Goal: Task Accomplishment & Management: Complete application form

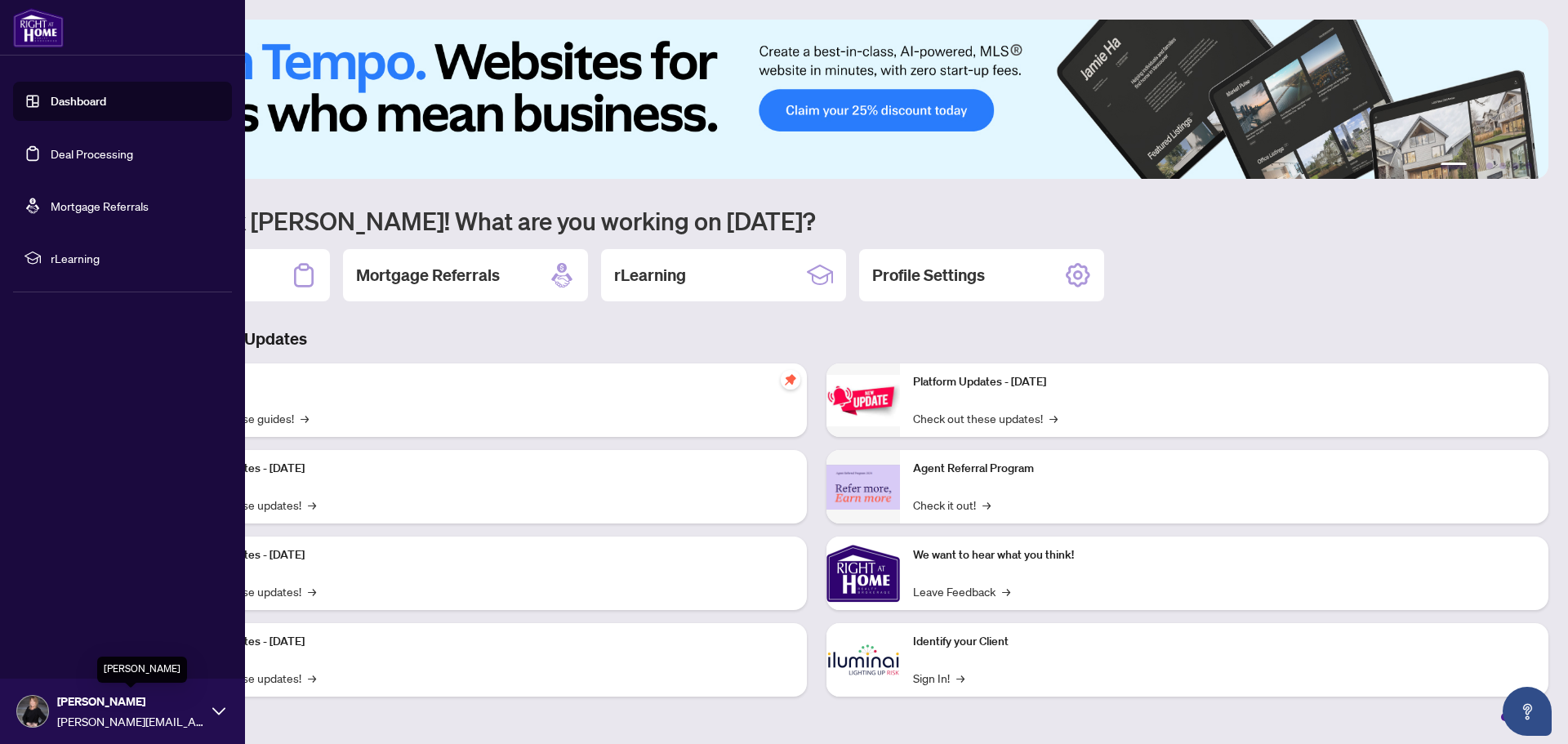
click at [105, 704] on span "[PERSON_NAME]" at bounding box center [130, 701] width 147 height 18
drag, startPoint x: 53, startPoint y: 146, endPoint x: 105, endPoint y: 136, distance: 53.0
click at [53, 147] on link "Deal Processing" at bounding box center [92, 153] width 82 height 15
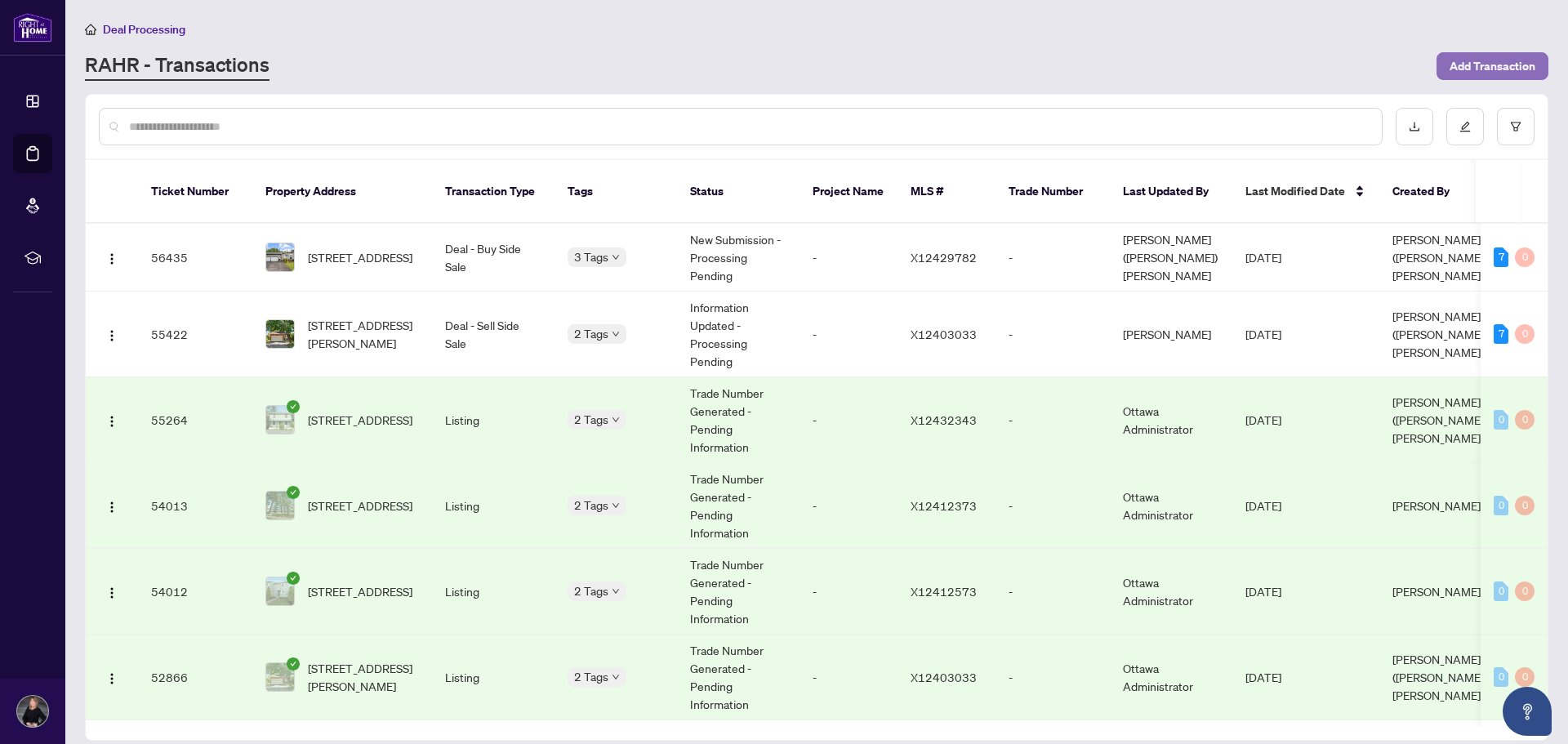
click at [1468, 63] on span "Add Transaction" at bounding box center [1493, 66] width 86 height 26
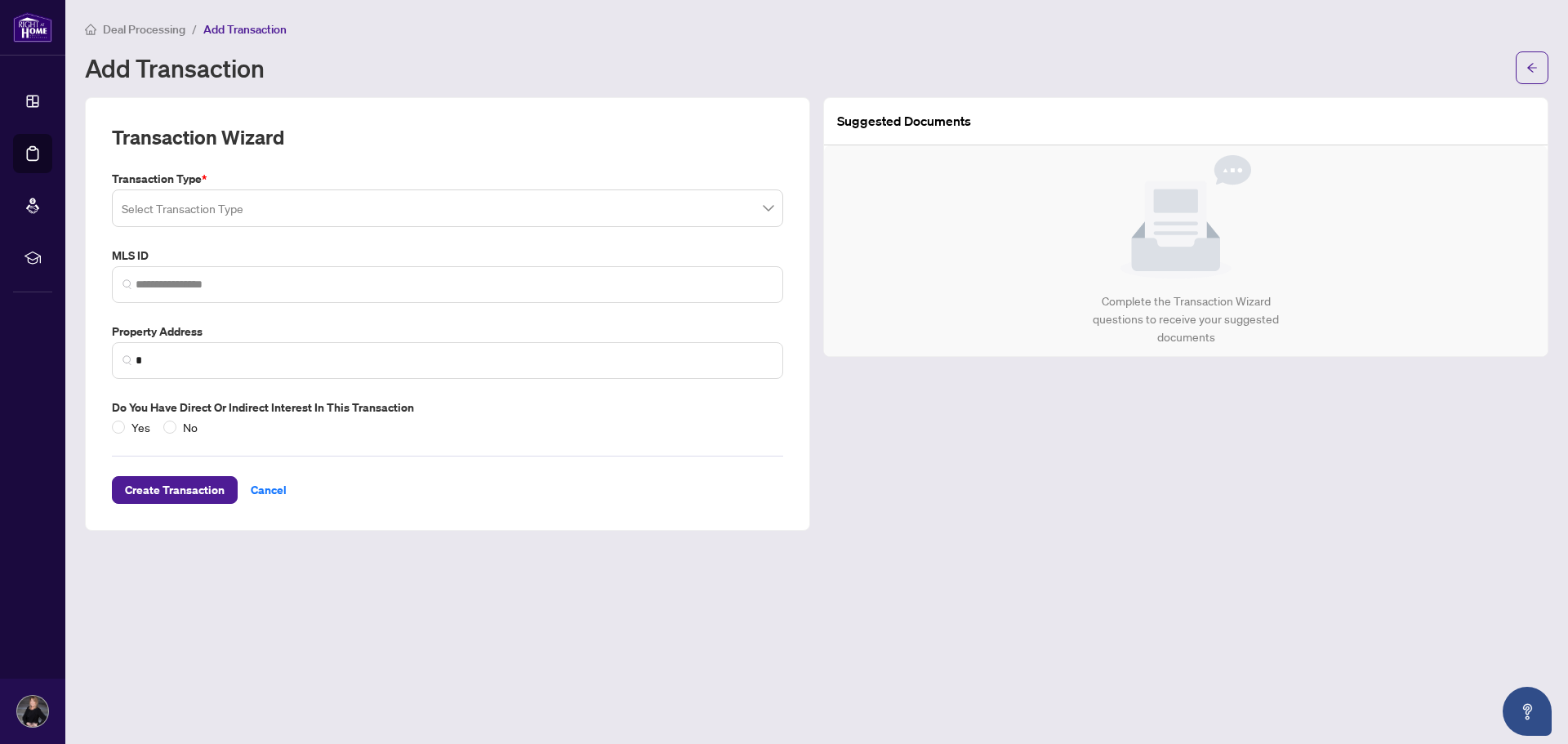
click at [186, 207] on input "search" at bounding box center [440, 210] width 638 height 36
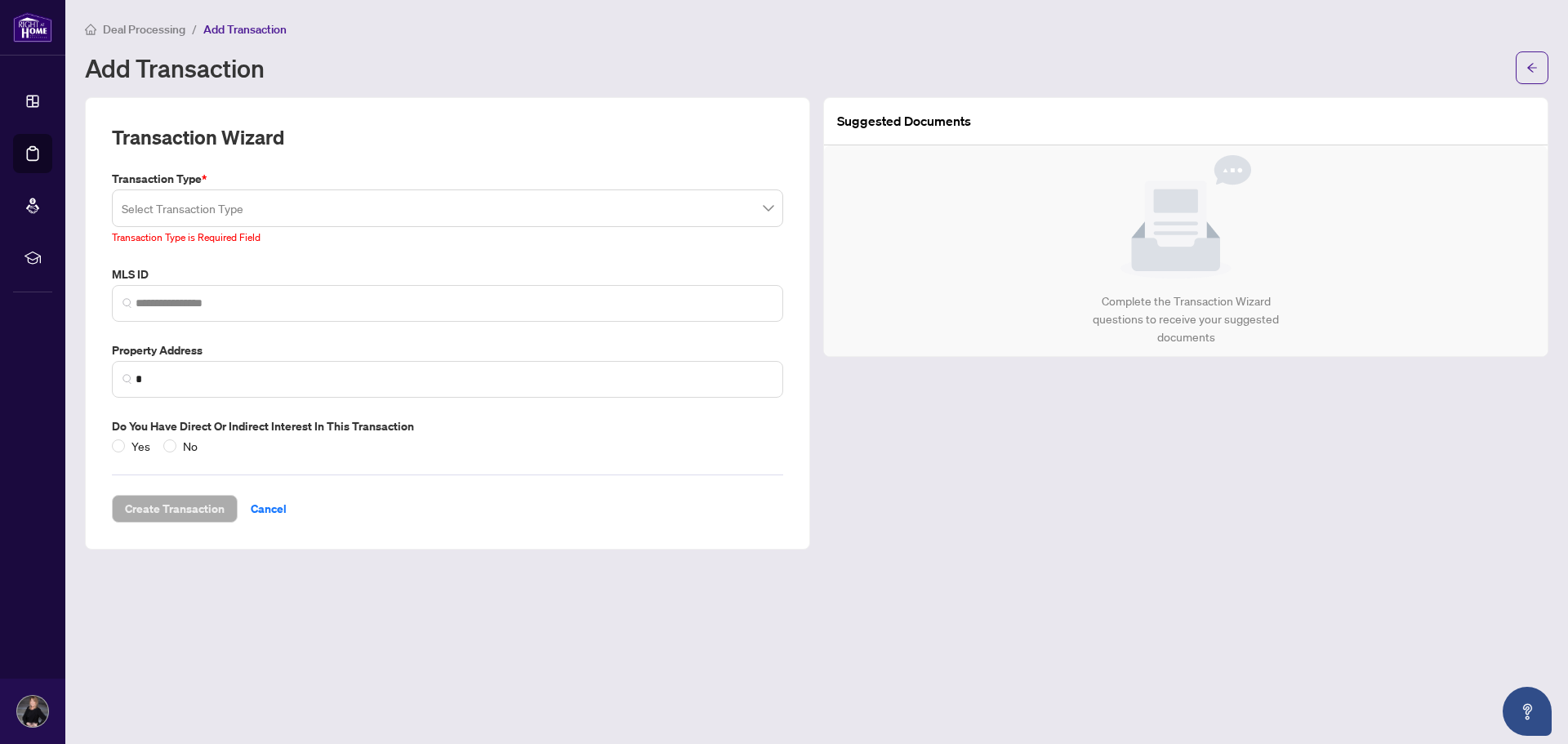
click at [206, 217] on input "search" at bounding box center [440, 210] width 638 height 36
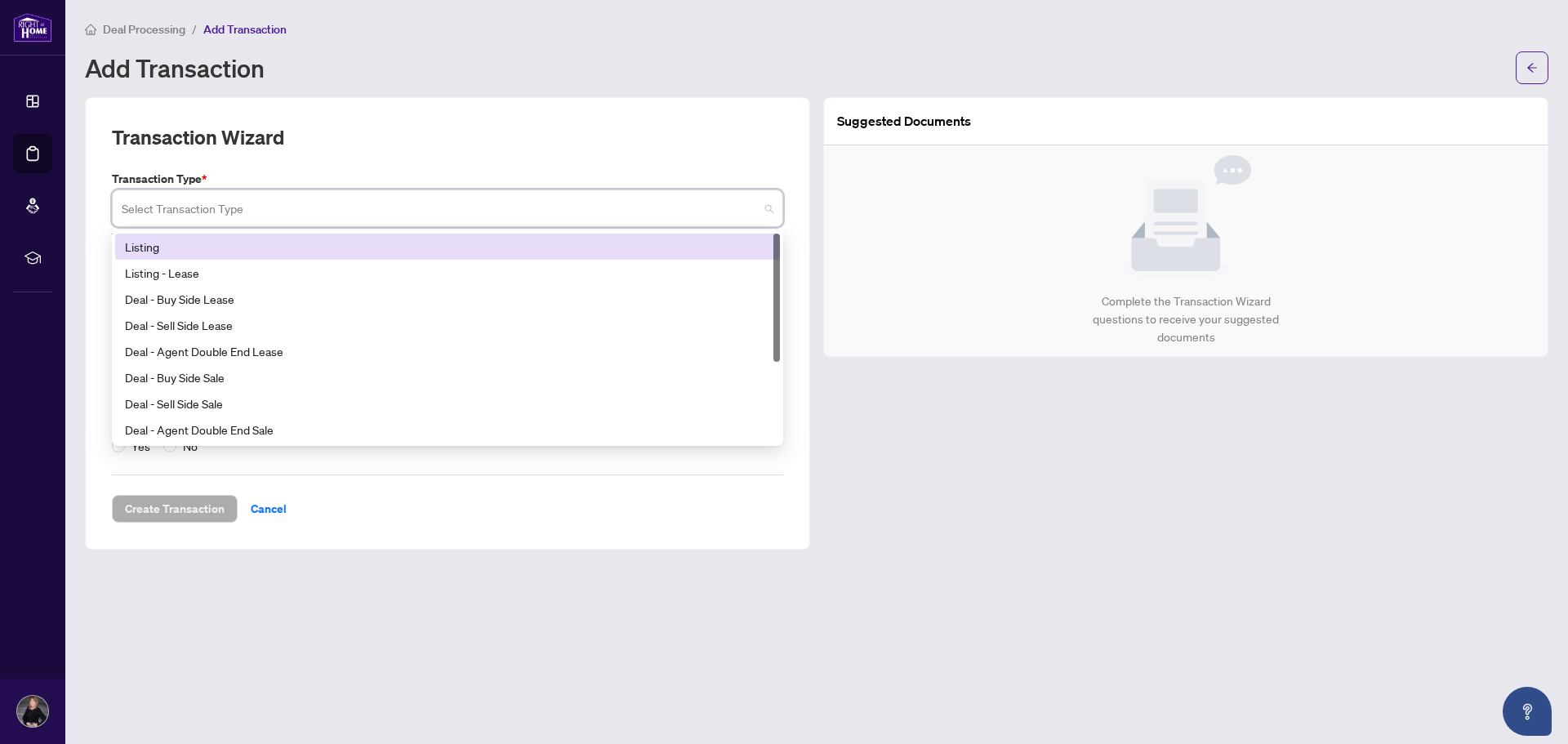
click at [173, 253] on div "Listing" at bounding box center [448, 247] width 645 height 18
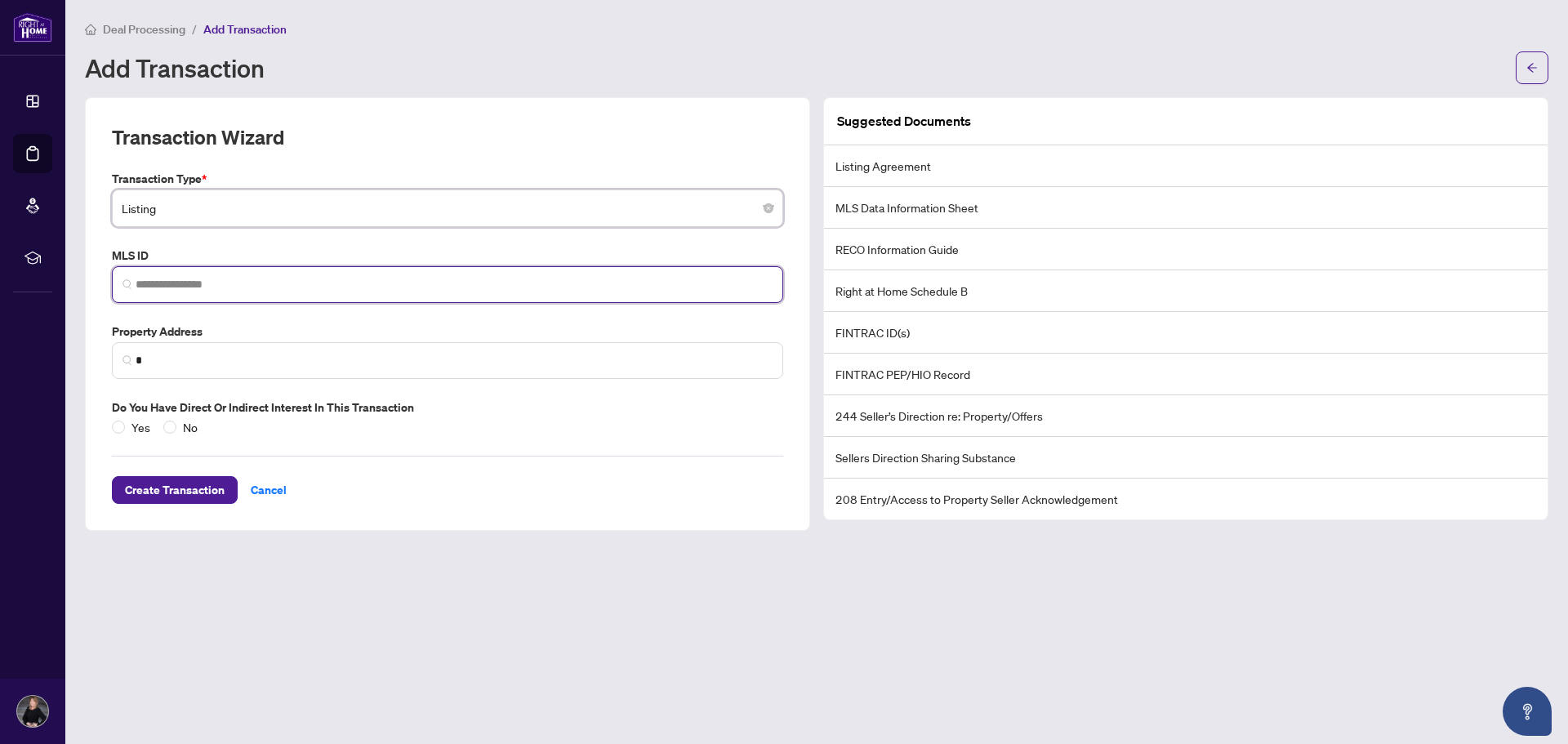
click at [172, 288] on input "search" at bounding box center [454, 285] width 638 height 17
click at [183, 282] on input "search" at bounding box center [454, 285] width 638 height 17
paste input "*********"
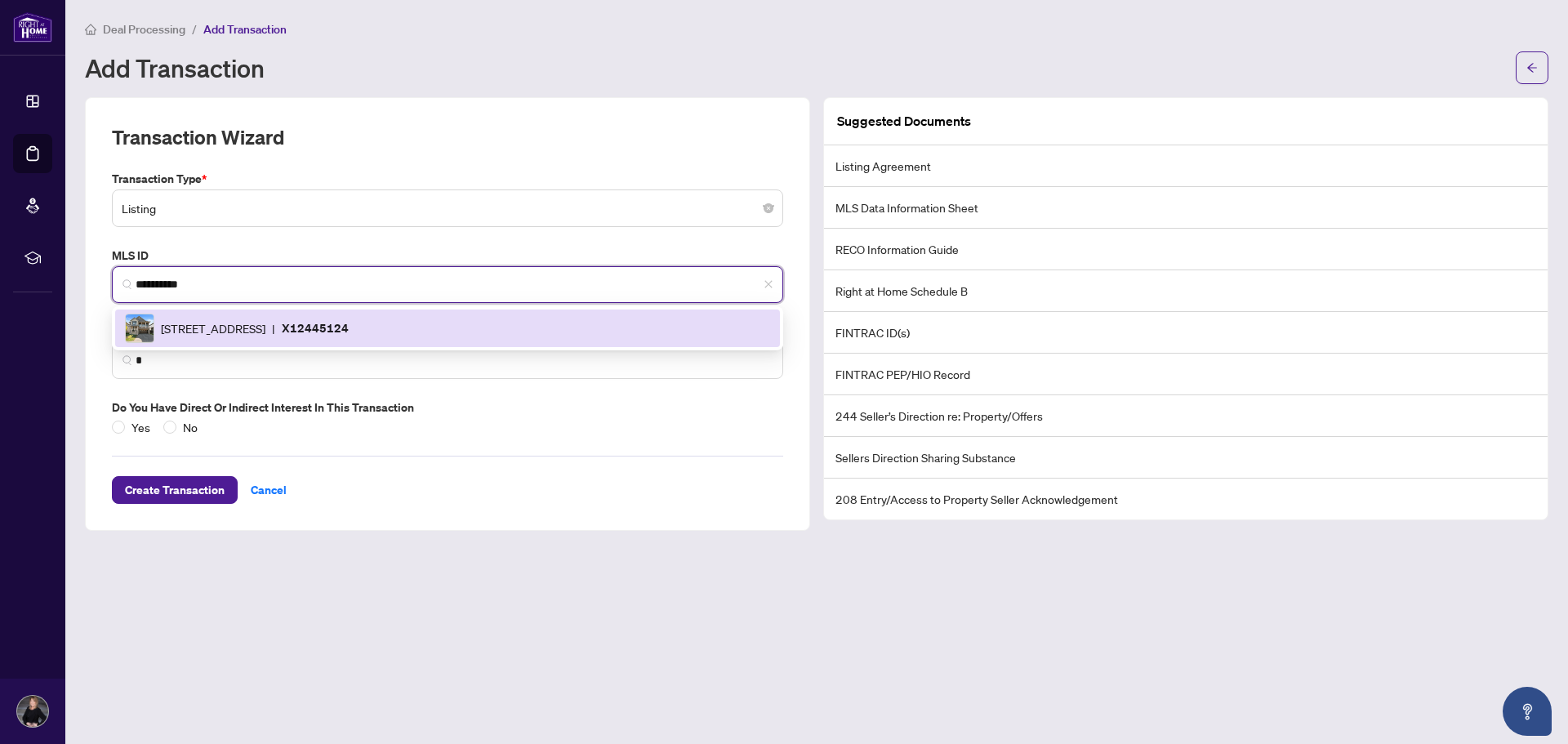
click at [233, 321] on span "[STREET_ADDRESS]" at bounding box center [213, 328] width 105 height 18
type input "*********"
type input "**********"
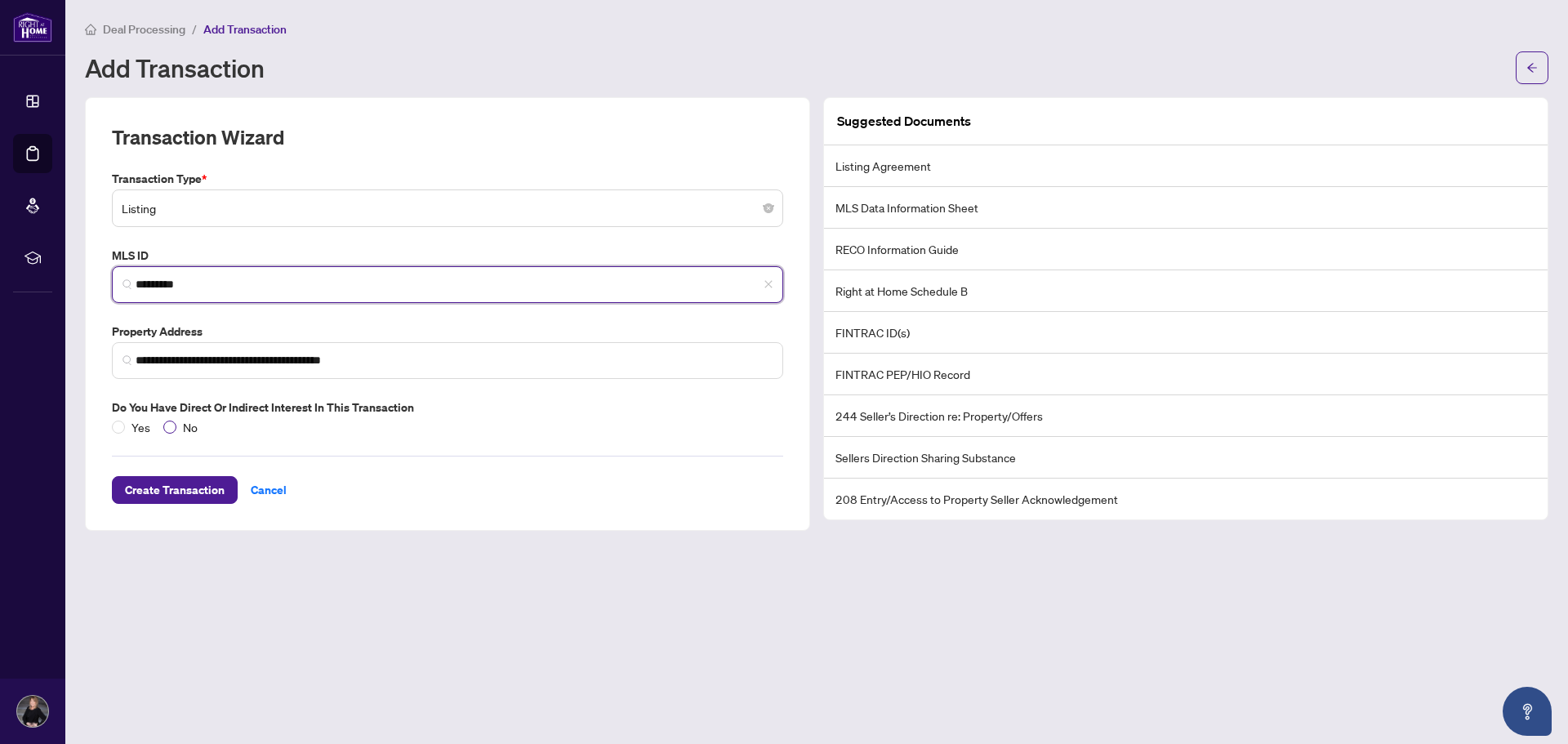
type input "*********"
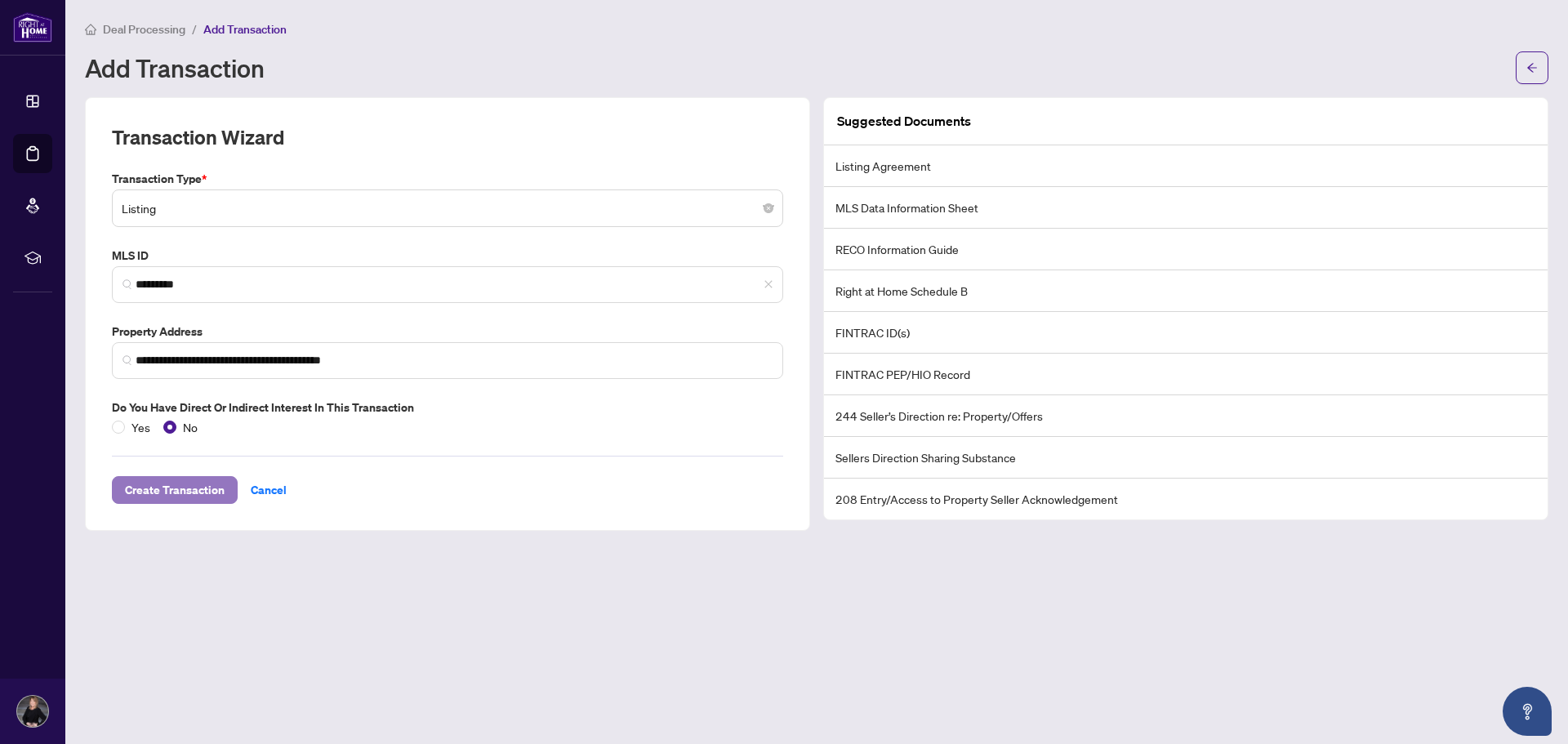
click at [194, 490] on span "Create Transaction" at bounding box center [175, 490] width 100 height 26
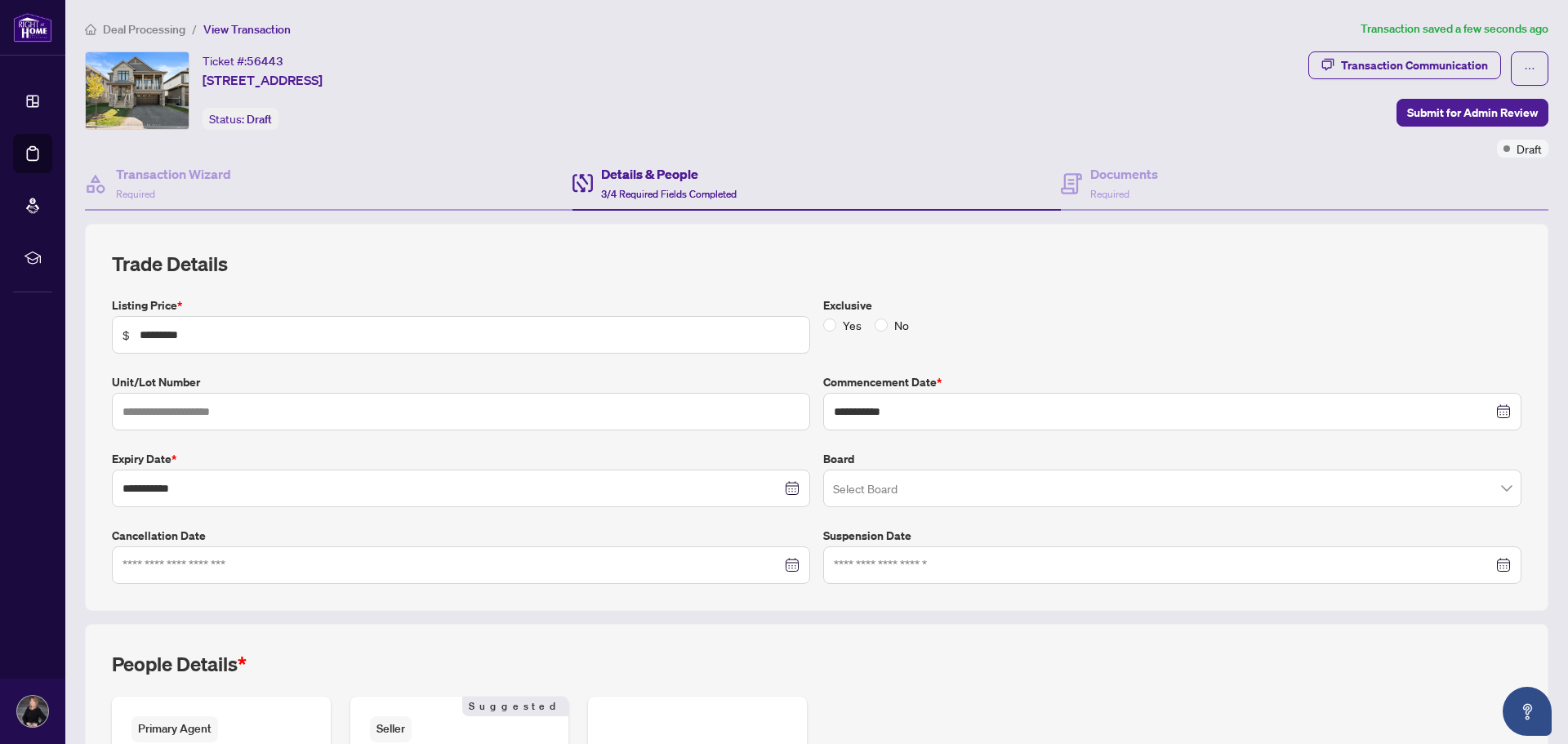
click at [659, 180] on h4 "Details & People" at bounding box center [668, 174] width 136 height 19
click at [197, 417] on input "text" at bounding box center [461, 411] width 699 height 38
click at [874, 487] on input "search" at bounding box center [1165, 490] width 664 height 36
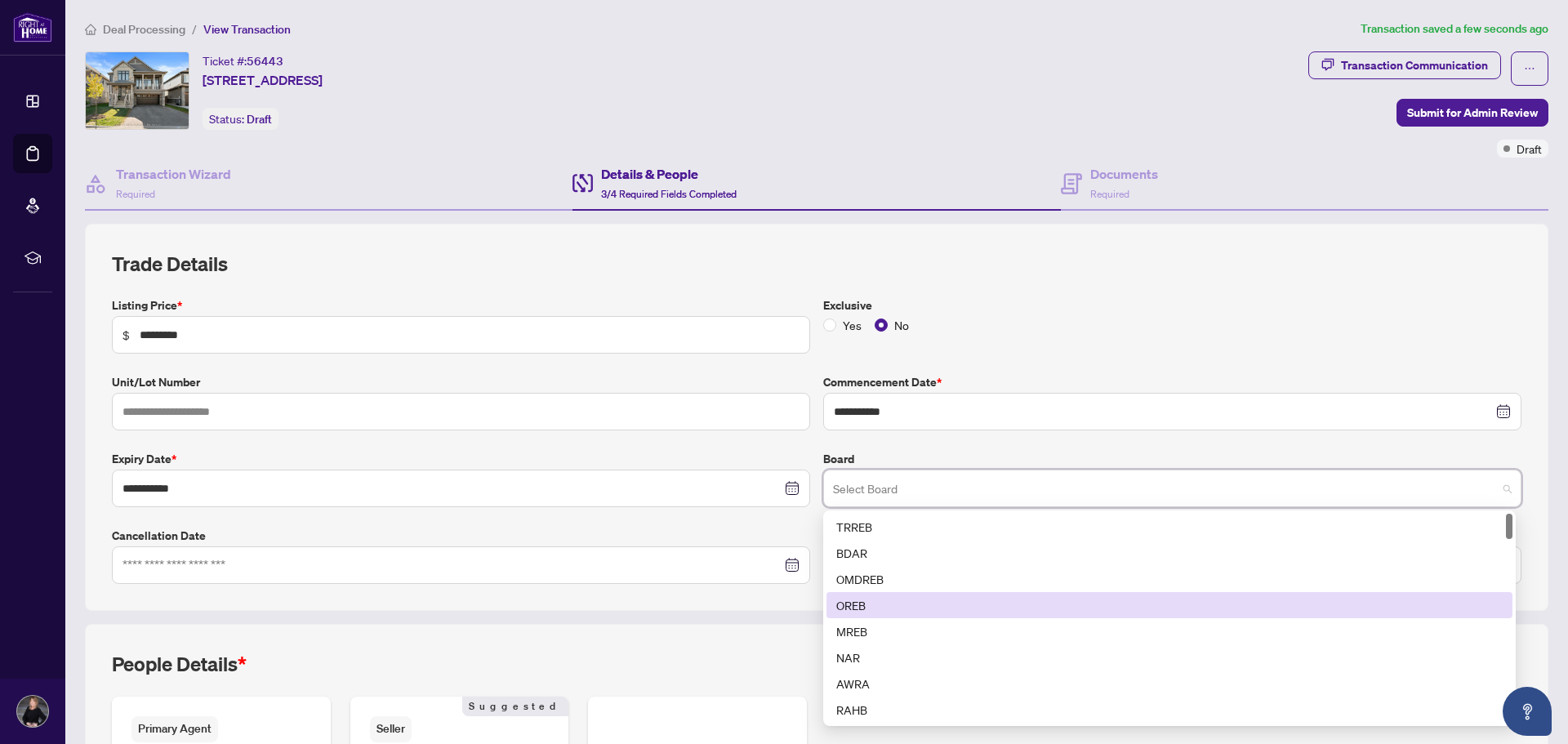
click at [868, 604] on div "OREB" at bounding box center [1169, 605] width 666 height 18
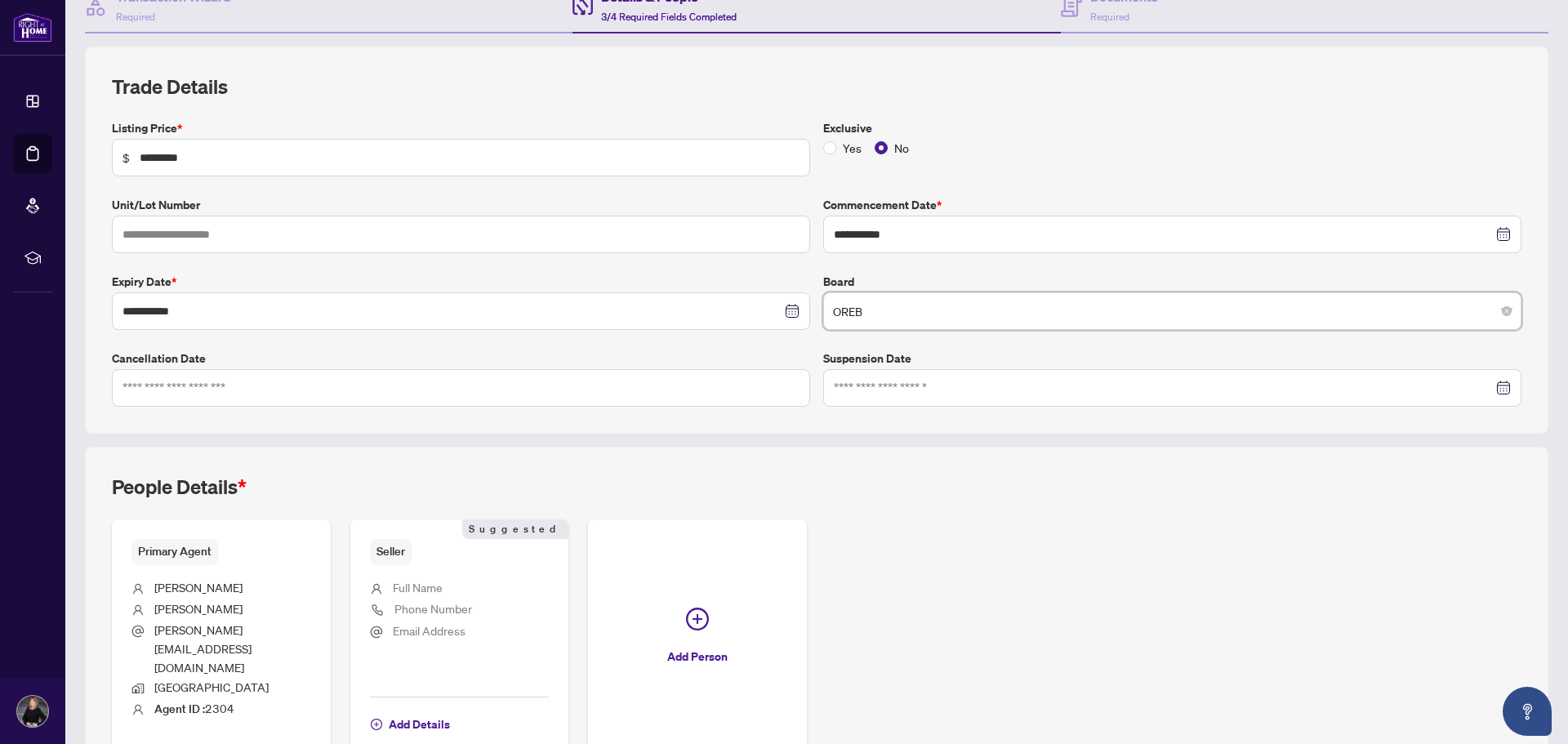
scroll to position [245, 0]
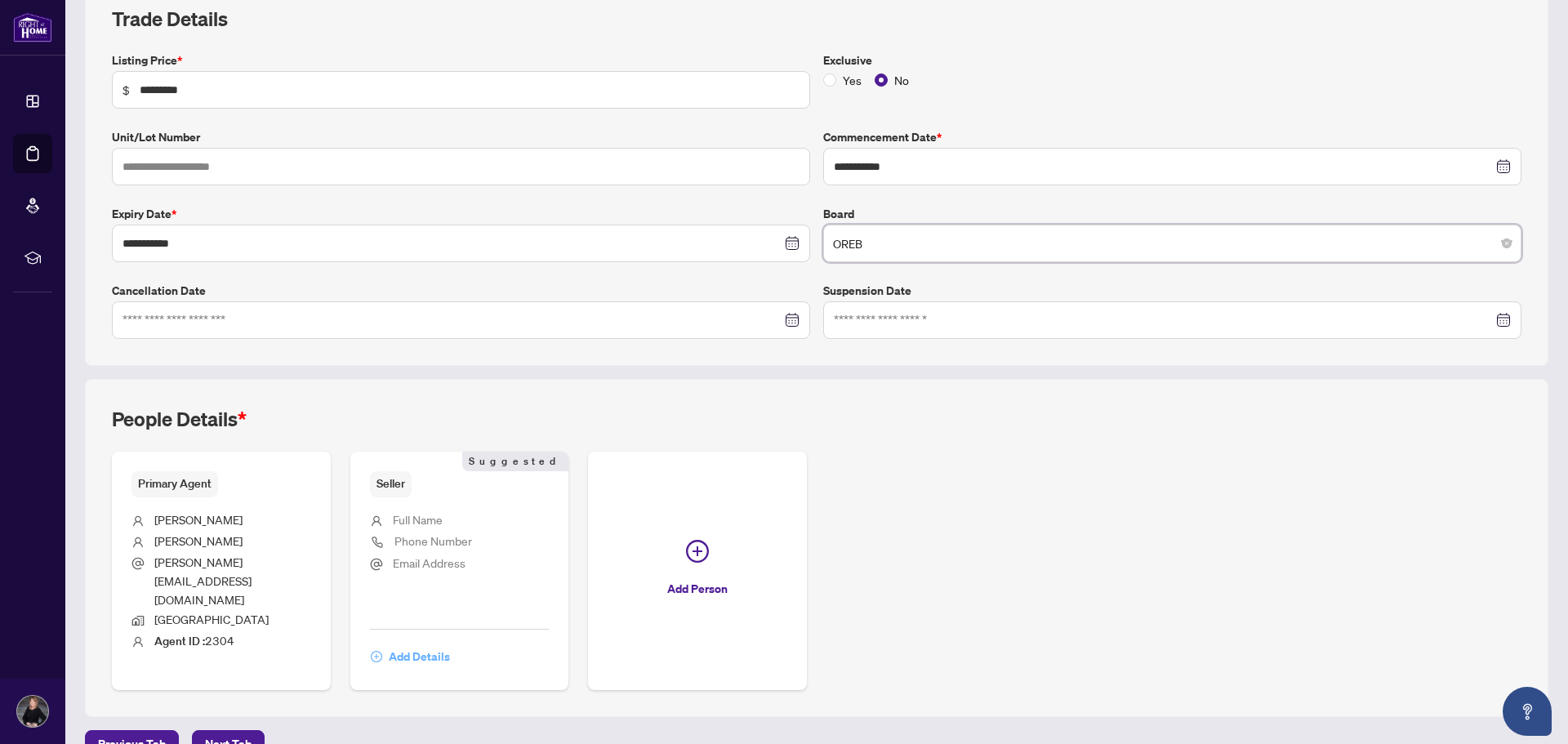
click at [409, 643] on span "Add Details" at bounding box center [420, 657] width 61 height 26
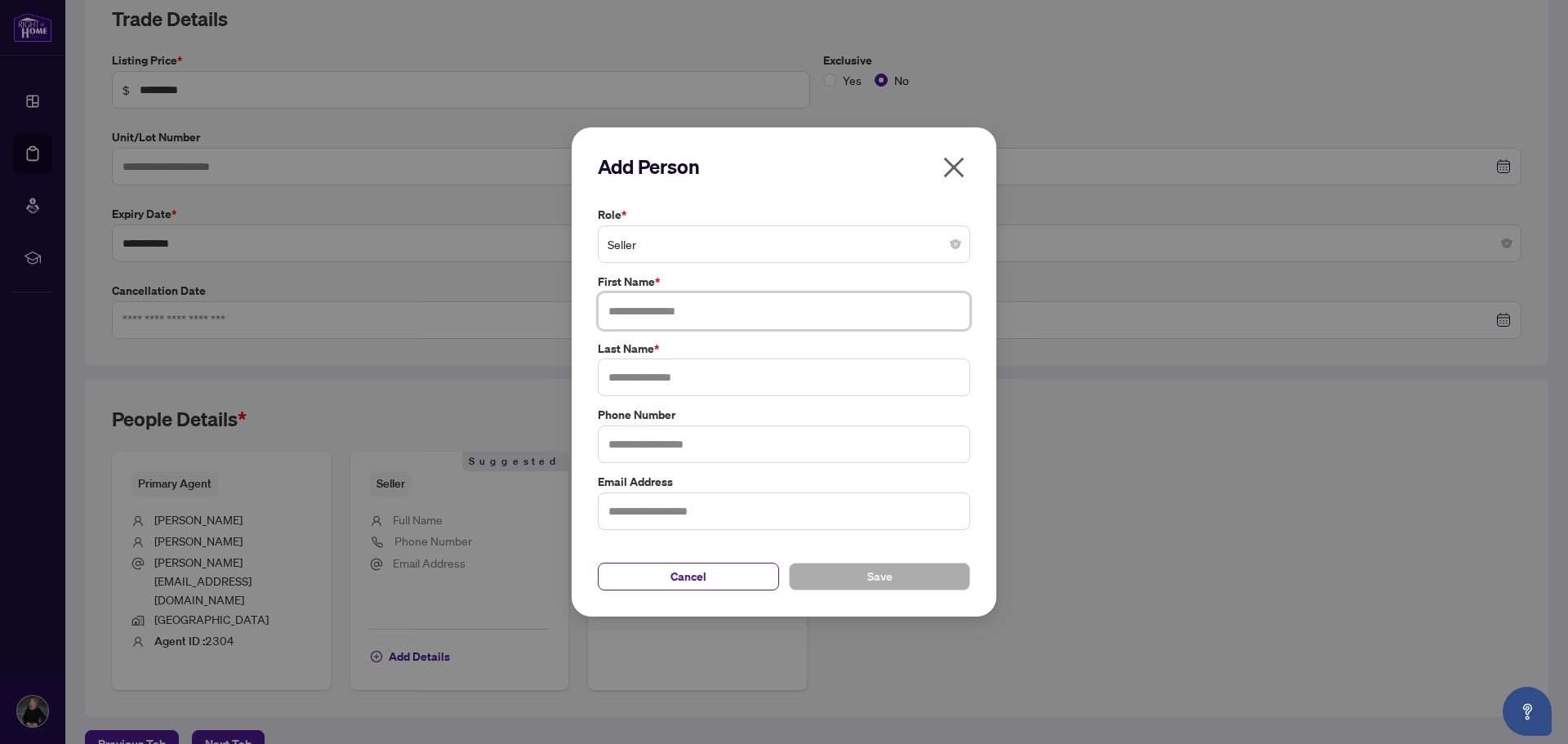
click at [625, 316] on input "text" at bounding box center [784, 310] width 373 height 38
type input "*****"
type input "********"
click at [863, 571] on button "Save" at bounding box center [879, 577] width 181 height 28
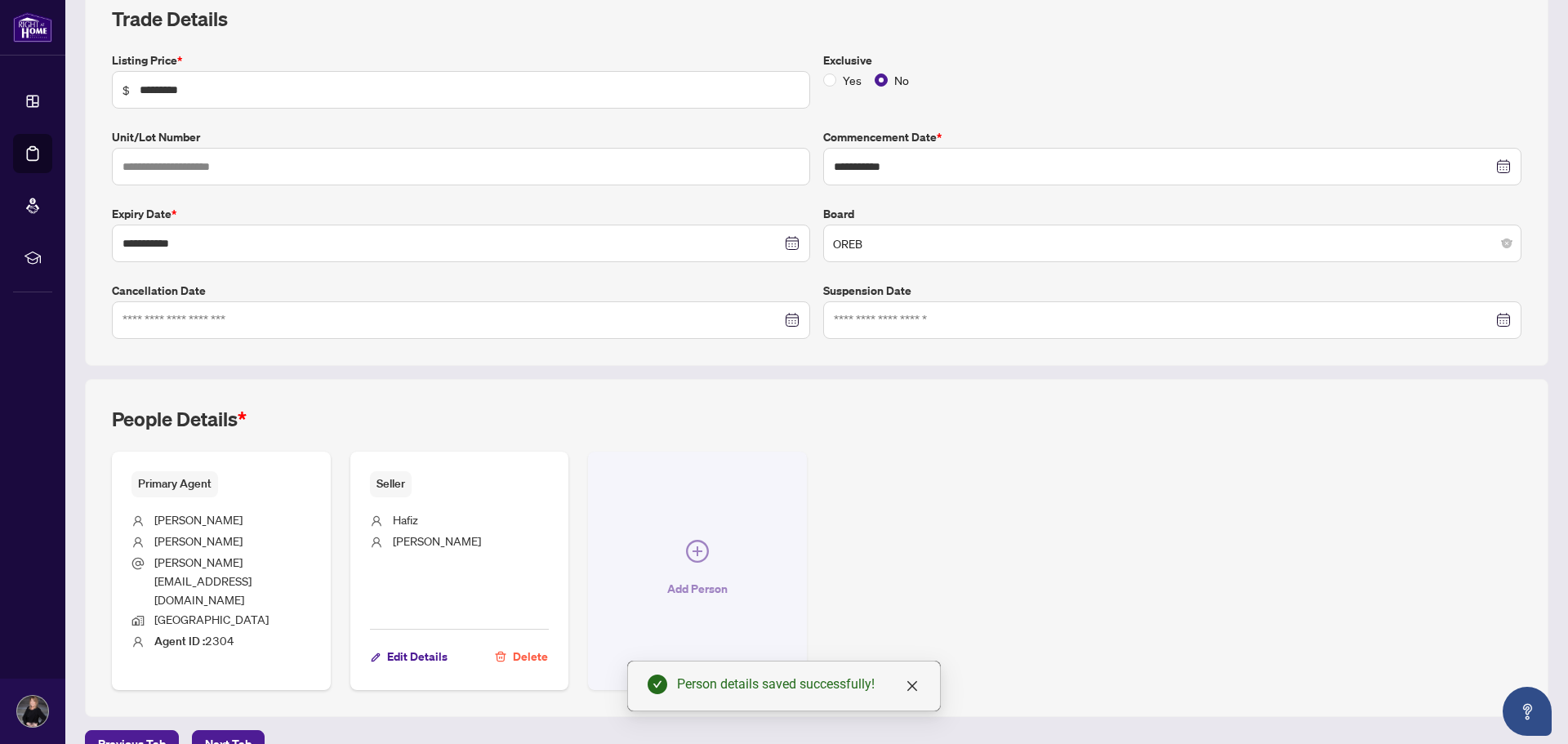
click at [706, 539] on button "Add Person" at bounding box center [698, 571] width 219 height 239
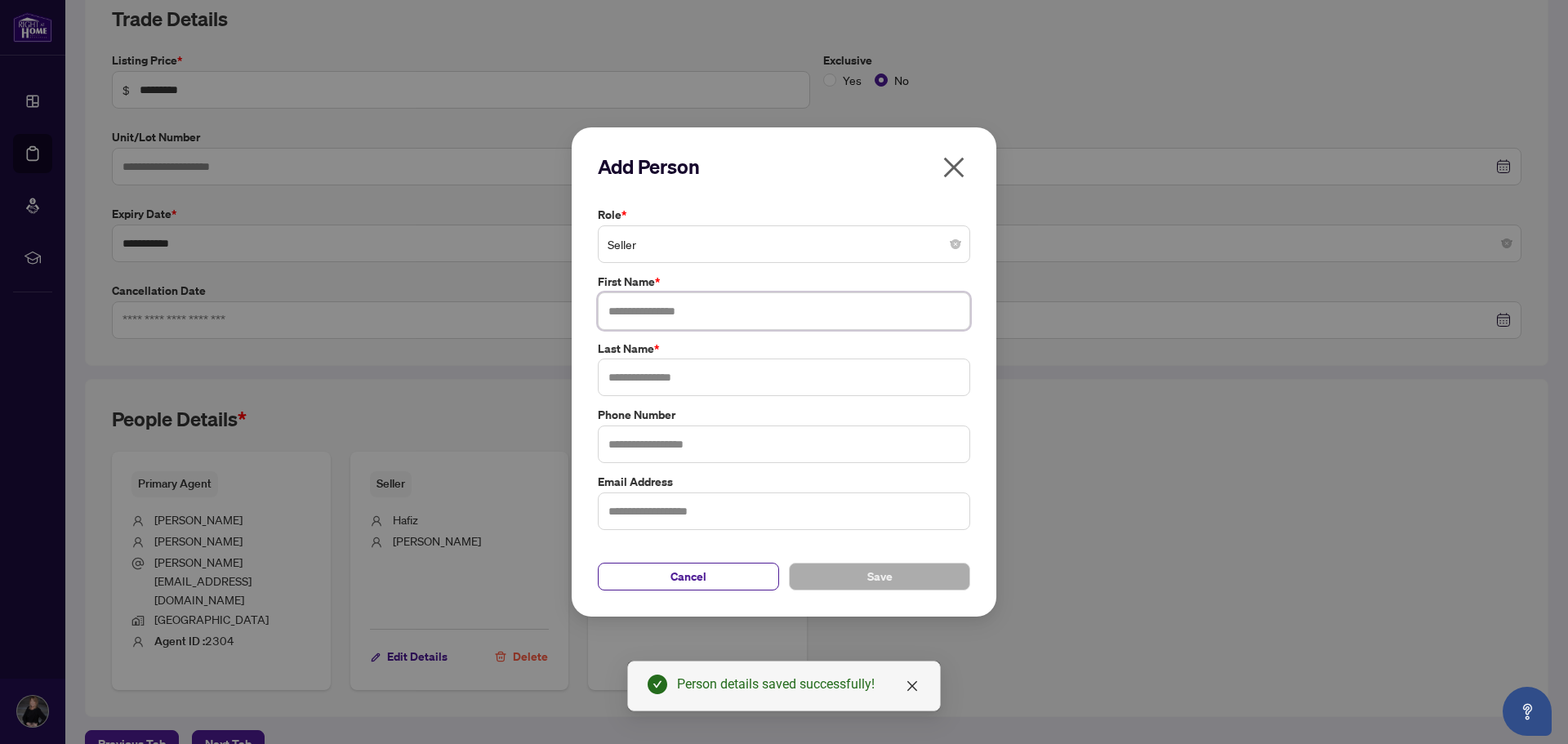
click at [644, 316] on input "text" at bounding box center [784, 310] width 373 height 38
type input "*******"
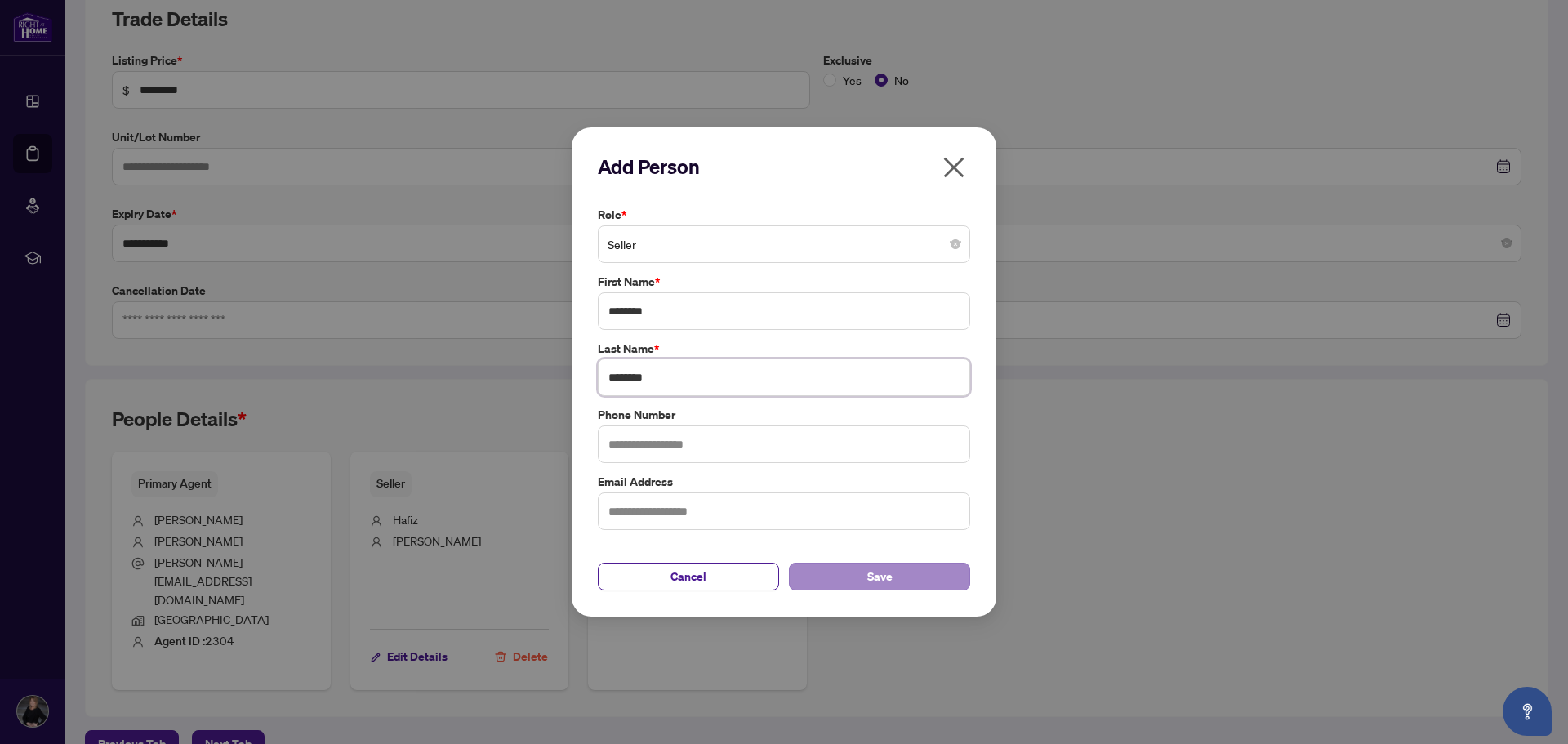
type input "********"
click at [859, 573] on button "Save" at bounding box center [879, 577] width 181 height 28
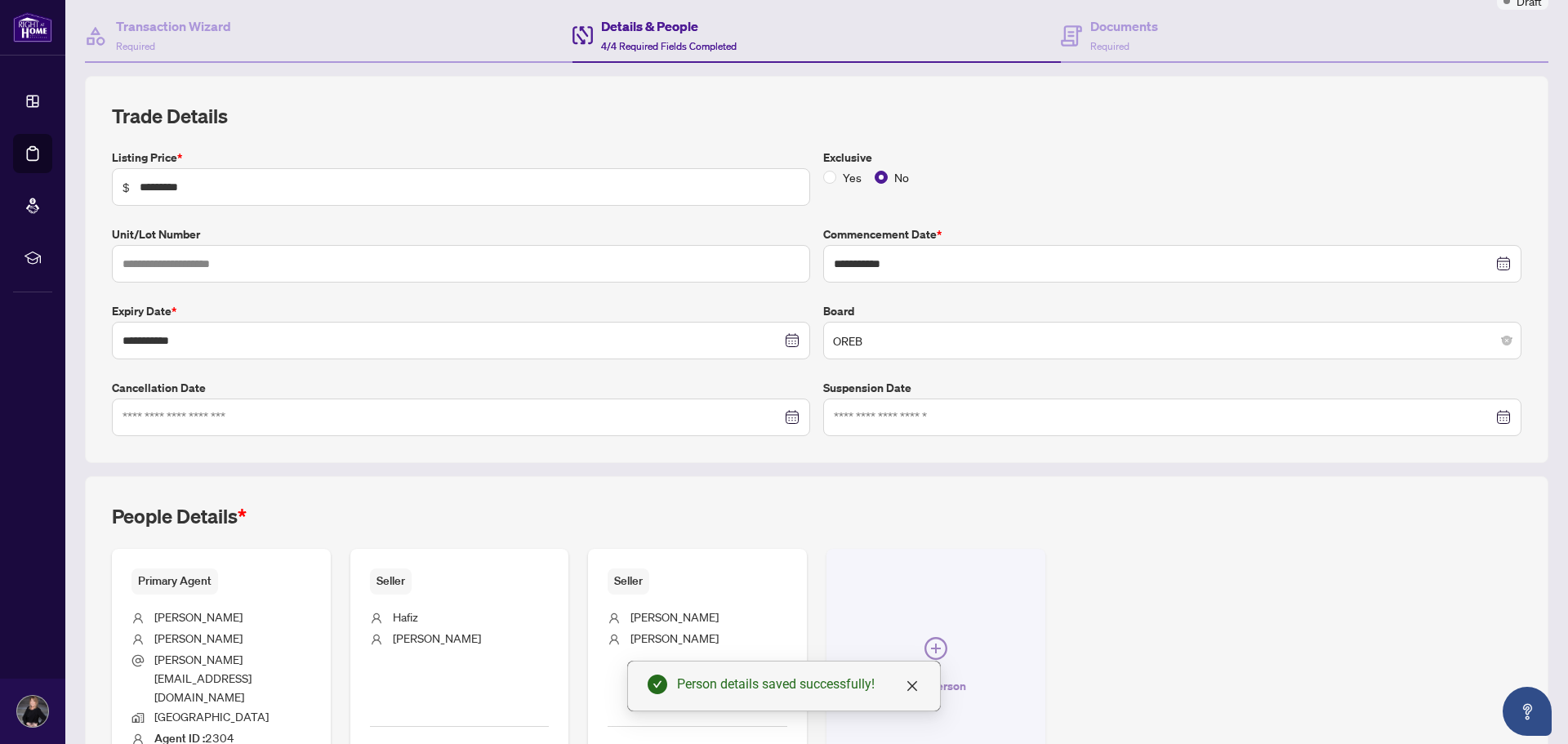
scroll to position [0, 0]
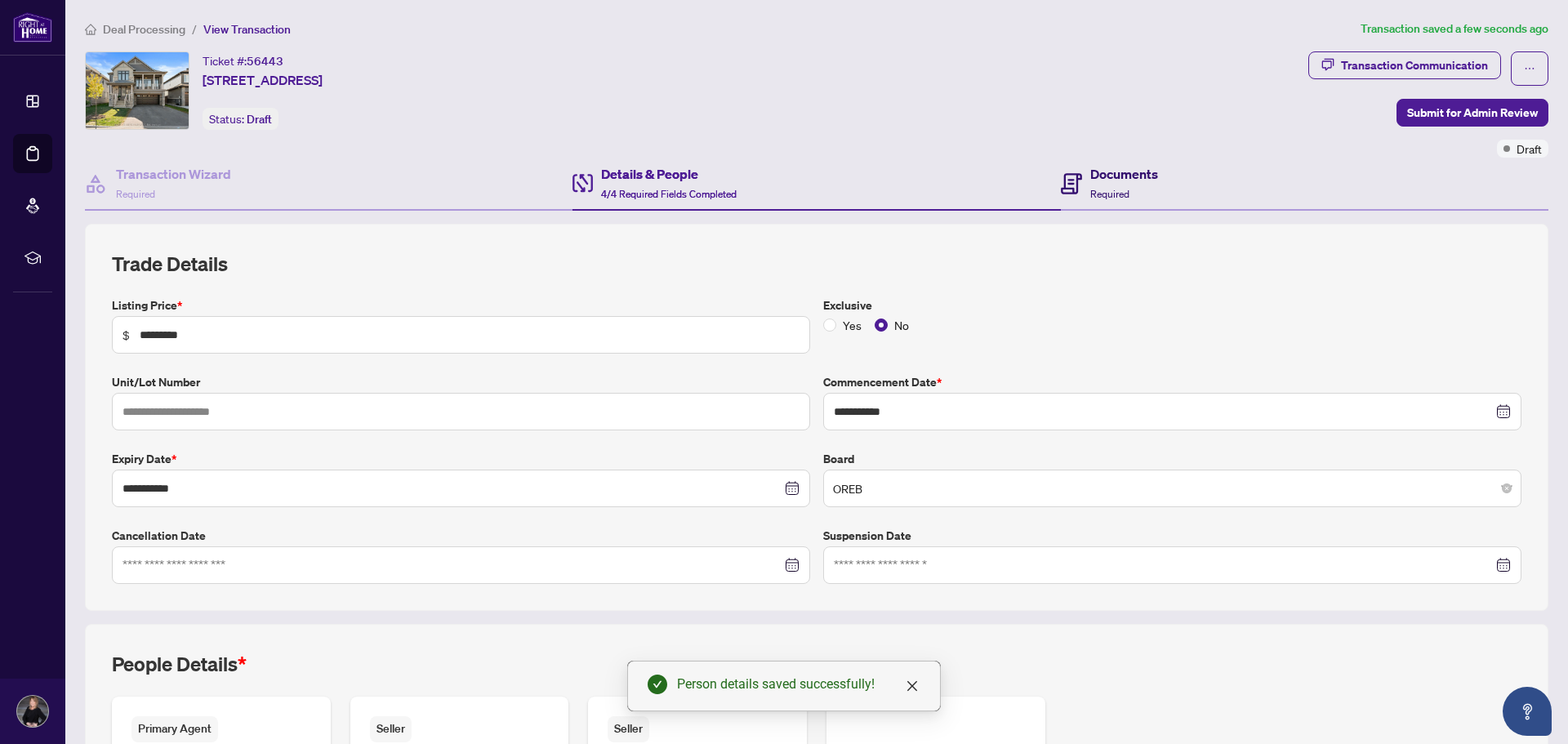
click at [1098, 184] on div "Documents Required" at bounding box center [1125, 184] width 68 height 38
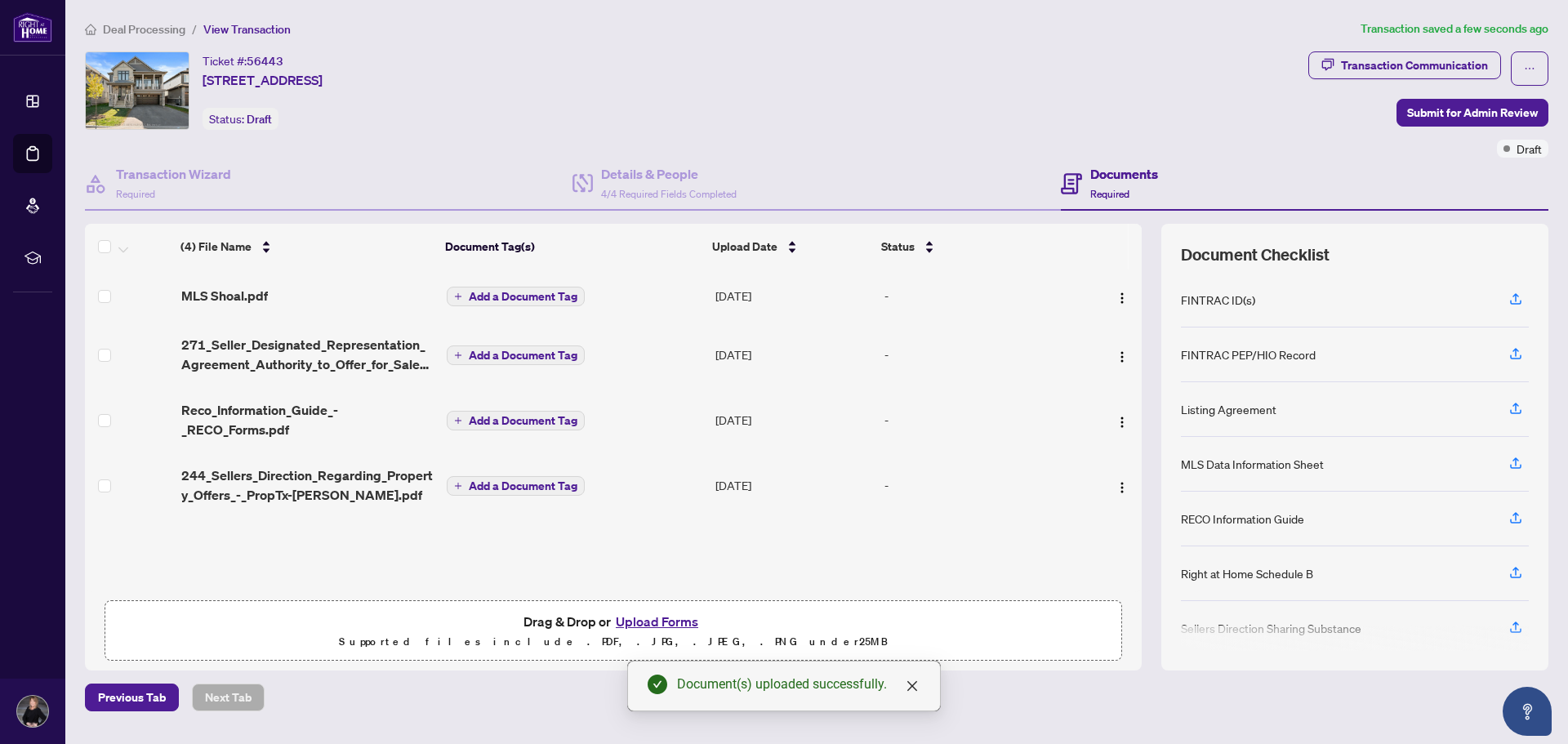
click at [478, 283] on div "(4) File Name Document Tag(s) Upload Date Status (4) File Name Document Tag(s) …" at bounding box center [613, 407] width 1057 height 368
click at [645, 181] on h4 "Details & People" at bounding box center [668, 174] width 136 height 19
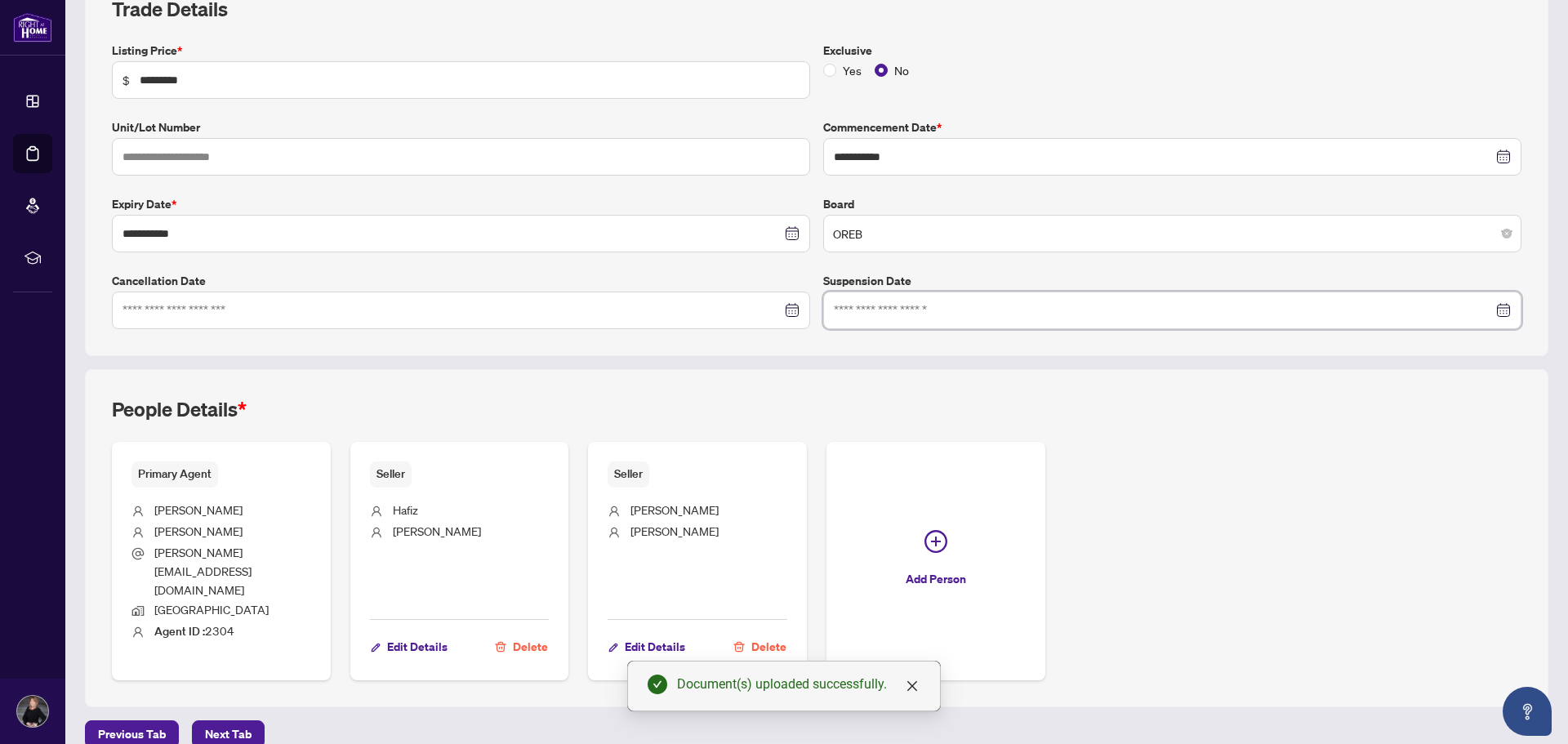
scroll to position [258, 0]
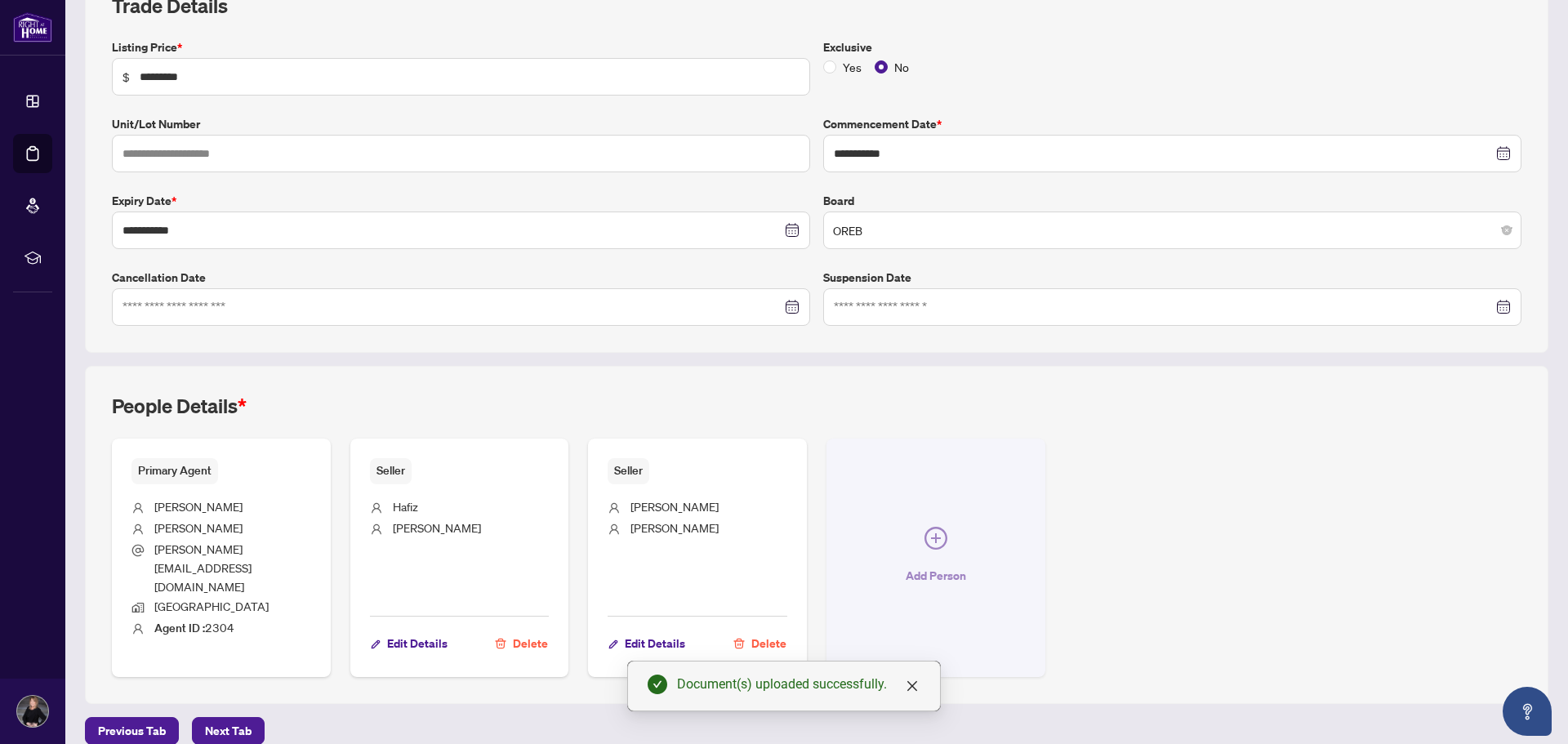
click at [925, 536] on icon "plus-circle" at bounding box center [936, 538] width 23 height 23
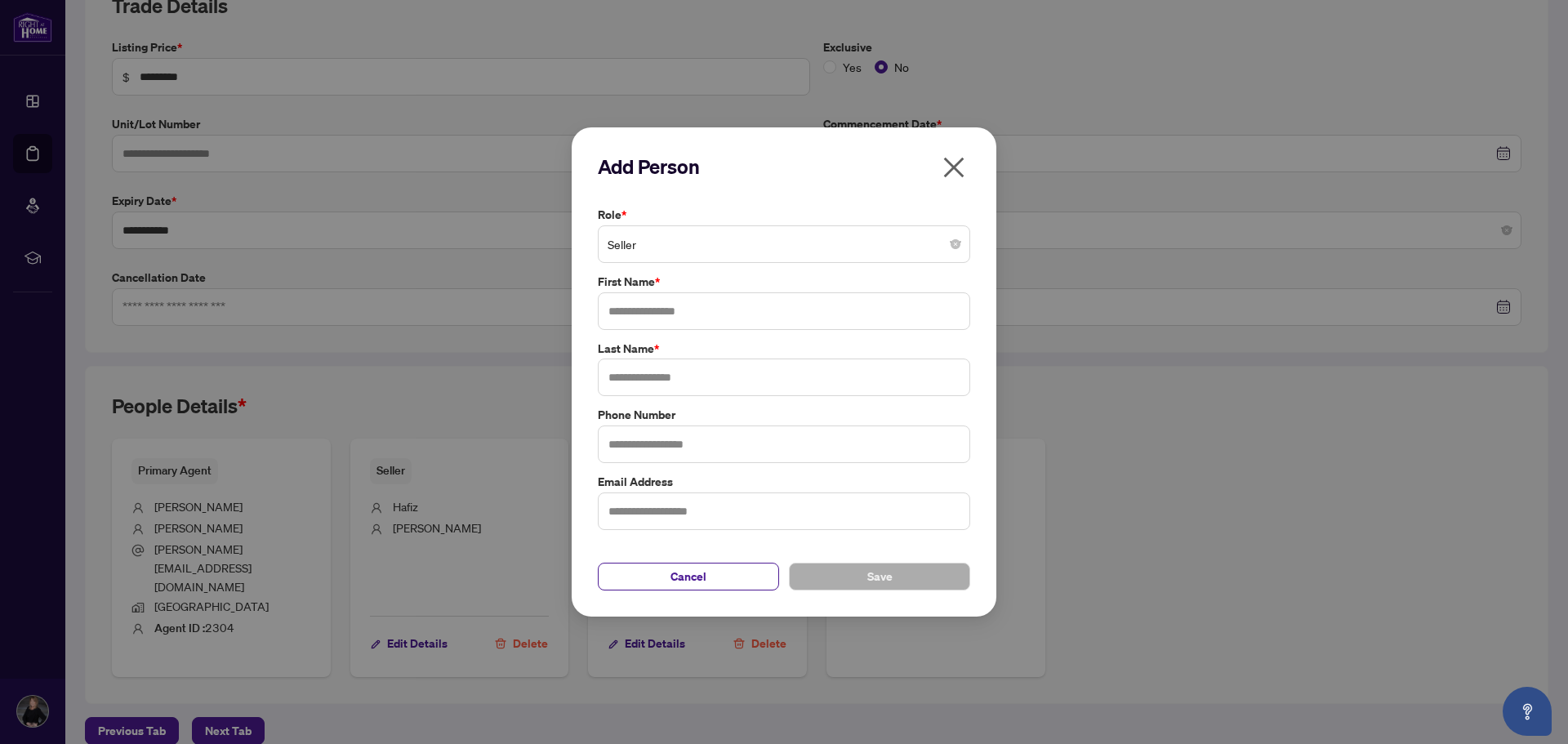
click at [639, 240] on span "Seller" at bounding box center [784, 244] width 353 height 31
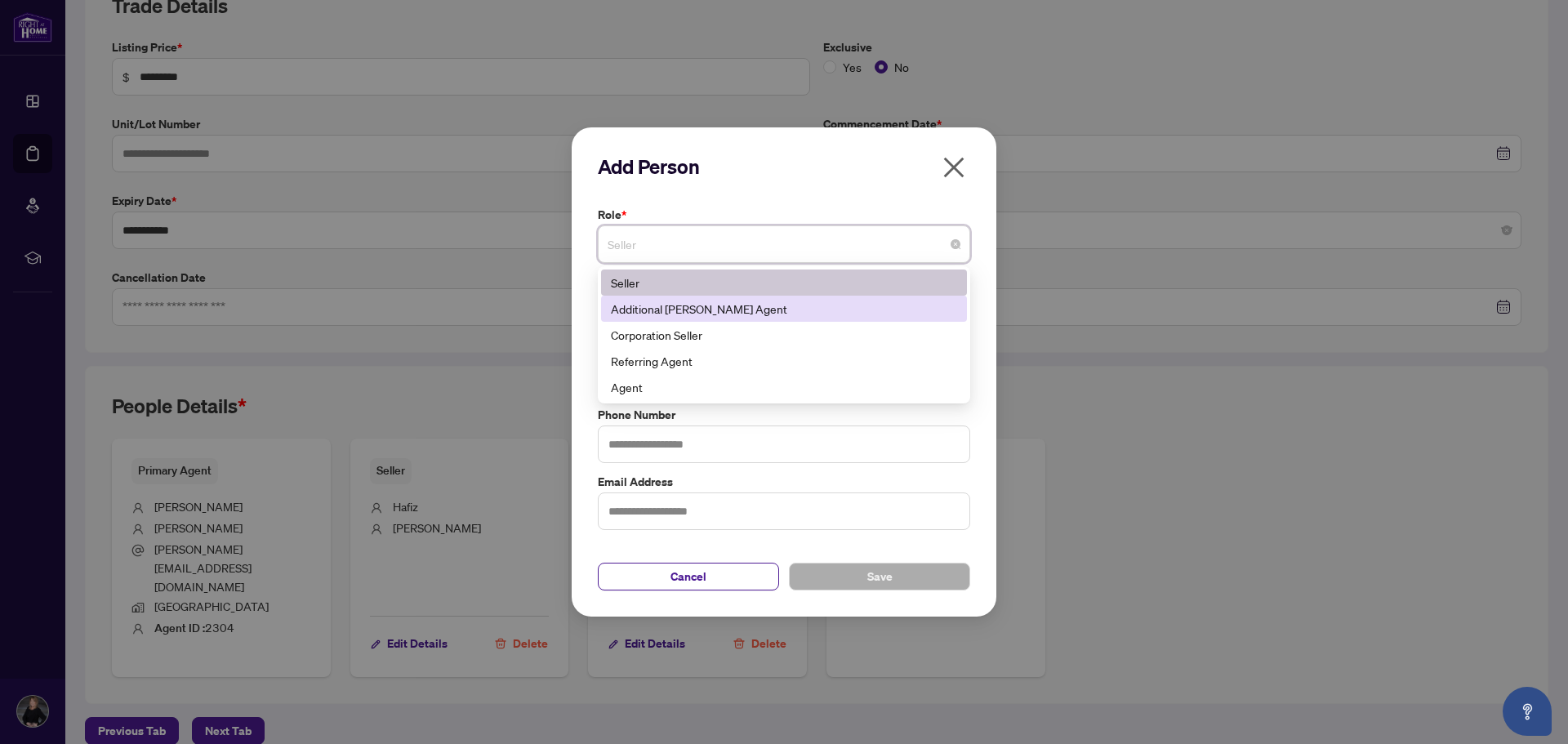
click at [645, 316] on div "Additional [PERSON_NAME] Agent" at bounding box center [784, 309] width 346 height 18
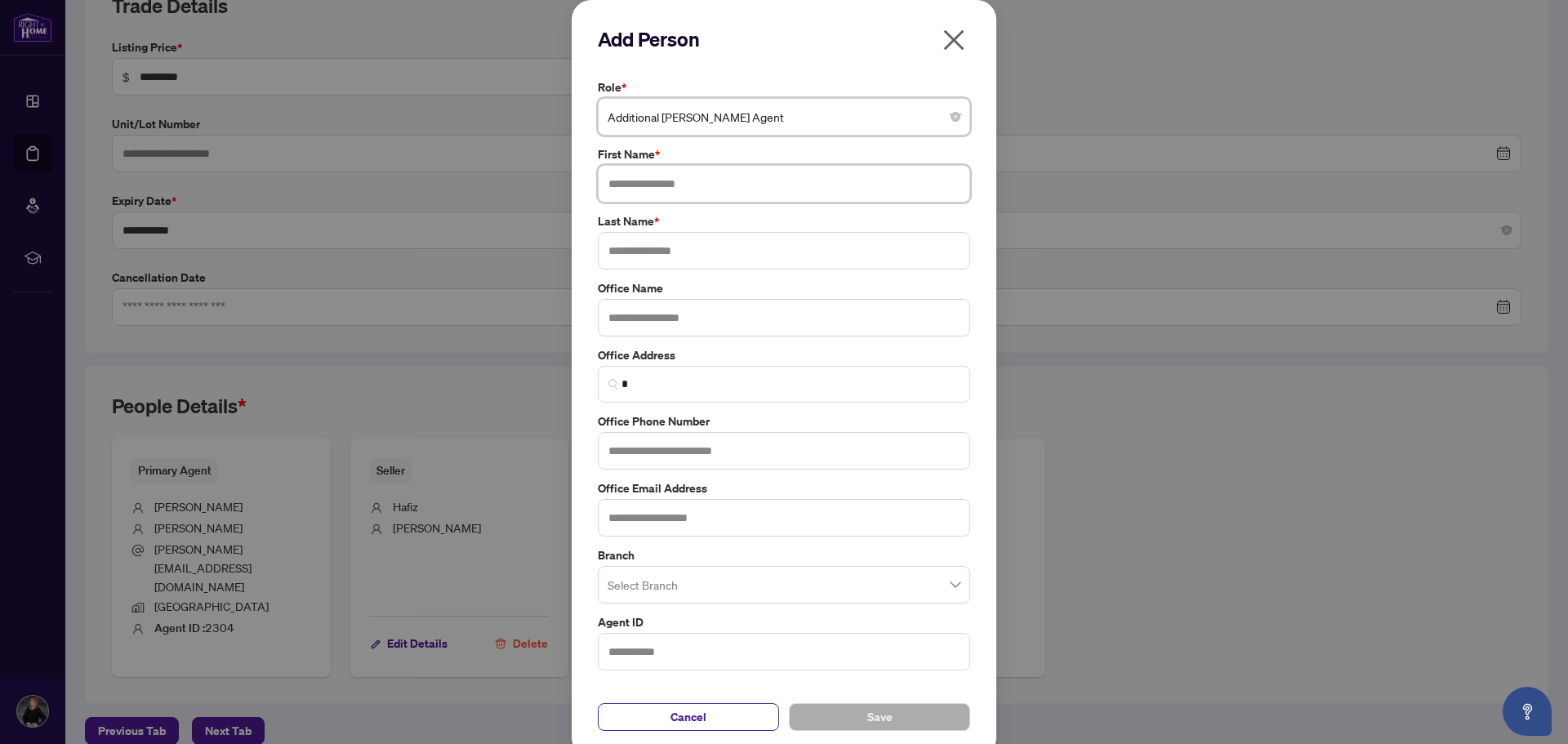
click at [646, 179] on input "text" at bounding box center [784, 184] width 373 height 38
type input "*******"
click at [638, 244] on input "text" at bounding box center [784, 250] width 373 height 38
type input "********"
click at [672, 197] on input "*******" at bounding box center [784, 184] width 373 height 38
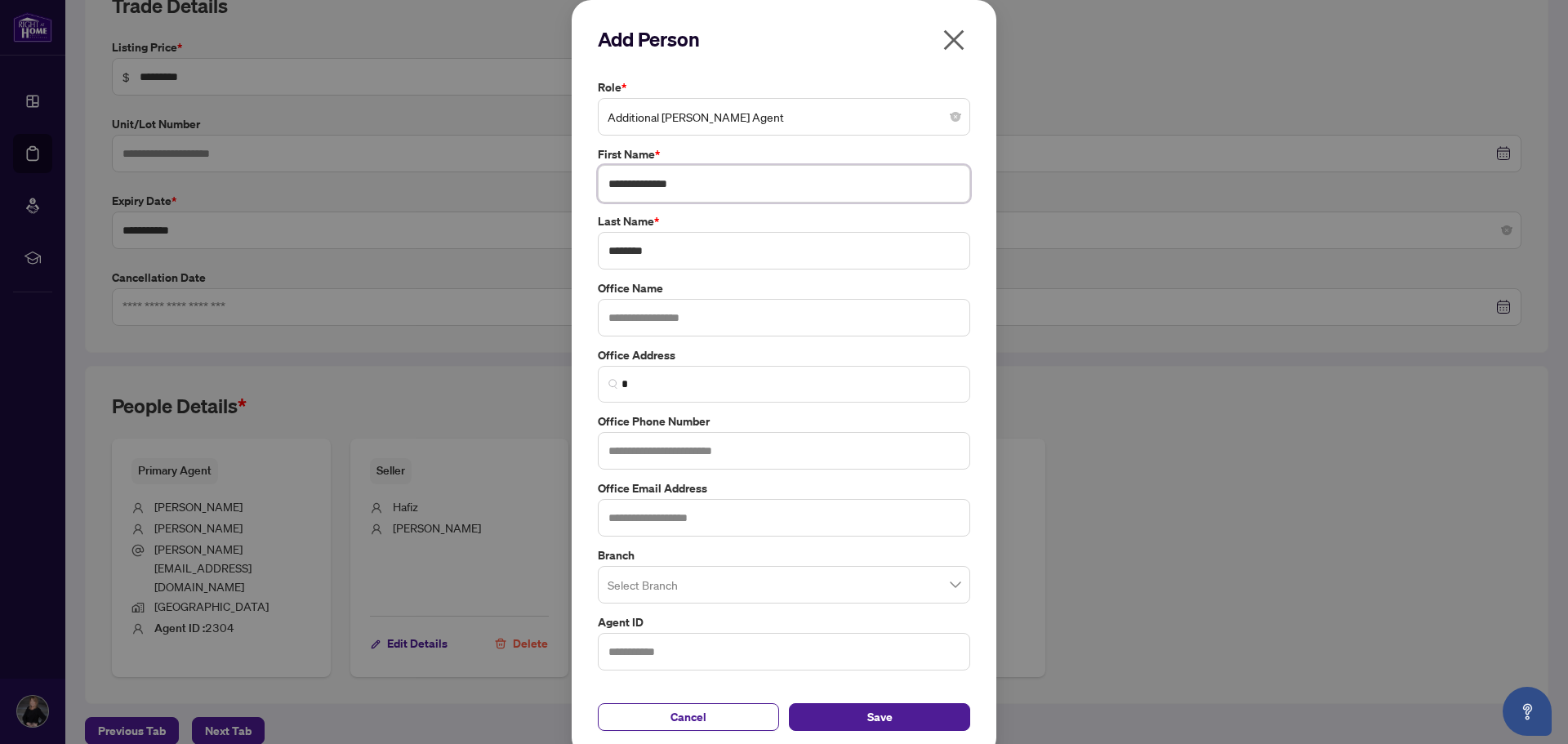
type input "**********"
click at [642, 313] on input "text" at bounding box center [784, 317] width 373 height 38
type input "**********"
click at [654, 385] on input "*" at bounding box center [791, 385] width 338 height 17
click at [634, 449] on input "text" at bounding box center [784, 450] width 373 height 38
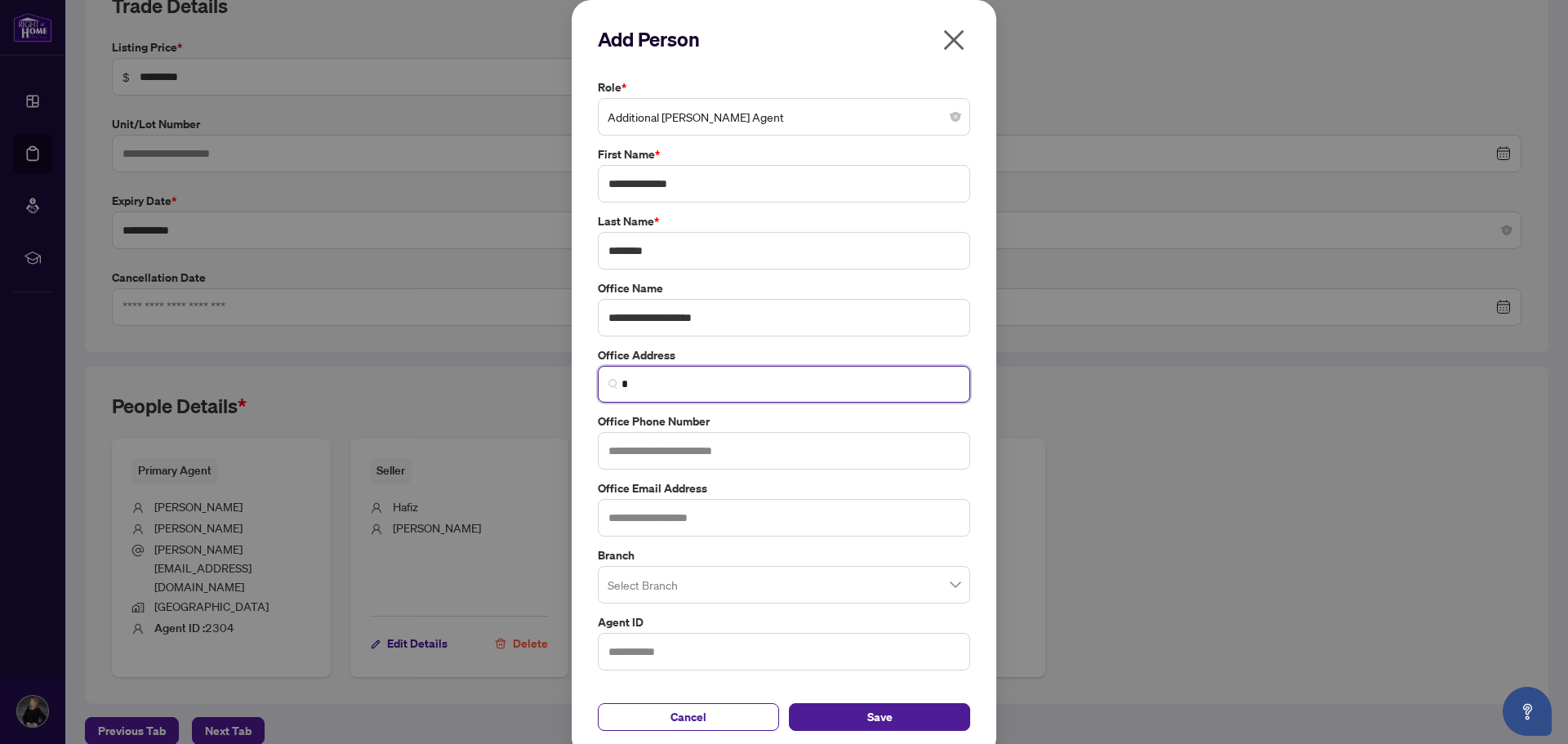
drag, startPoint x: 644, startPoint y: 378, endPoint x: 547, endPoint y: 375, distance: 97.0
click at [547, 375] on div "**********" at bounding box center [784, 372] width 1568 height 744
click at [619, 442] on input "text" at bounding box center [784, 450] width 373 height 38
click at [632, 452] on input "text" at bounding box center [784, 450] width 373 height 38
type input "*******"
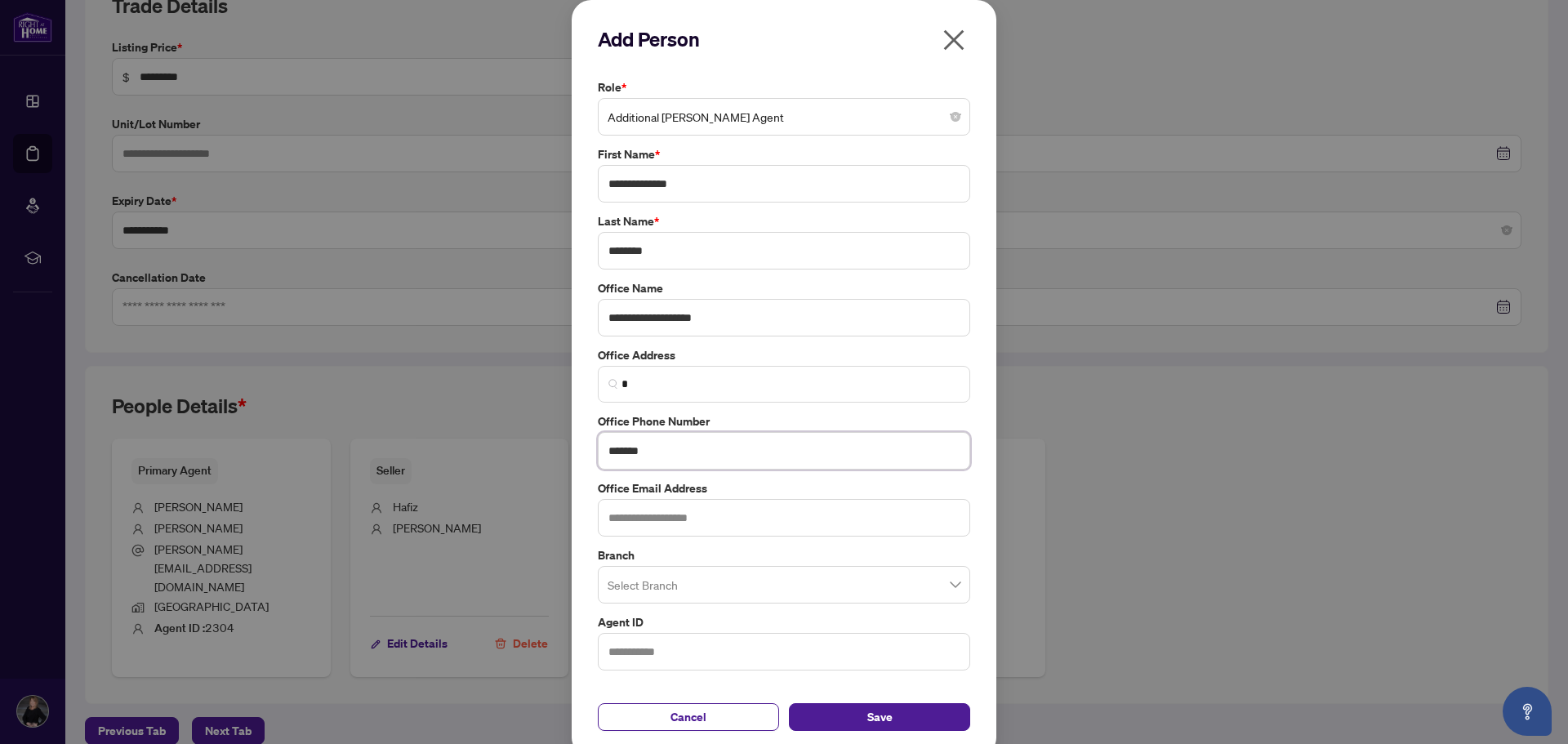
drag, startPoint x: 647, startPoint y: 445, endPoint x: 551, endPoint y: 443, distance: 96.0
click at [551, 443] on div "**********" at bounding box center [784, 372] width 1568 height 744
drag, startPoint x: 721, startPoint y: 316, endPoint x: 526, endPoint y: 314, distance: 195.0
click at [526, 314] on div "**********" at bounding box center [784, 372] width 1568 height 744
click at [631, 657] on input "text" at bounding box center [784, 651] width 373 height 38
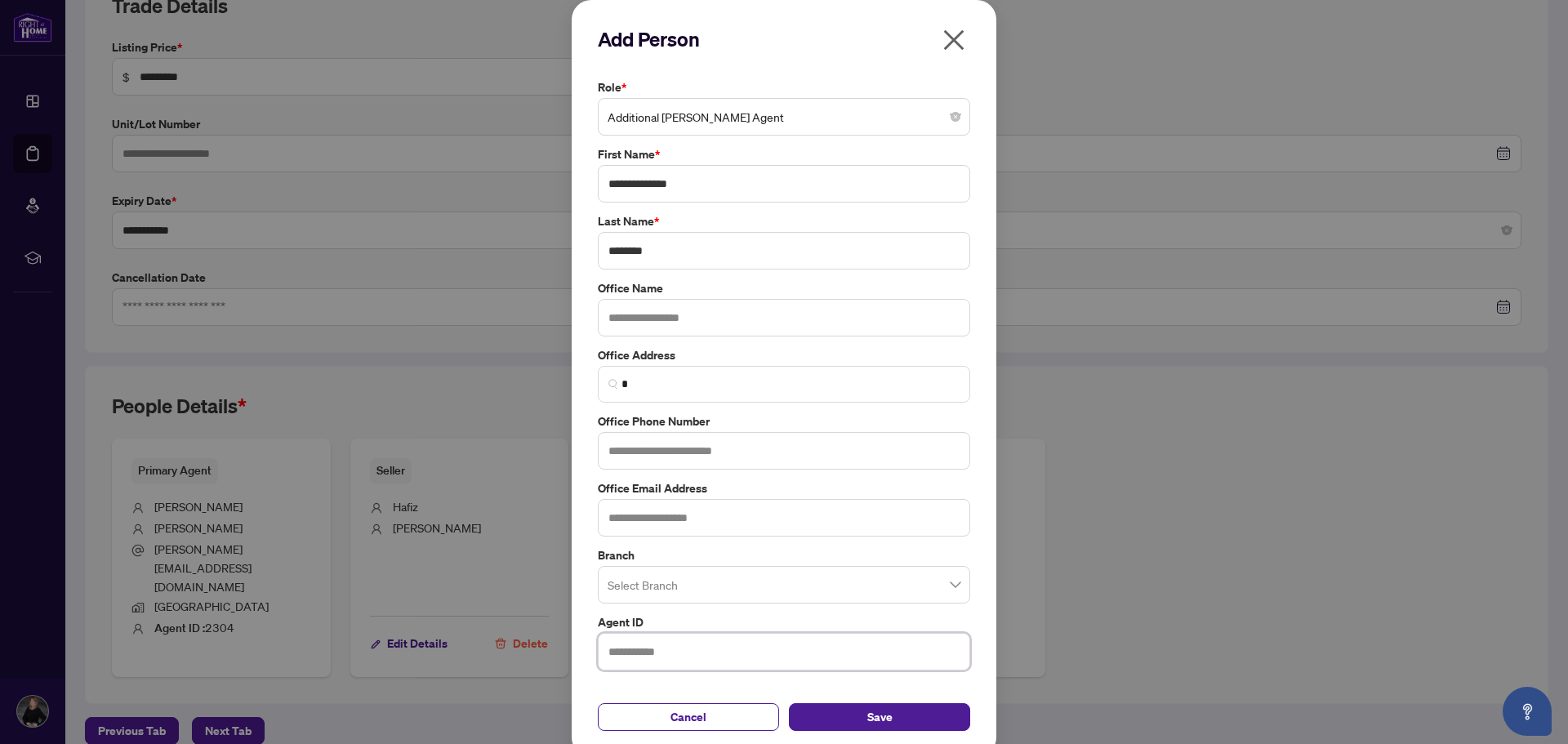
drag, startPoint x: 617, startPoint y: 652, endPoint x: 597, endPoint y: 663, distance: 22.8
click at [617, 652] on input "text" at bounding box center [784, 651] width 373 height 38
paste input "*****"
type input "*****"
click at [657, 523] on input "text" at bounding box center [784, 518] width 373 height 38
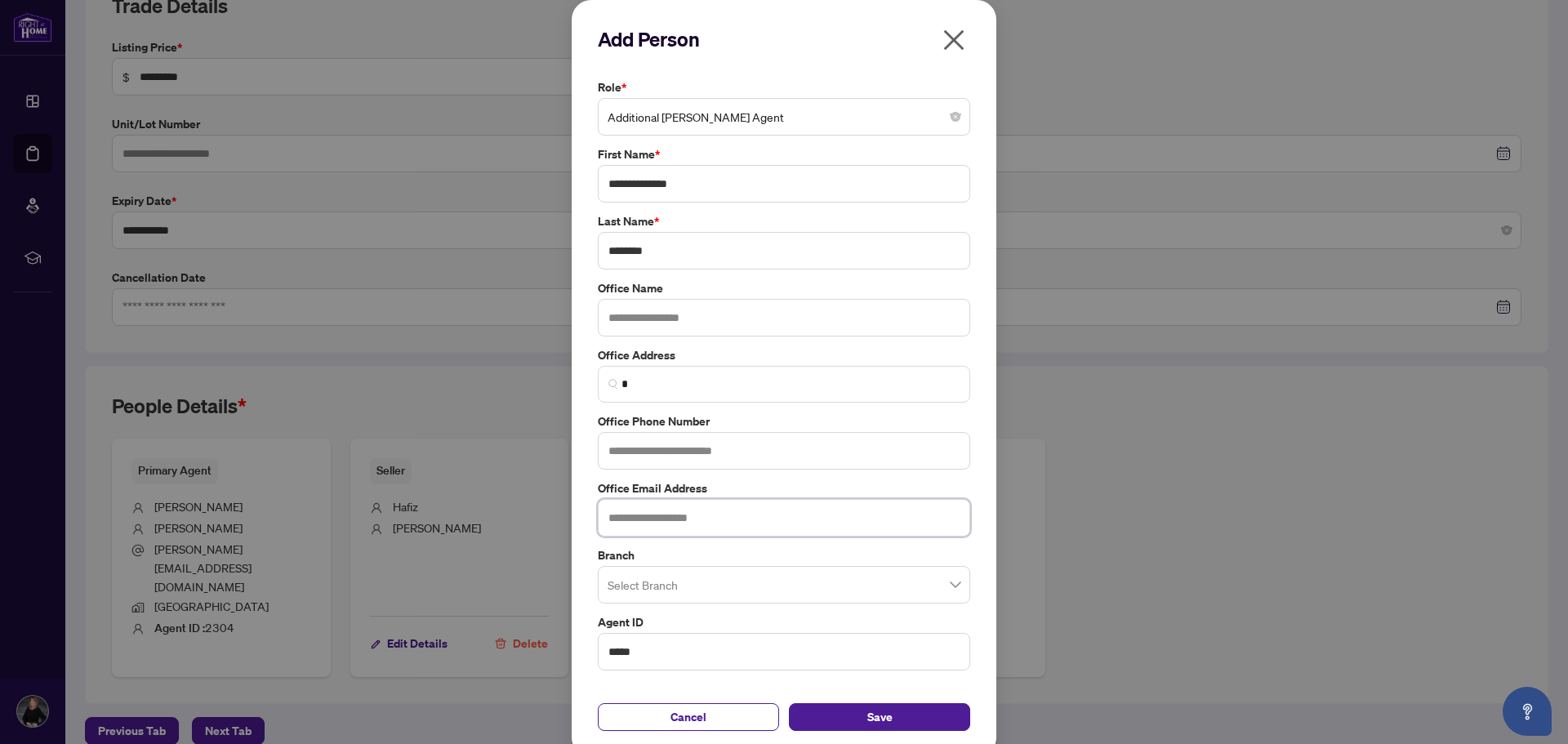
click at [647, 520] on input "text" at bounding box center [784, 518] width 373 height 38
paste input "*****"
type input "*****"
type input "**********"
click at [655, 654] on input "*****" at bounding box center [784, 651] width 373 height 38
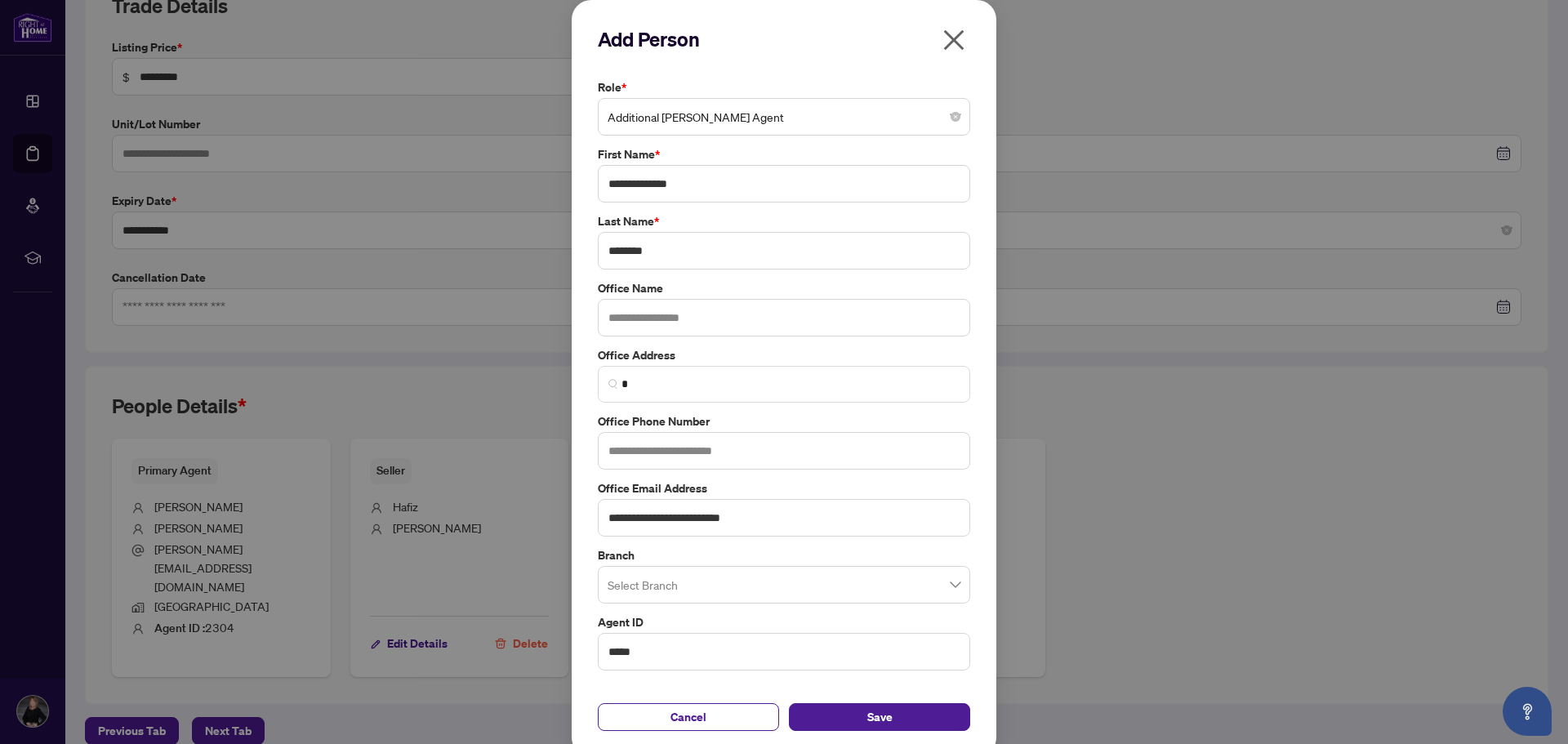
click at [675, 601] on input "search" at bounding box center [777, 587] width 338 height 36
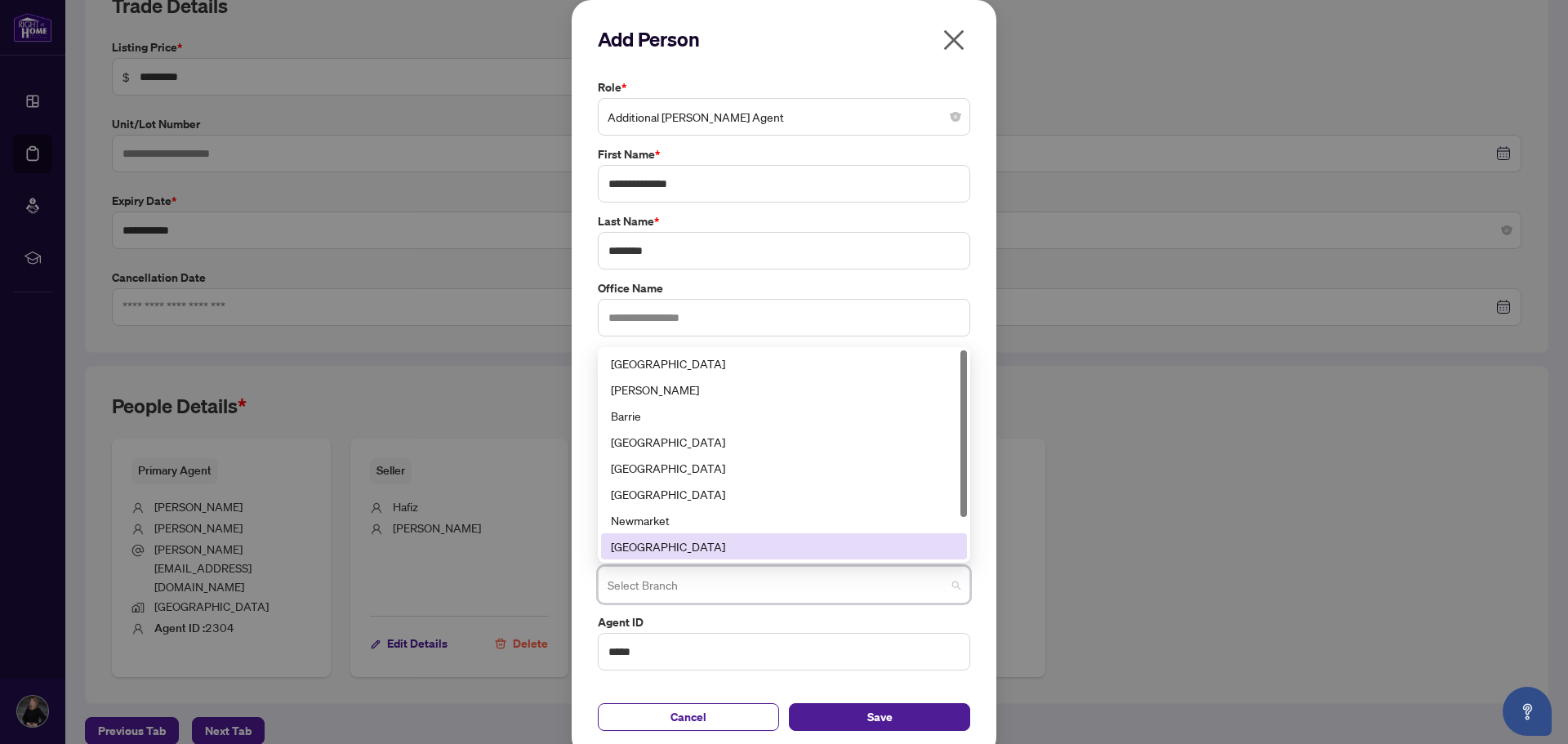
click at [638, 551] on div "[GEOGRAPHIC_DATA]" at bounding box center [784, 546] width 346 height 18
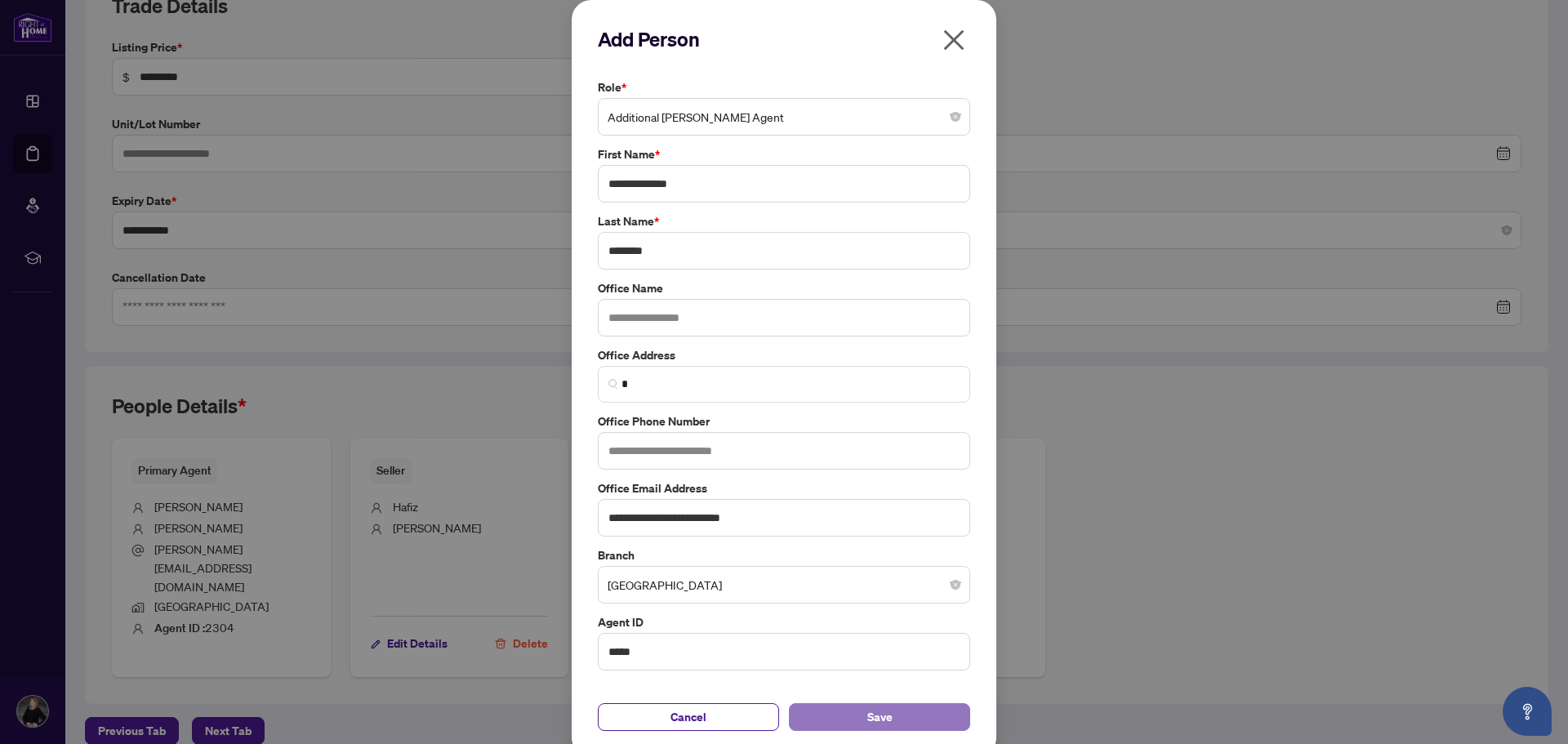
click at [826, 715] on button "Save" at bounding box center [879, 717] width 181 height 28
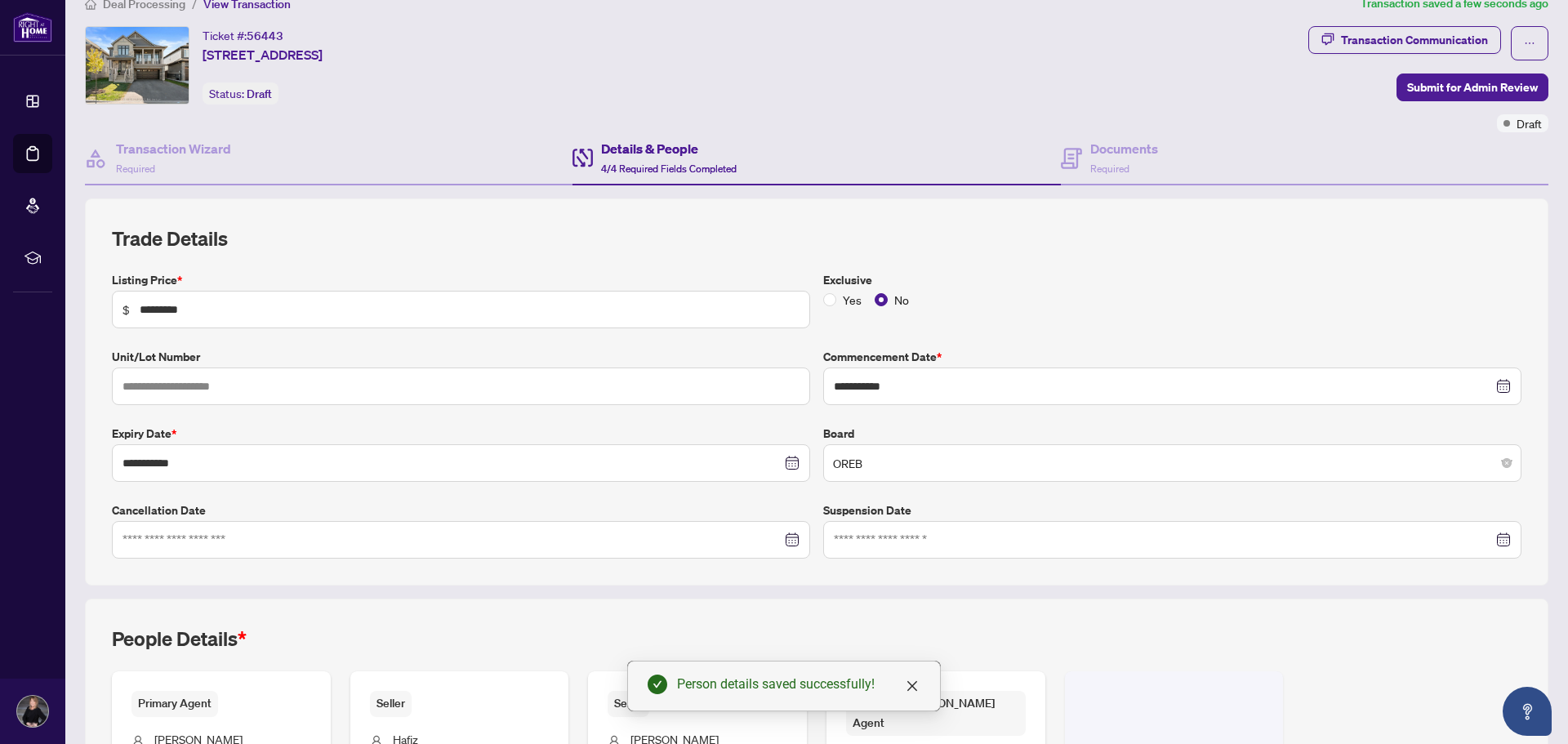
scroll to position [0, 0]
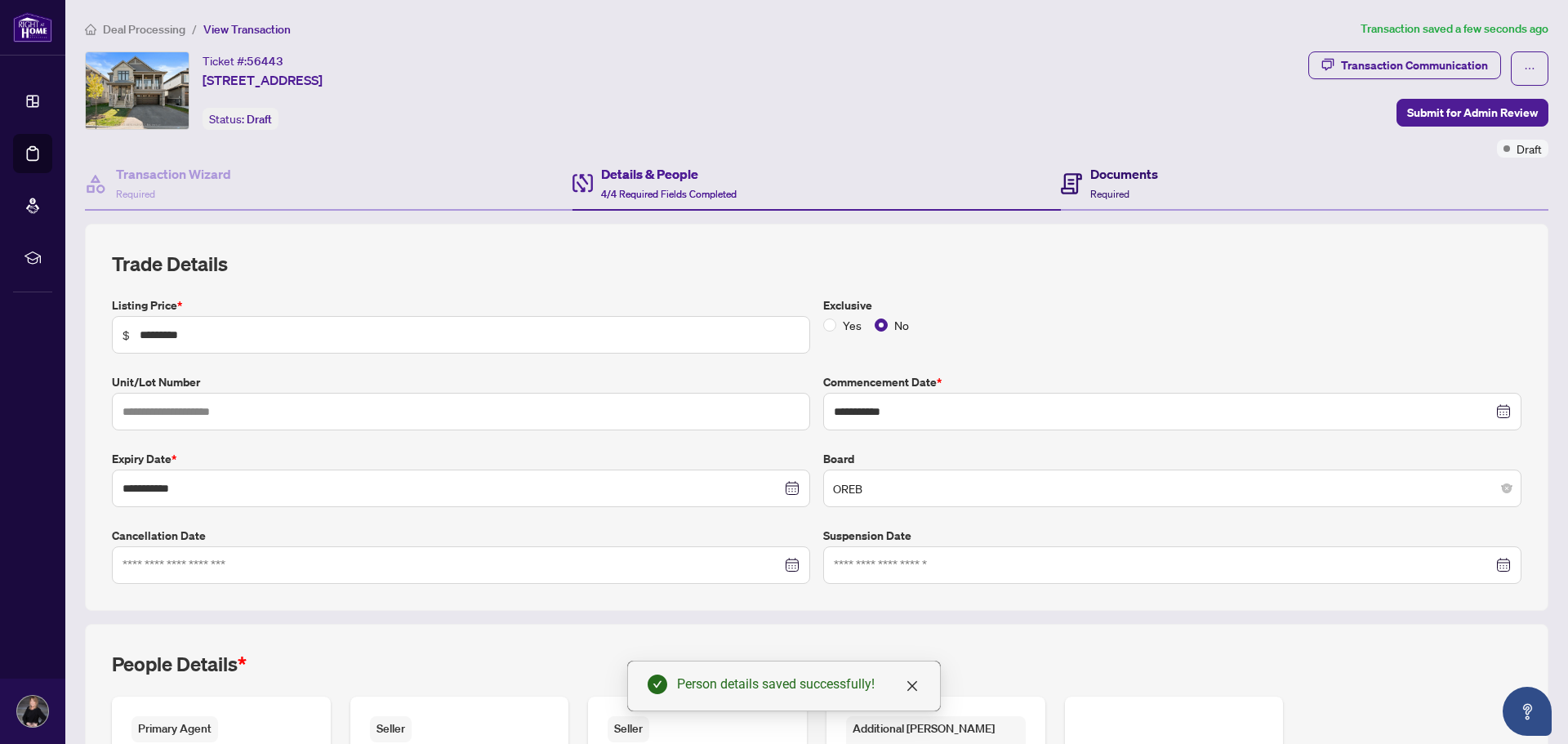
click at [1091, 179] on h4 "Documents" at bounding box center [1125, 174] width 68 height 19
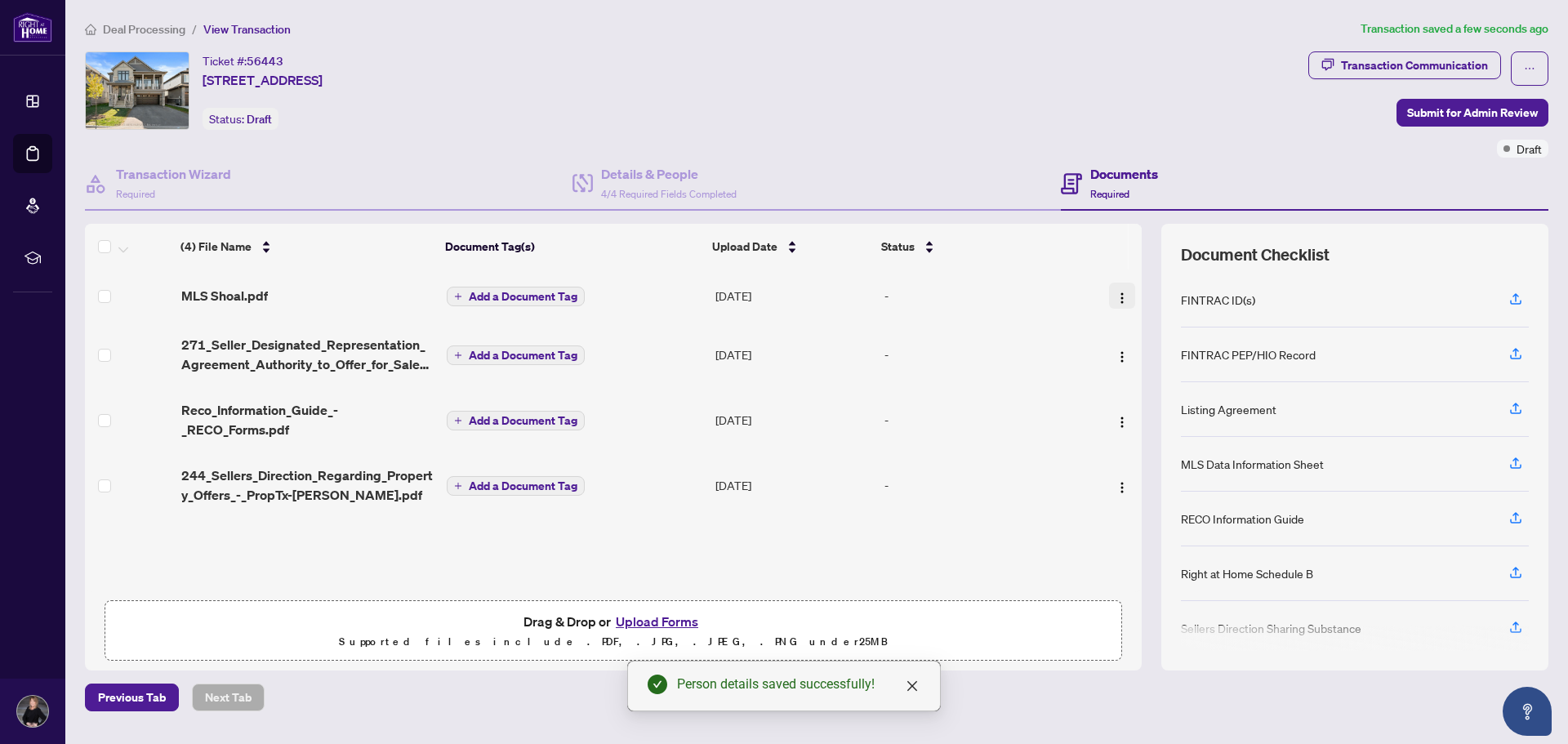
click at [1116, 294] on img "button" at bounding box center [1122, 297] width 13 height 13
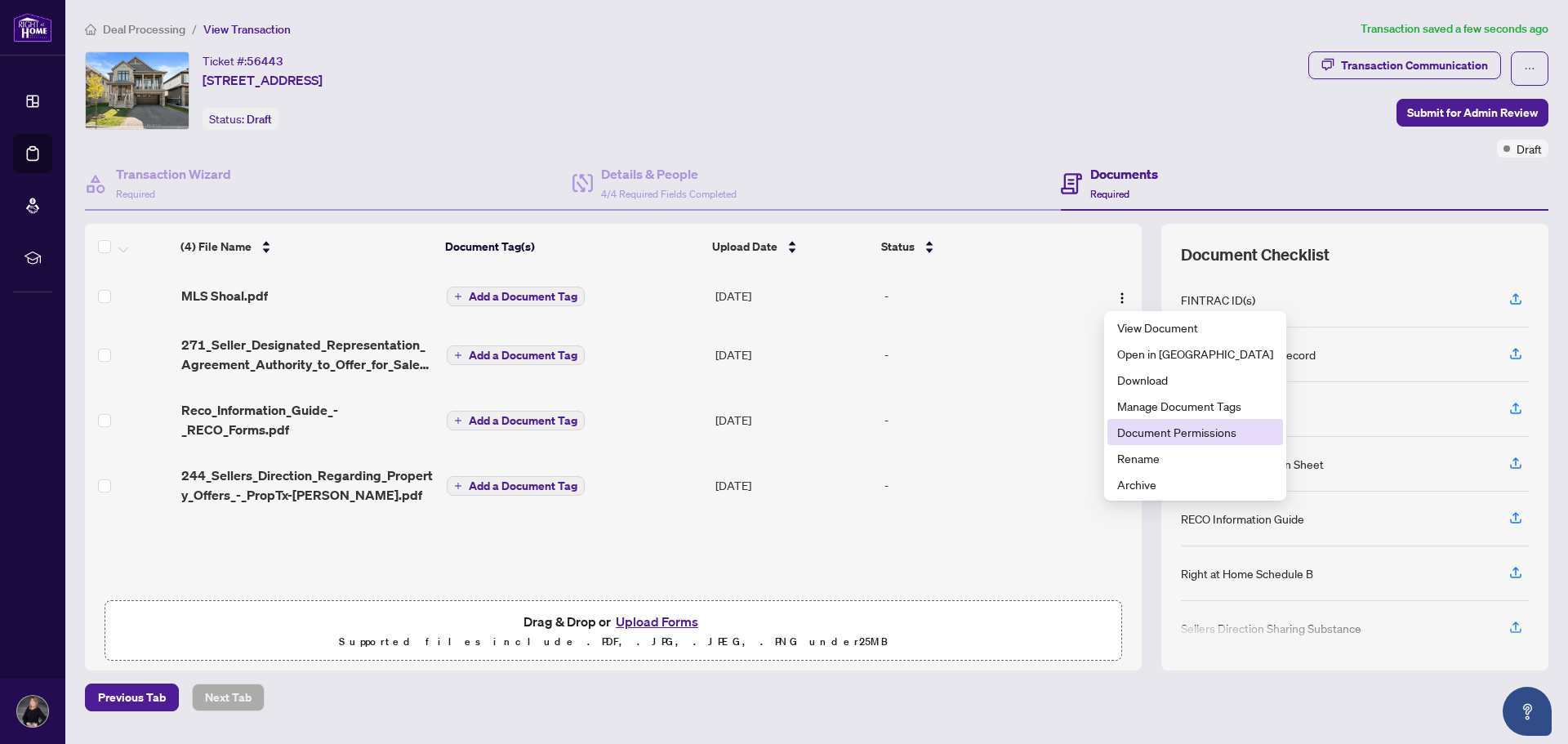
click at [1123, 433] on span "Document Permissions" at bounding box center [1195, 432] width 156 height 18
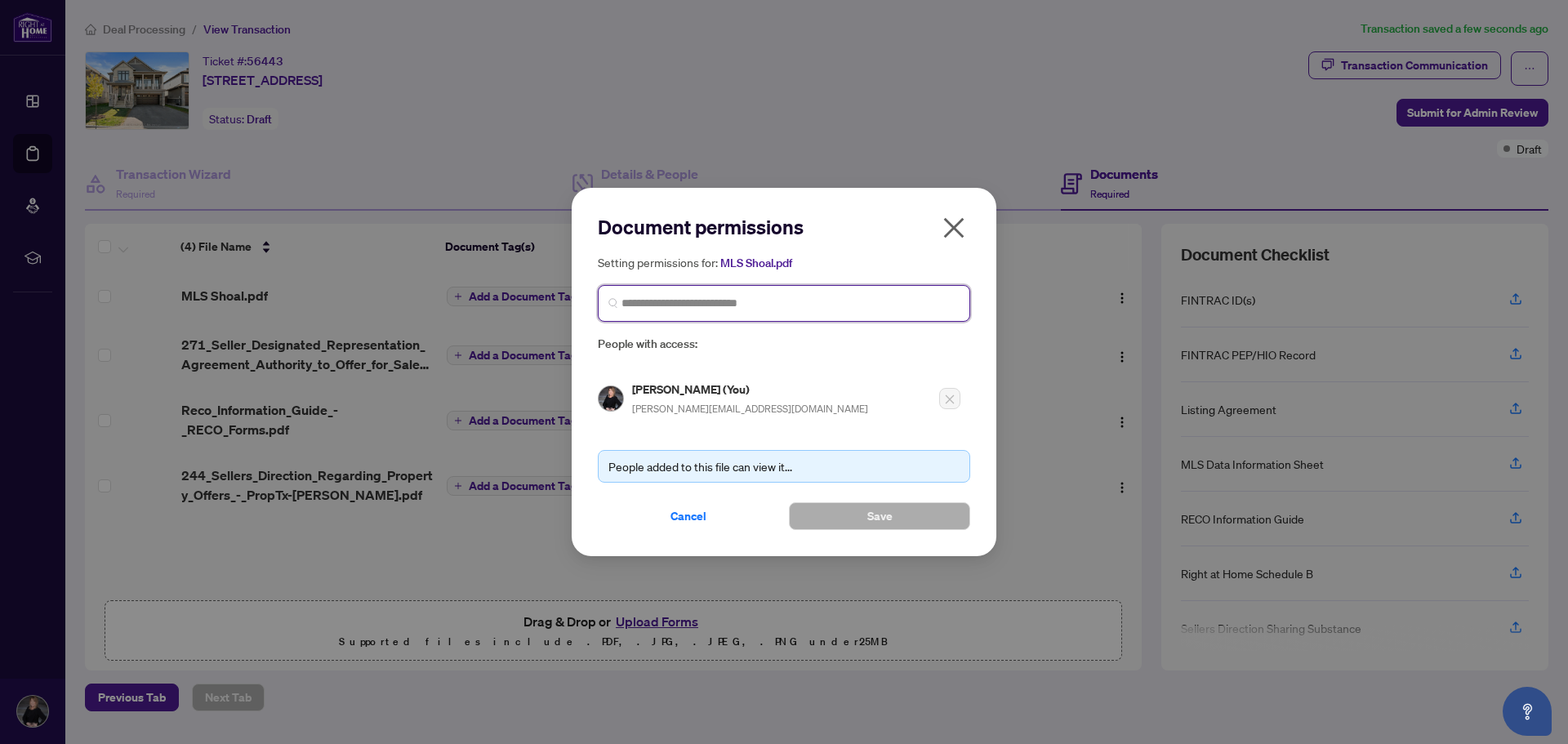
click at [762, 307] on input "search" at bounding box center [791, 303] width 338 height 17
type input "*******"
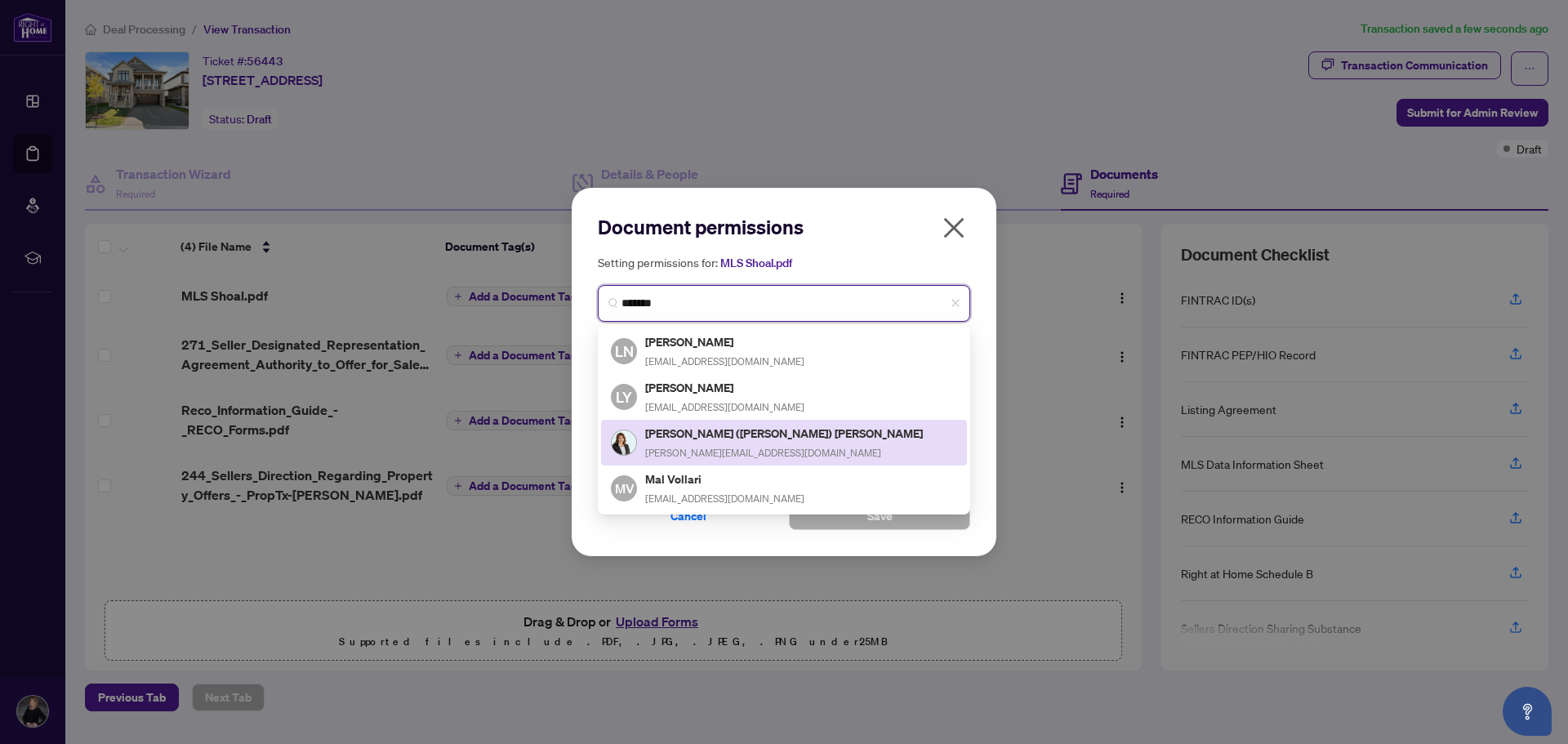
click at [768, 440] on div "[PERSON_NAME] ([PERSON_NAME]) Williams [EMAIL_ADDRESS][DOMAIN_NAME]" at bounding box center [785, 442] width 280 height 38
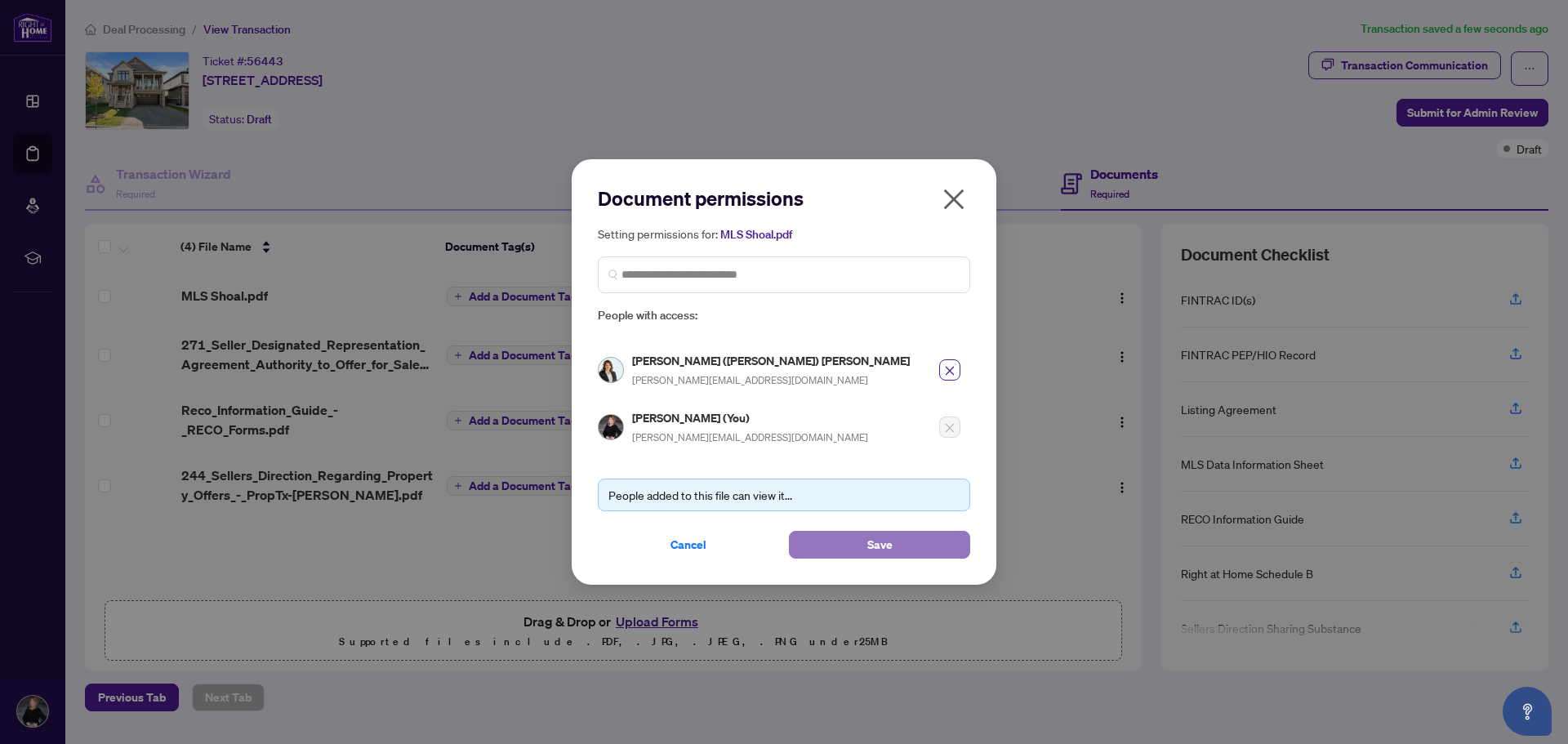
click at [861, 540] on button "Save" at bounding box center [879, 545] width 181 height 28
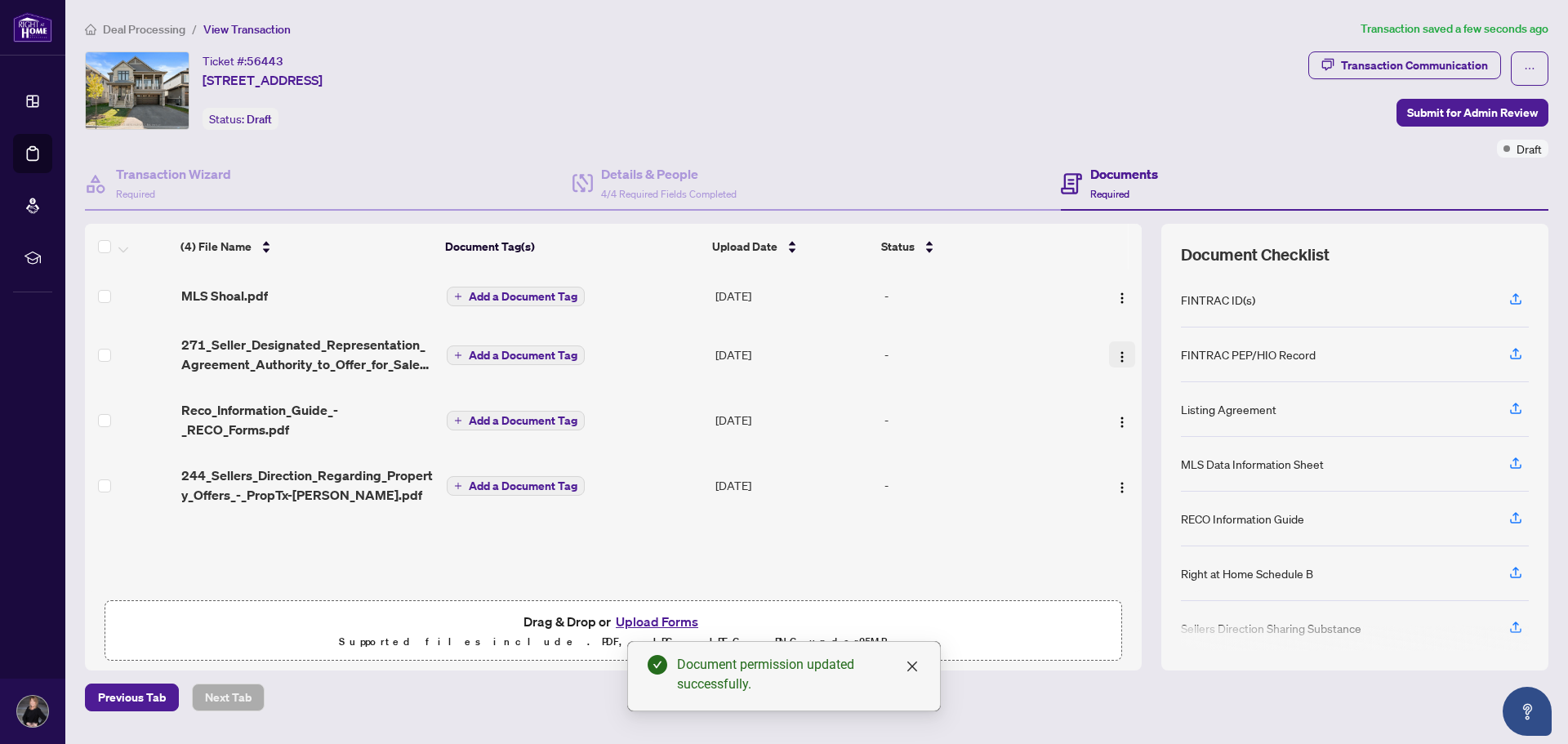
click at [1116, 352] on img "button" at bounding box center [1122, 357] width 13 height 13
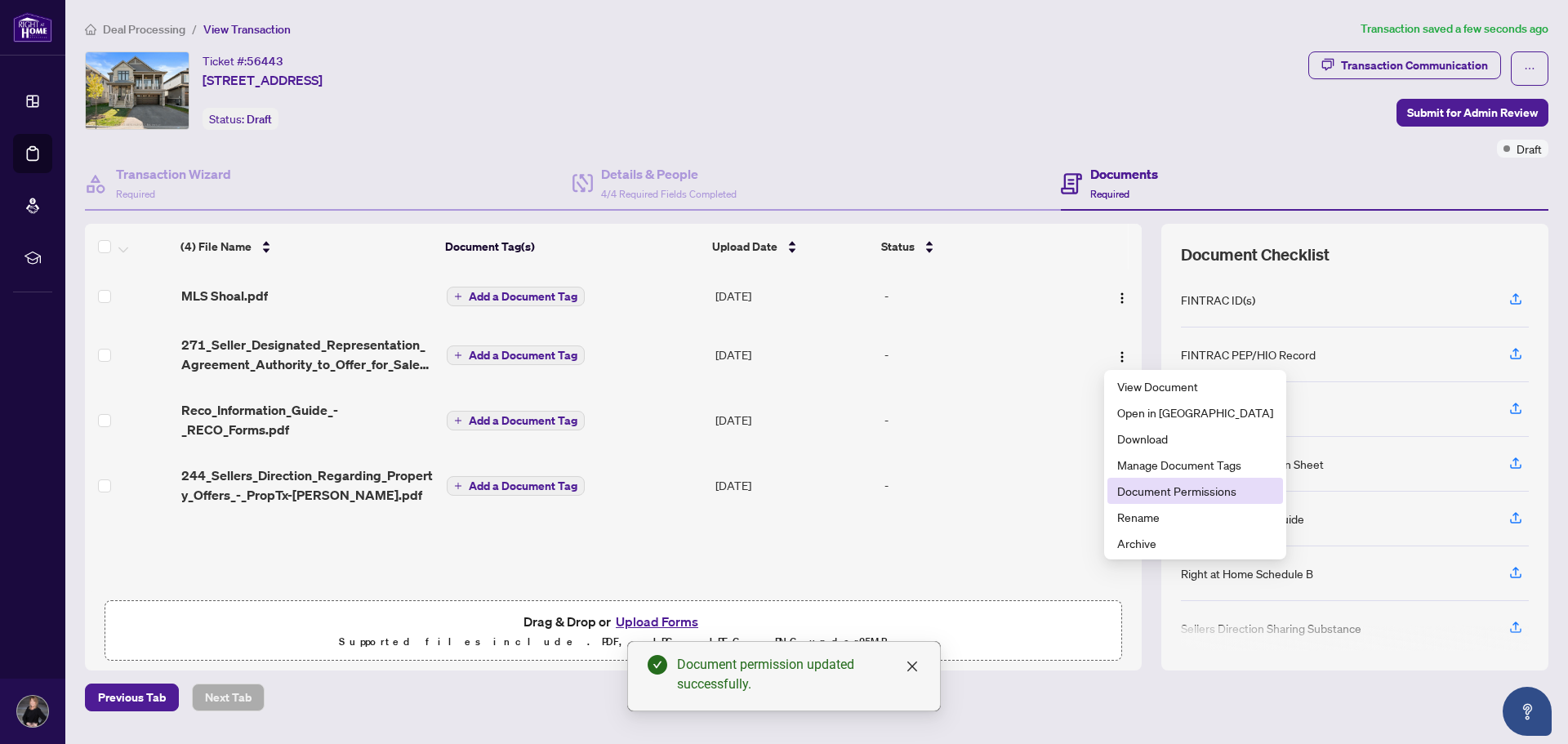
click at [1132, 495] on span "Document Permissions" at bounding box center [1195, 490] width 156 height 18
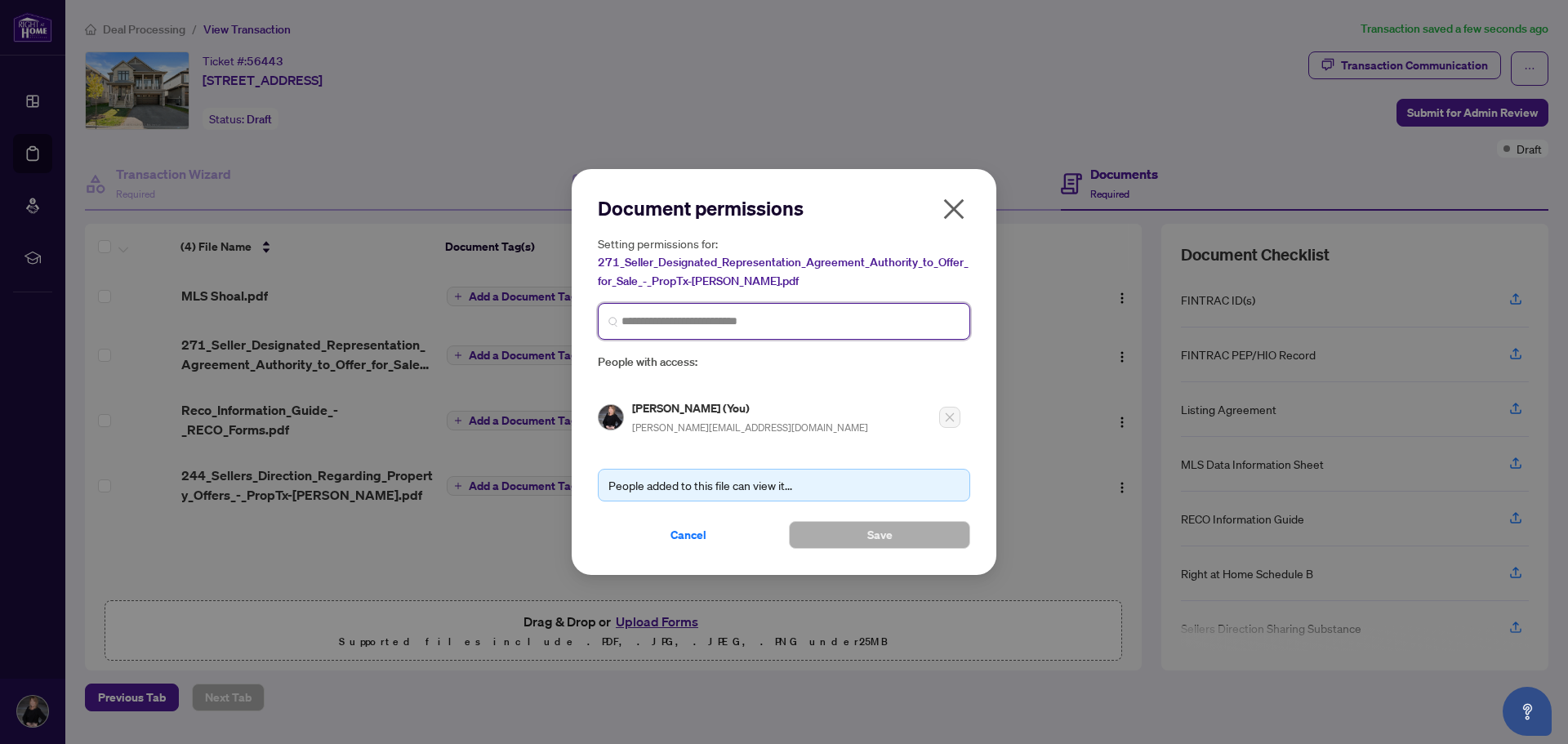
click at [772, 321] on input "search" at bounding box center [791, 322] width 338 height 17
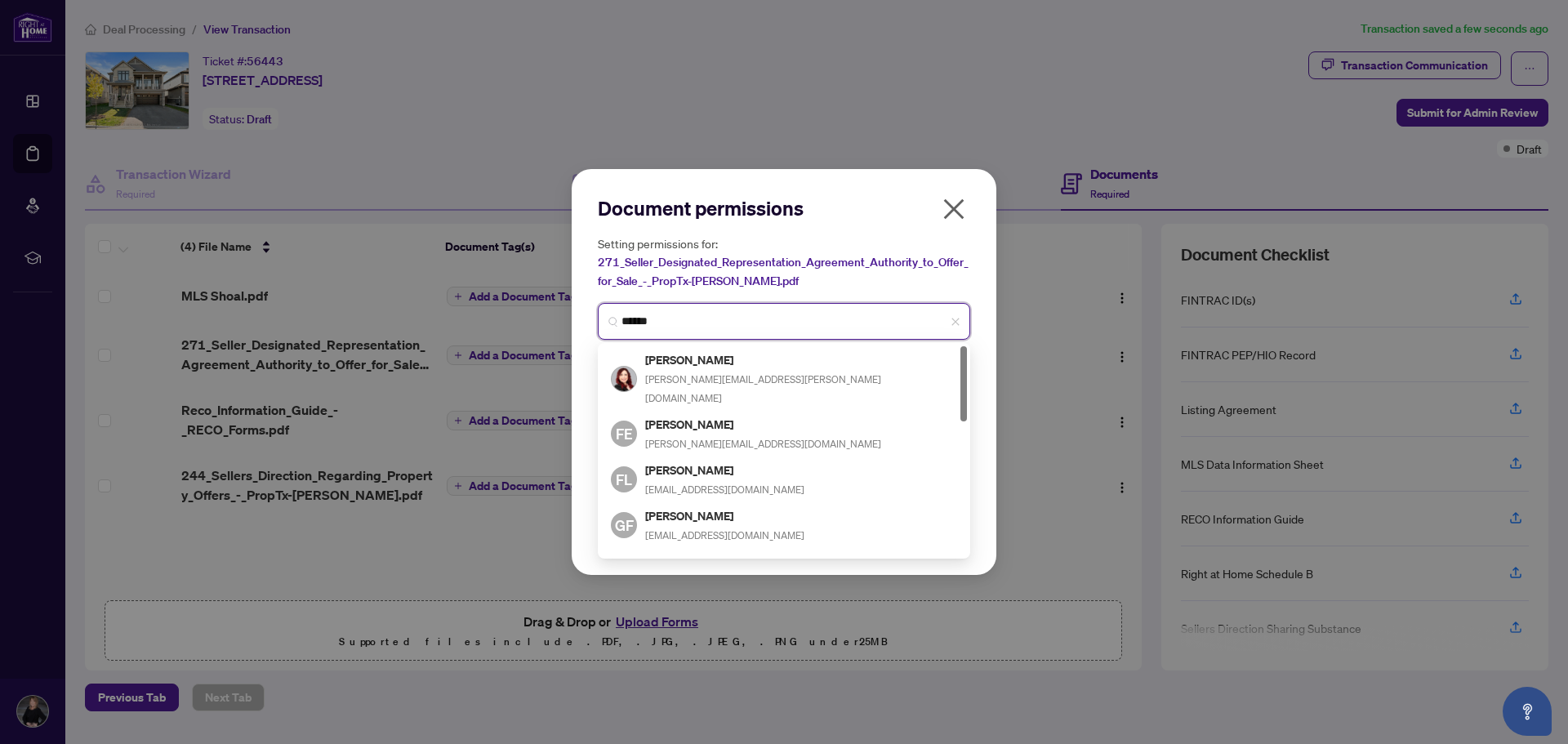
type input "*******"
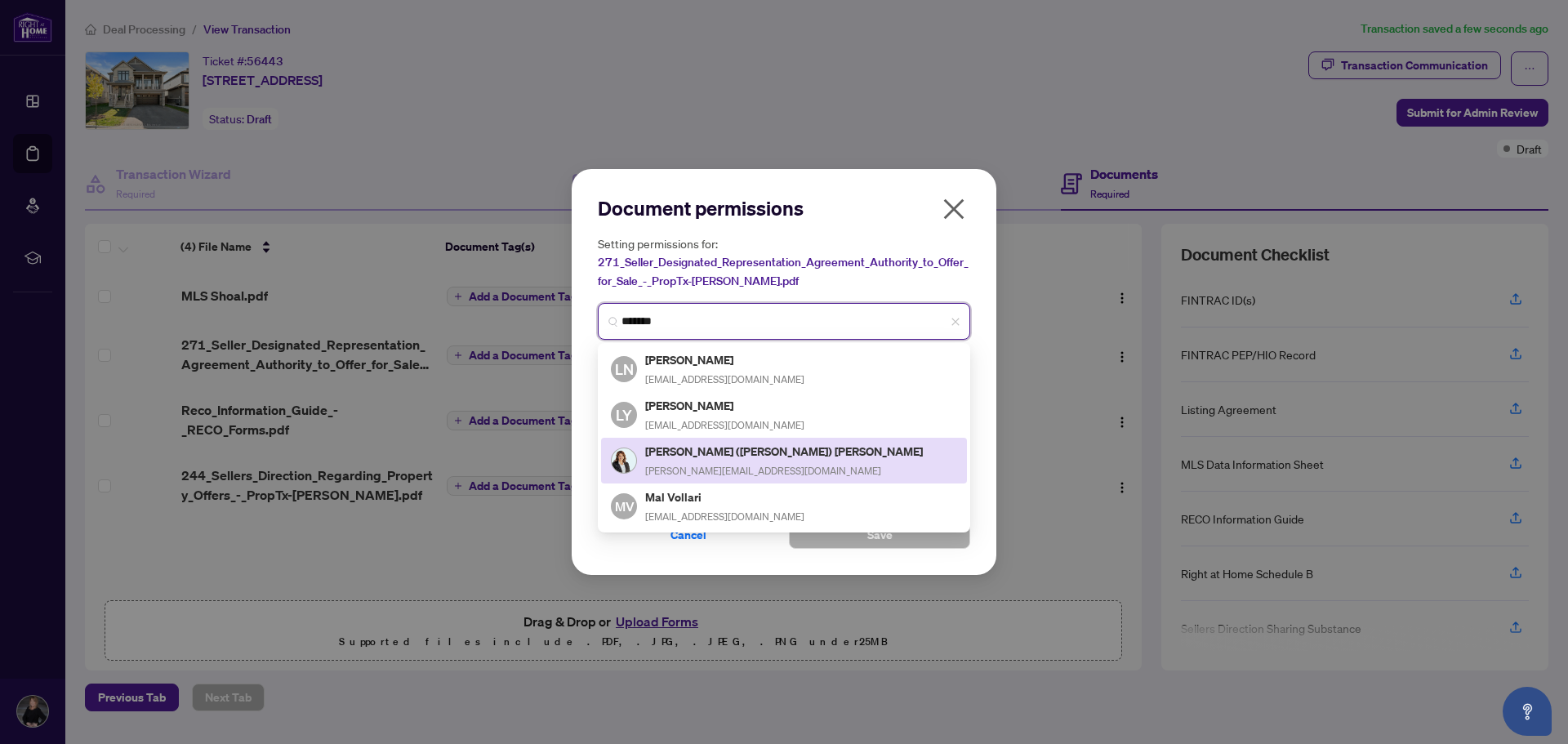
click at [720, 464] on span "[PERSON_NAME][EMAIL_ADDRESS][DOMAIN_NAME]" at bounding box center [763, 470] width 236 height 12
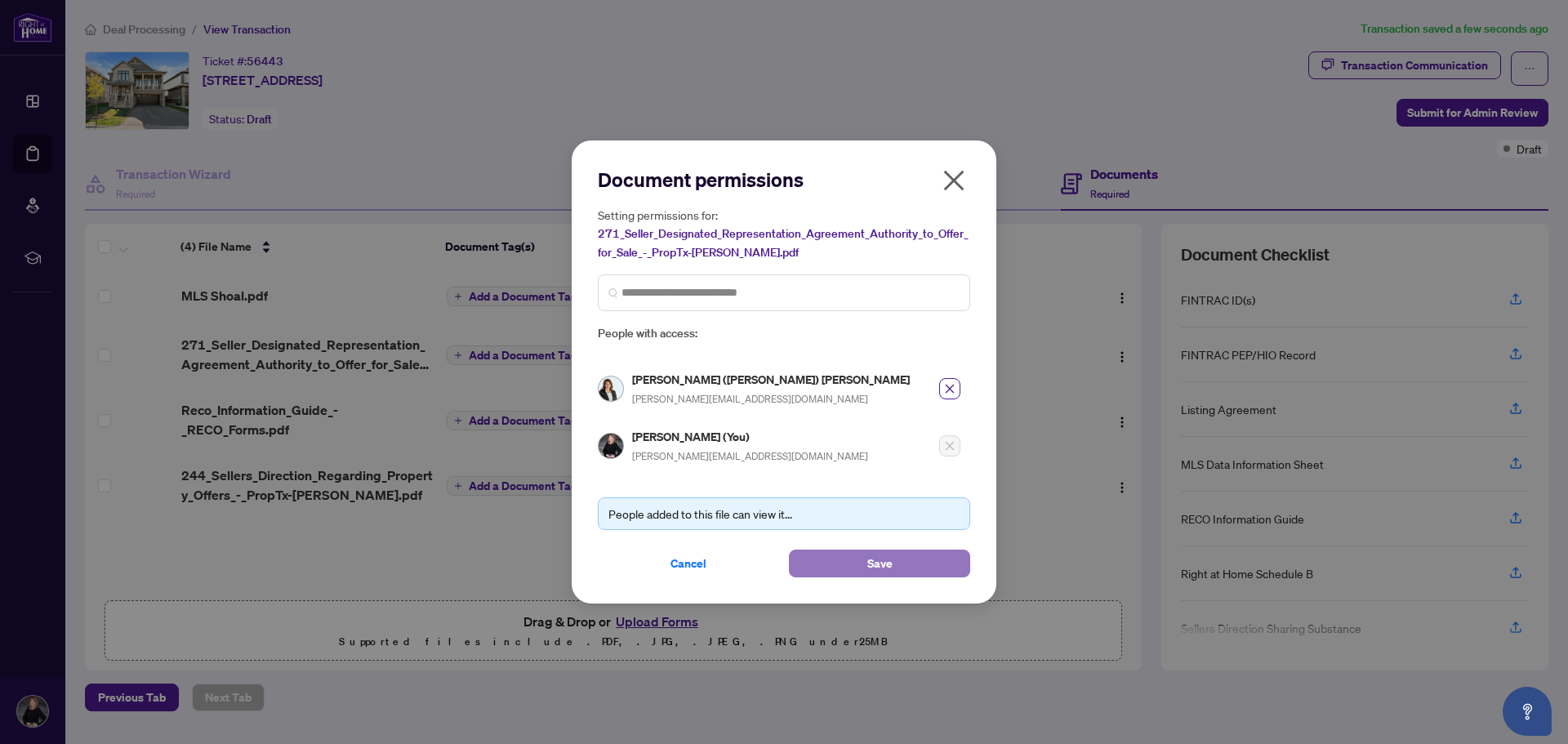
click at [878, 560] on span "Save" at bounding box center [880, 564] width 25 height 26
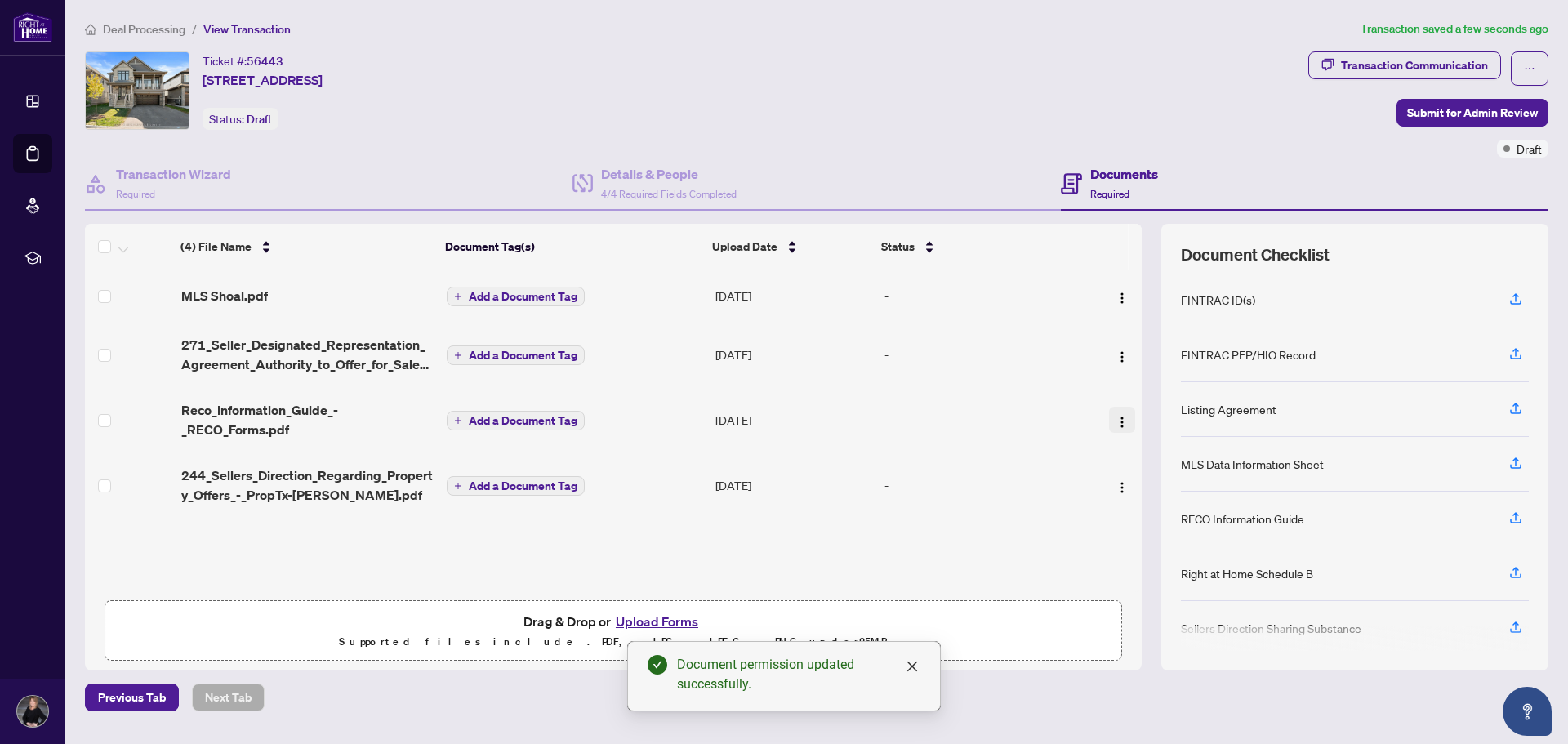
click at [1116, 419] on img "button" at bounding box center [1122, 421] width 13 height 13
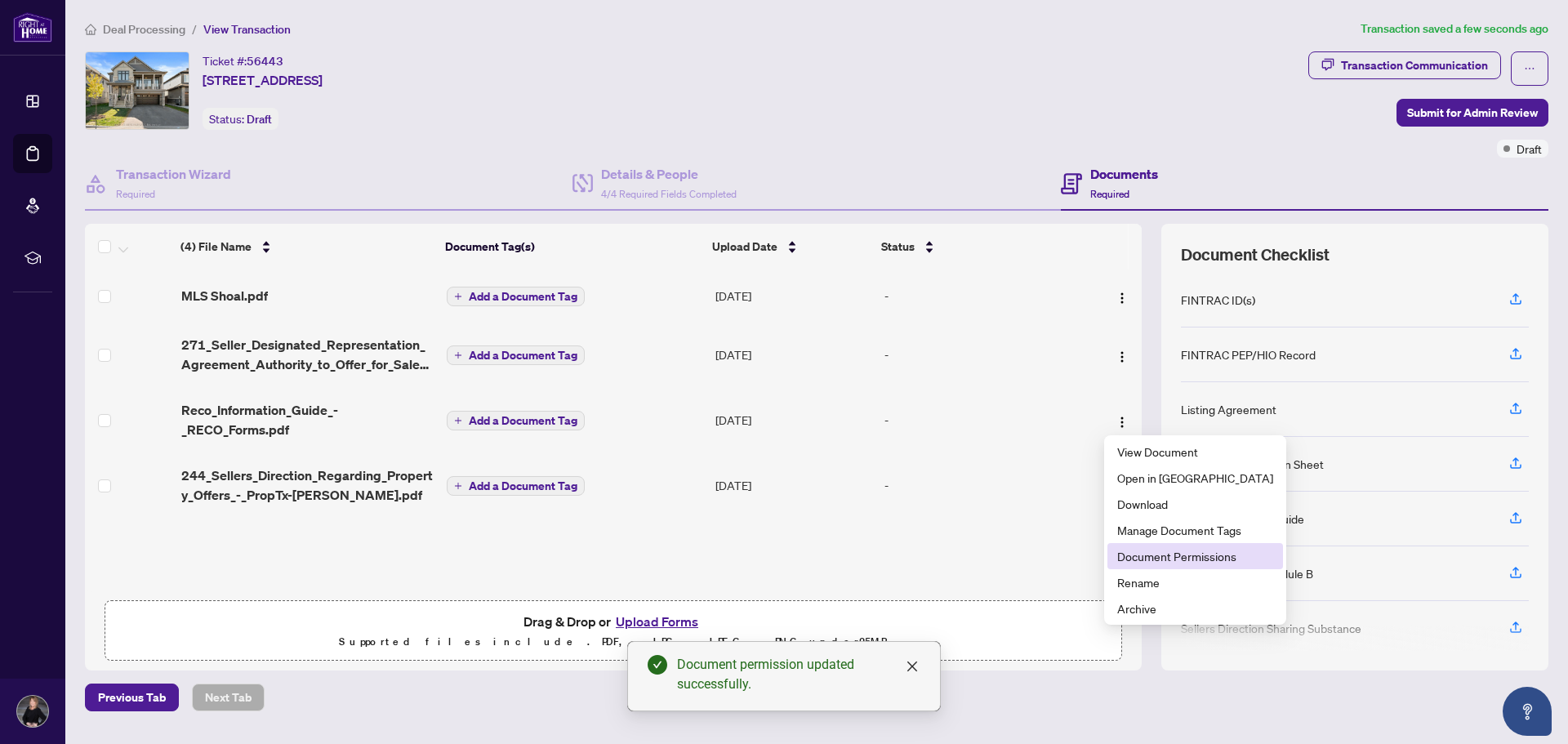
click at [1176, 558] on span "Document Permissions" at bounding box center [1195, 556] width 156 height 18
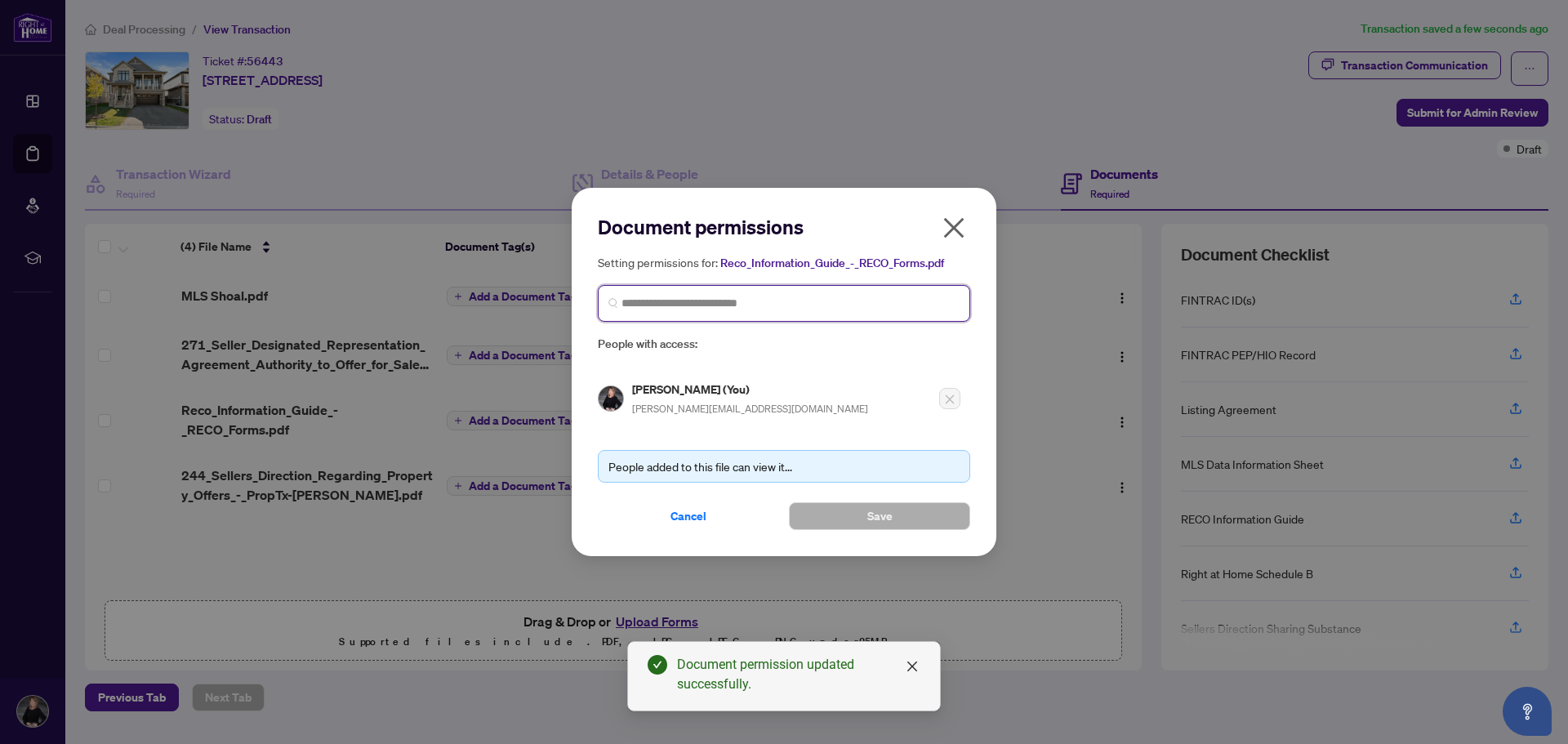
drag, startPoint x: 753, startPoint y: 303, endPoint x: 756, endPoint y: 279, distance: 24.2
click at [753, 301] on input "search" at bounding box center [791, 303] width 338 height 17
type input "*******"
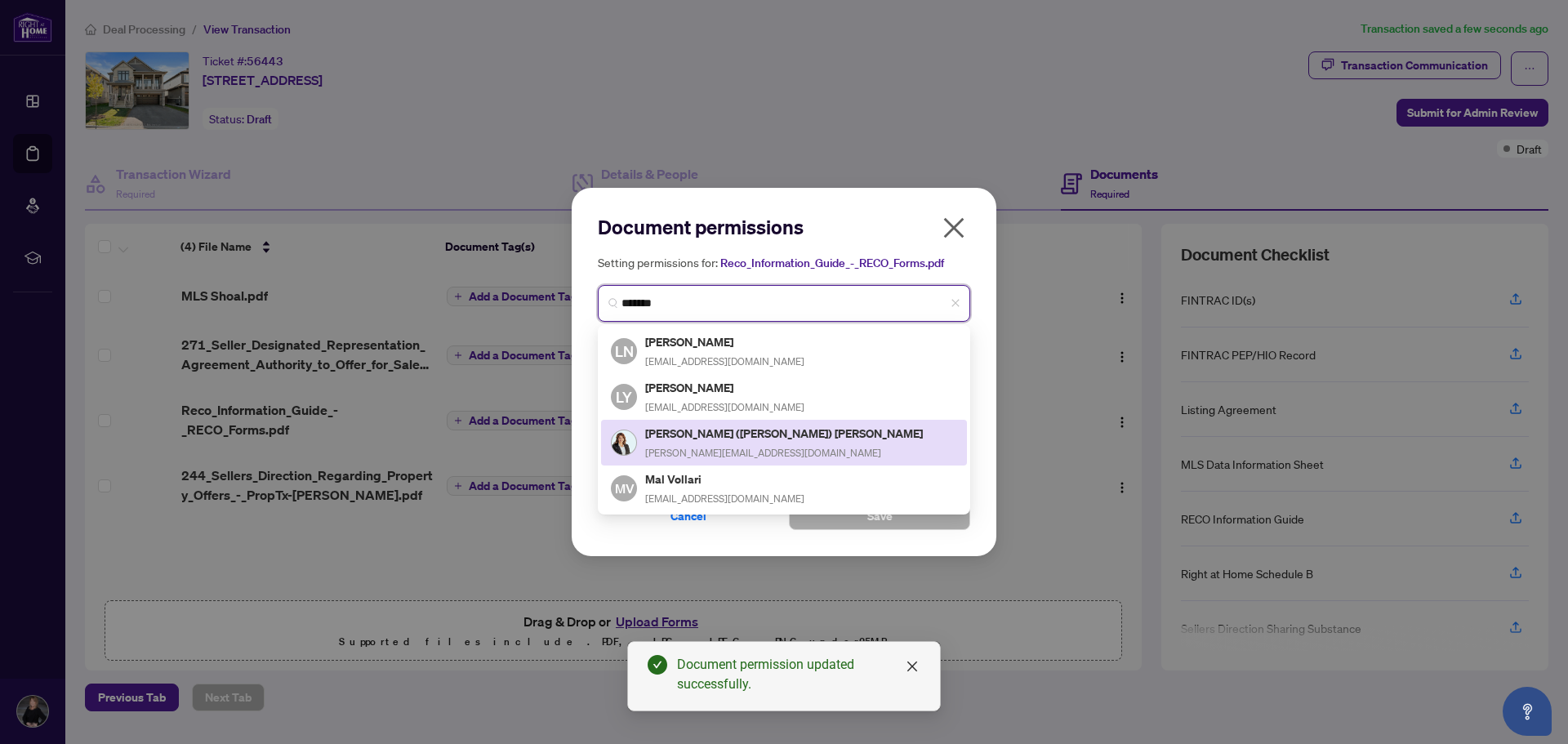
click at [687, 426] on h5 "[PERSON_NAME] ([PERSON_NAME]) [PERSON_NAME]" at bounding box center [785, 433] width 280 height 18
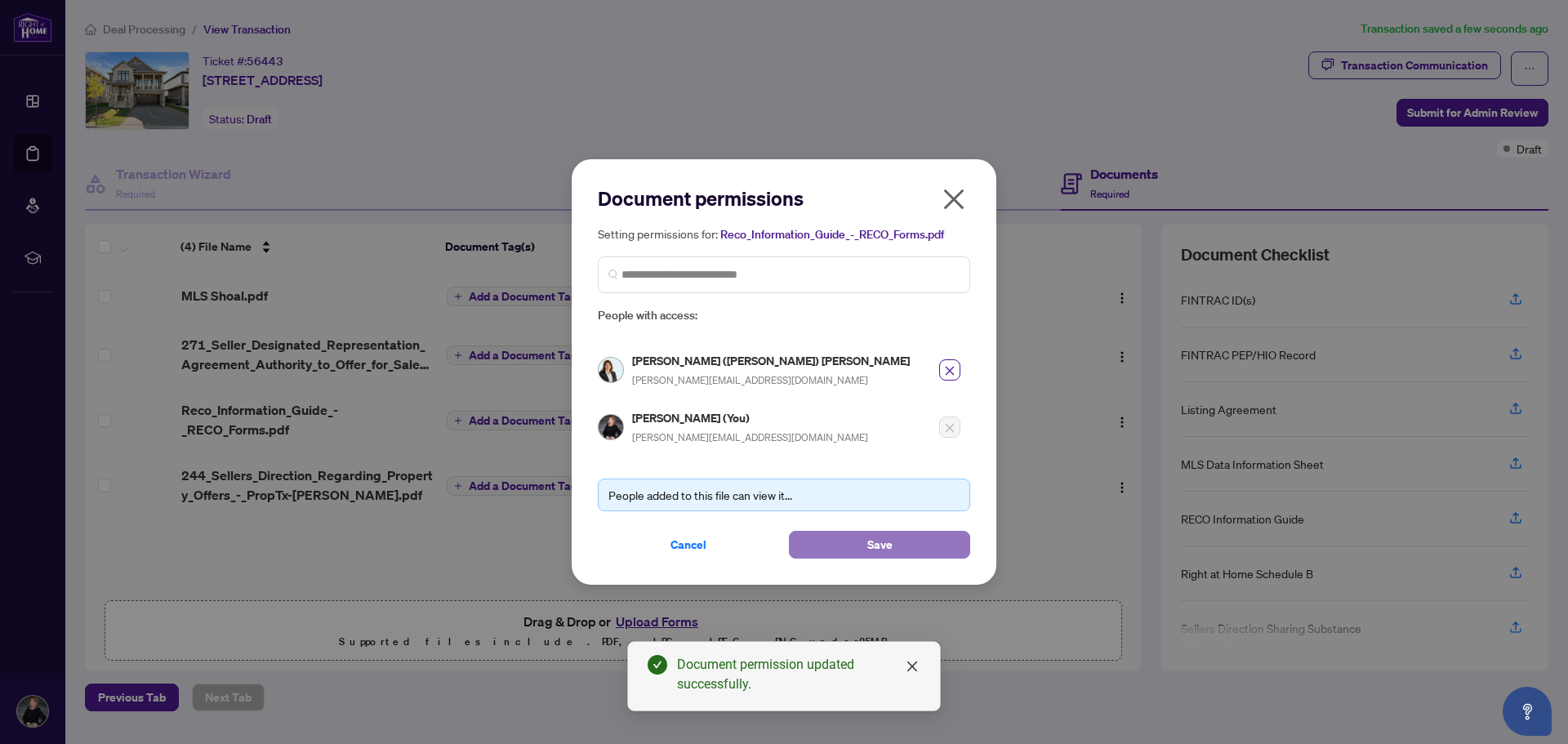
click at [916, 534] on button "Save" at bounding box center [879, 545] width 181 height 28
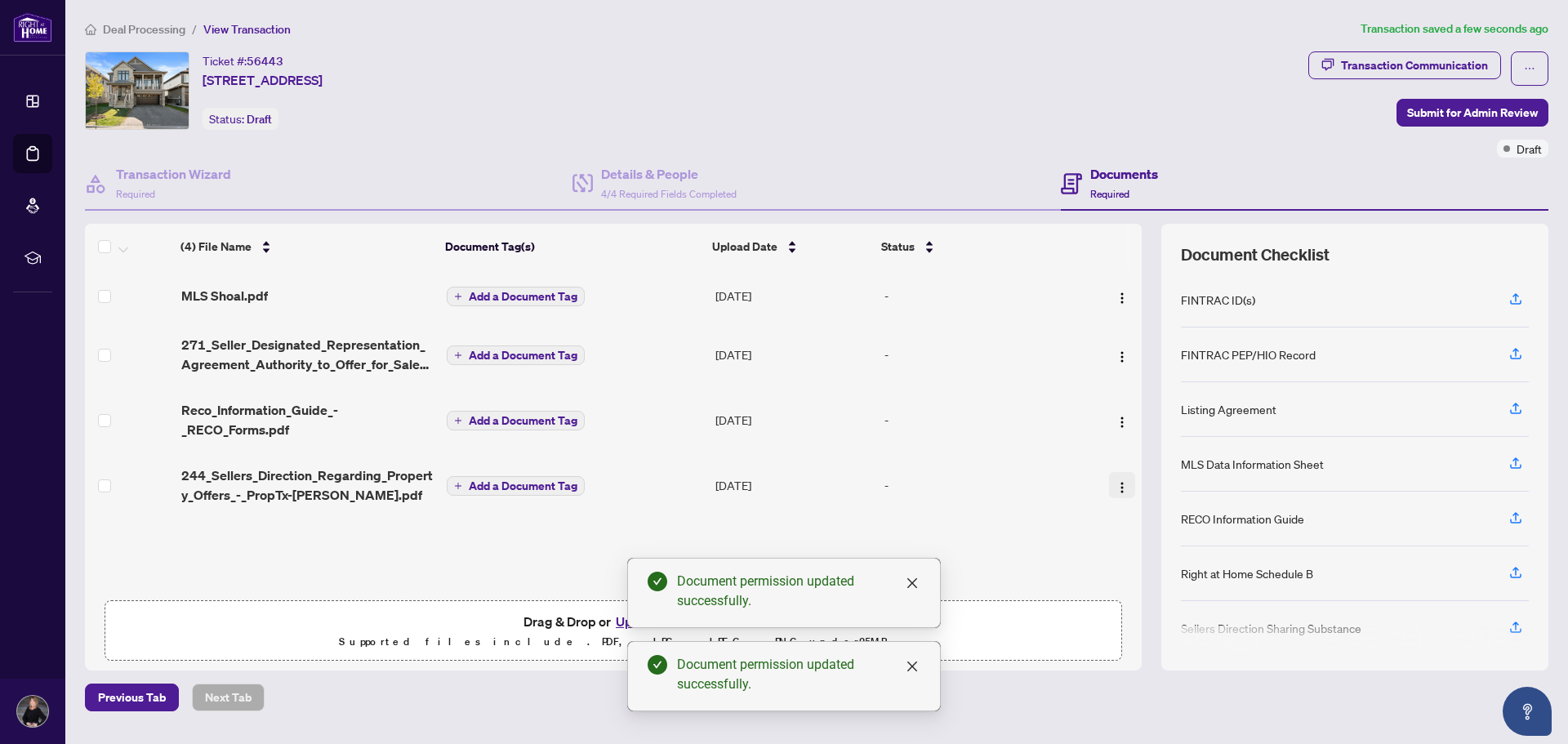
click at [1117, 485] on img "button" at bounding box center [1122, 487] width 13 height 13
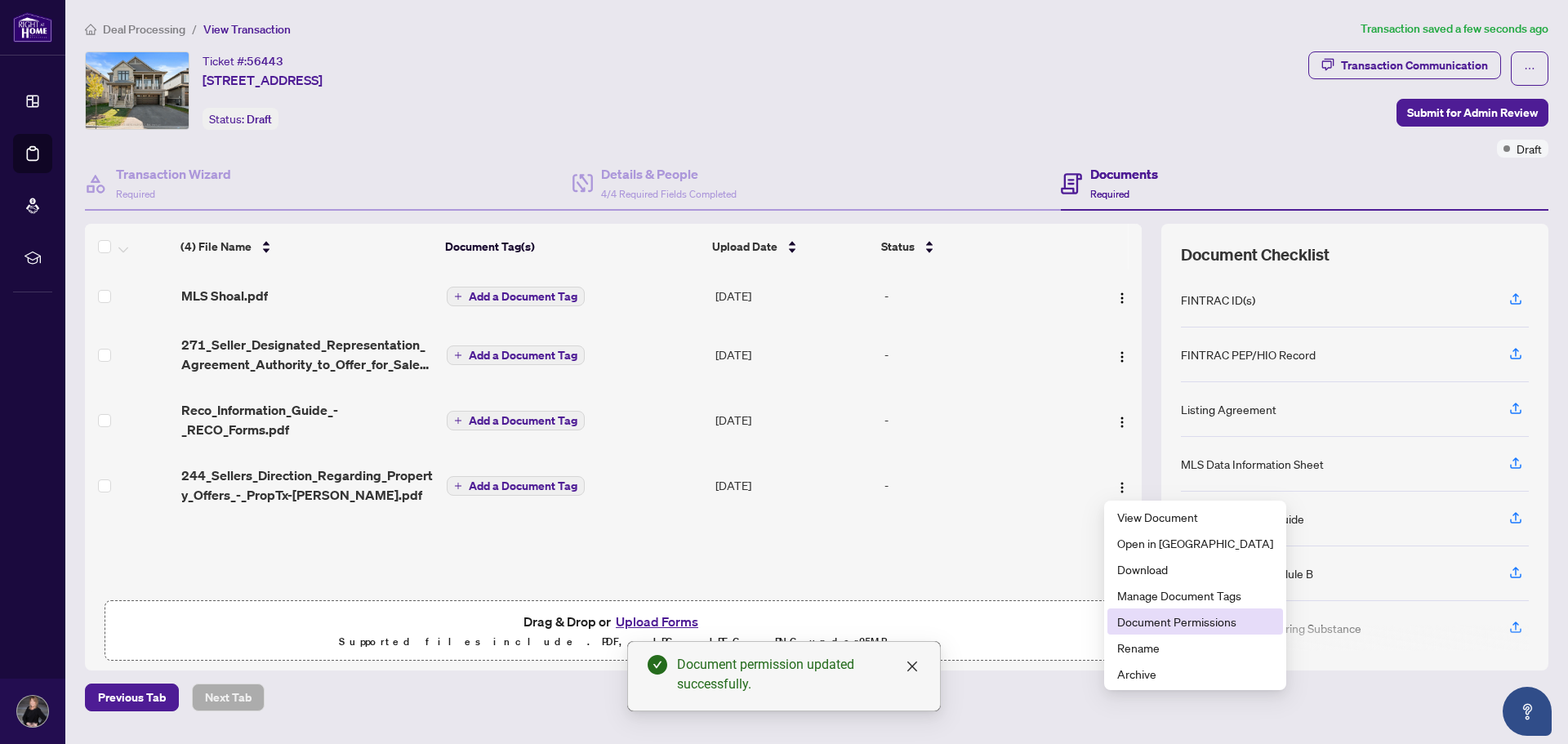
click at [1146, 617] on span "Document Permissions" at bounding box center [1195, 622] width 156 height 18
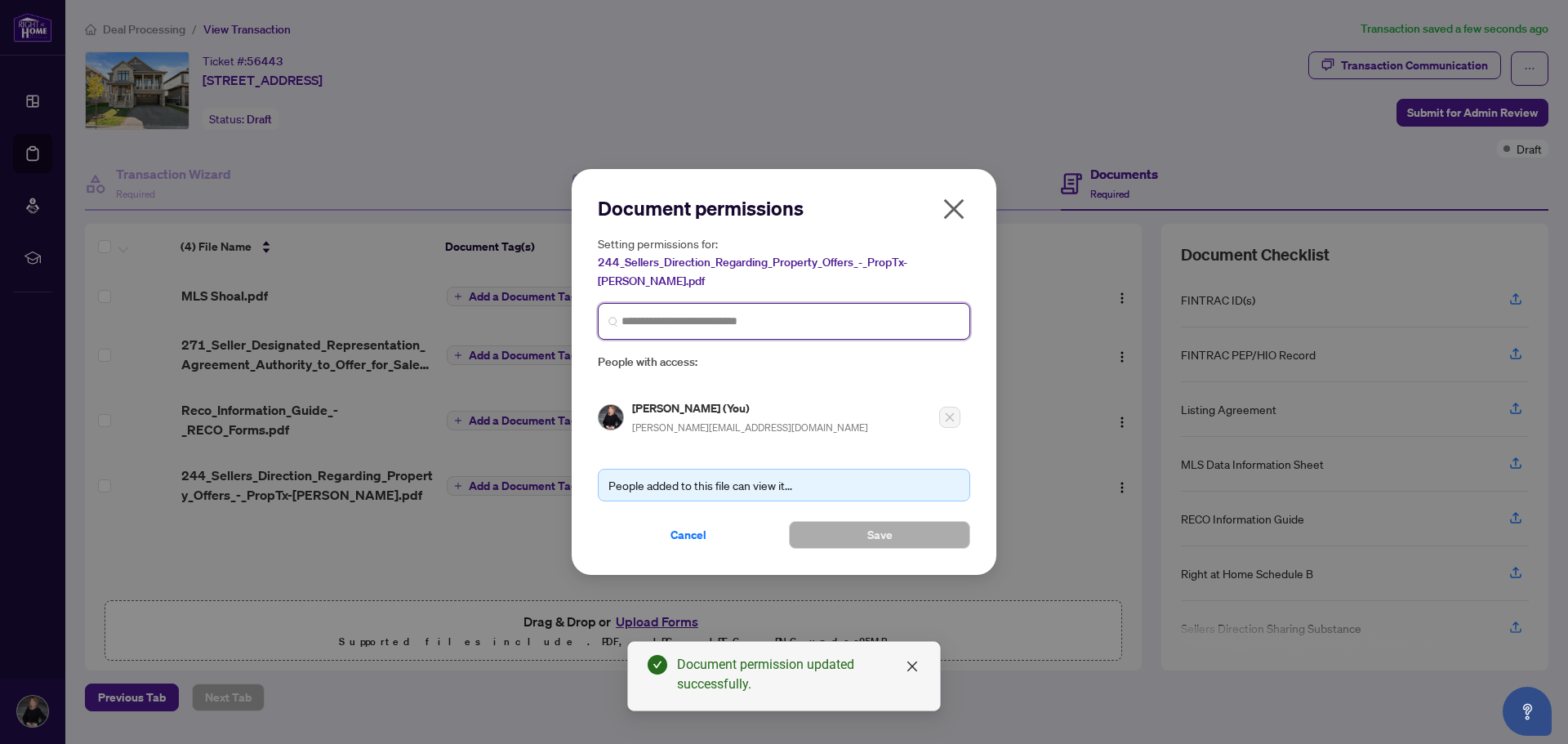
click at [654, 313] on input "search" at bounding box center [791, 322] width 338 height 17
type input "*******"
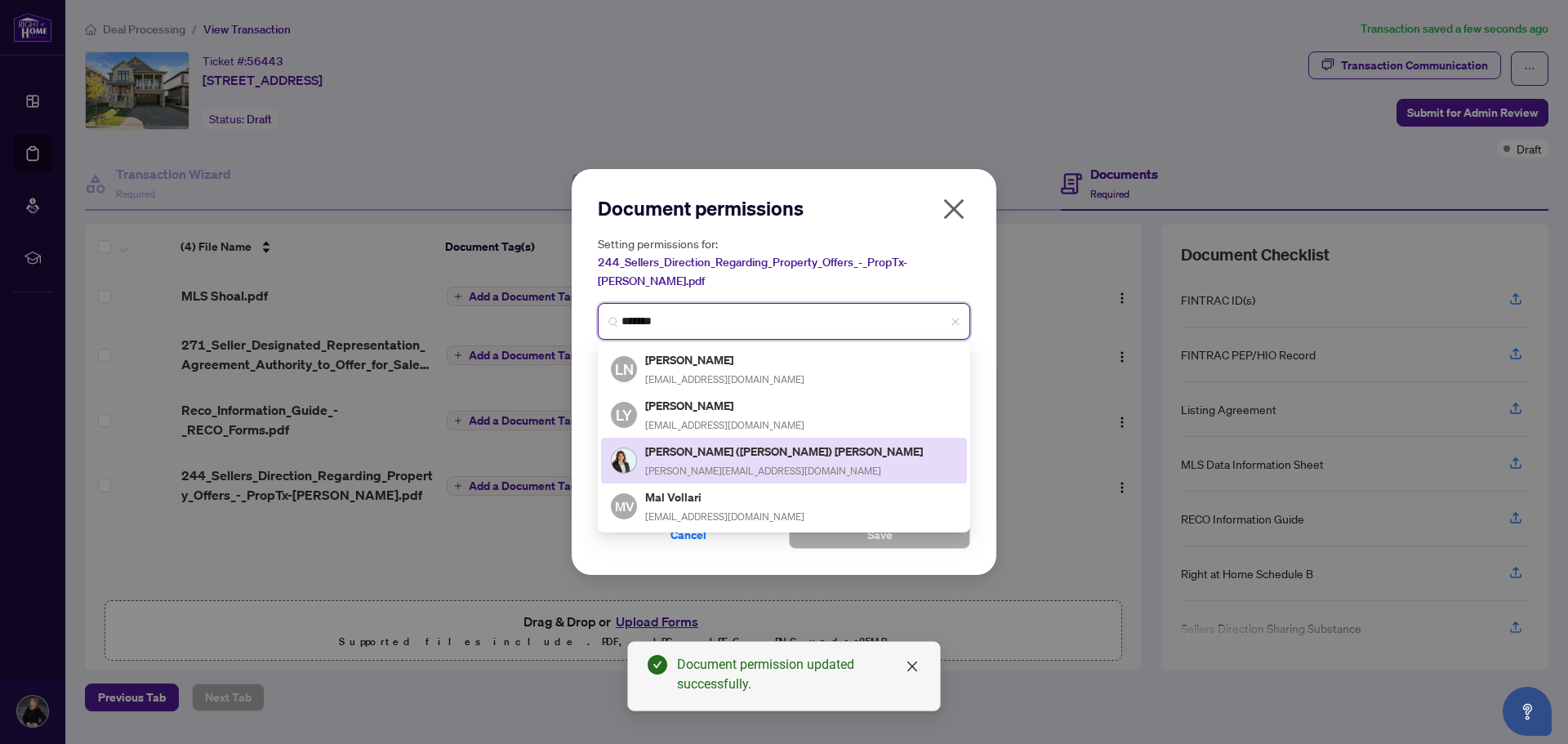
click at [715, 464] on span "[PERSON_NAME][EMAIL_ADDRESS][DOMAIN_NAME]" at bounding box center [763, 470] width 236 height 12
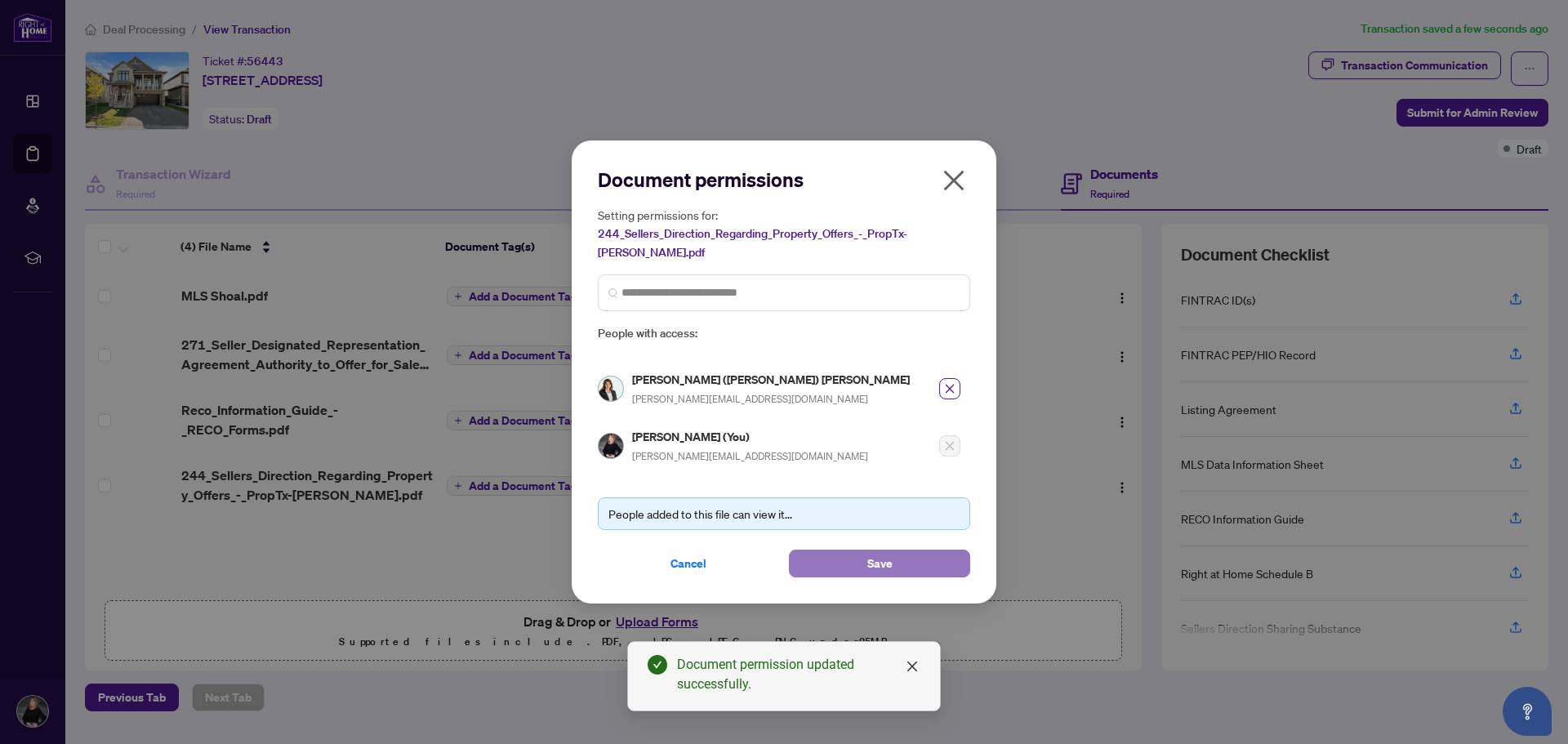
click at [931, 550] on button "Save" at bounding box center [879, 564] width 181 height 28
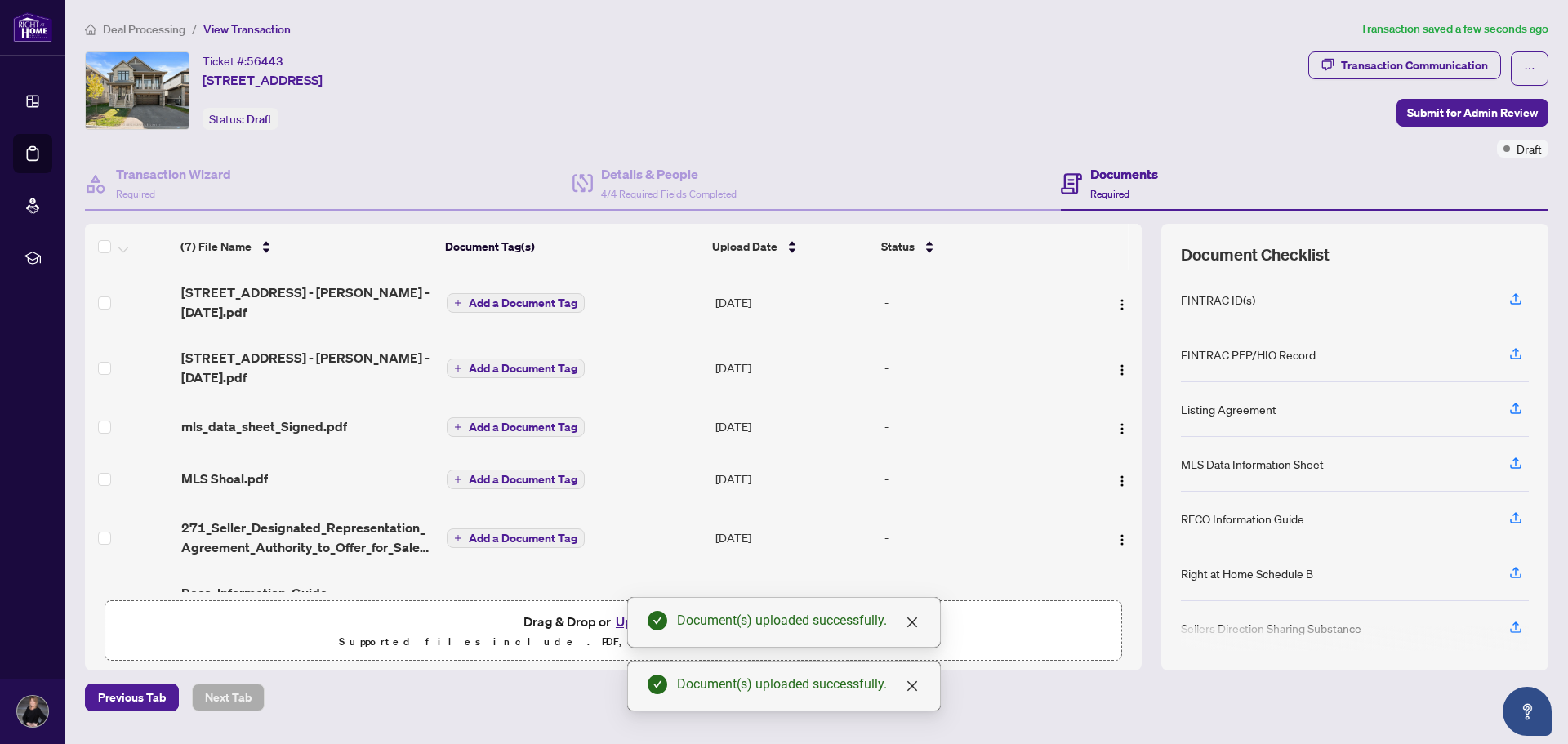
drag, startPoint x: 1142, startPoint y: 395, endPoint x: 1144, endPoint y: 526, distance: 131.0
click at [1144, 526] on div "(7) File Name Document Tag(s) Upload Date Status (7) File Name Document Tag(s) …" at bounding box center [817, 447] width 1464 height 447
drag, startPoint x: 1143, startPoint y: 473, endPoint x: 905, endPoint y: 547, distance: 249.2
click at [1145, 540] on div "(7) File Name Document Tag(s) Upload Date Status (7) File Name Document Tag(s) …" at bounding box center [817, 447] width 1464 height 447
drag, startPoint x: 1069, startPoint y: 702, endPoint x: 1036, endPoint y: 683, distance: 38.1
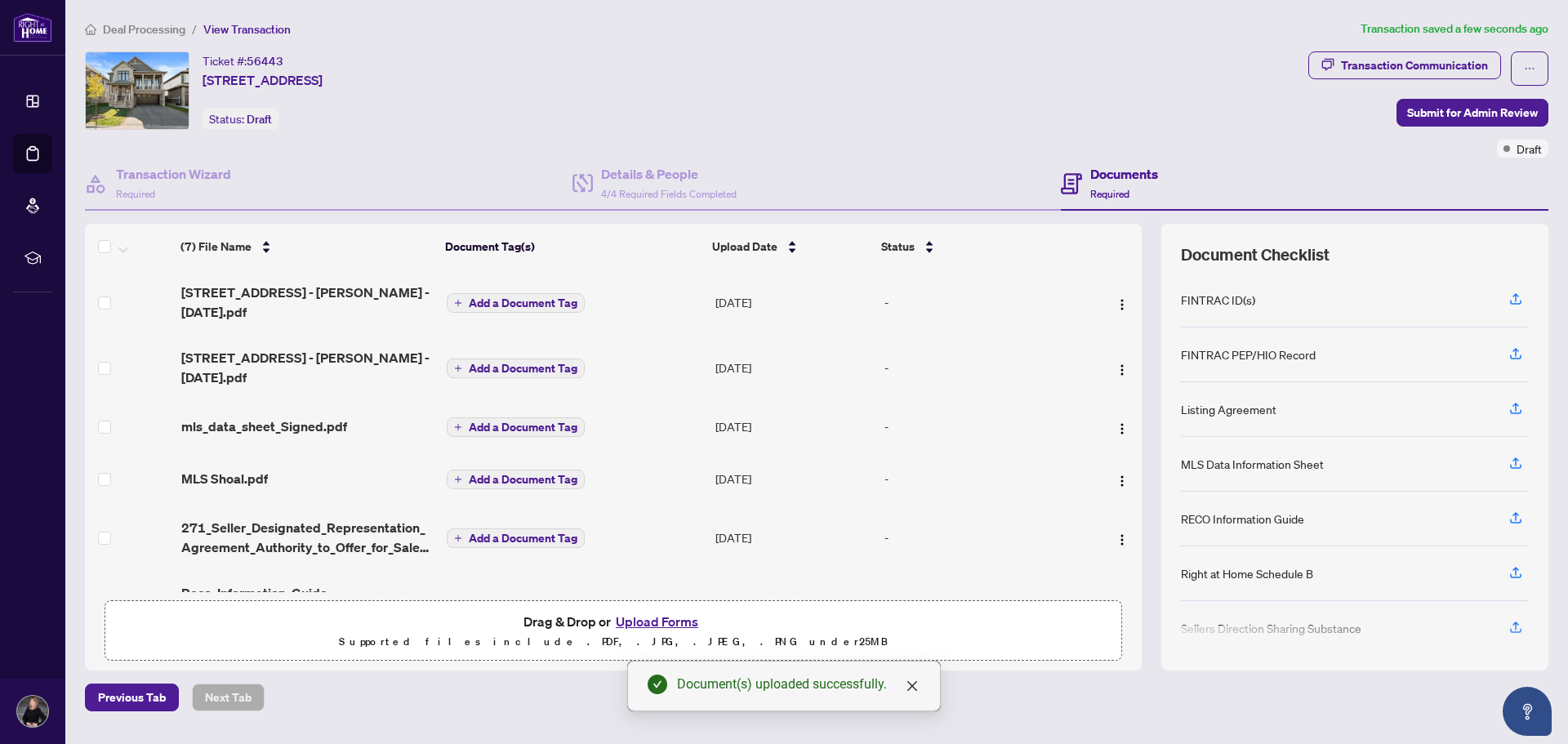
click at [1066, 702] on div "Previous Tab Next Tab" at bounding box center [817, 698] width 1464 height 28
click at [366, 282] on span "[STREET_ADDRESS] - [PERSON_NAME] - [DATE].pdf" at bounding box center [308, 302] width 254 height 39
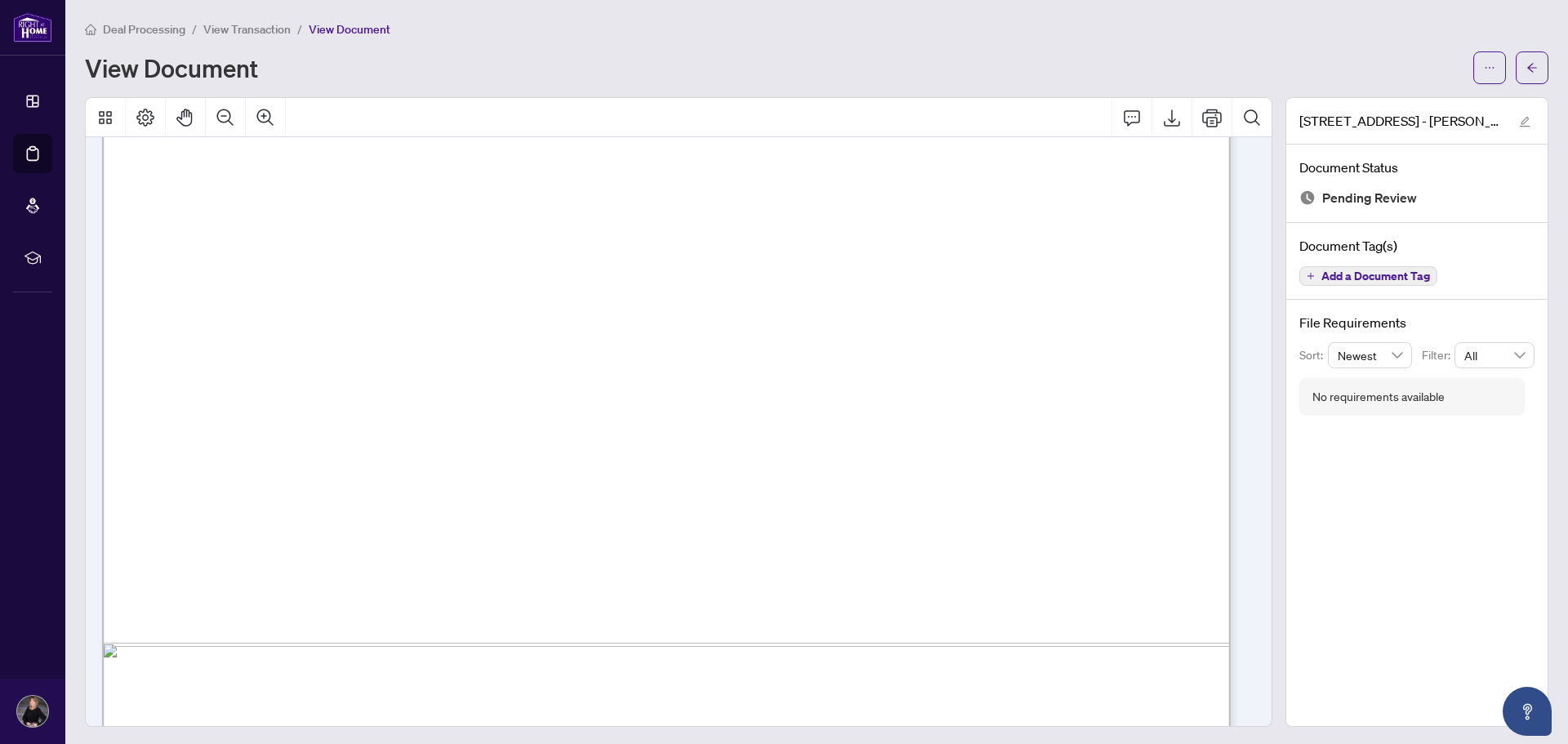
scroll to position [3757, 0]
click at [1484, 67] on icon "ellipsis" at bounding box center [1489, 67] width 11 height 11
click at [1394, 101] on span "Download" at bounding box center [1418, 102] width 124 height 18
click at [1119, 52] on div "View Document" at bounding box center [817, 67] width 1464 height 32
click at [1177, 18] on main "Deal Processing / View Transaction / View Document View Document [STREET_ADDRES…" at bounding box center [817, 372] width 1503 height 744
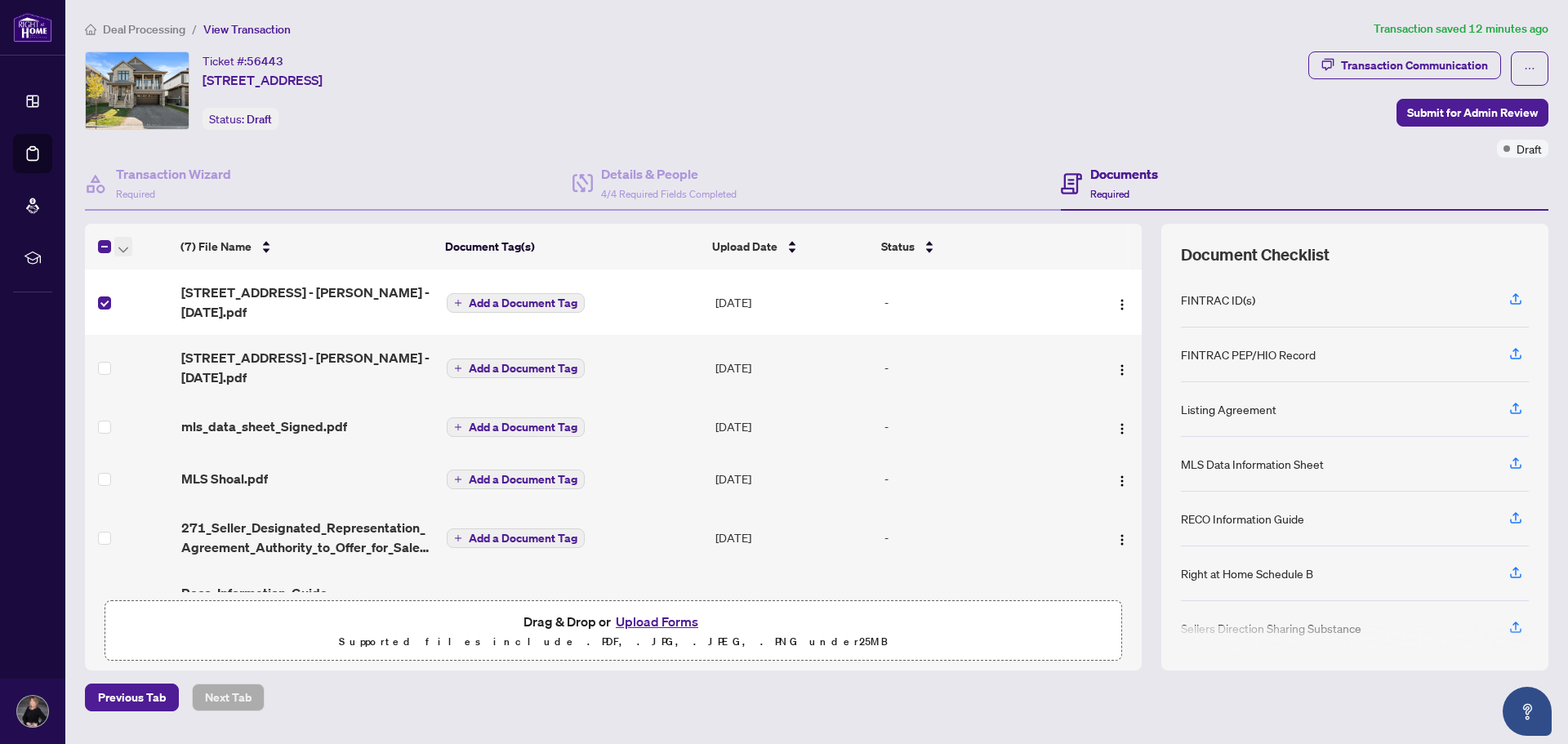
click at [118, 247] on icon "button" at bounding box center [122, 249] width 10 height 6
click at [136, 330] on span "Archive Selected" at bounding box center [200, 327] width 145 height 18
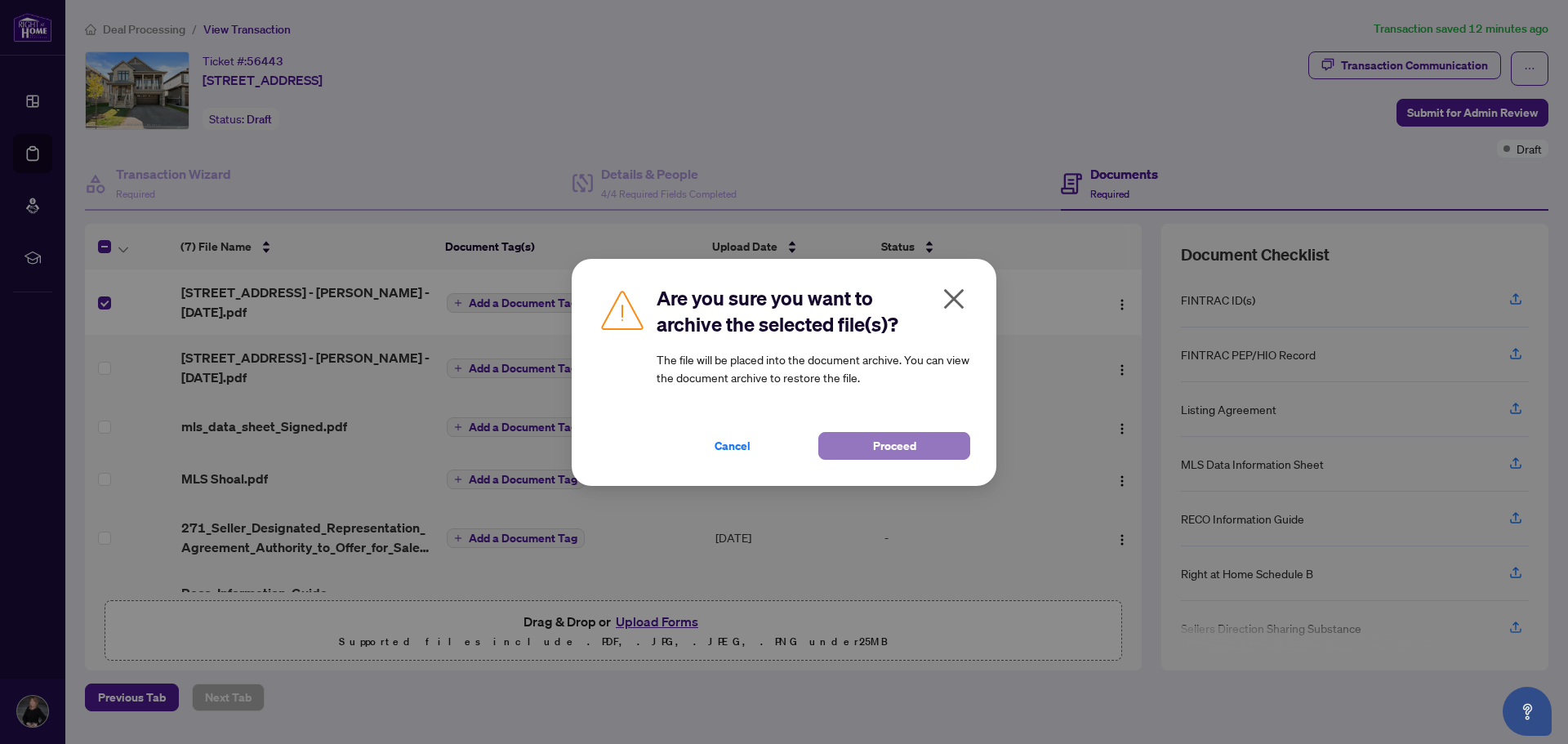
click at [944, 436] on button "Proceed" at bounding box center [895, 446] width 152 height 28
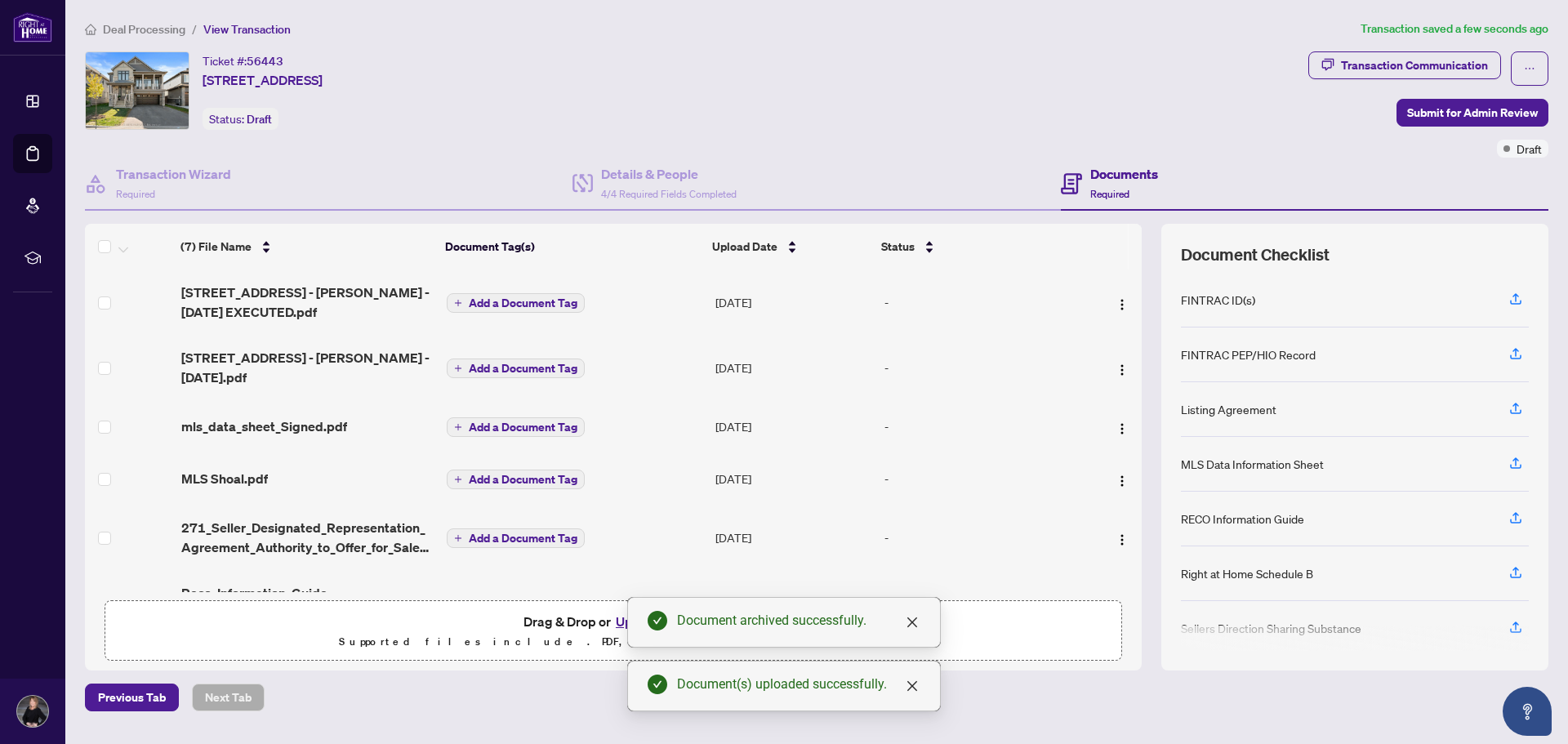
click at [535, 307] on span "Add a Document Tag" at bounding box center [523, 302] width 108 height 11
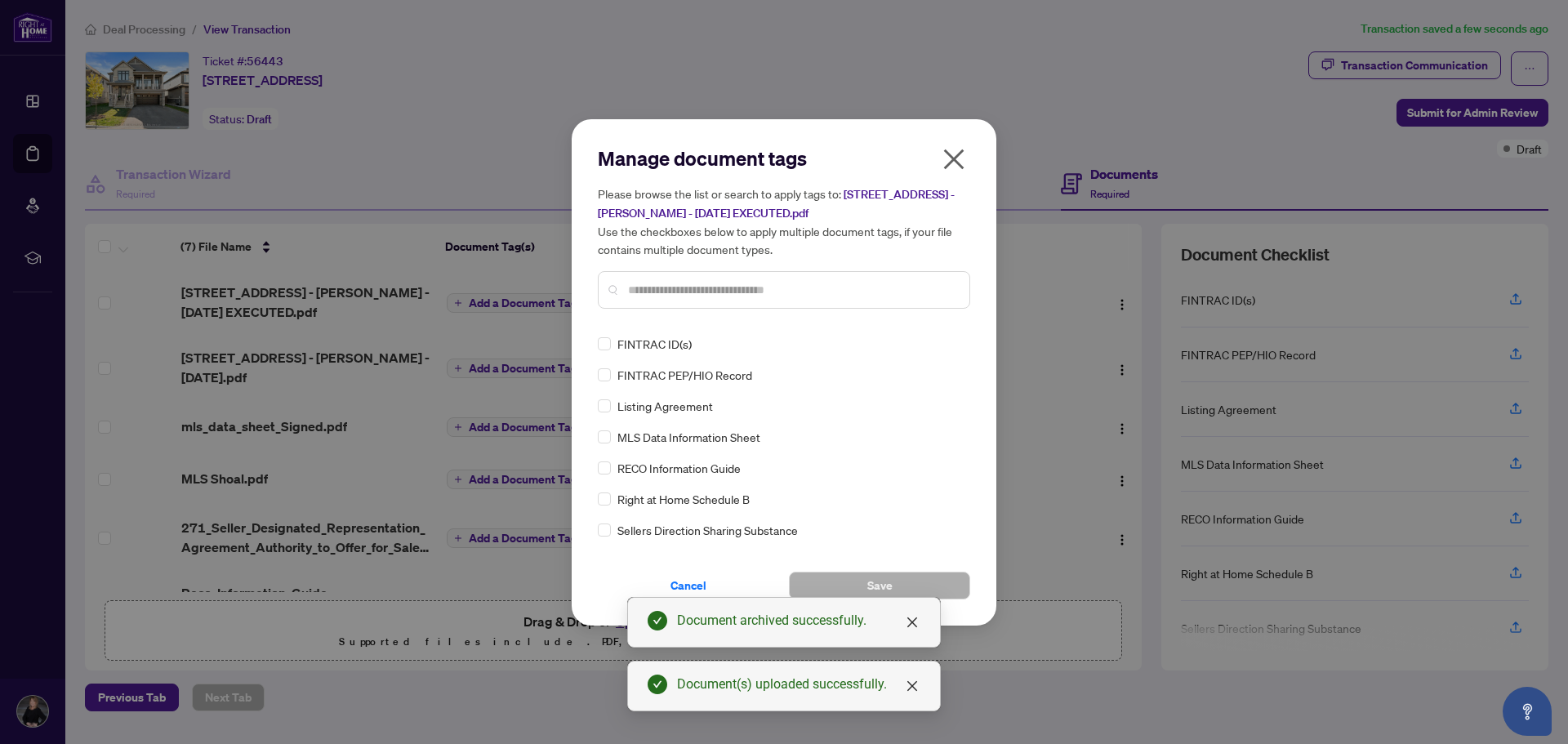
click at [642, 316] on div "Manage document tags Please browse the list or search to apply tags to: [STREET…" at bounding box center [784, 233] width 373 height 177
click at [650, 296] on input "text" at bounding box center [791, 289] width 328 height 18
click at [610, 350] on label at bounding box center [604, 344] width 13 height 18
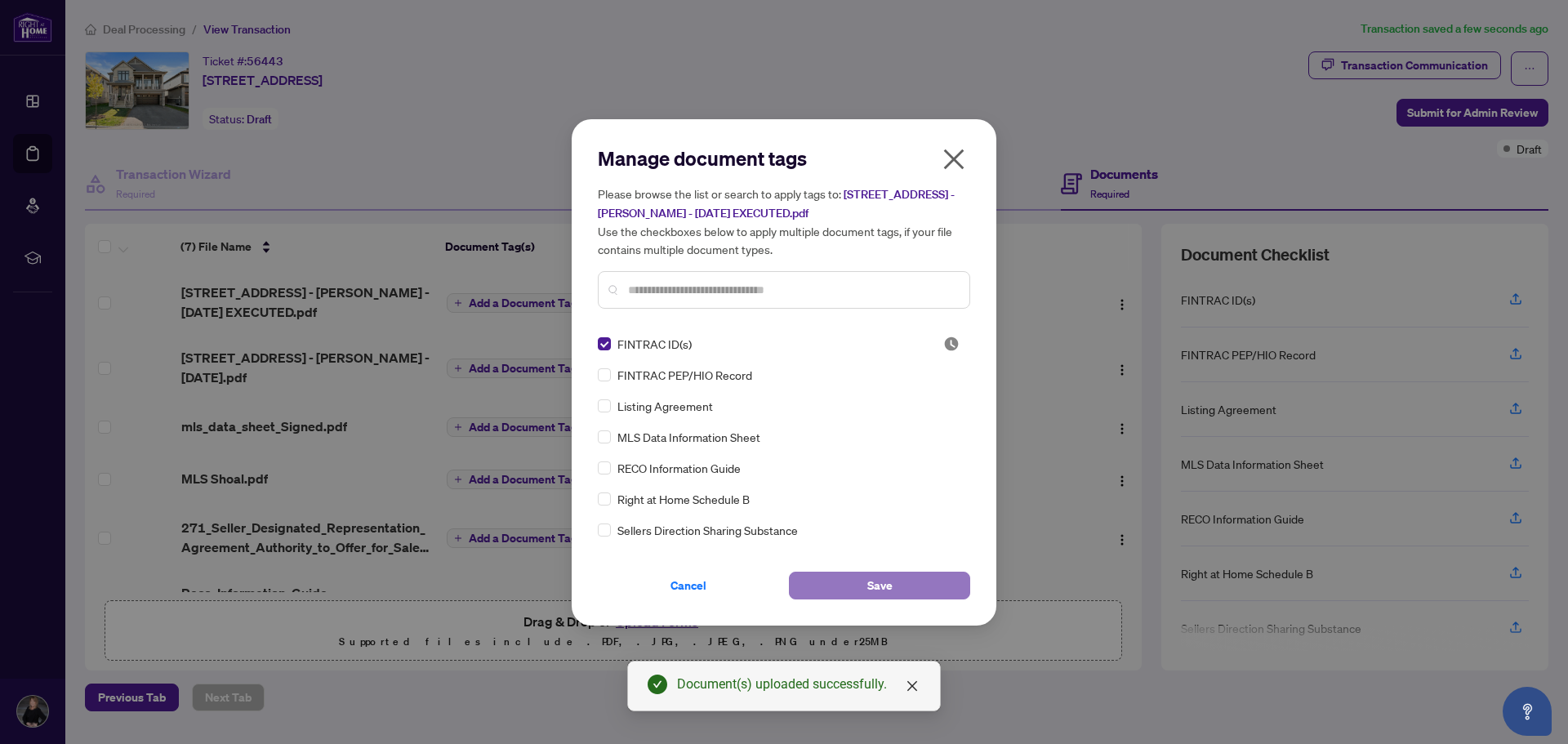
click at [896, 582] on button "Save" at bounding box center [879, 586] width 181 height 28
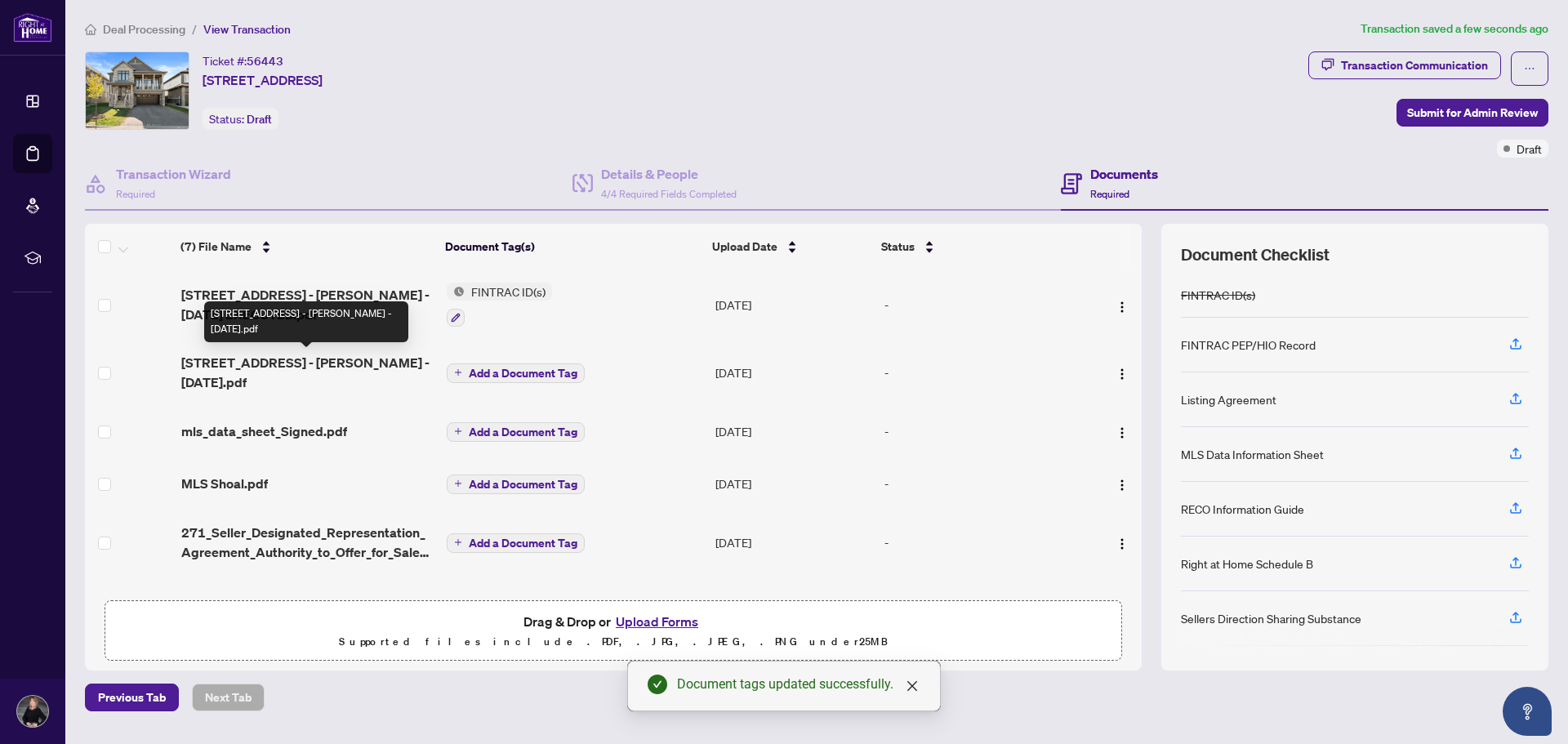
click at [270, 354] on span "[STREET_ADDRESS] - [PERSON_NAME] - [DATE].pdf" at bounding box center [308, 372] width 254 height 39
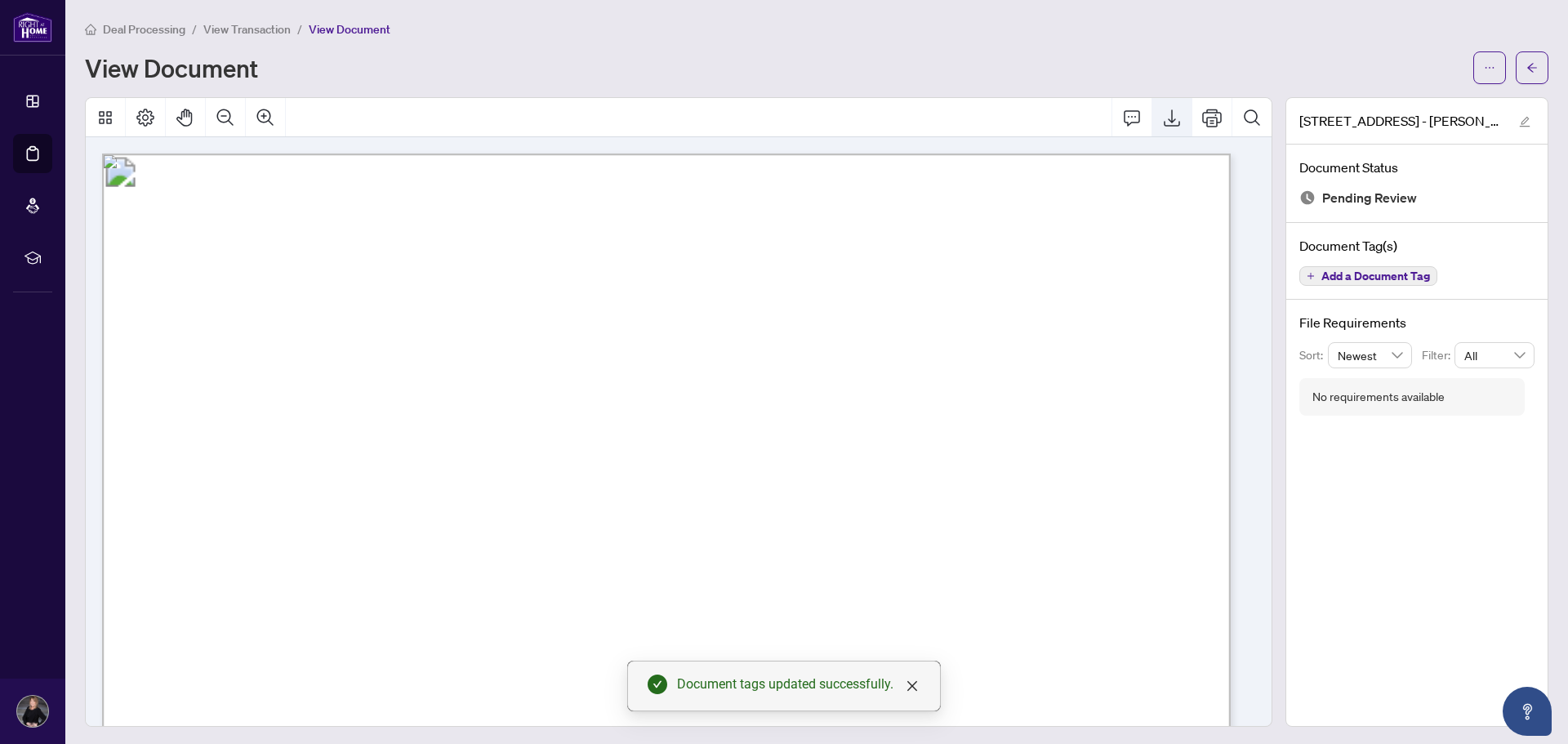
click at [1162, 123] on icon "Export" at bounding box center [1172, 117] width 19 height 19
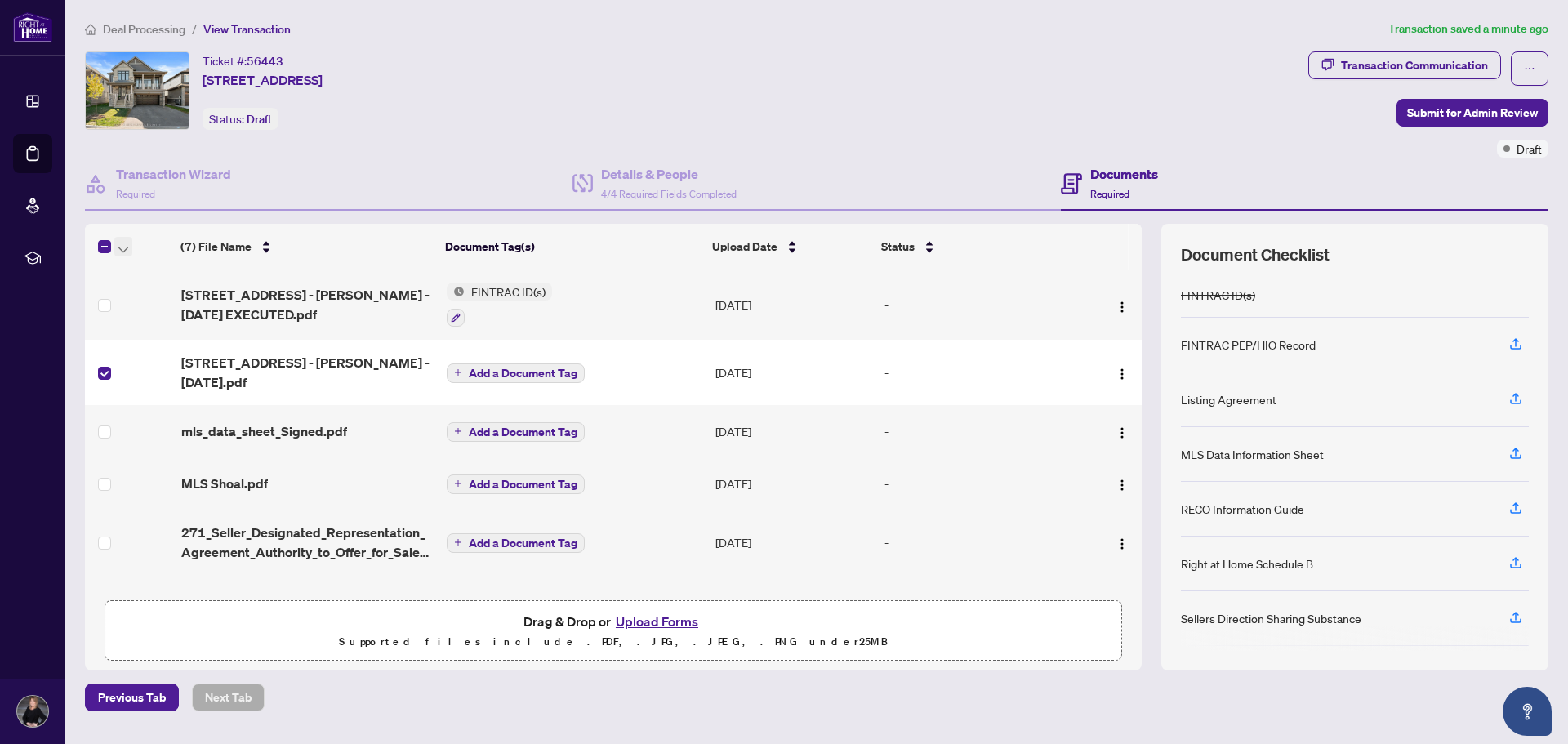
click at [125, 248] on icon "button" at bounding box center [122, 249] width 10 height 6
click at [170, 330] on span "Archive Selected" at bounding box center [200, 327] width 145 height 18
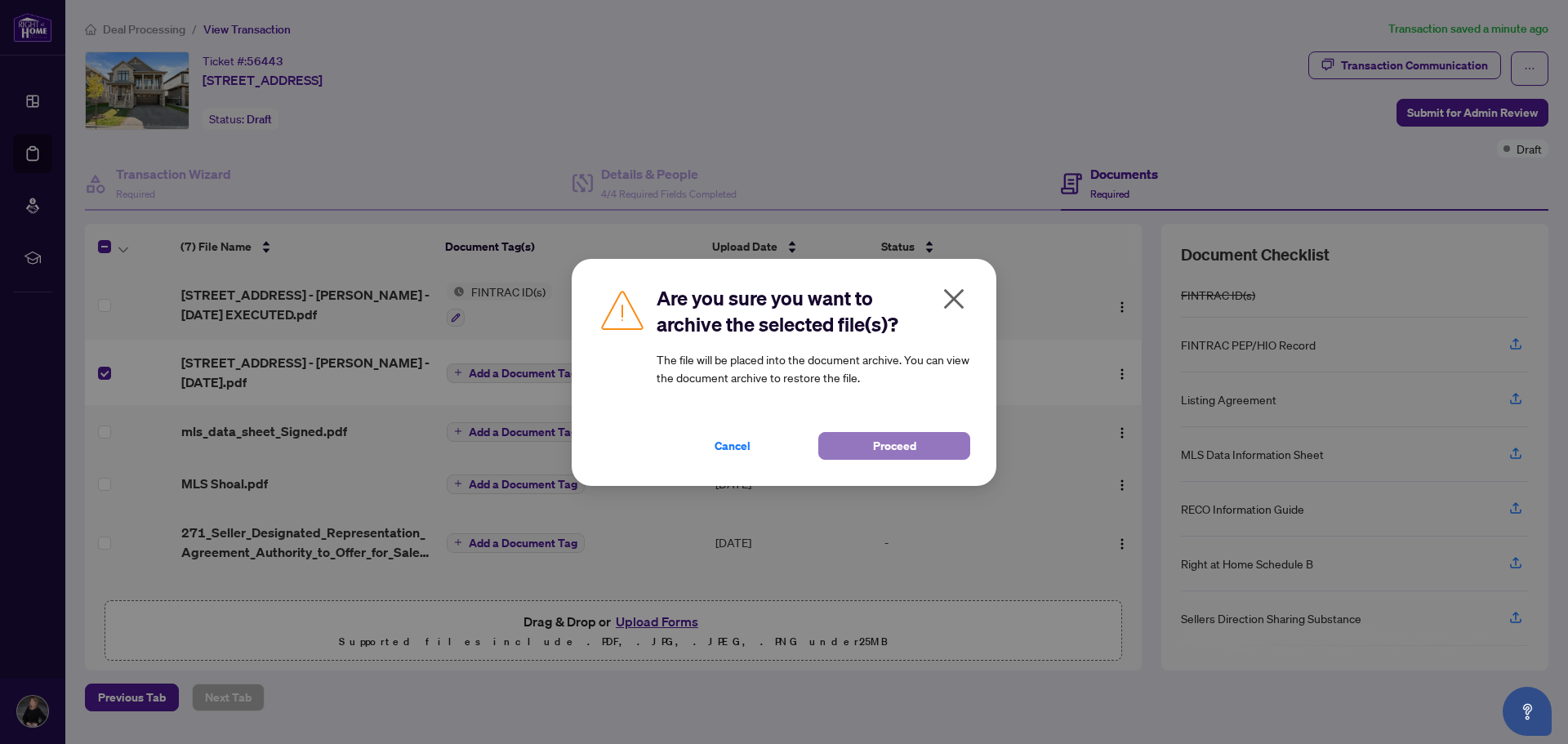
click at [925, 442] on button "Proceed" at bounding box center [895, 446] width 152 height 28
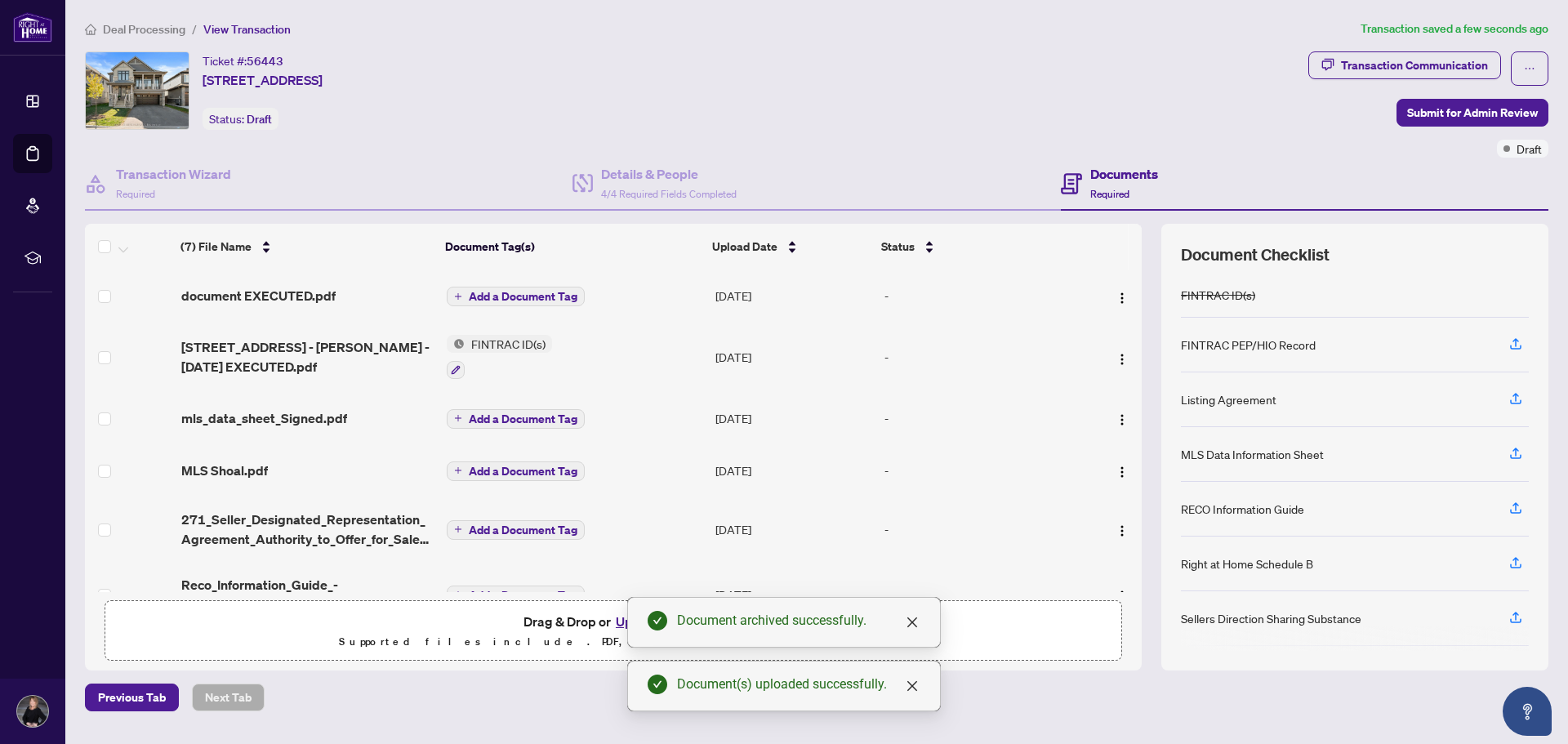
click at [270, 296] on span "document EXECUTED.pdf" at bounding box center [258, 296] width 155 height 19
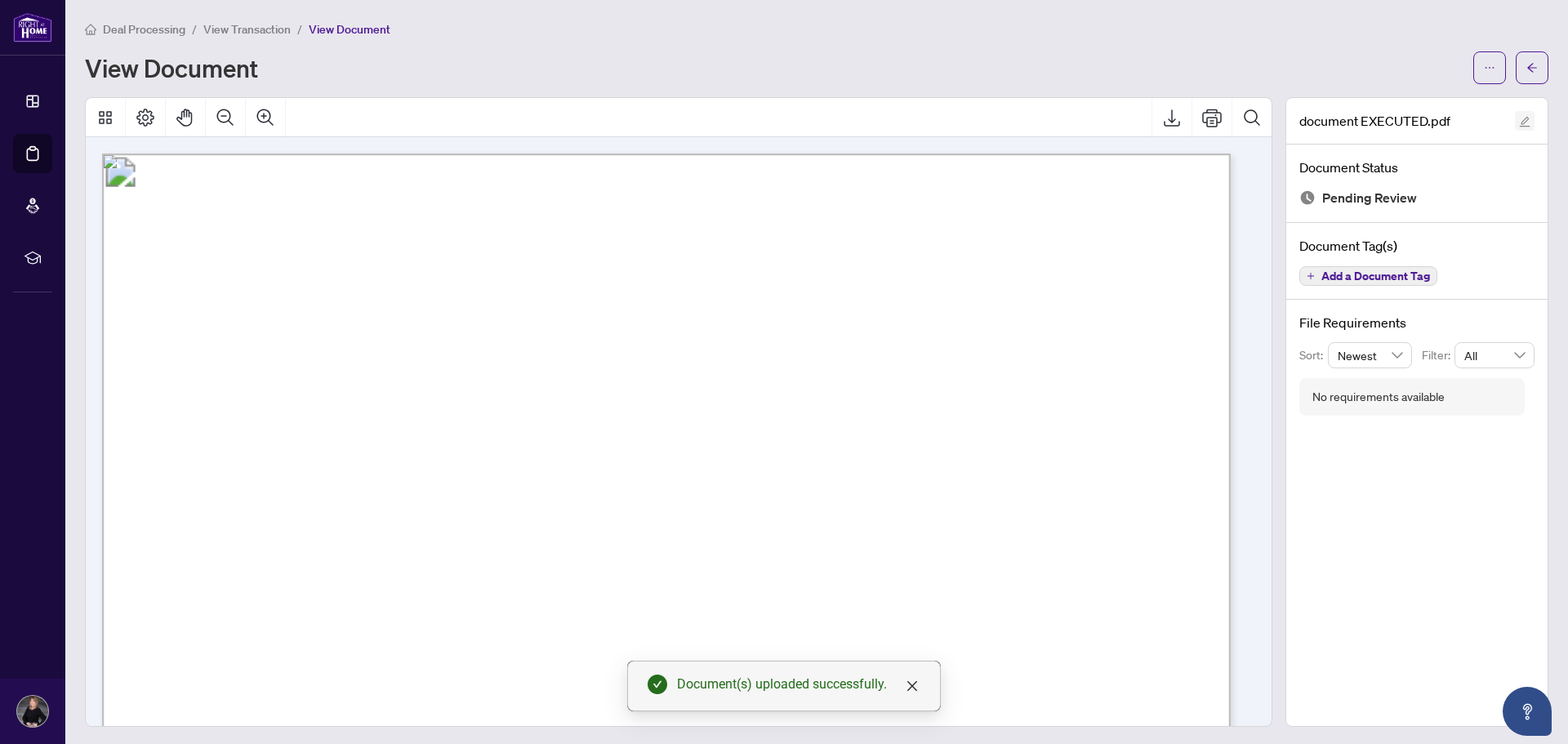
click at [1516, 122] on button "button" at bounding box center [1525, 121] width 19 height 19
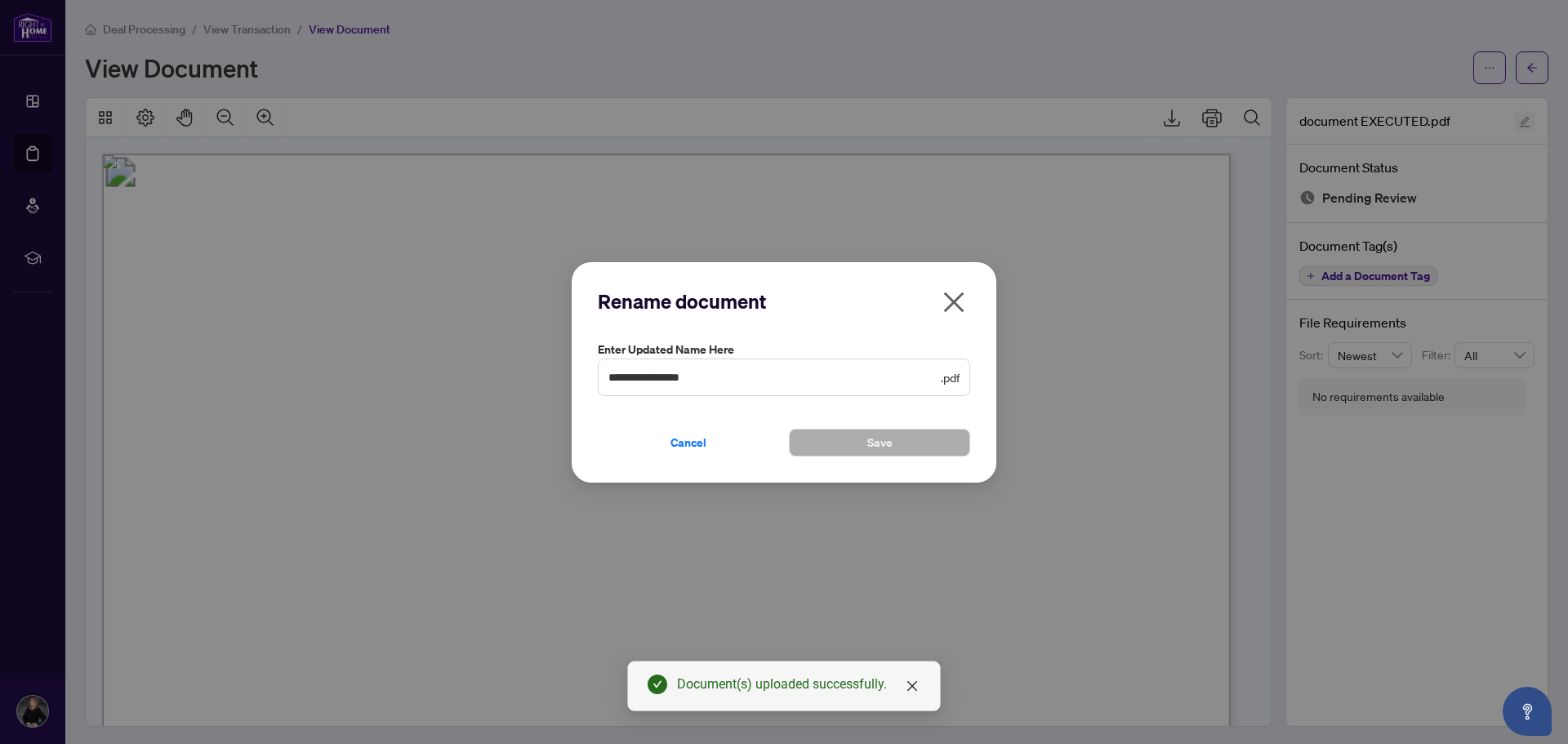
click at [1513, 118] on div "**********" at bounding box center [784, 372] width 1568 height 744
drag, startPoint x: 737, startPoint y: 370, endPoint x: 474, endPoint y: 360, distance: 263.2
click at [474, 360] on div "**********" at bounding box center [784, 372] width 1568 height 744
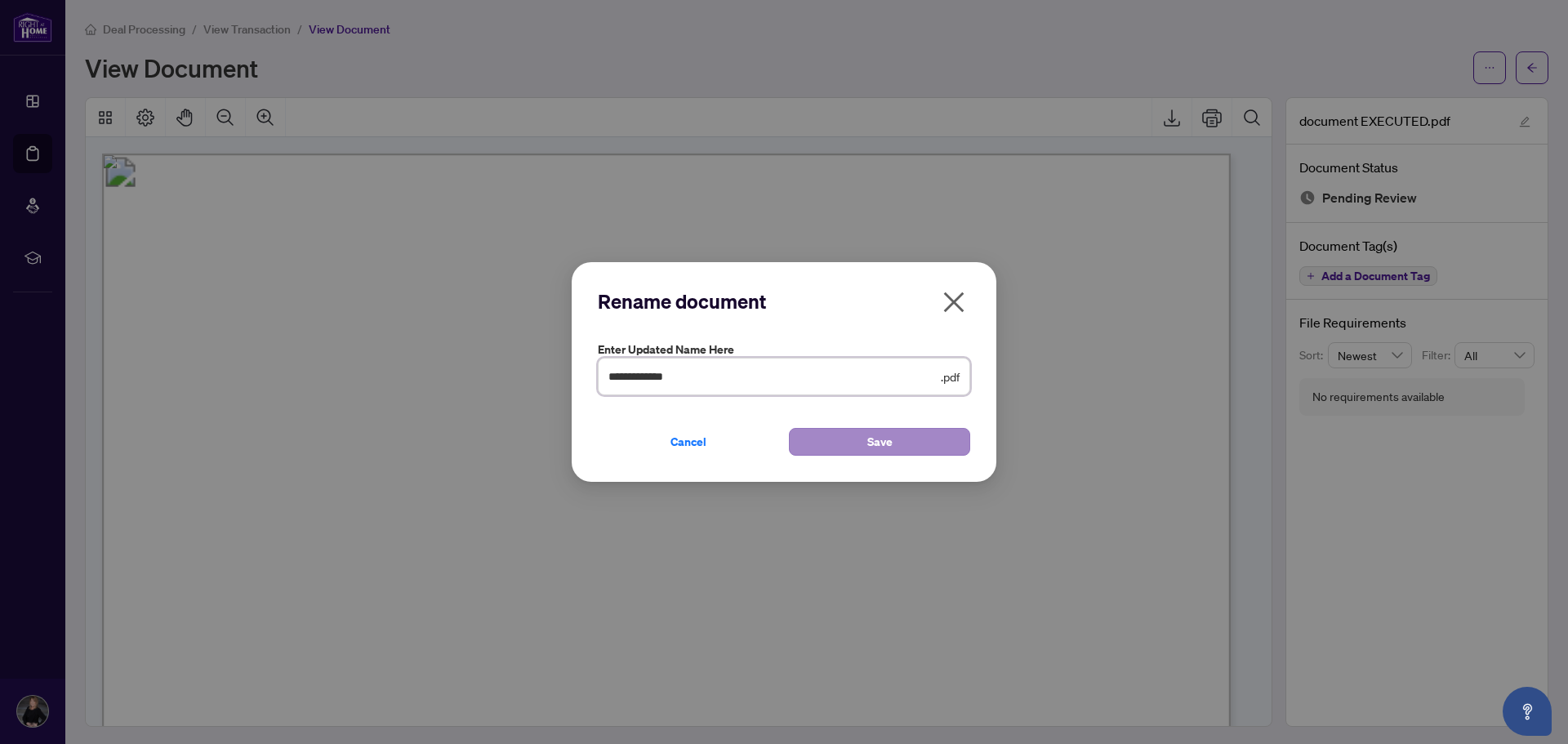
type input "**********"
click at [868, 442] on span "Save" at bounding box center [880, 442] width 25 height 26
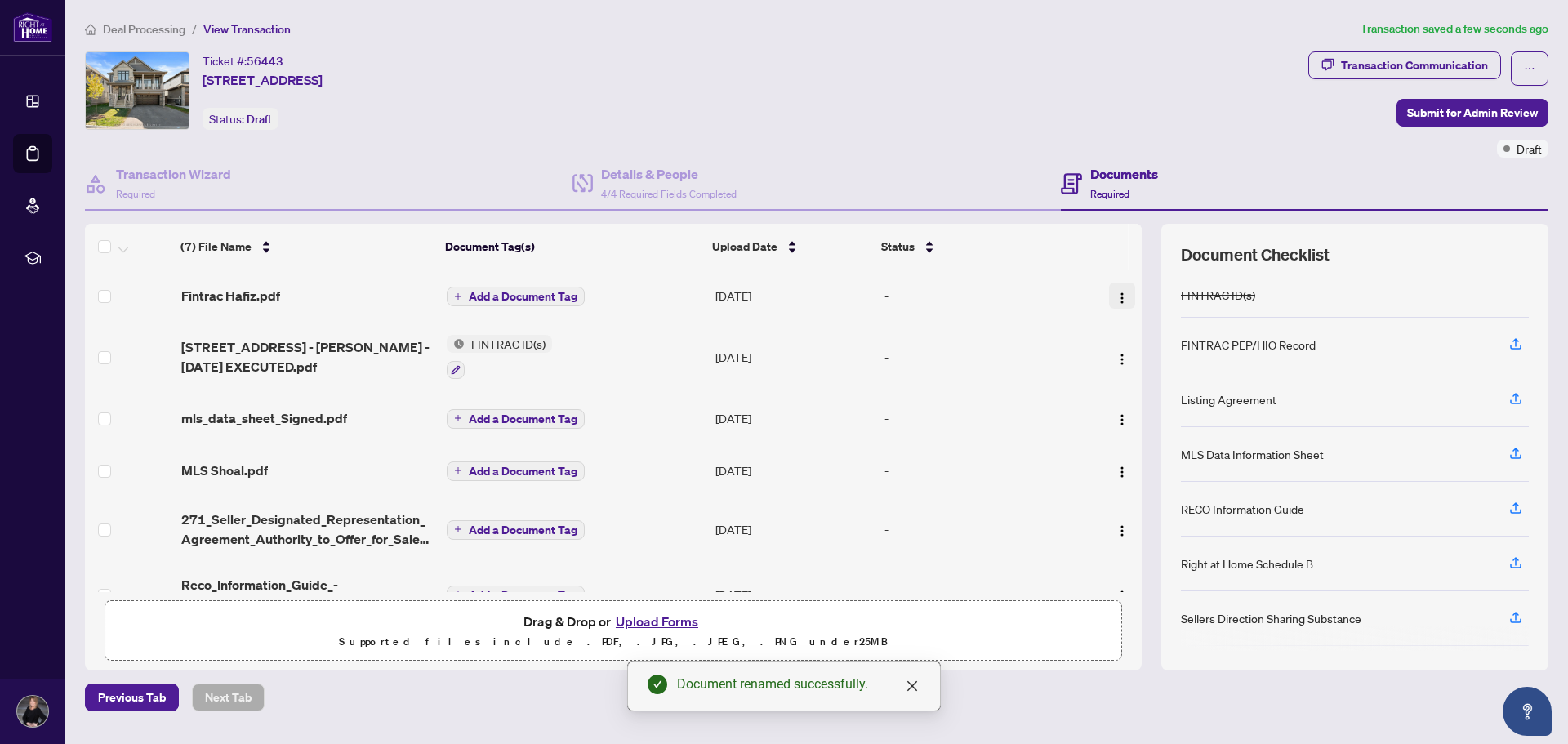
click at [1117, 295] on img "button" at bounding box center [1122, 297] width 13 height 13
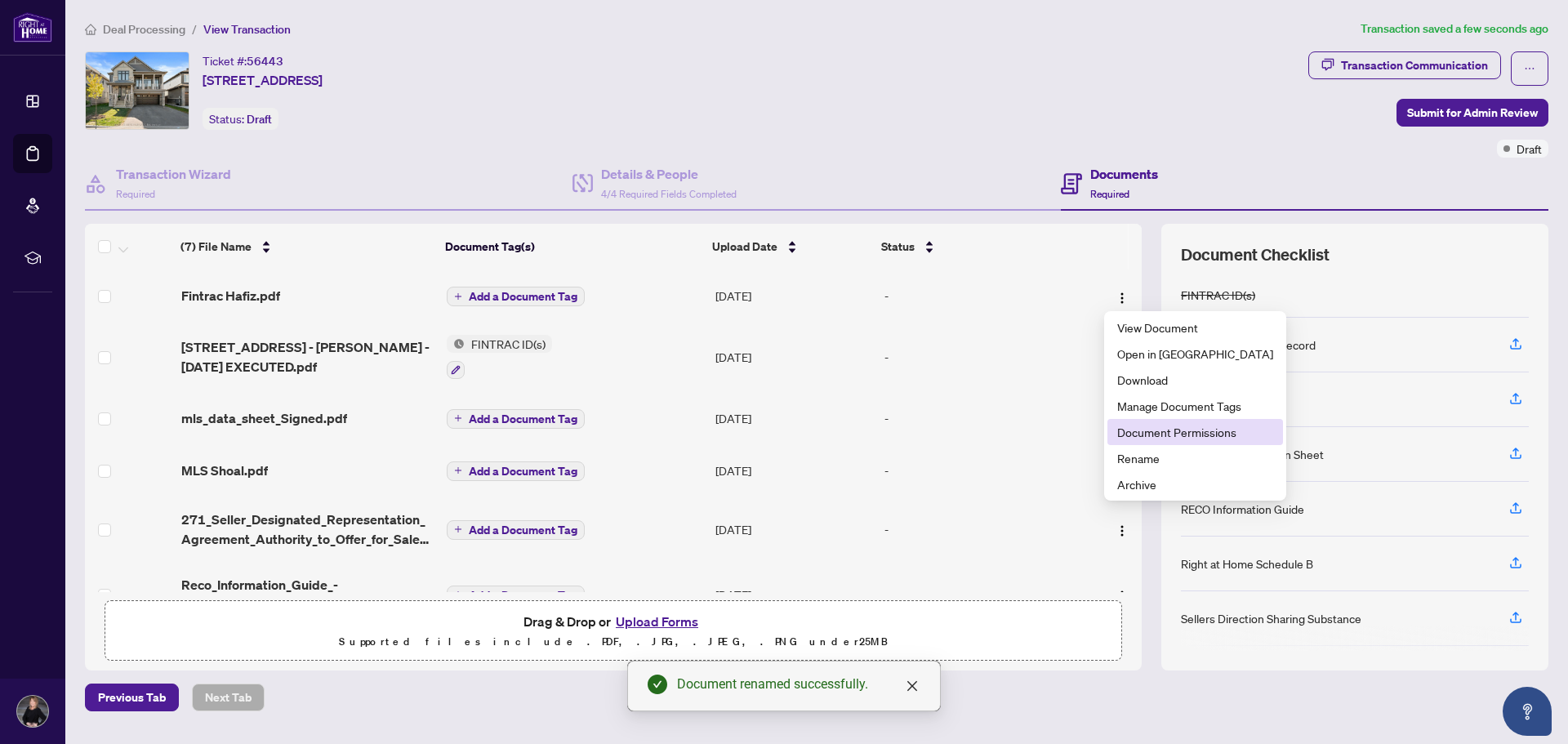
click at [1125, 435] on span "Document Permissions" at bounding box center [1195, 432] width 156 height 18
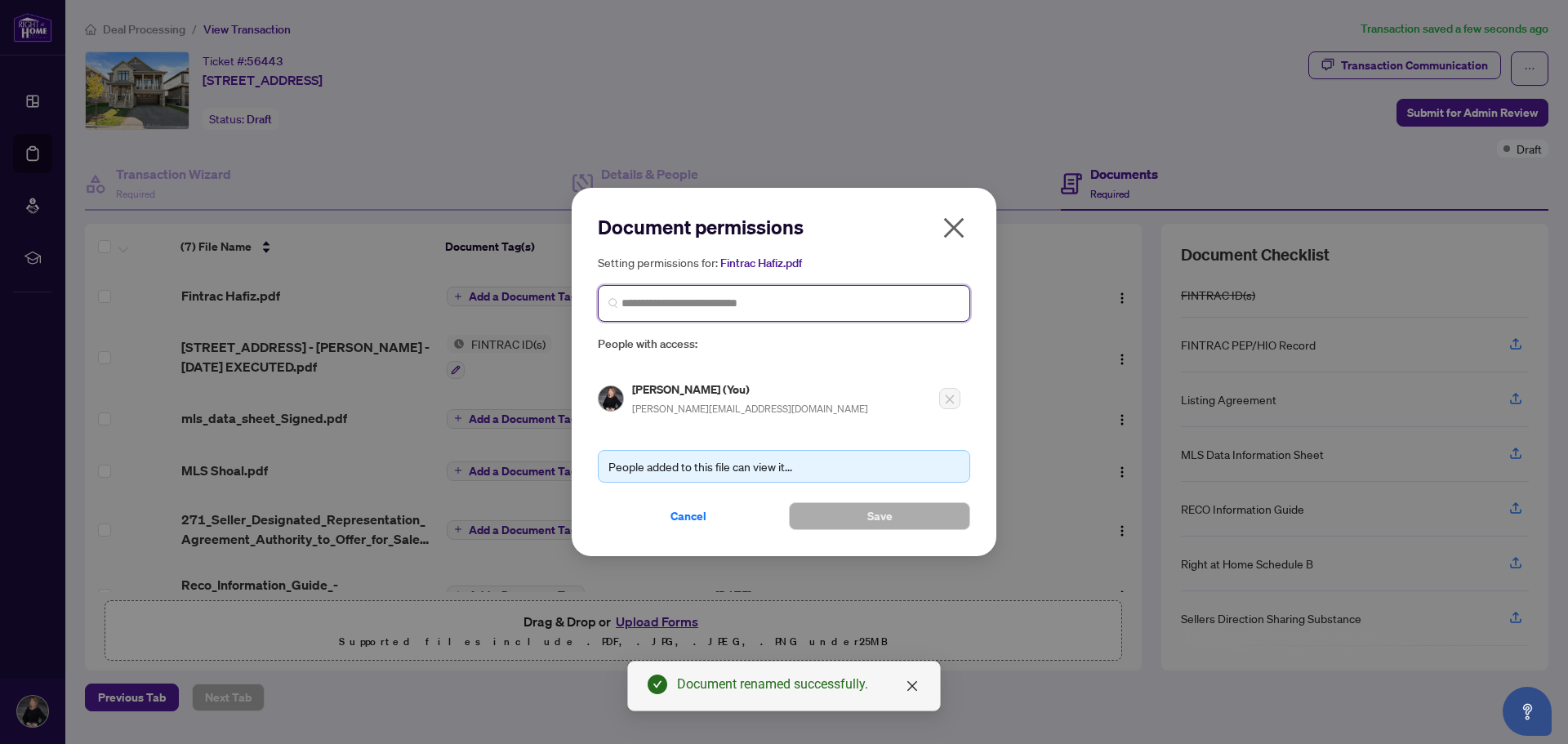
click at [672, 299] on input "search" at bounding box center [791, 303] width 338 height 17
type input "*******"
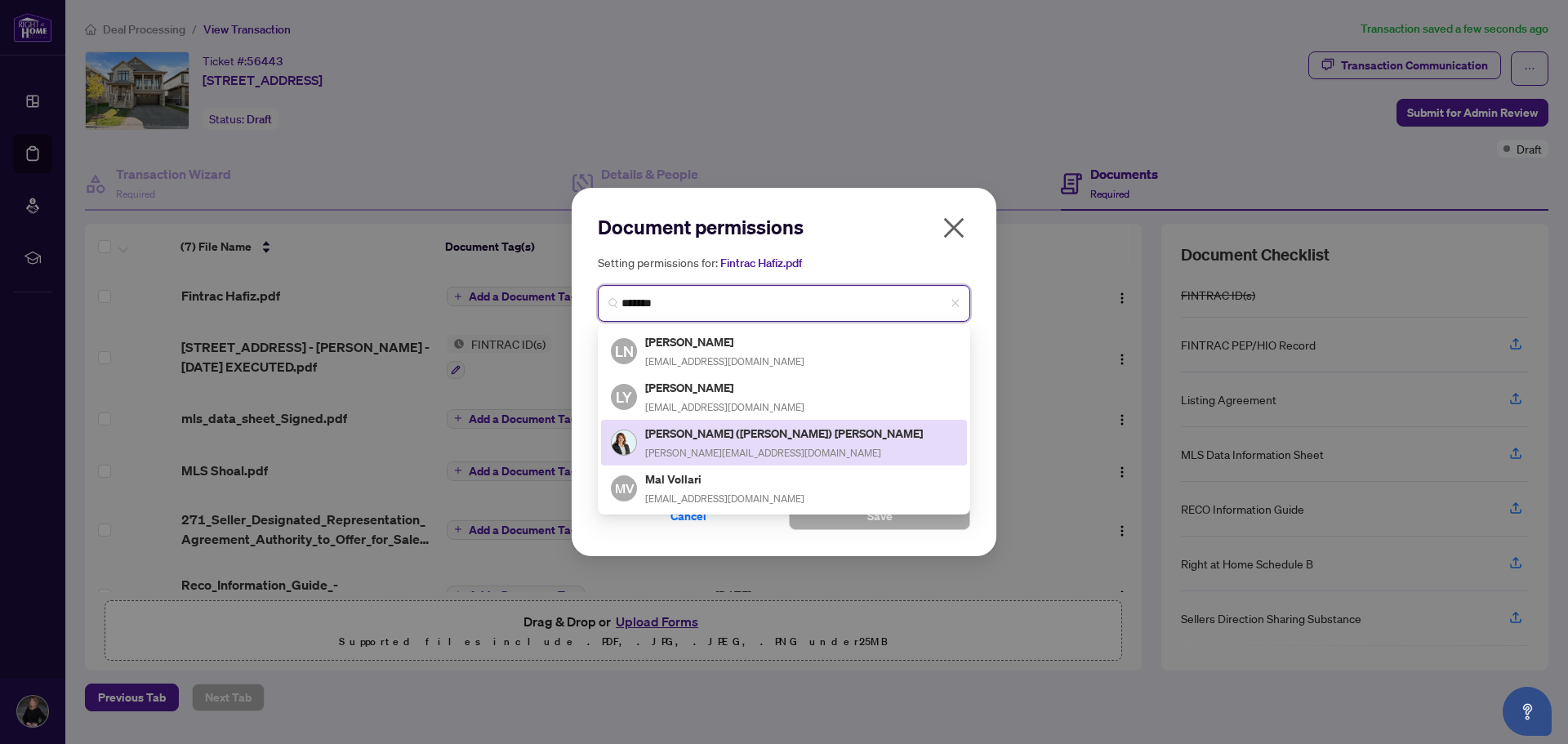
click at [693, 430] on h5 "[PERSON_NAME] ([PERSON_NAME]) [PERSON_NAME]" at bounding box center [785, 433] width 280 height 18
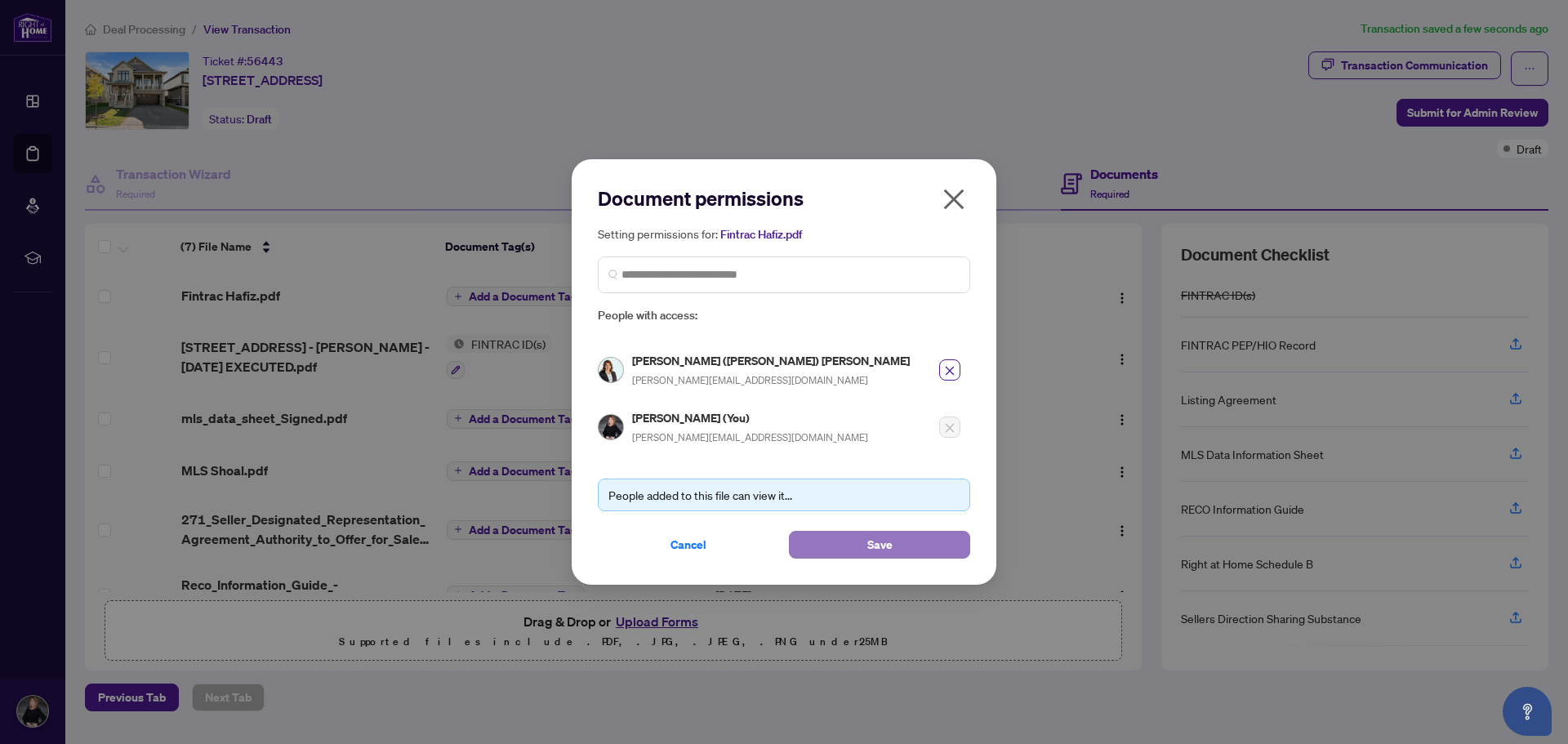
click at [909, 542] on button "Save" at bounding box center [879, 545] width 181 height 28
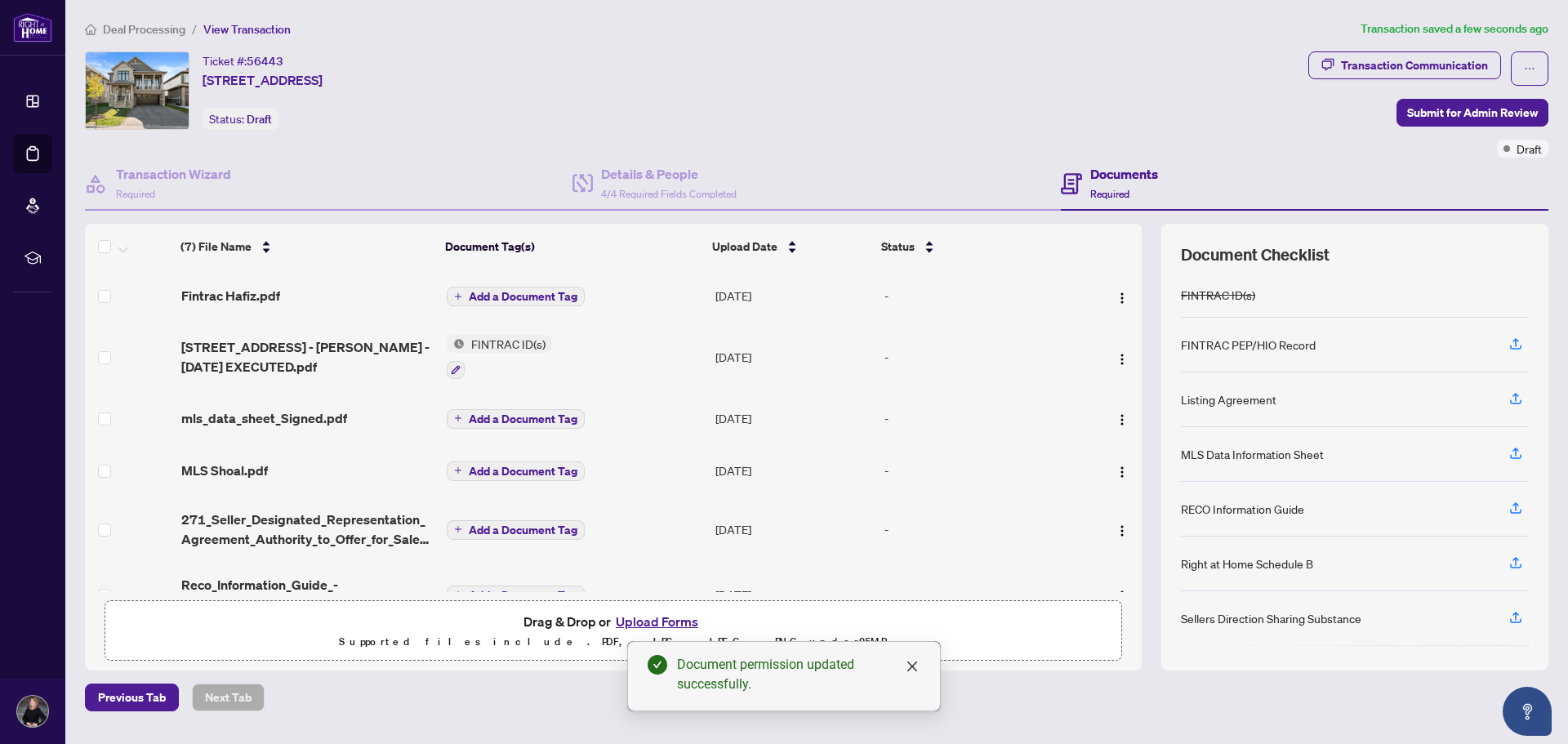
click at [519, 291] on span "Add a Document Tag" at bounding box center [523, 296] width 108 height 11
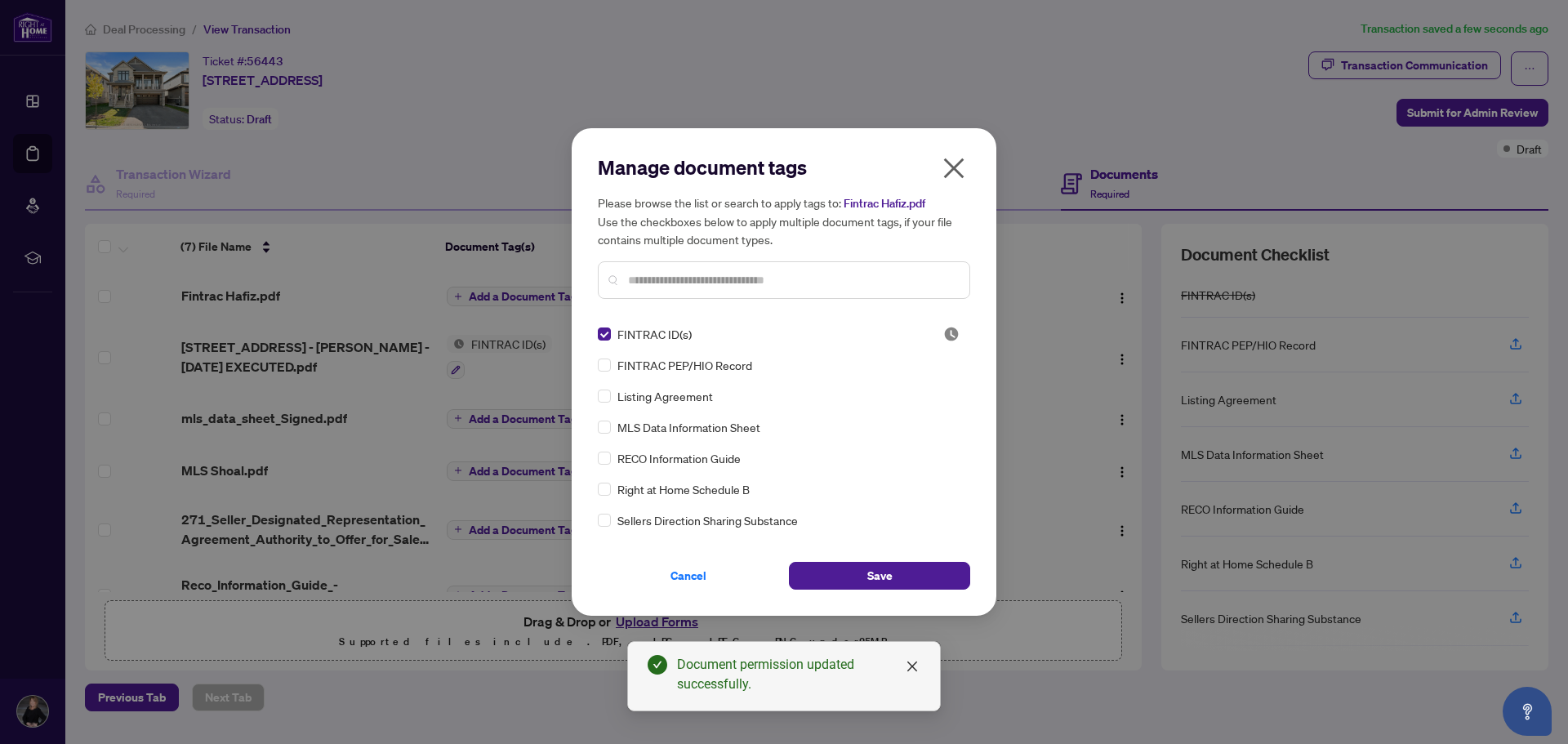
click at [909, 572] on button "Save" at bounding box center [879, 576] width 181 height 28
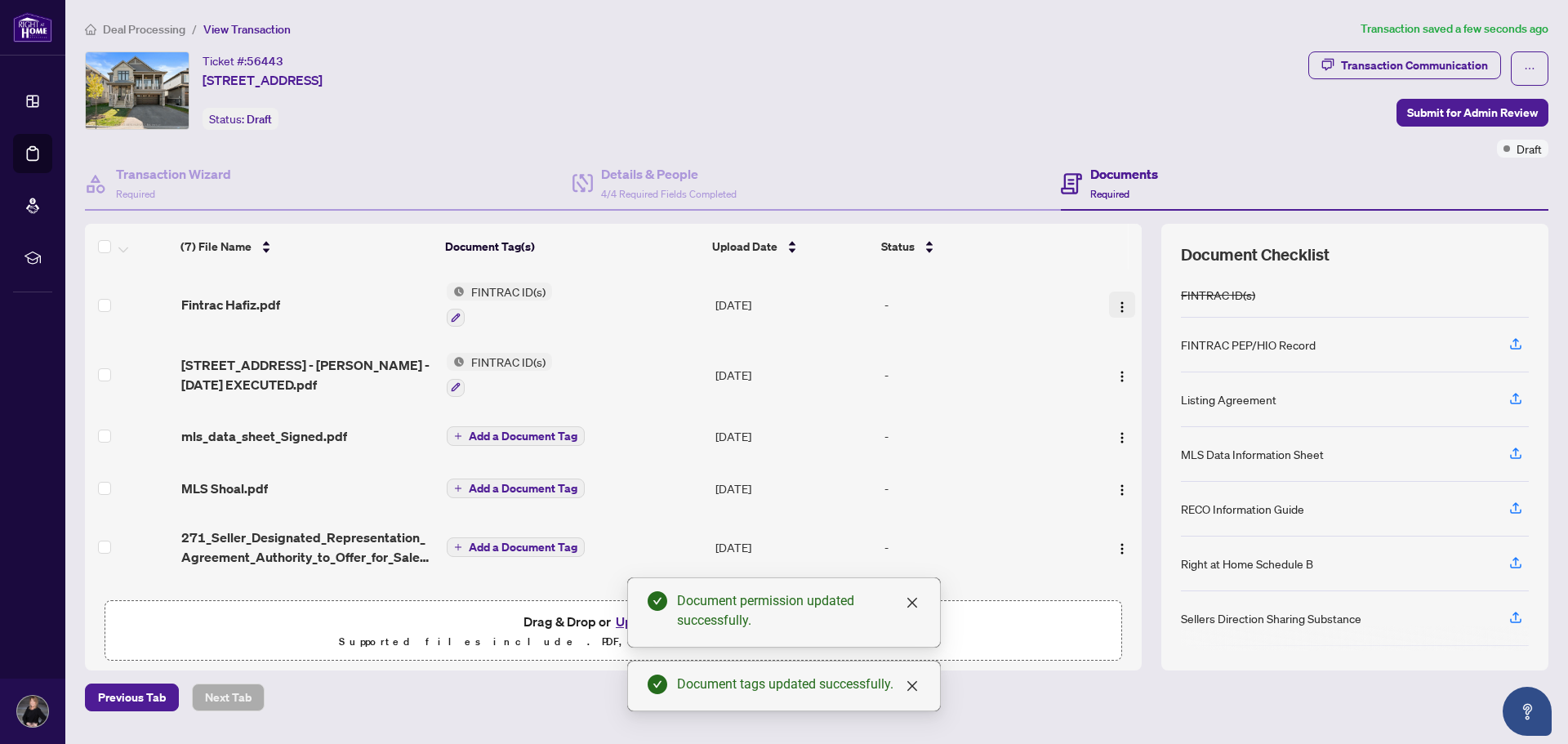
click at [1117, 304] on img "button" at bounding box center [1122, 307] width 13 height 13
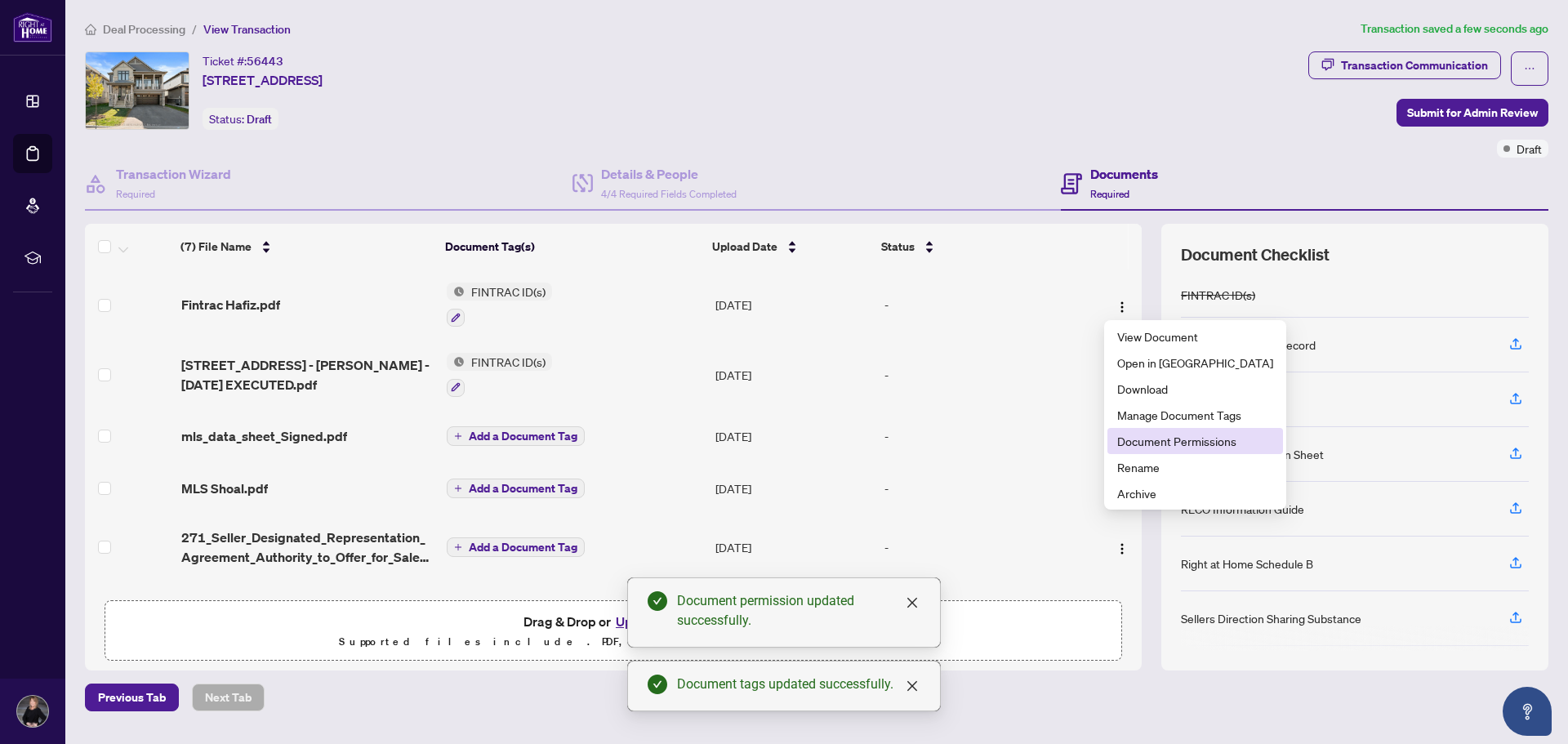
click at [1137, 435] on span "Document Permissions" at bounding box center [1195, 441] width 156 height 18
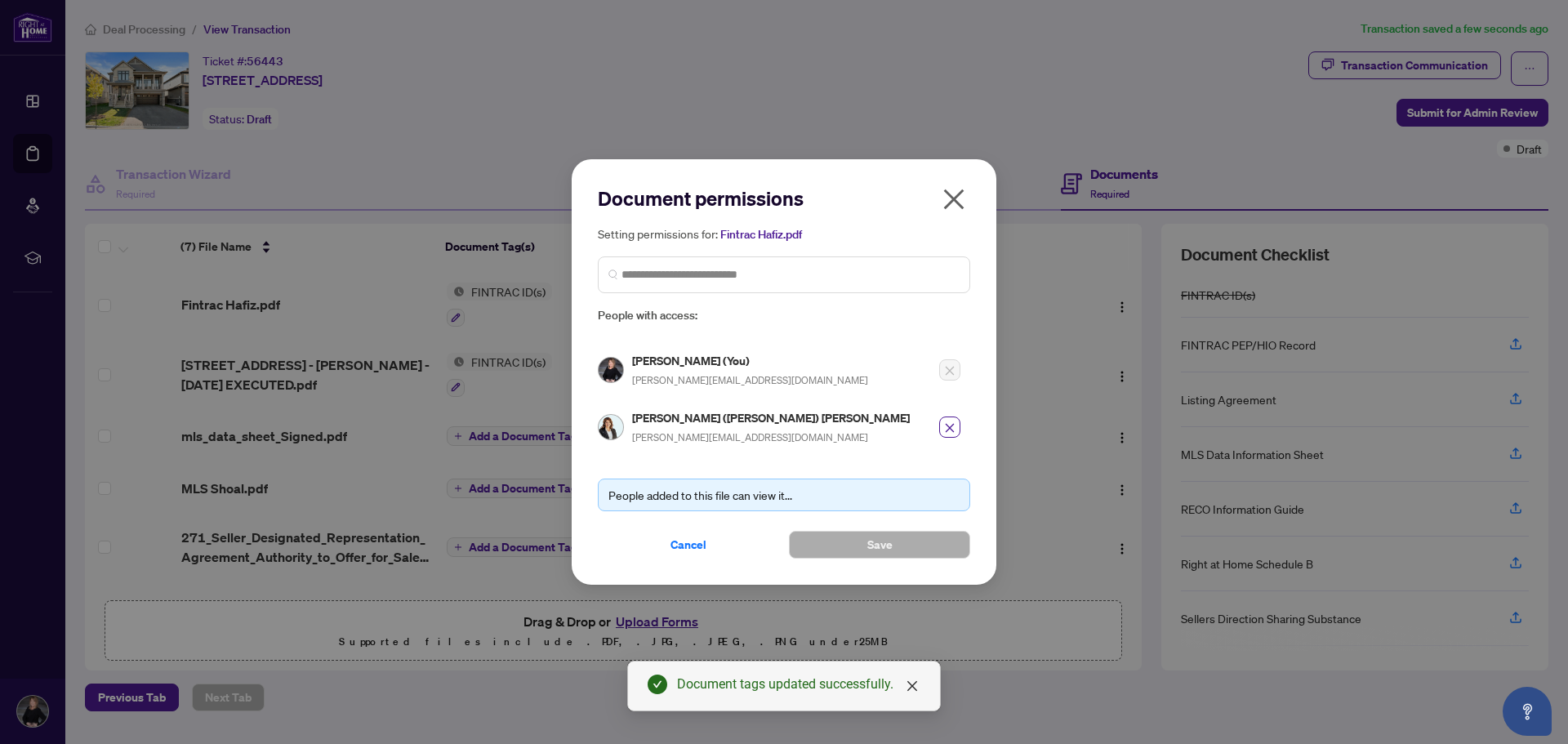
click at [944, 192] on icon "close" at bounding box center [954, 199] width 26 height 26
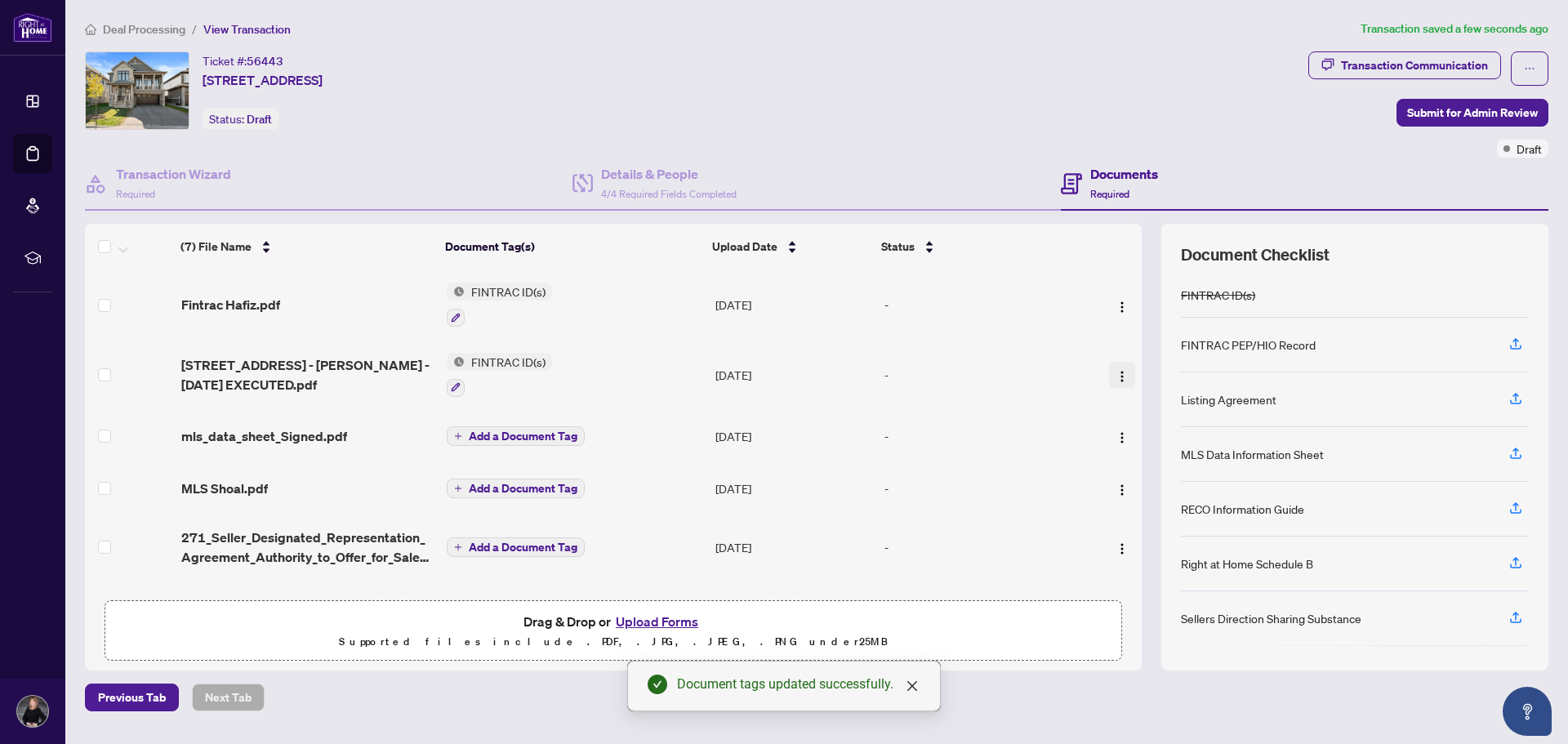
click at [1116, 372] on img "button" at bounding box center [1122, 376] width 13 height 13
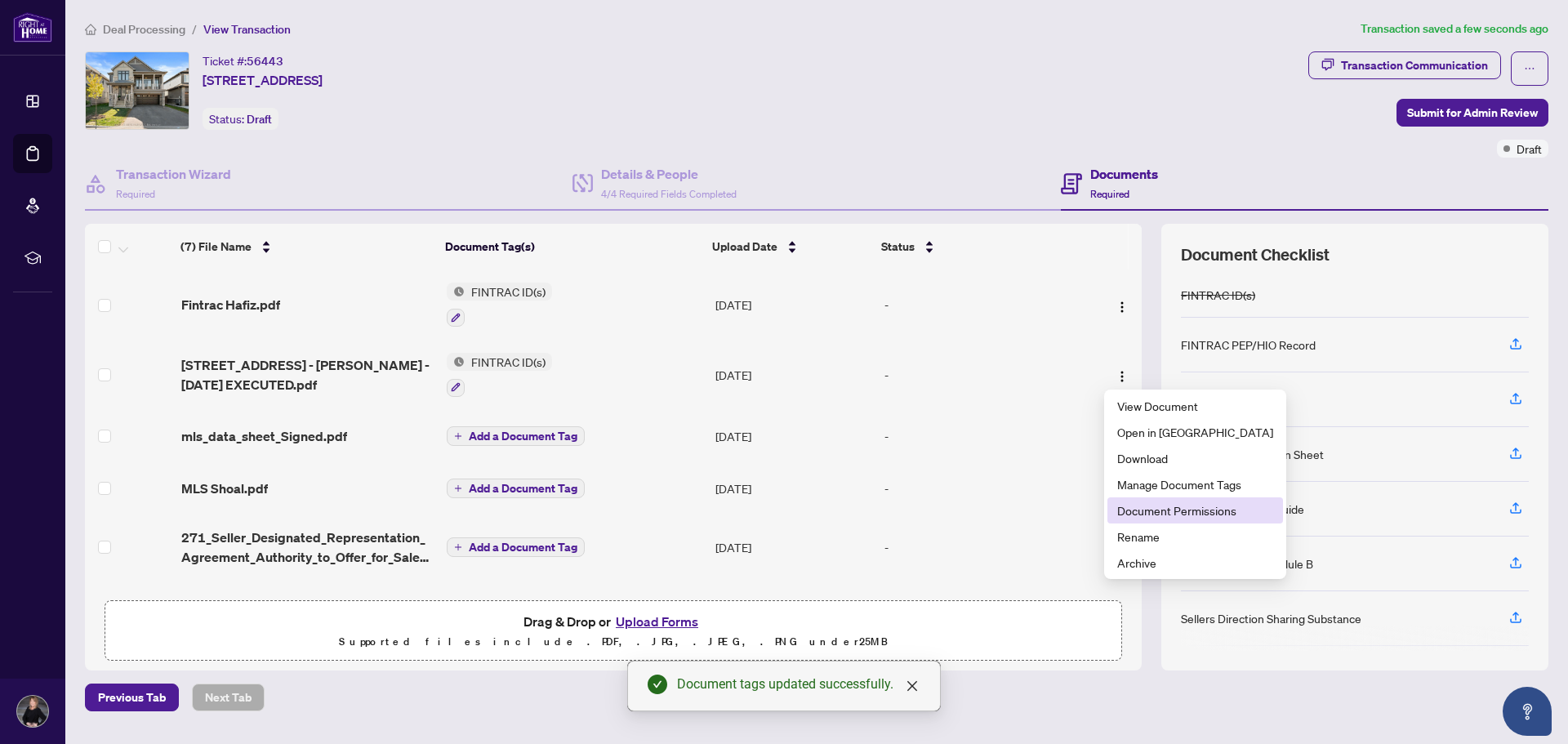
click at [1153, 511] on span "Document Permissions" at bounding box center [1195, 511] width 156 height 18
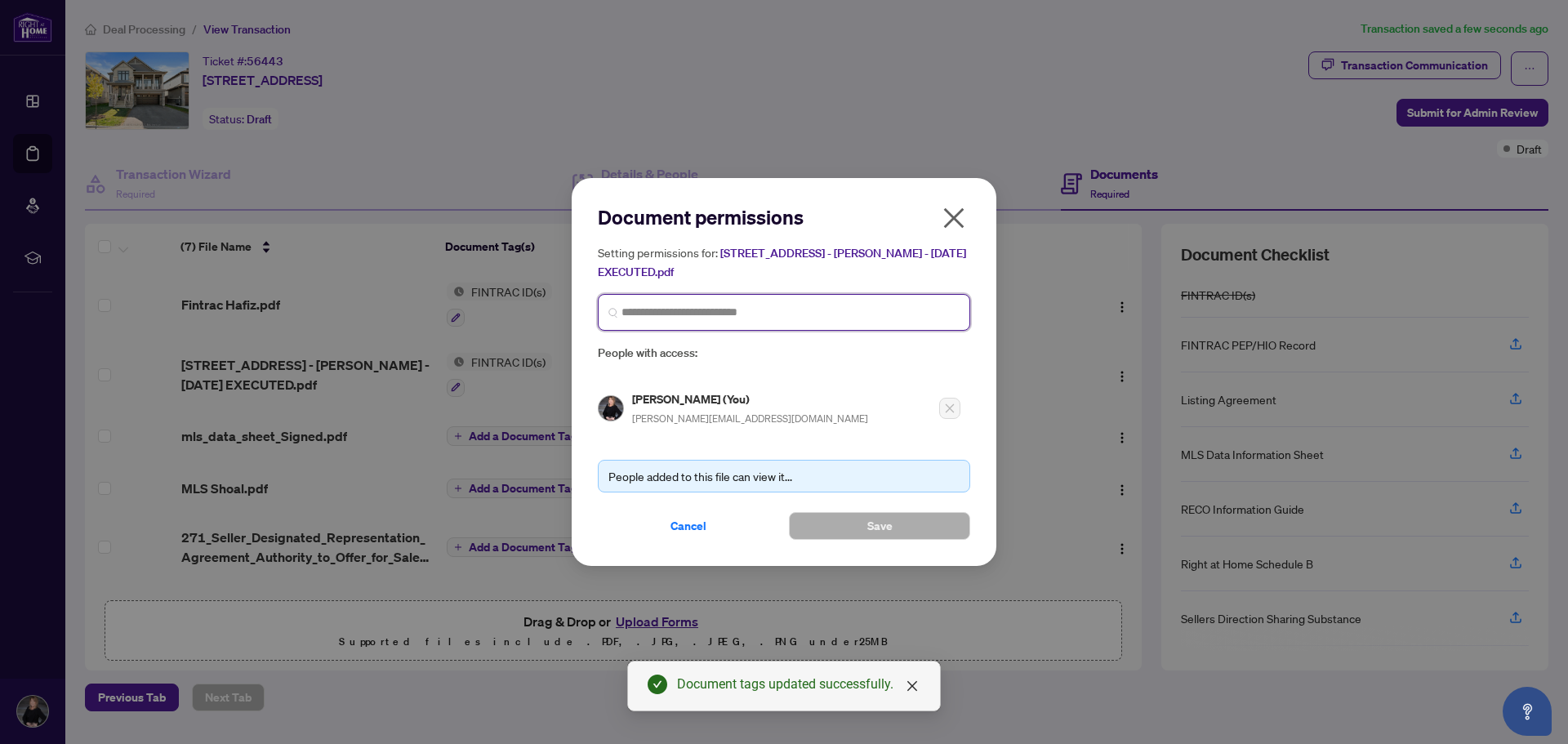
click at [749, 311] on input "search" at bounding box center [791, 312] width 338 height 17
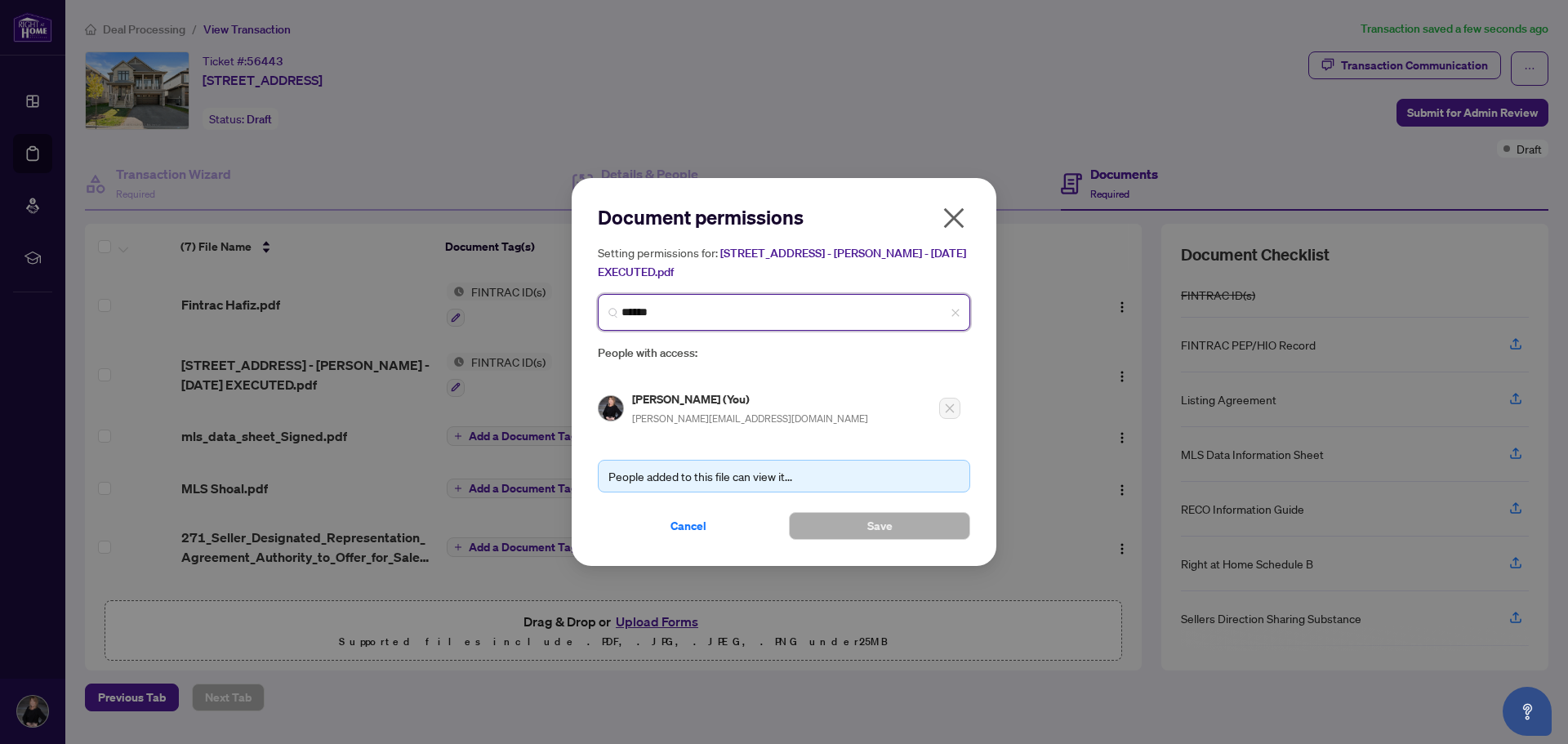
type input "*******"
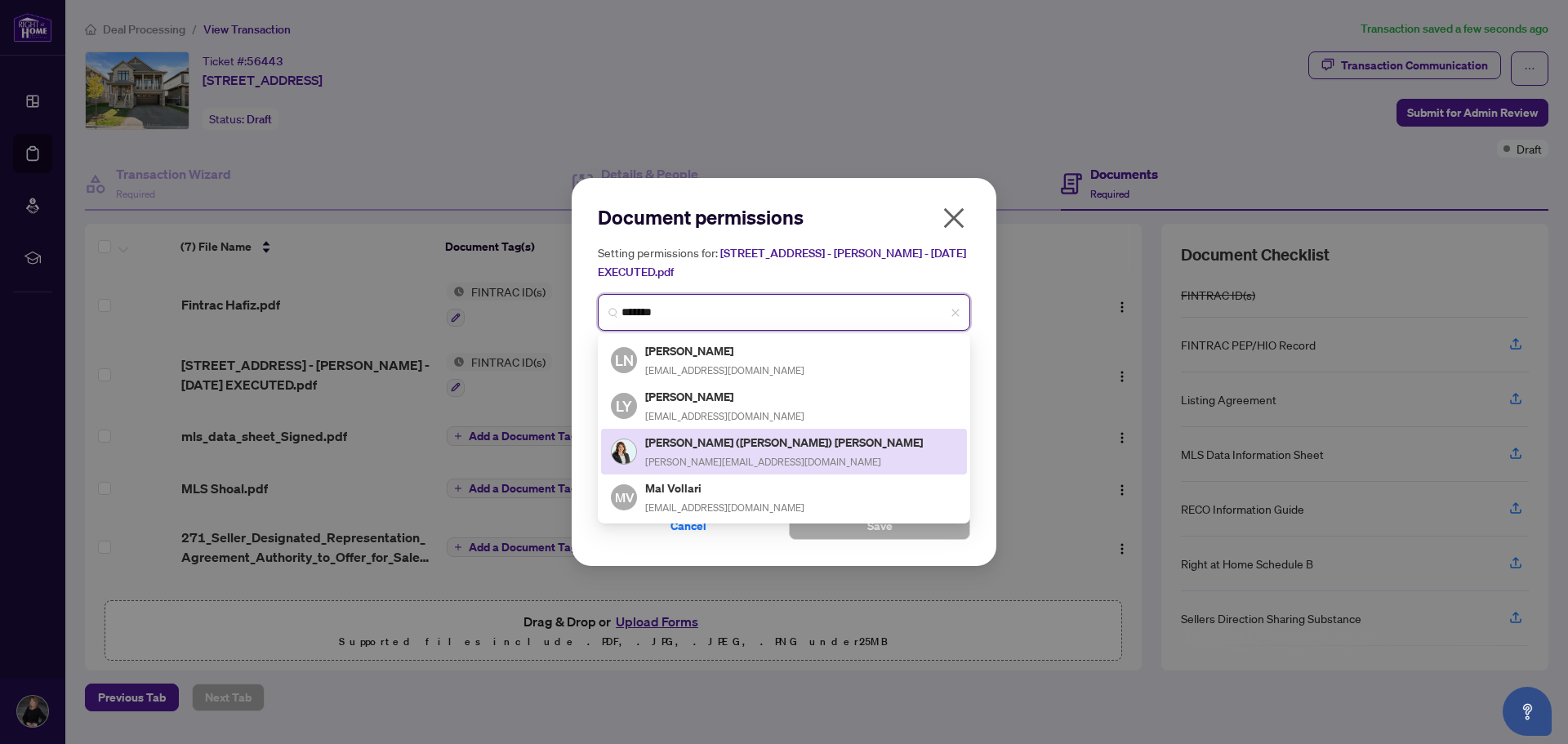
click at [695, 442] on h5 "[PERSON_NAME] ([PERSON_NAME]) [PERSON_NAME]" at bounding box center [785, 442] width 280 height 18
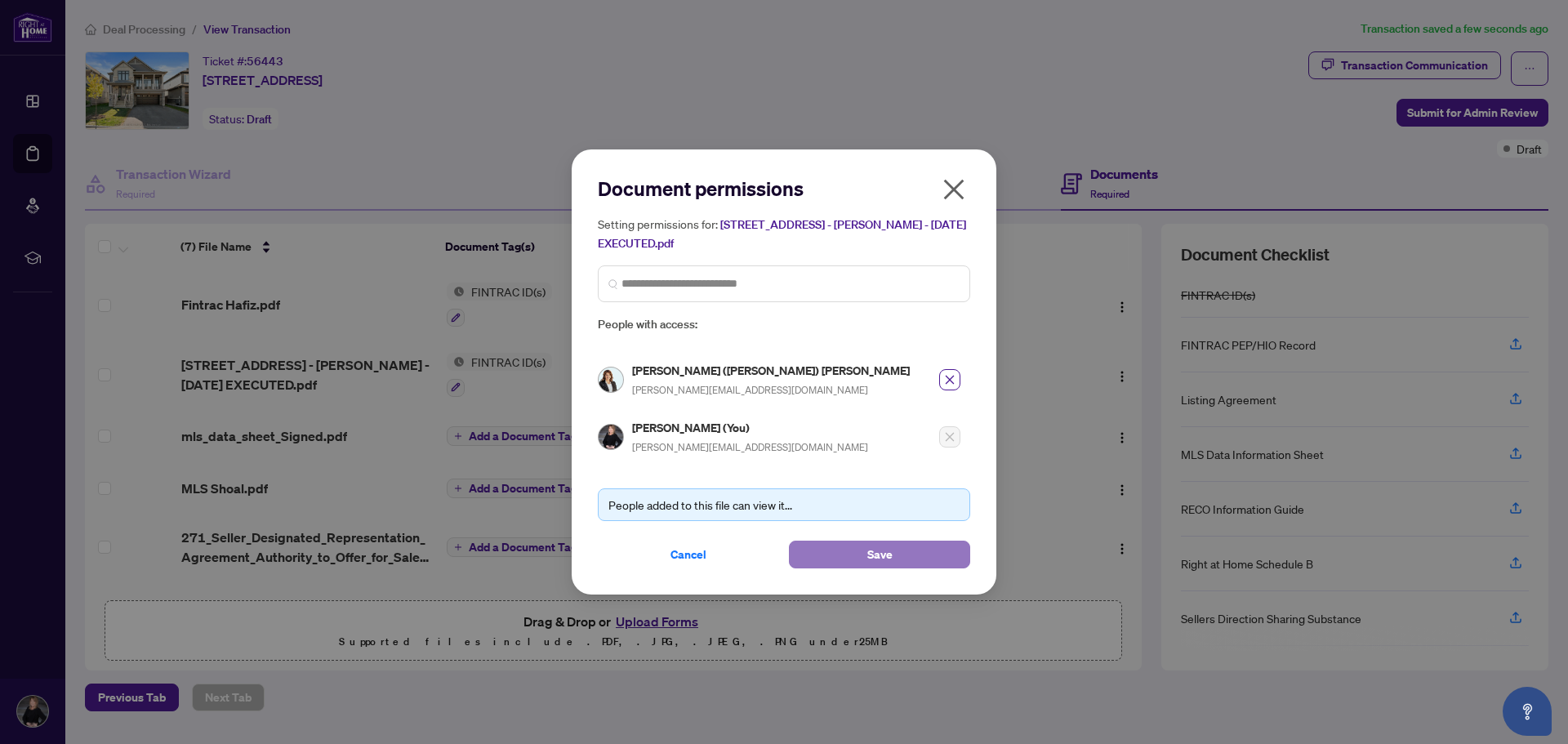
click at [902, 547] on button "Save" at bounding box center [879, 554] width 181 height 28
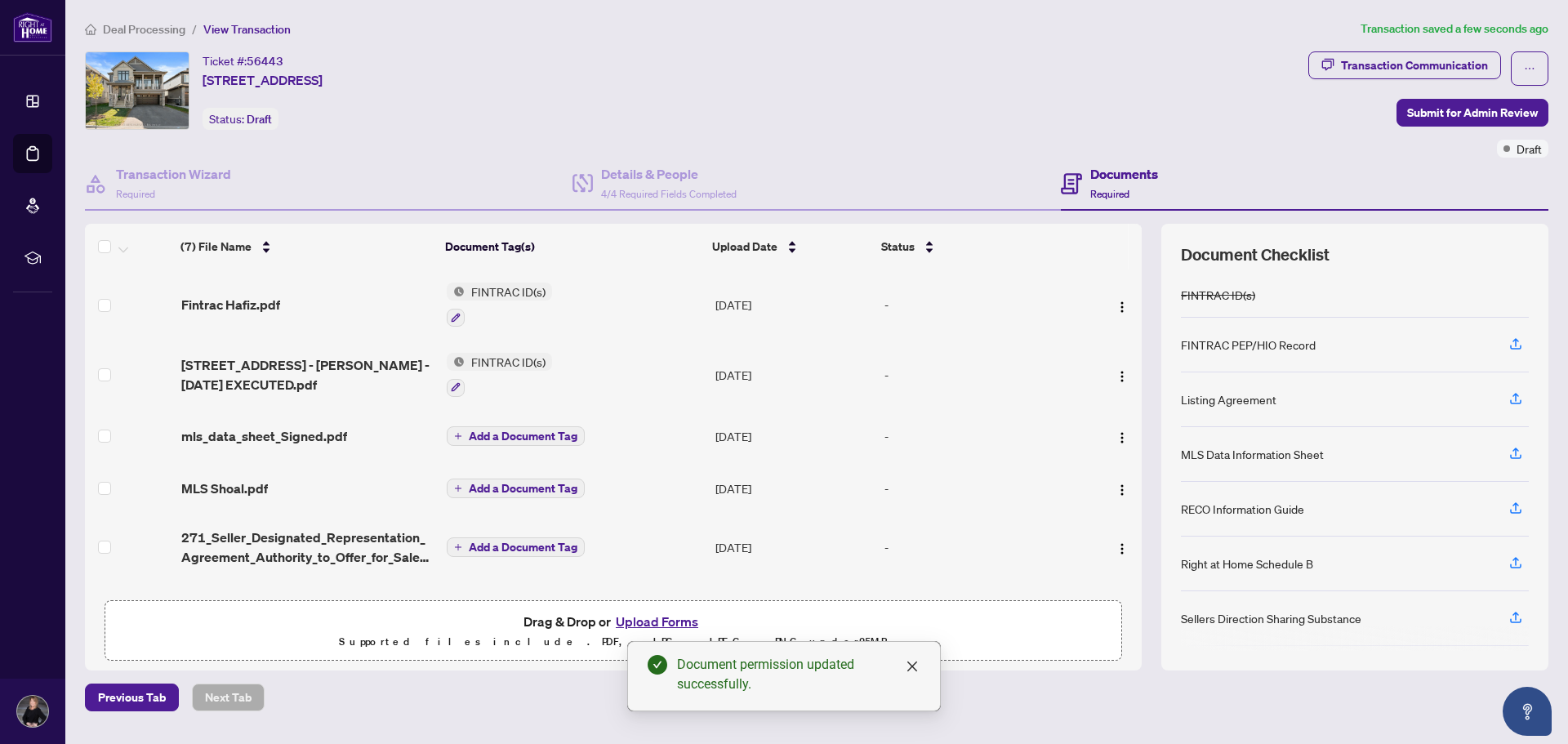
click at [333, 427] on span "mls_data_sheet_Signed.pdf" at bounding box center [264, 436] width 166 height 19
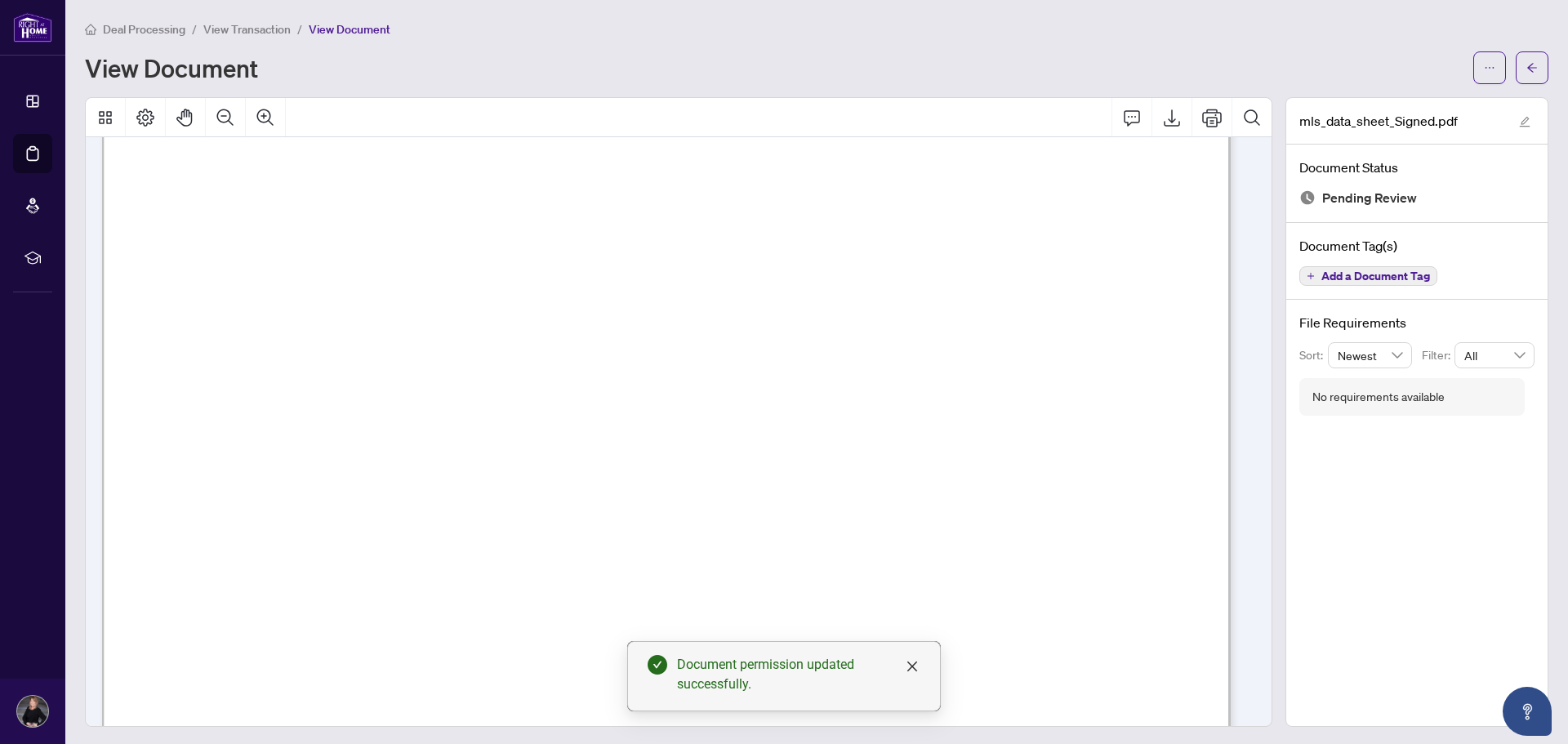
scroll to position [327, 0]
click at [1474, 61] on button "button" at bounding box center [1489, 67] width 32 height 32
click at [1435, 159] on span "Document Permissions" at bounding box center [1418, 155] width 124 height 18
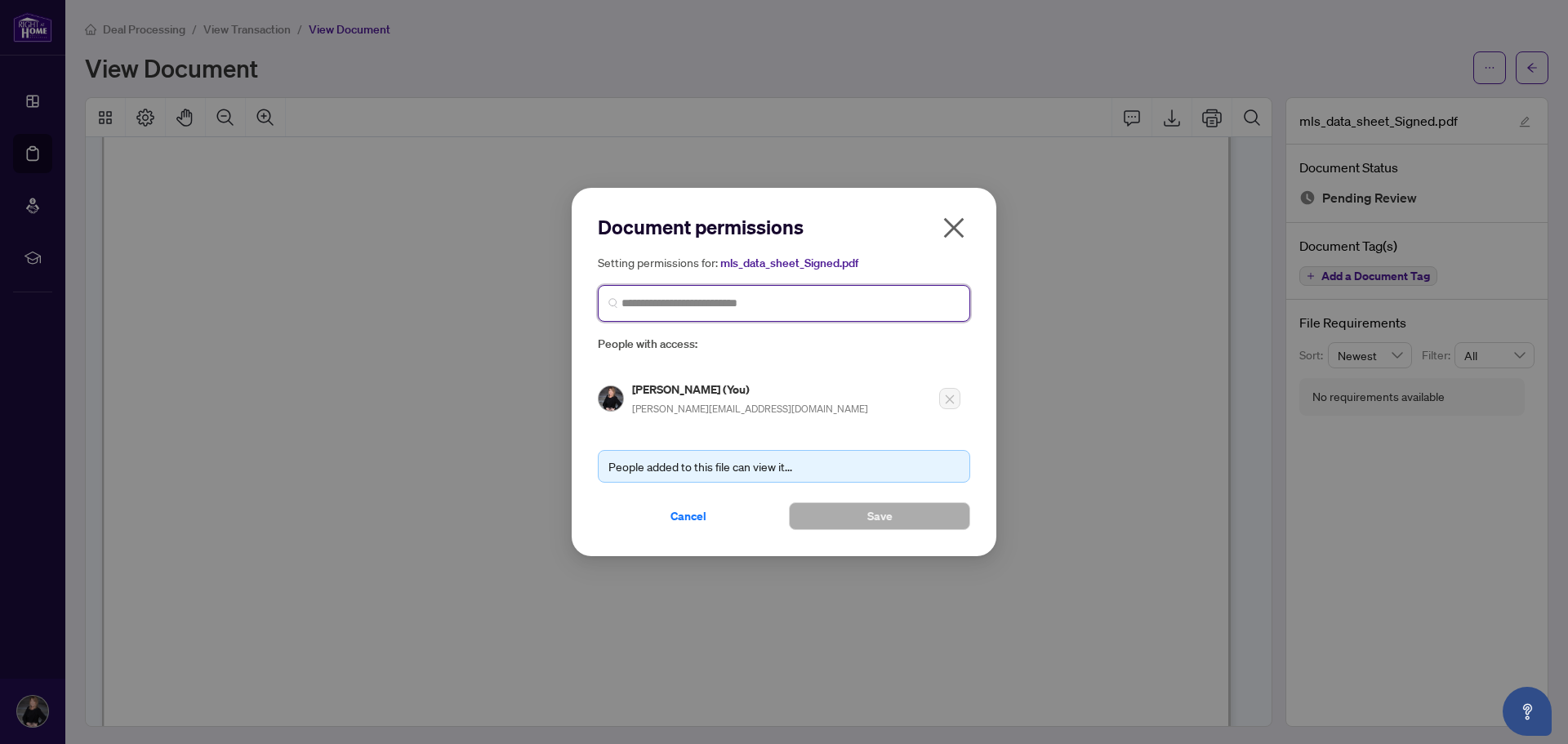
click at [774, 306] on input "search" at bounding box center [791, 303] width 338 height 17
click at [657, 303] on input "search" at bounding box center [791, 303] width 338 height 17
click at [714, 308] on input "search" at bounding box center [791, 303] width 338 height 17
type input "*******"
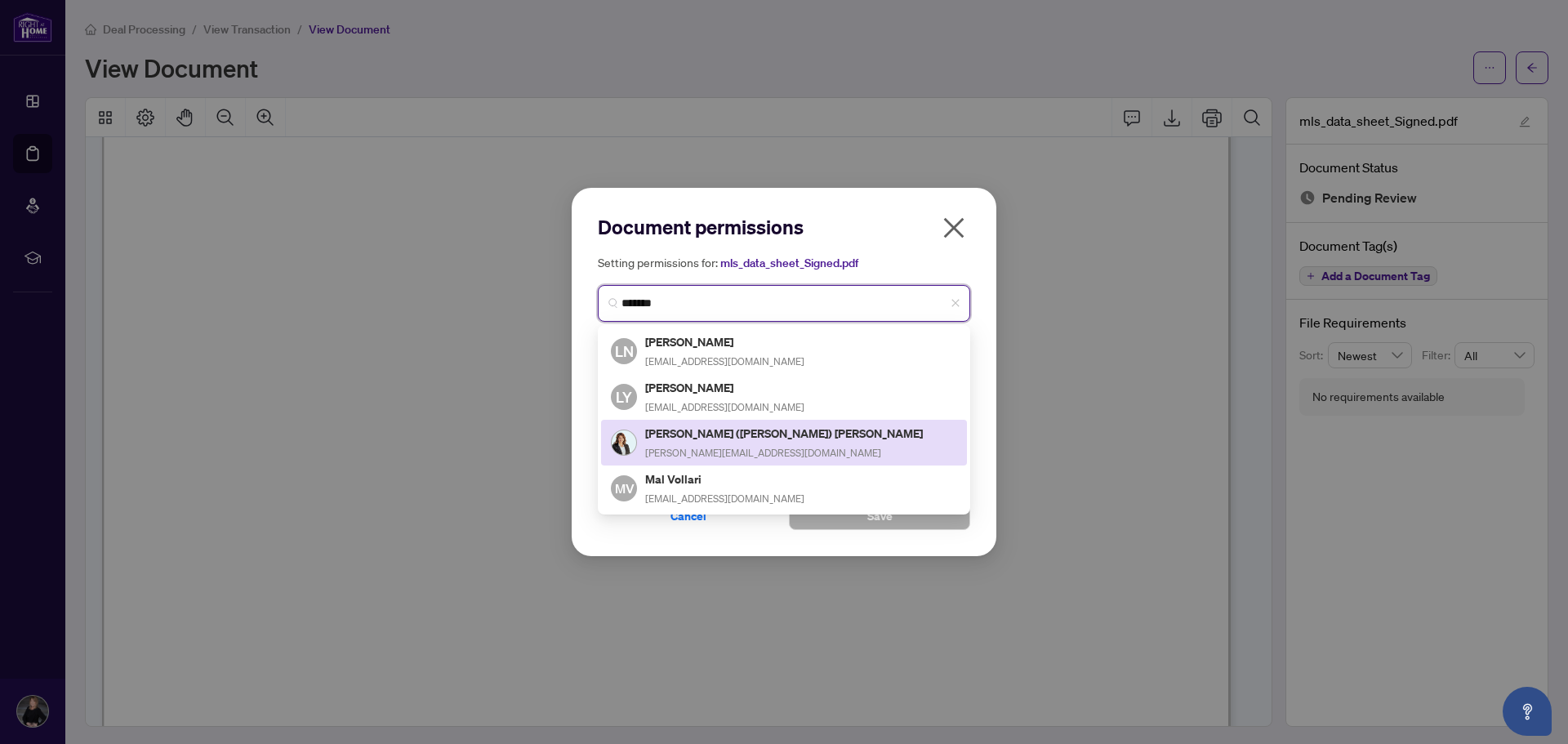
click at [691, 425] on h5 "[PERSON_NAME] ([PERSON_NAME]) [PERSON_NAME]" at bounding box center [785, 433] width 280 height 18
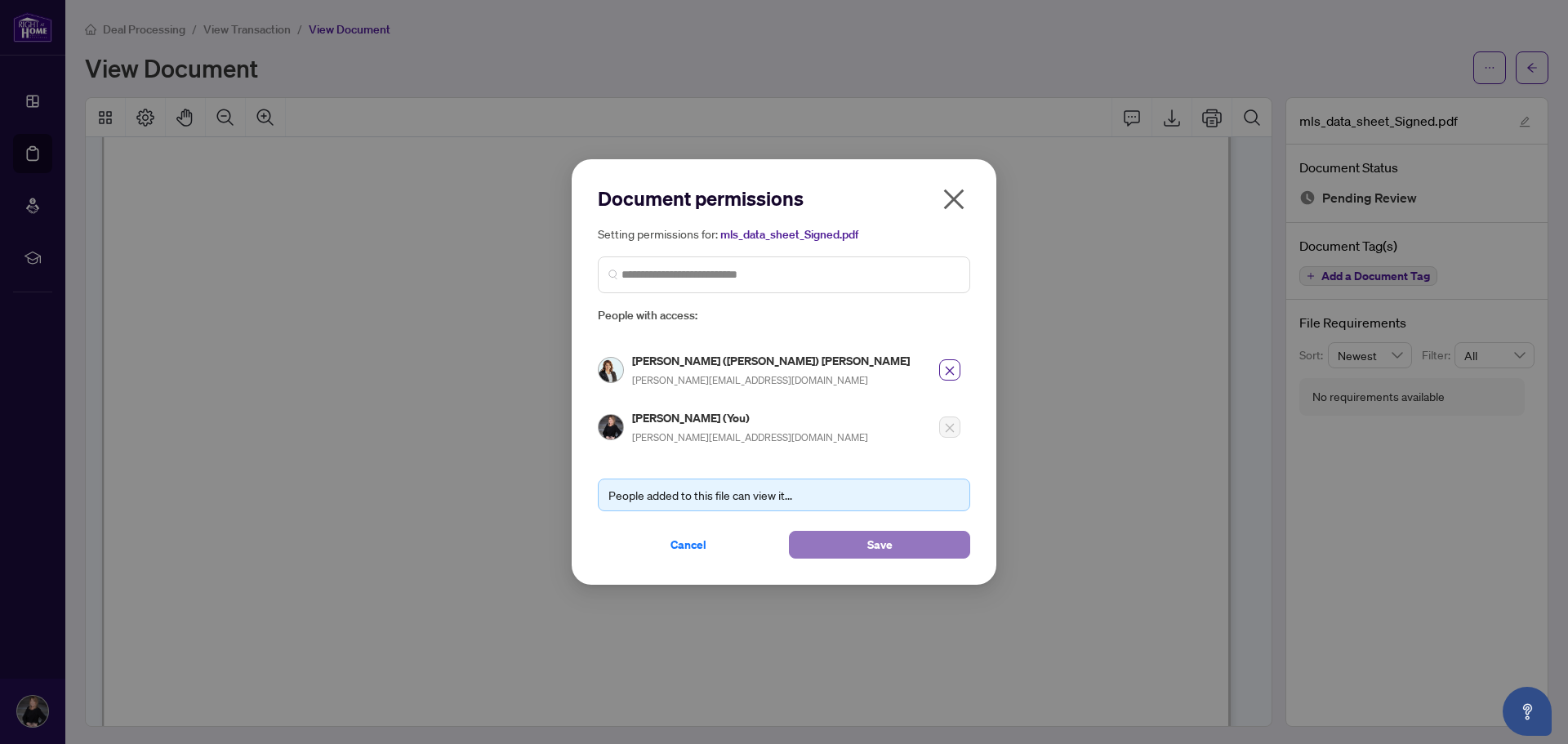
click at [925, 543] on button "Save" at bounding box center [879, 545] width 181 height 28
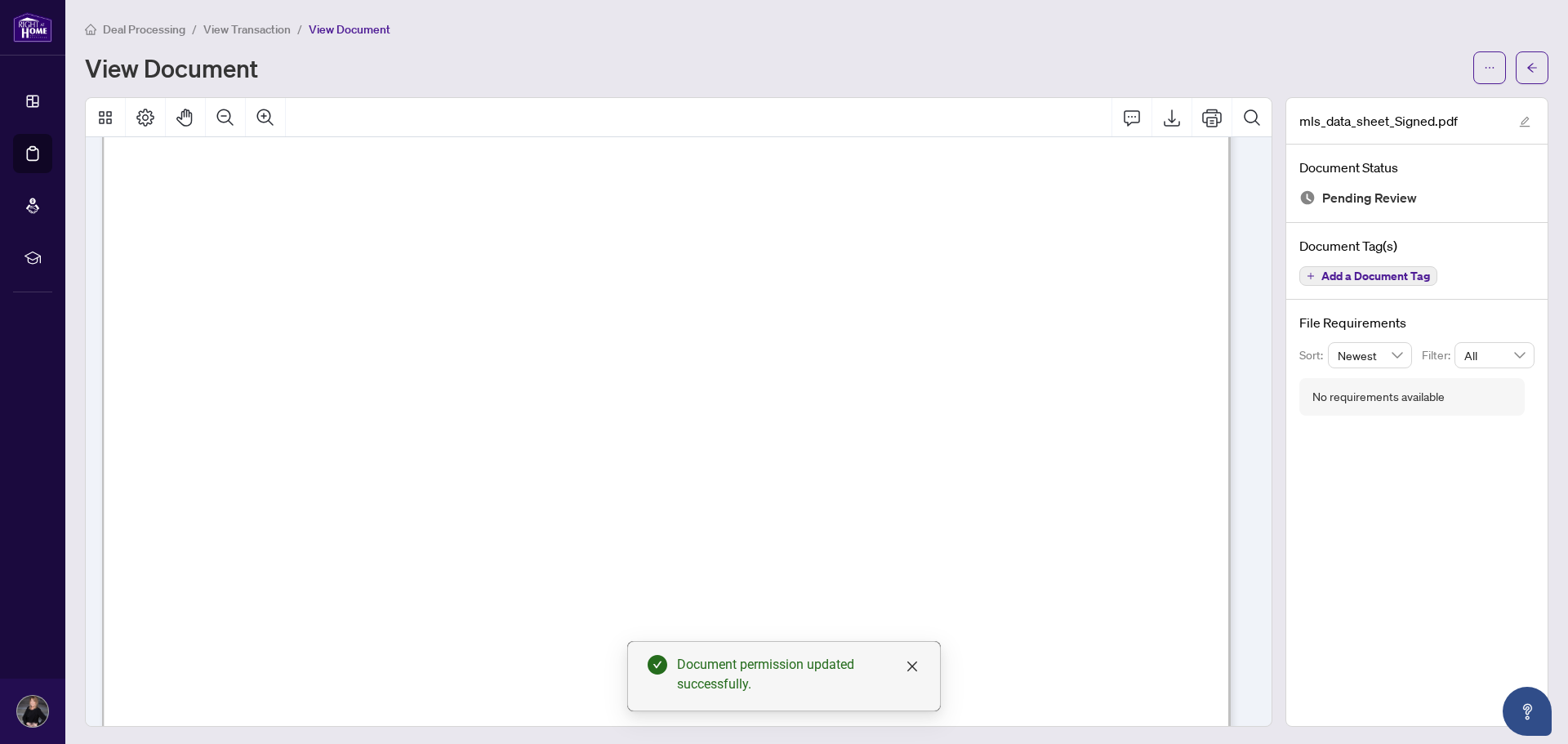
click at [1326, 276] on span "Add a Document Tag" at bounding box center [1376, 275] width 108 height 11
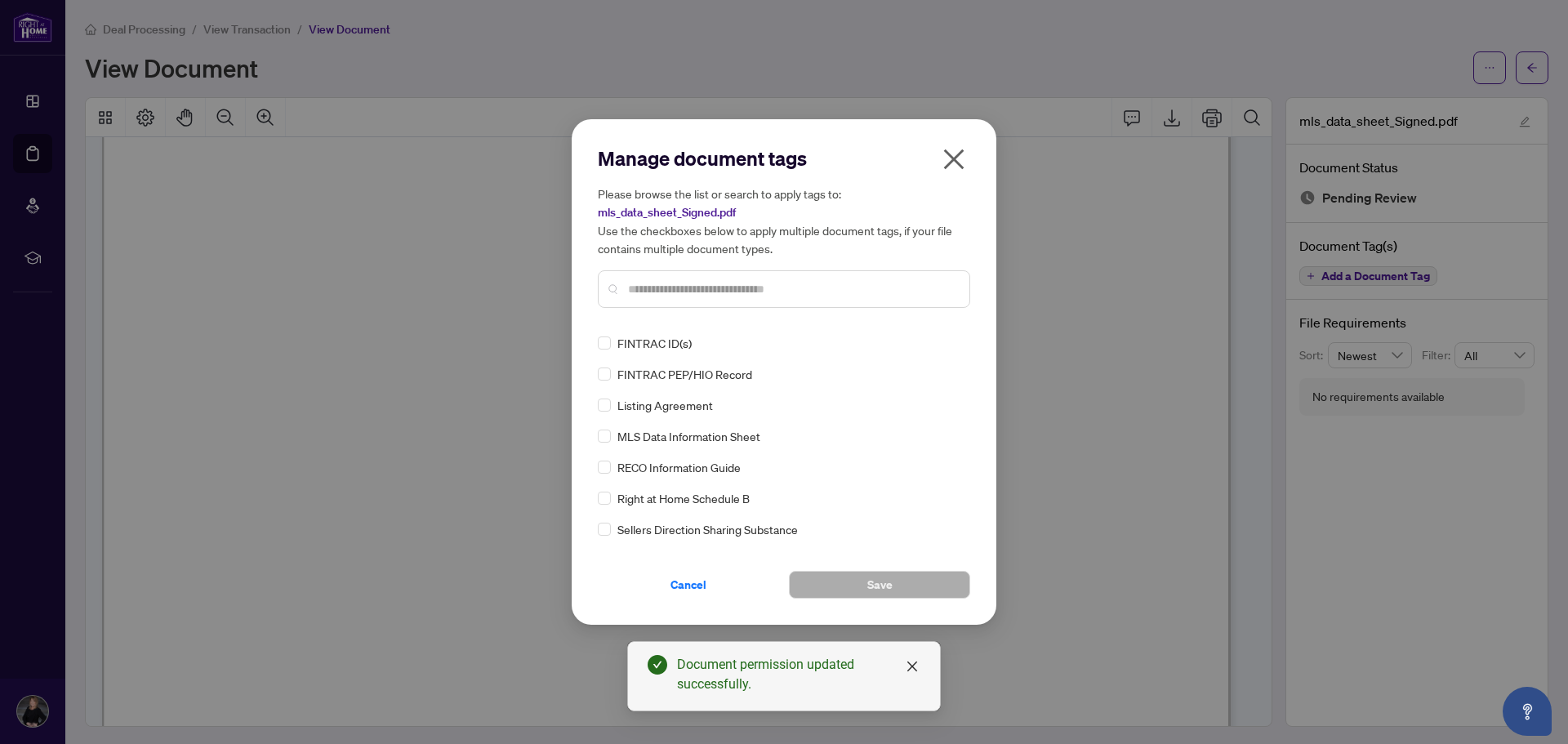
click at [780, 291] on input "text" at bounding box center [791, 289] width 328 height 18
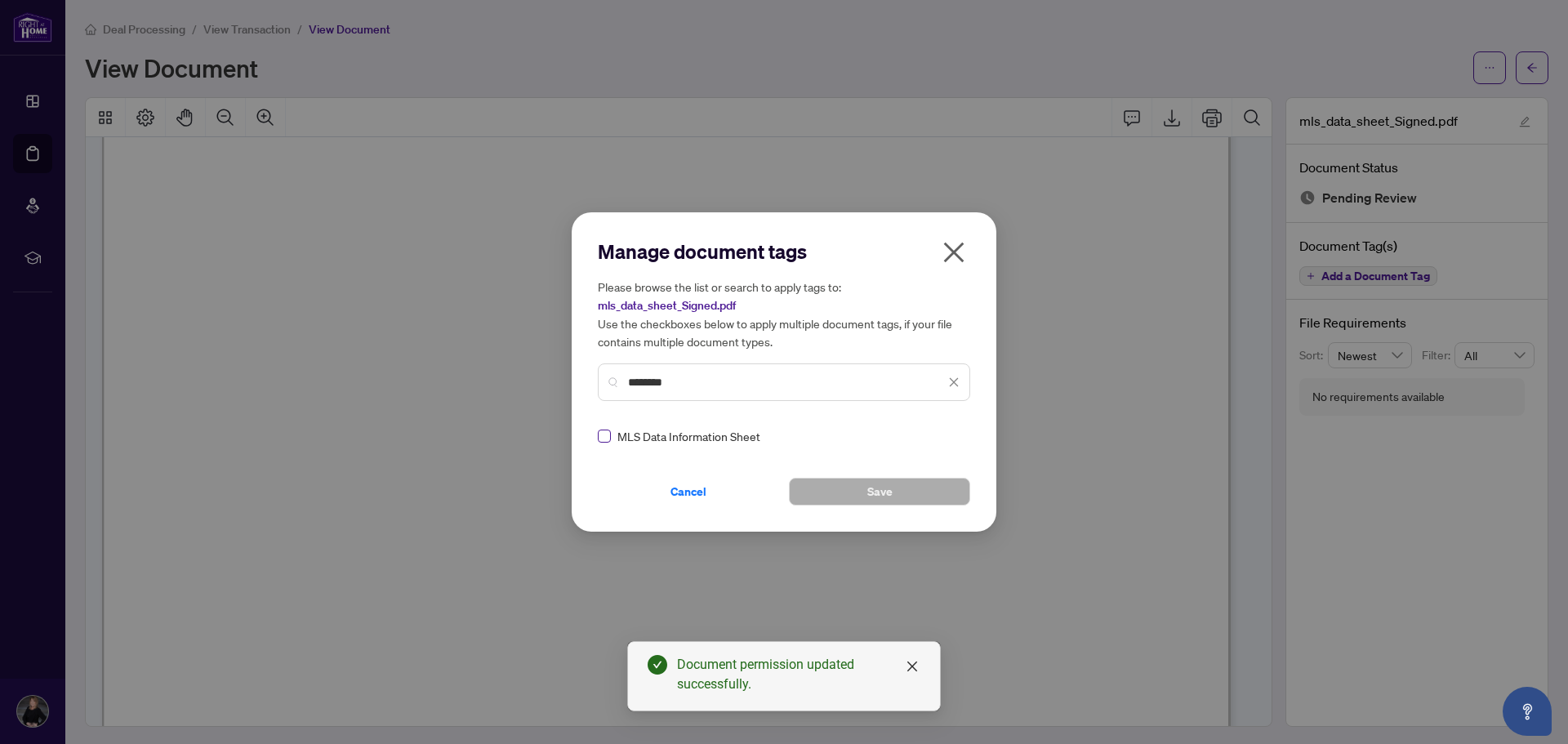
type input "********"
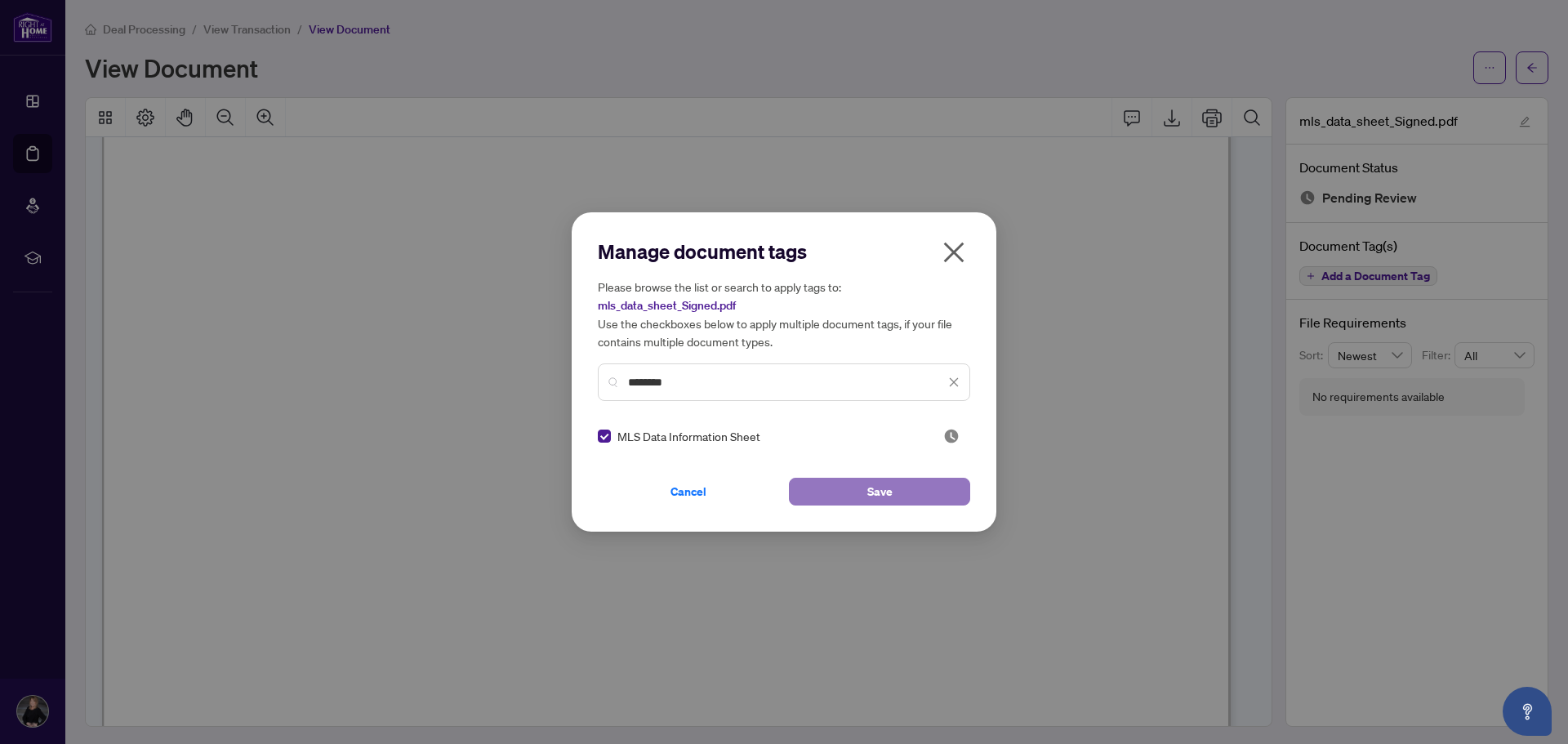
click at [904, 488] on button "Save" at bounding box center [879, 491] width 181 height 28
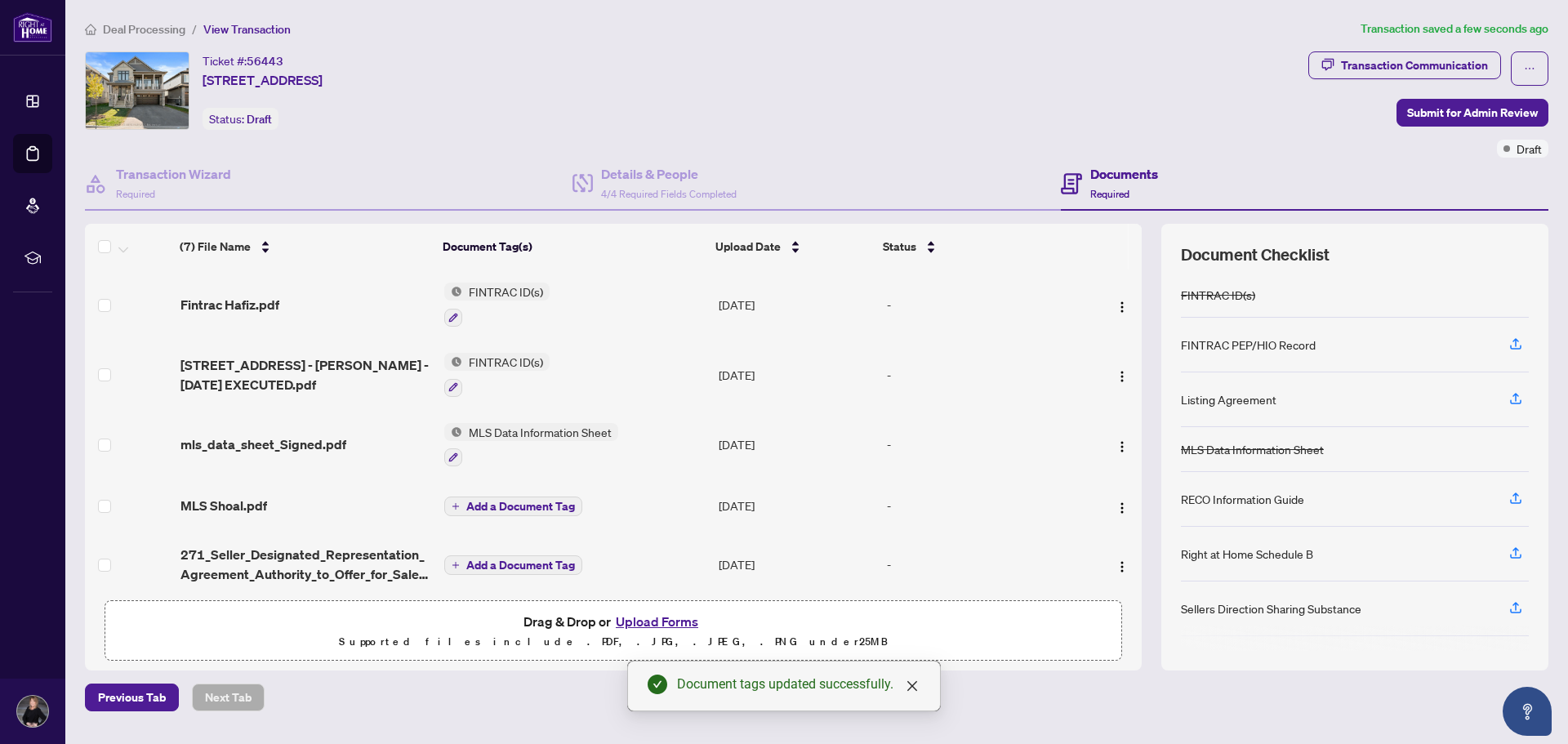
click at [280, 490] on td "MLS Shoal.pdf" at bounding box center [306, 505] width 264 height 52
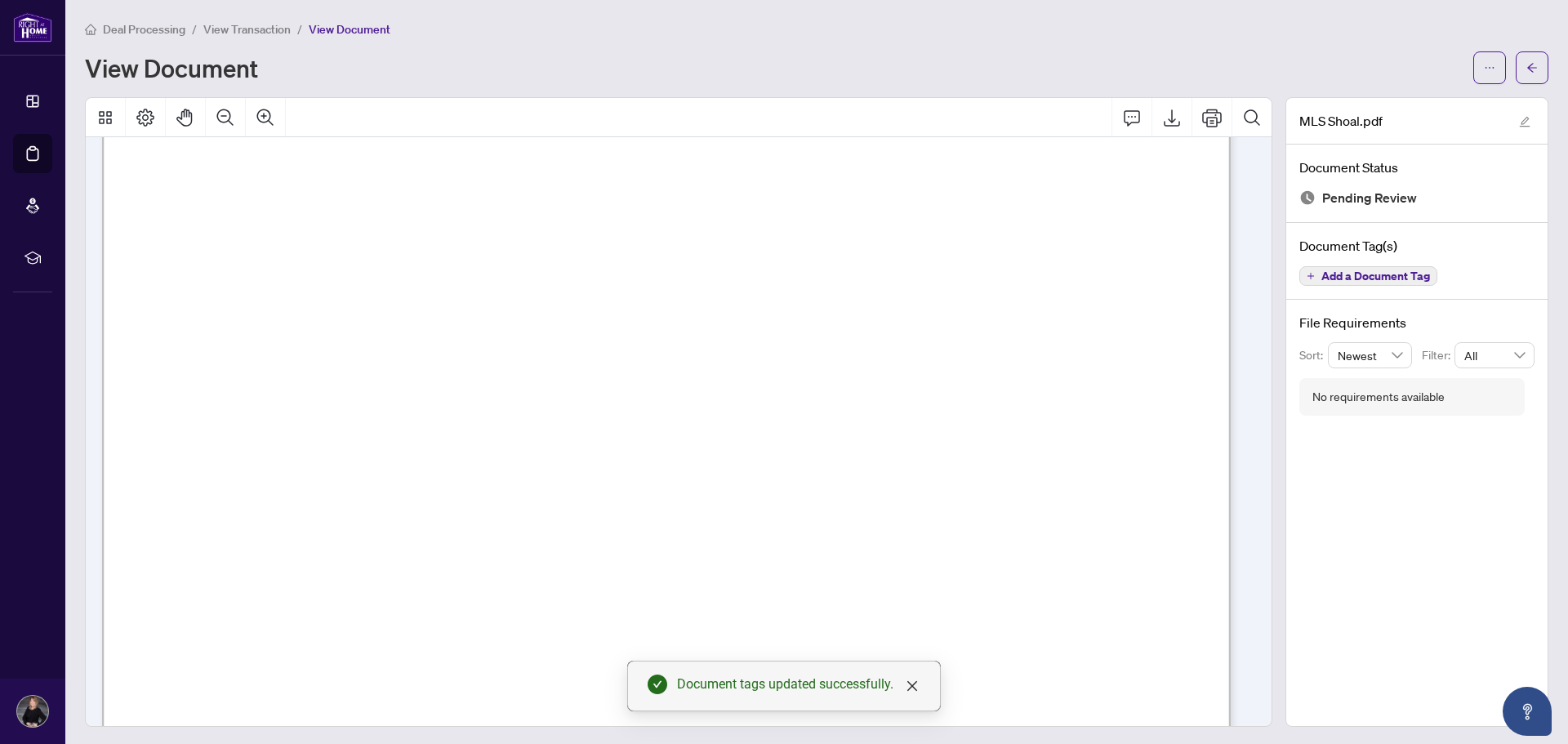
scroll to position [817, 0]
click at [1378, 277] on span "Add a Document Tag" at bounding box center [1376, 275] width 108 height 11
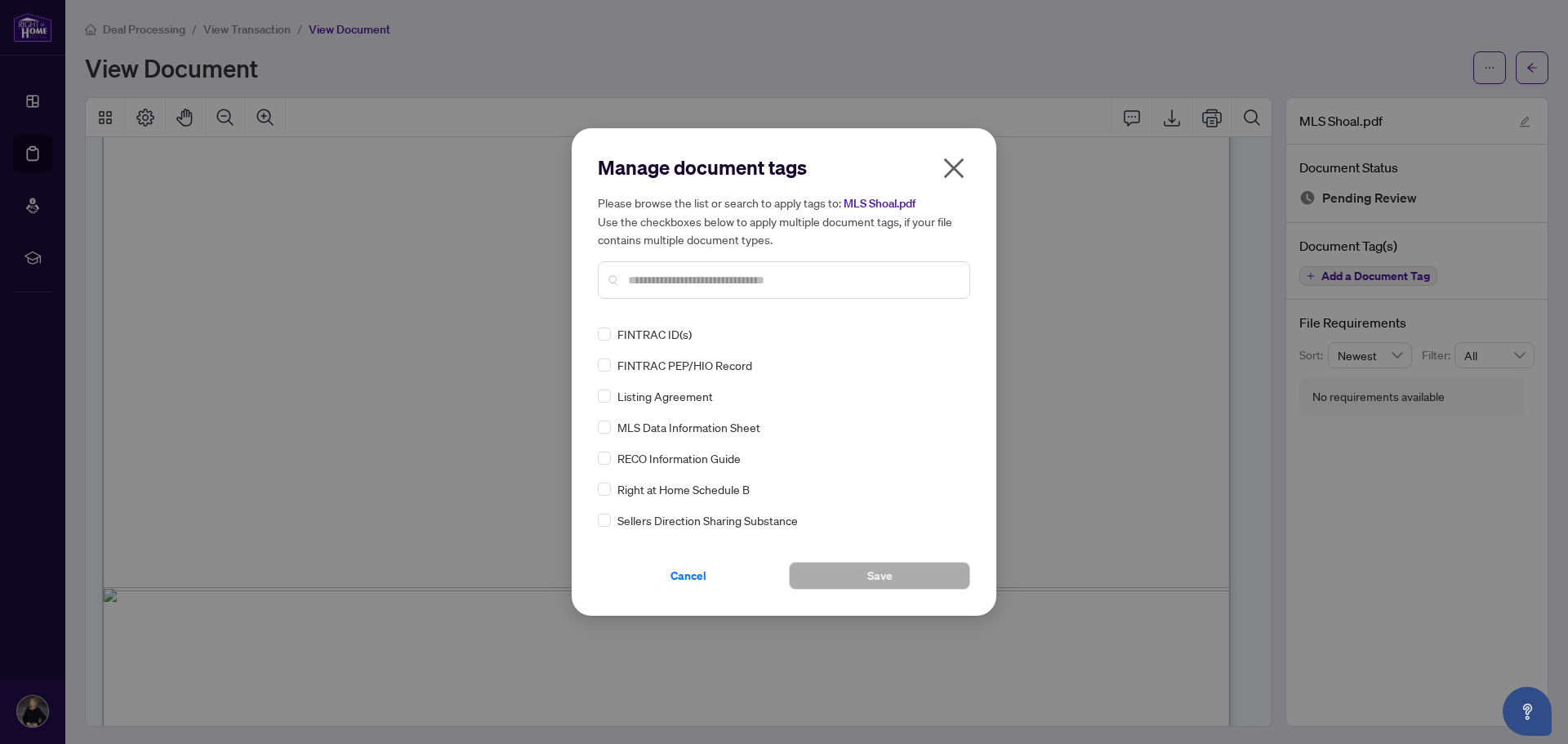
click at [805, 282] on input "text" at bounding box center [791, 280] width 328 height 18
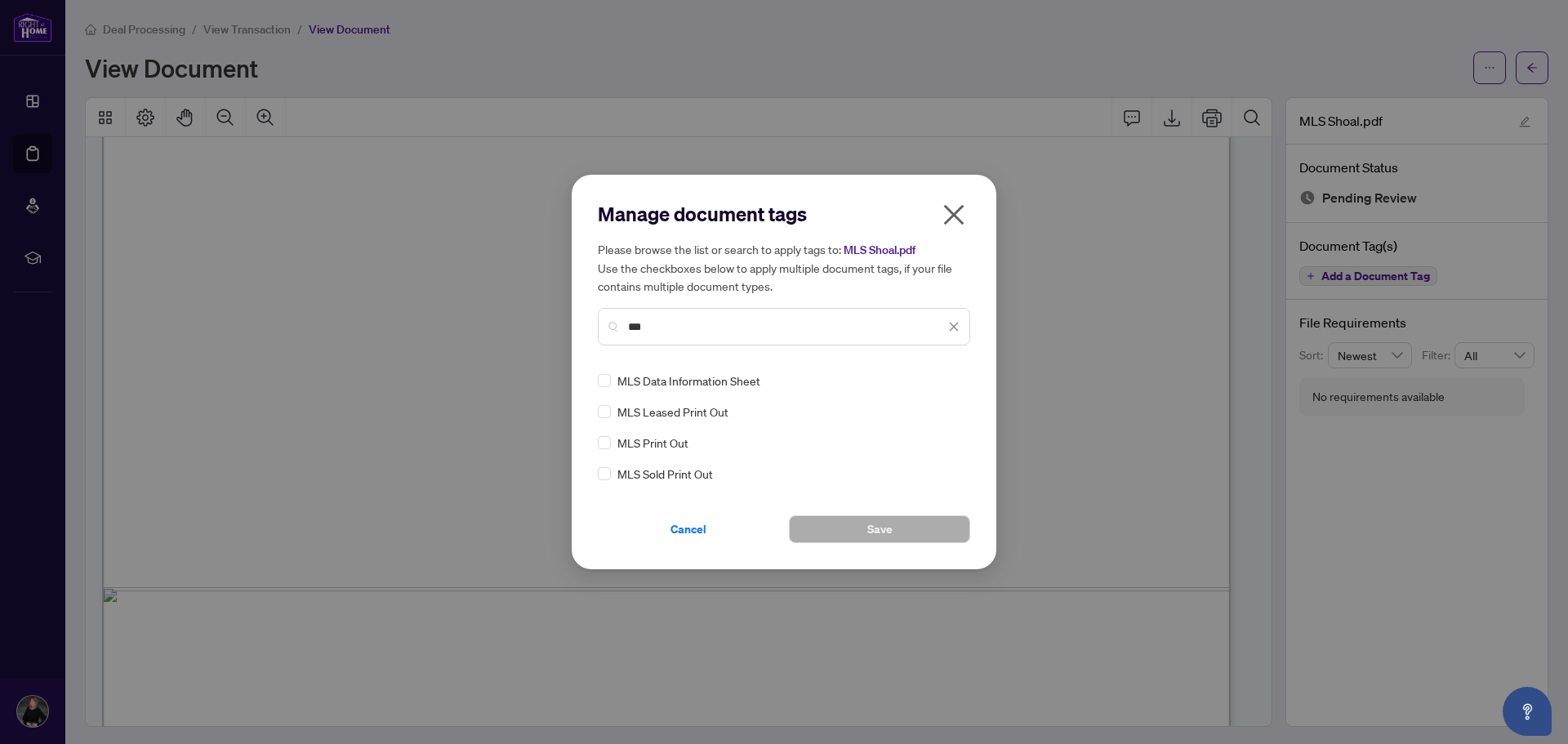
type input "***"
click at [905, 518] on button "Save" at bounding box center [879, 529] width 181 height 28
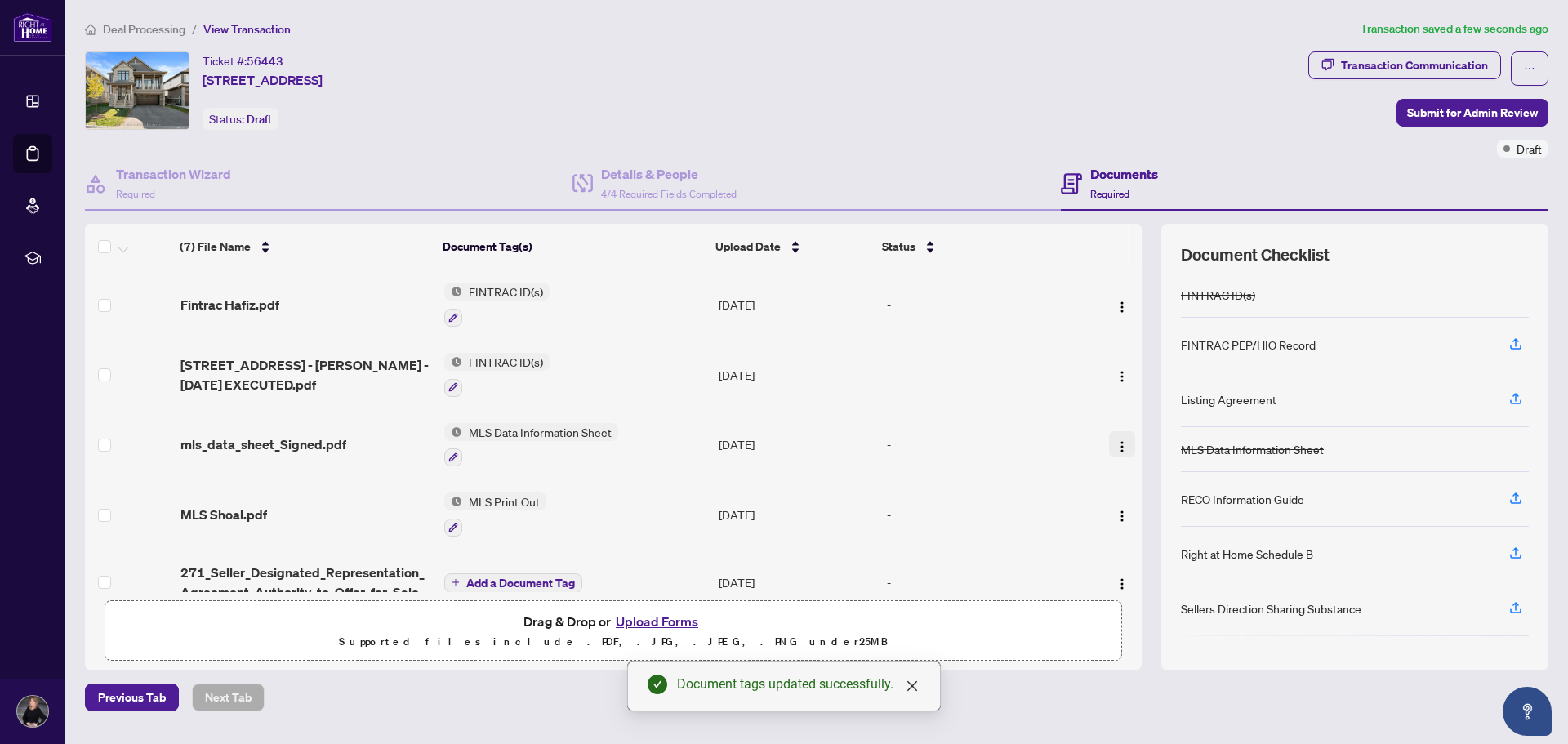
click at [1116, 445] on img "button" at bounding box center [1122, 446] width 13 height 13
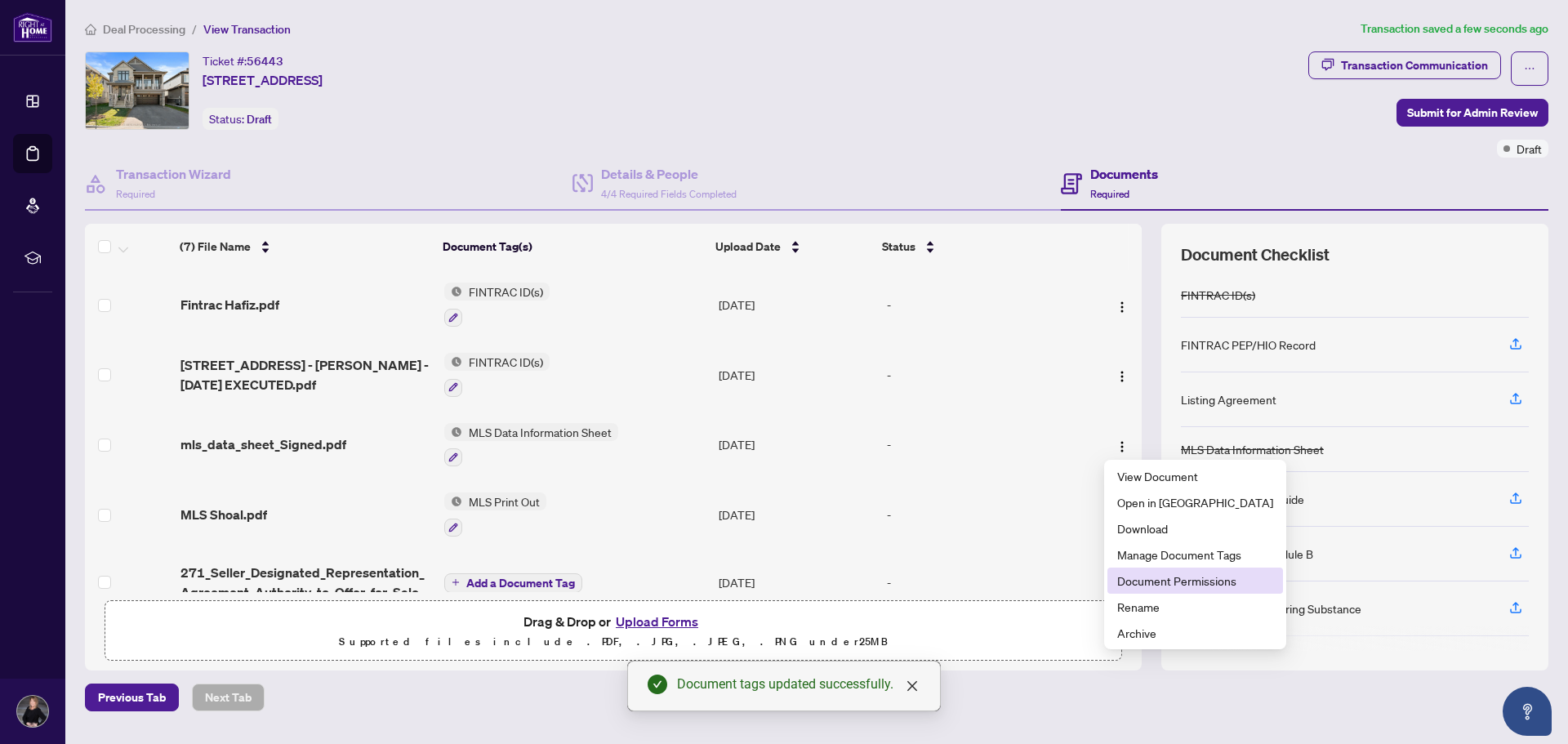
click at [1120, 576] on span "Document Permissions" at bounding box center [1195, 581] width 156 height 18
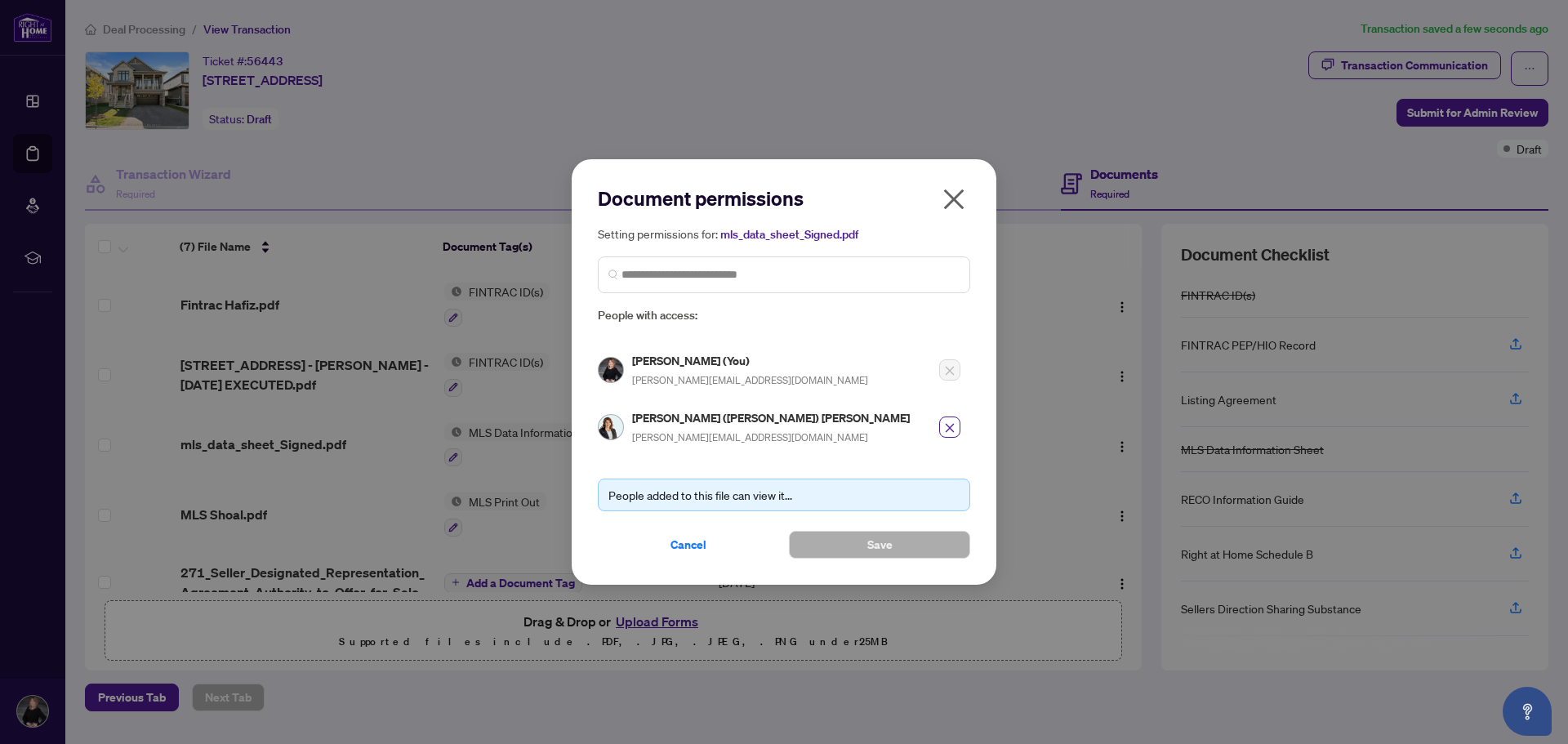
click at [965, 212] on icon "close" at bounding box center [954, 199] width 26 height 26
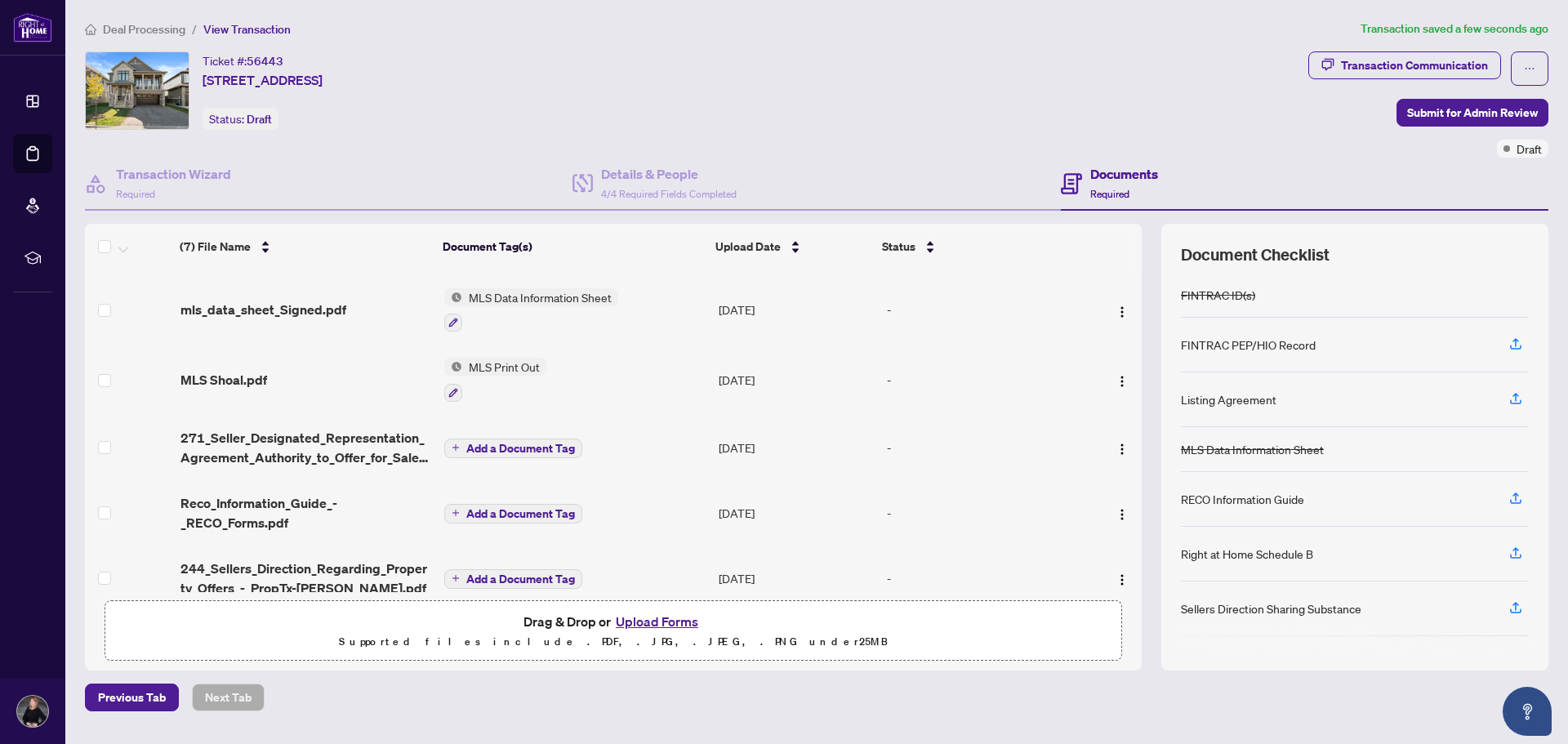
scroll to position [157, 0]
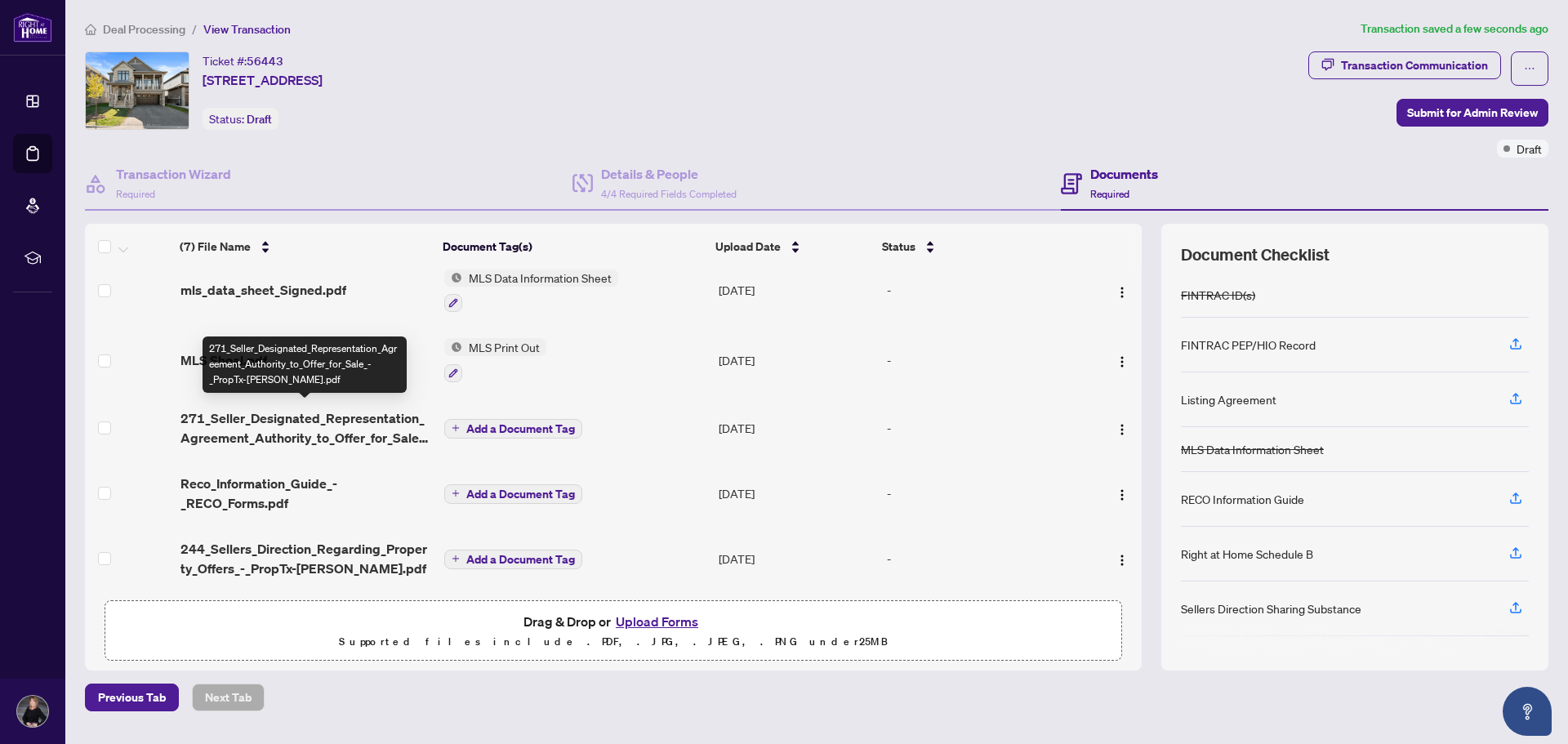
click at [308, 408] on span "271_Seller_Designated_Representation_Agreement_Authority_to_Offer_for_Sale_-_Pr…" at bounding box center [305, 428] width 251 height 39
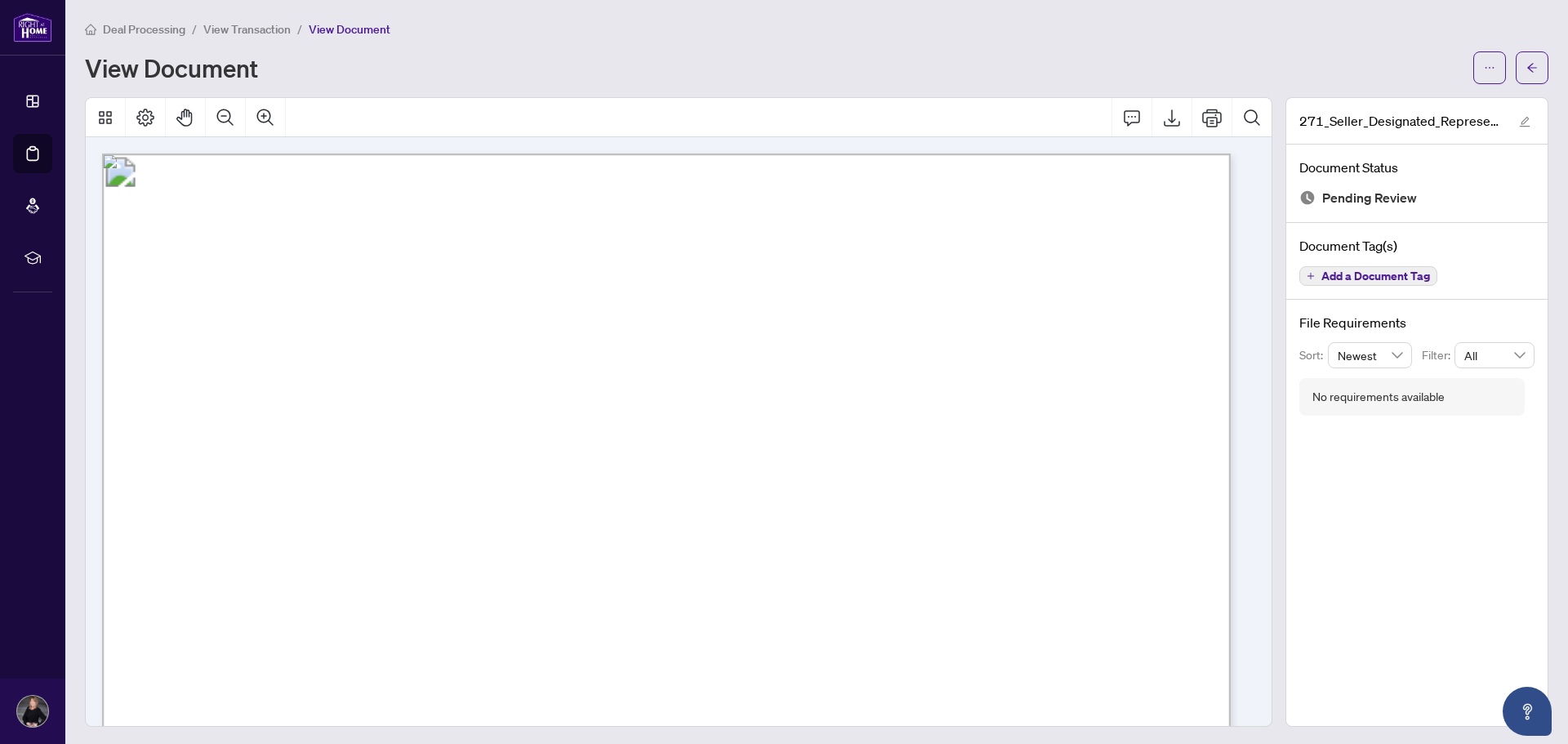
click at [527, 498] on span "[PERSON_NAME], [PERSON_NAME]" at bounding box center [387, 499] width 281 height 18
drag, startPoint x: 1010, startPoint y: 615, endPoint x: 751, endPoint y: 622, distance: 259.1
click at [751, 622] on span "[STREET_ADDRESS]" at bounding box center [793, 622] width 159 height 18
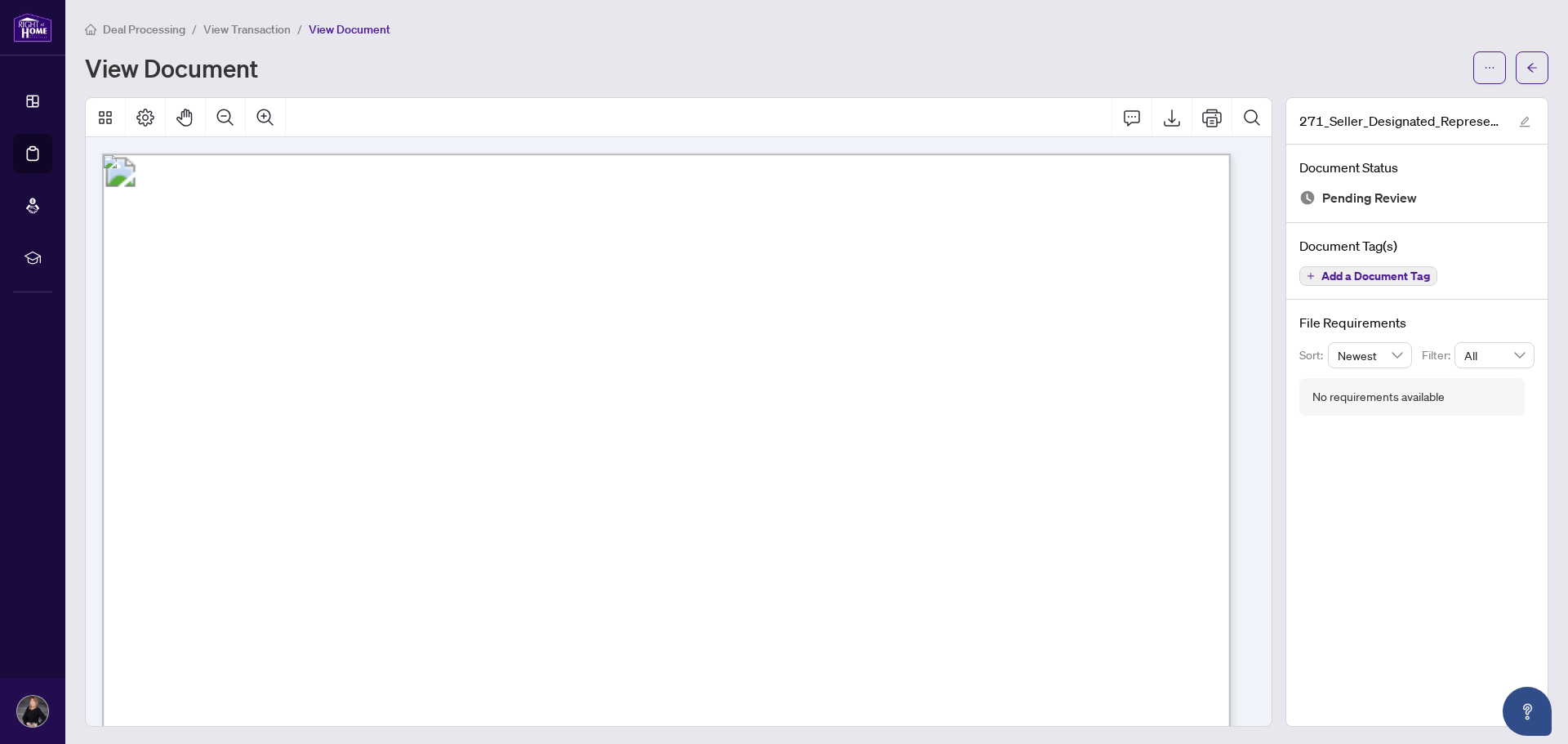
drag, startPoint x: 1098, startPoint y: 620, endPoint x: 1007, endPoint y: 622, distance: 91.0
click at [874, 620] on span "[STREET_ADDRESS]" at bounding box center [793, 622] width 159 height 18
click at [874, 622] on span "[STREET_ADDRESS]" at bounding box center [793, 622] width 159 height 18
click at [874, 615] on span "[STREET_ADDRESS]" at bounding box center [793, 622] width 159 height 18
drag, startPoint x: 1032, startPoint y: 612, endPoint x: 547, endPoint y: 608, distance: 485.0
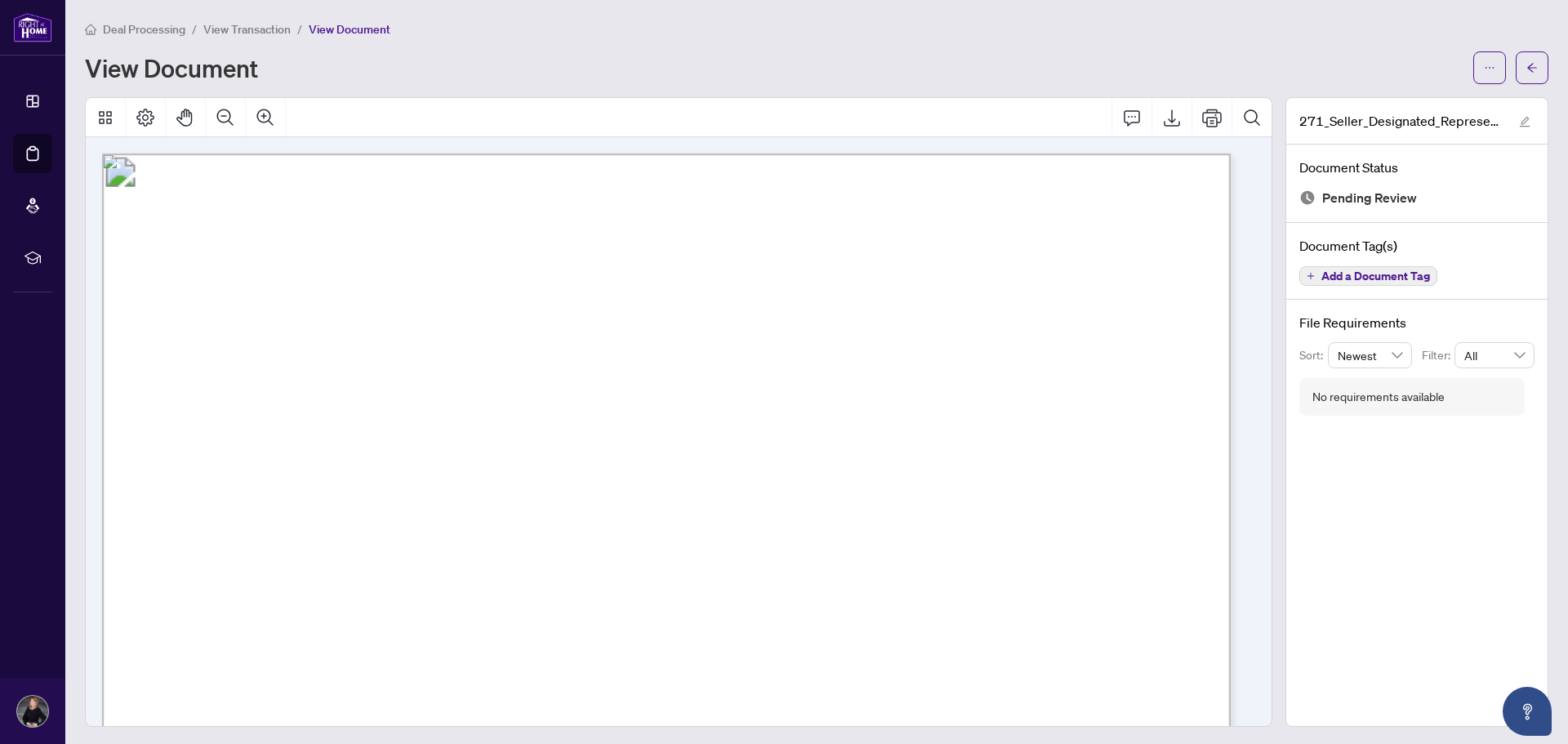
click at [871, 614] on span "[STREET_ADDRESS]" at bounding box center [793, 622] width 159 height 18
click at [1484, 63] on icon "ellipsis" at bounding box center [1489, 67] width 11 height 11
click at [1404, 153] on span "Document Permissions" at bounding box center [1418, 155] width 124 height 18
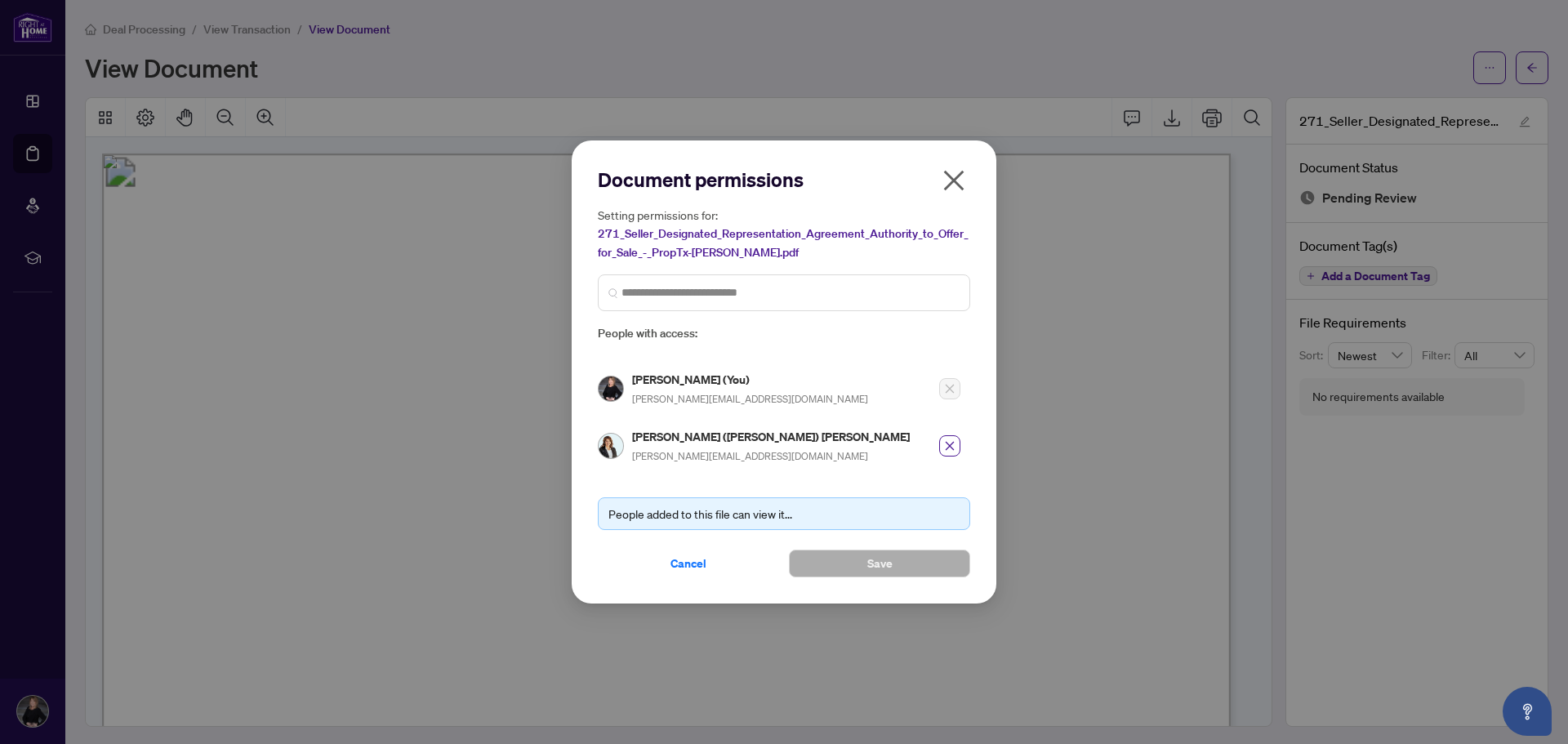
click at [950, 180] on icon "close" at bounding box center [954, 180] width 26 height 26
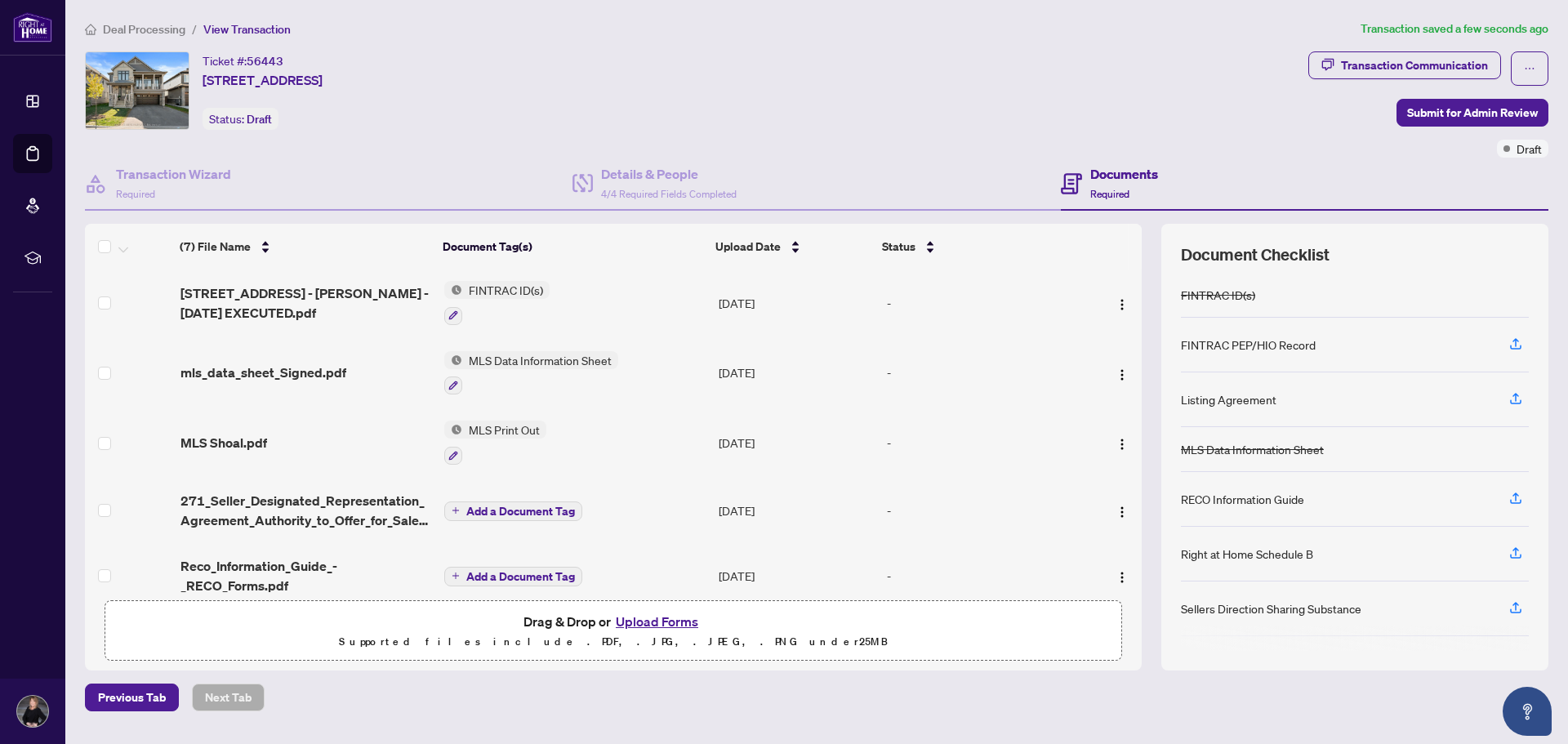
scroll to position [157, 0]
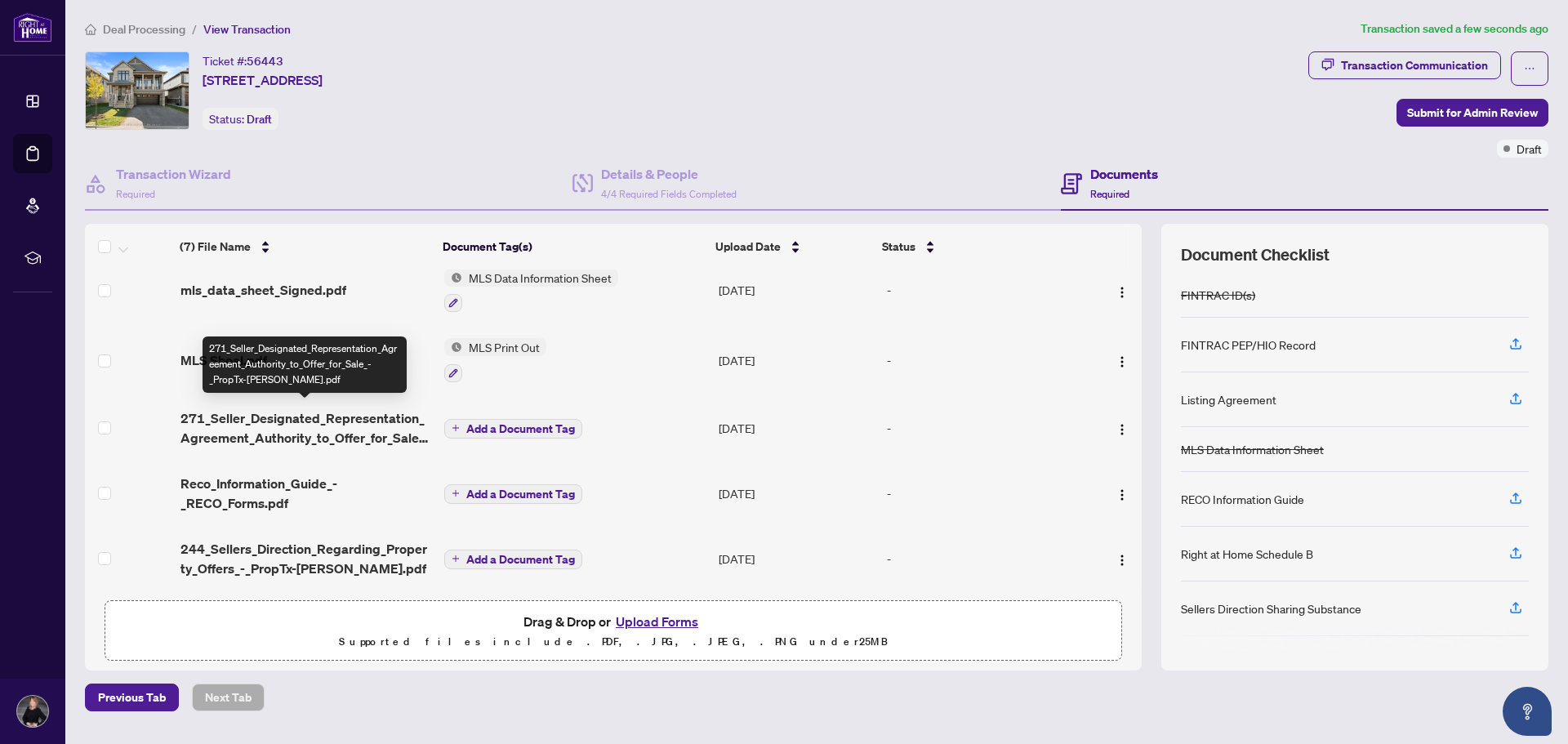
click at [253, 420] on span "271_Seller_Designated_Representation_Agreement_Authority_to_Offer_for_Sale_-_Pr…" at bounding box center [305, 428] width 251 height 39
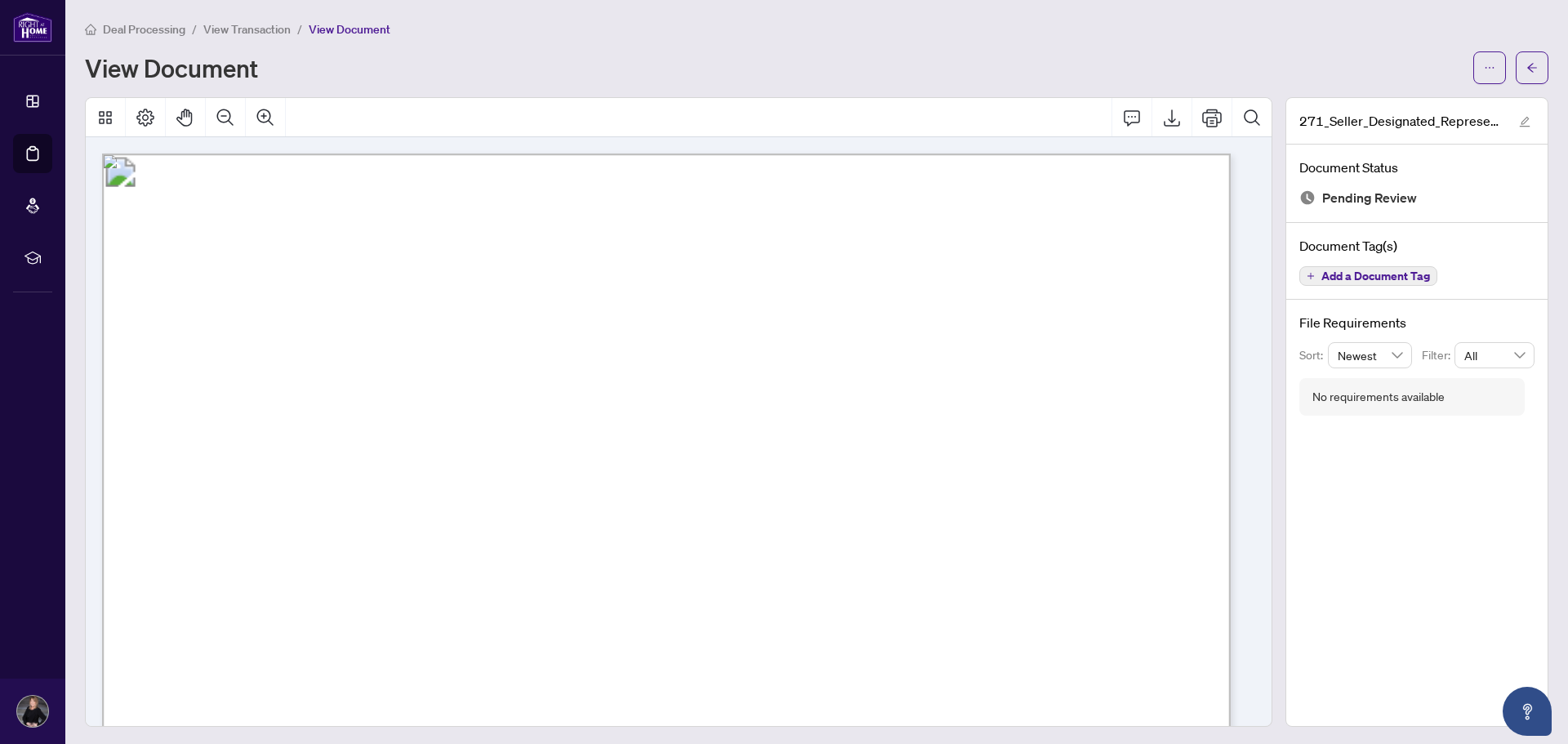
drag, startPoint x: 556, startPoint y: 371, endPoint x: 652, endPoint y: 372, distance: 96.0
click at [652, 154] on p "Form 271 Revised 2025 Page 1 of 4 The trademarks REALTOR®, REALTORS®, MLS®, Mul…" at bounding box center [1376, 154] width 2549 height 0
click at [250, 415] on span "BETWEEN:" at bounding box center [214, 413] width 72 height 19
click at [1366, 267] on button "Add a Document Tag" at bounding box center [1369, 276] width 138 height 19
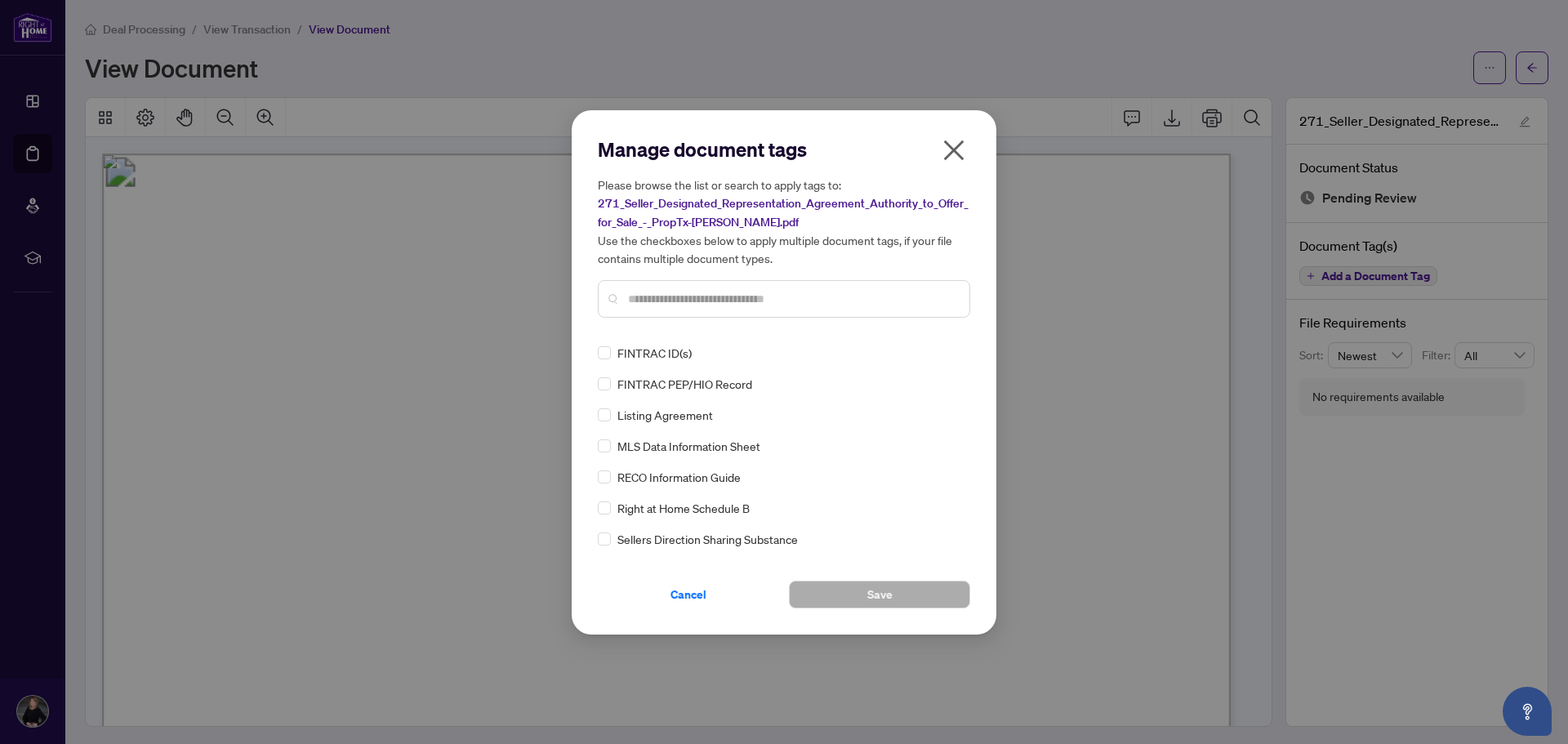
click at [641, 296] on input "text" at bounding box center [791, 299] width 328 height 18
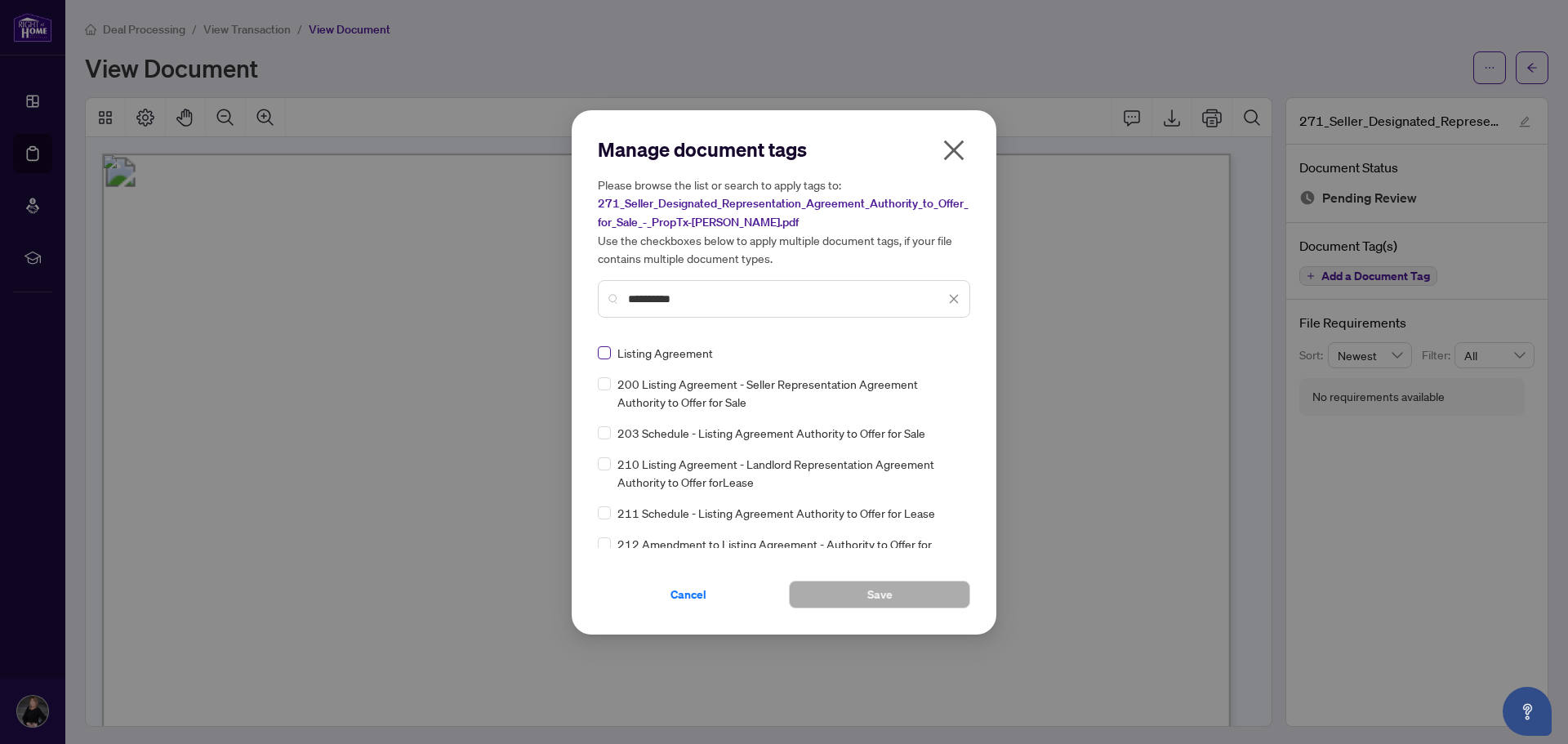
type input "**********"
click at [601, 344] on label at bounding box center [604, 352] width 13 height 18
click at [909, 595] on button "Save" at bounding box center [879, 595] width 181 height 28
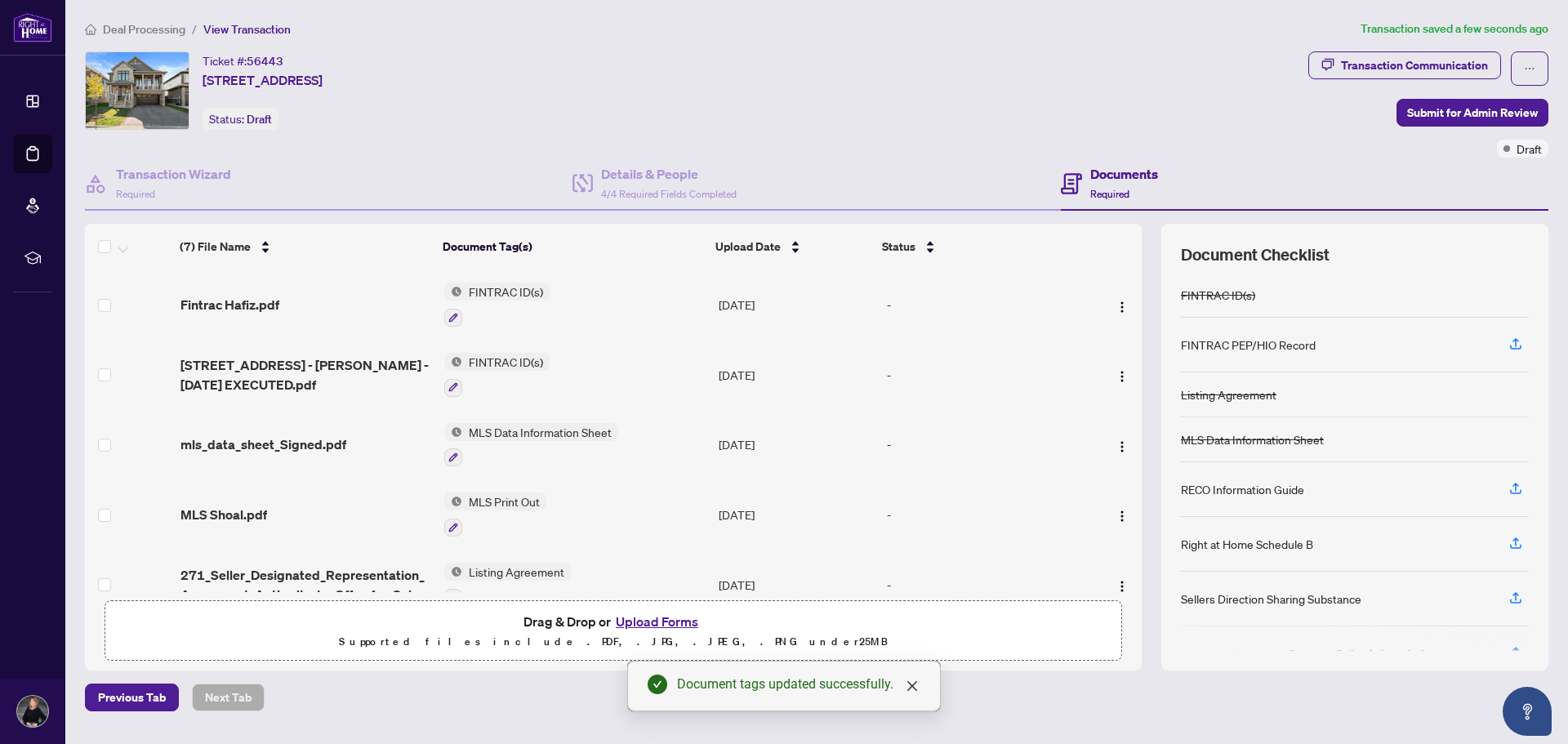
scroll to position [162, 0]
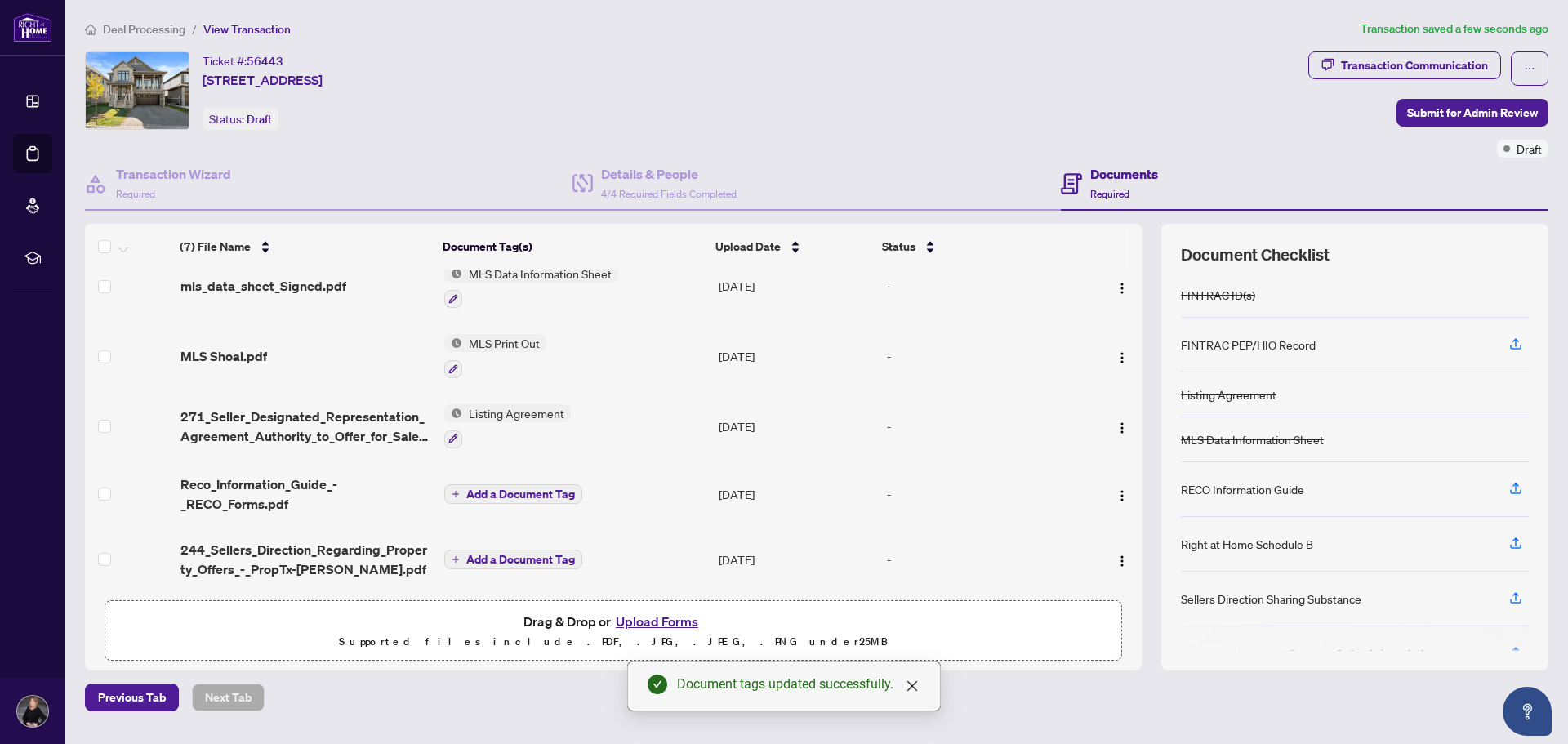
click at [284, 478] on span "Reco_Information_Guide_-_RECO_Forms.pdf" at bounding box center [305, 494] width 251 height 39
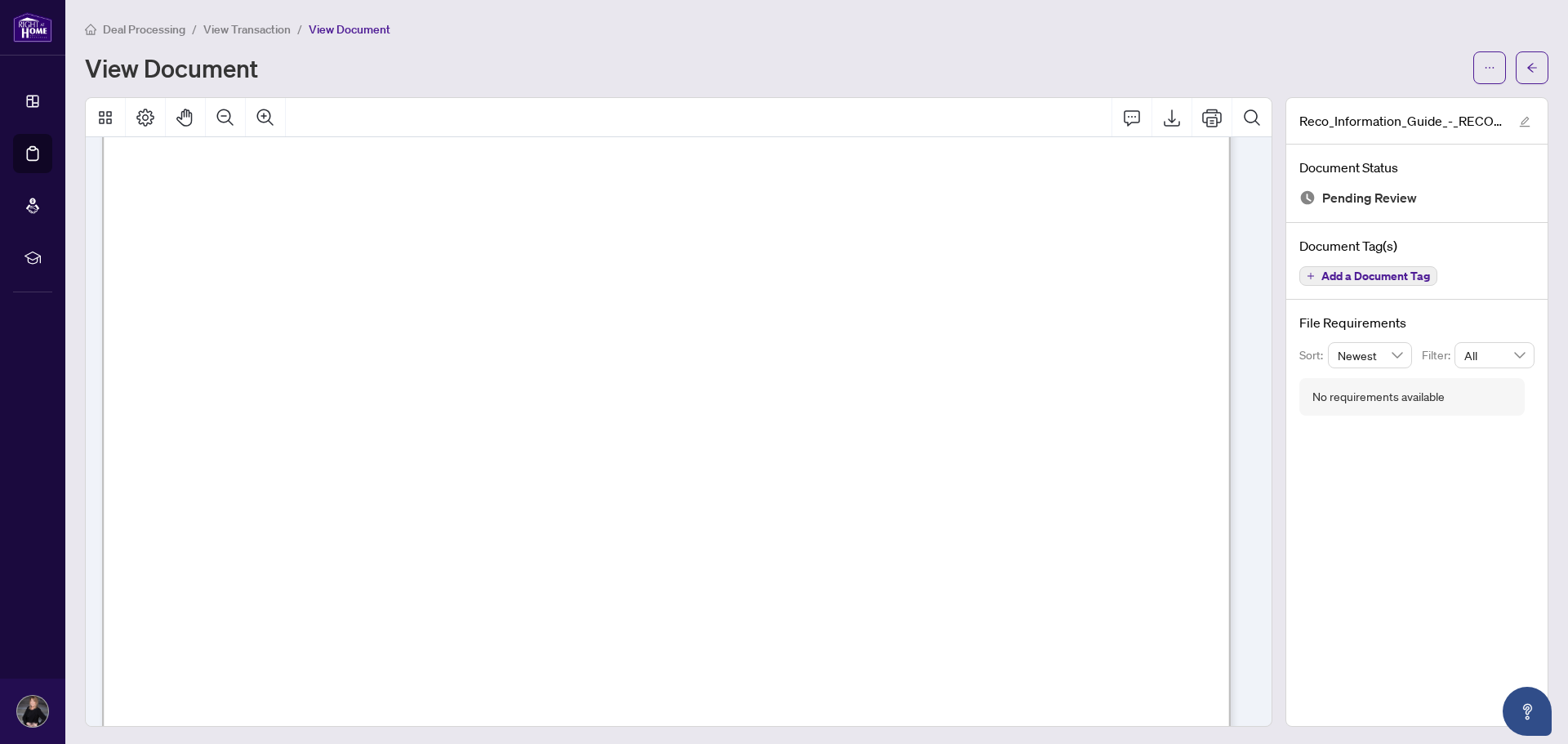
scroll to position [18220, 0]
drag, startPoint x: 765, startPoint y: 460, endPoint x: 935, endPoint y: 458, distance: 170.0
drag, startPoint x: 967, startPoint y: 462, endPoint x: 421, endPoint y: 439, distance: 546.5
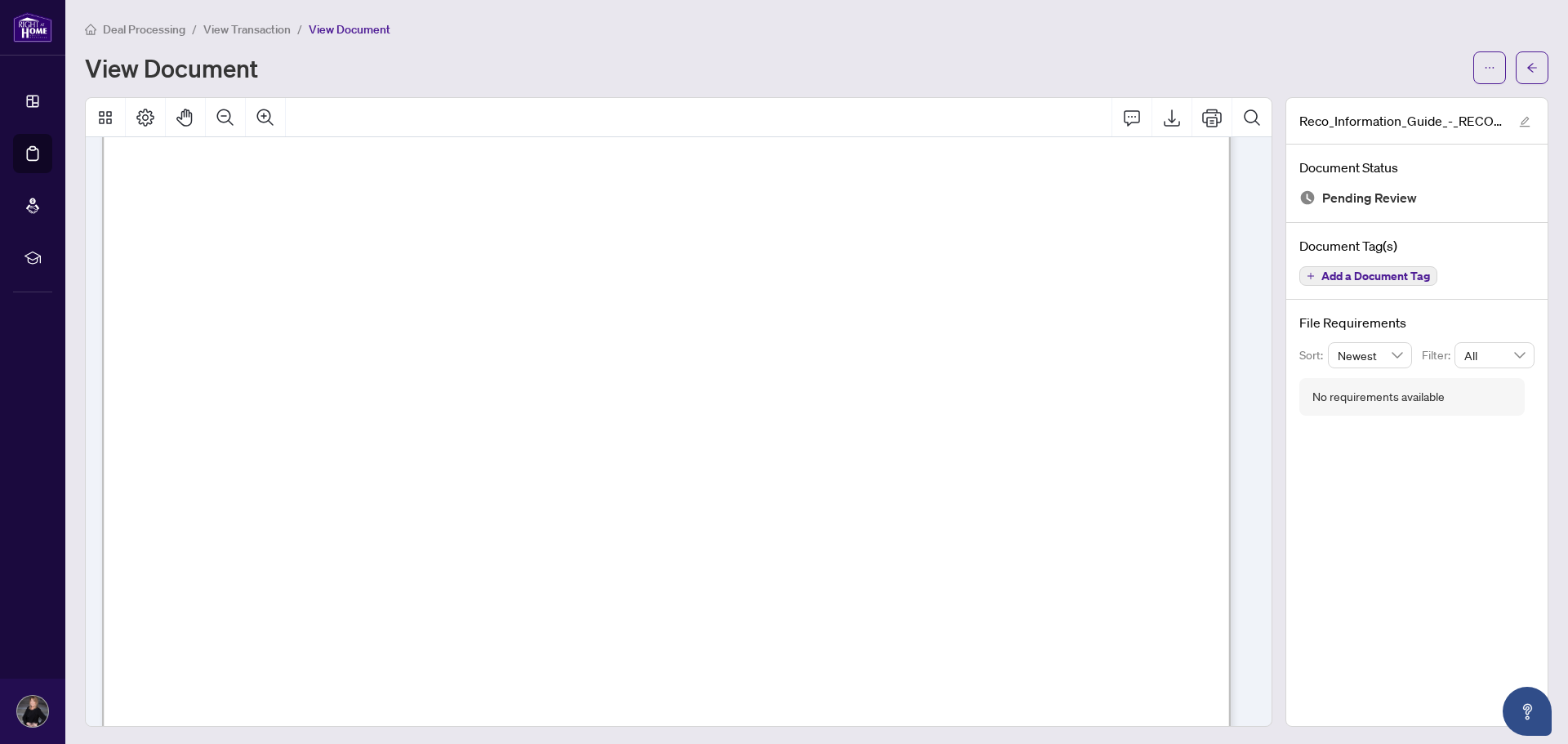
click at [316, 462] on span "[PERSON_NAME]" at bounding box center [258, 463] width 122 height 18
click at [319, 458] on span "[PERSON_NAME]" at bounding box center [258, 463] width 122 height 18
drag, startPoint x: 335, startPoint y: 458, endPoint x: 157, endPoint y: 462, distance: 178.0
click at [319, 469] on span "[PERSON_NAME]" at bounding box center [258, 463] width 122 height 18
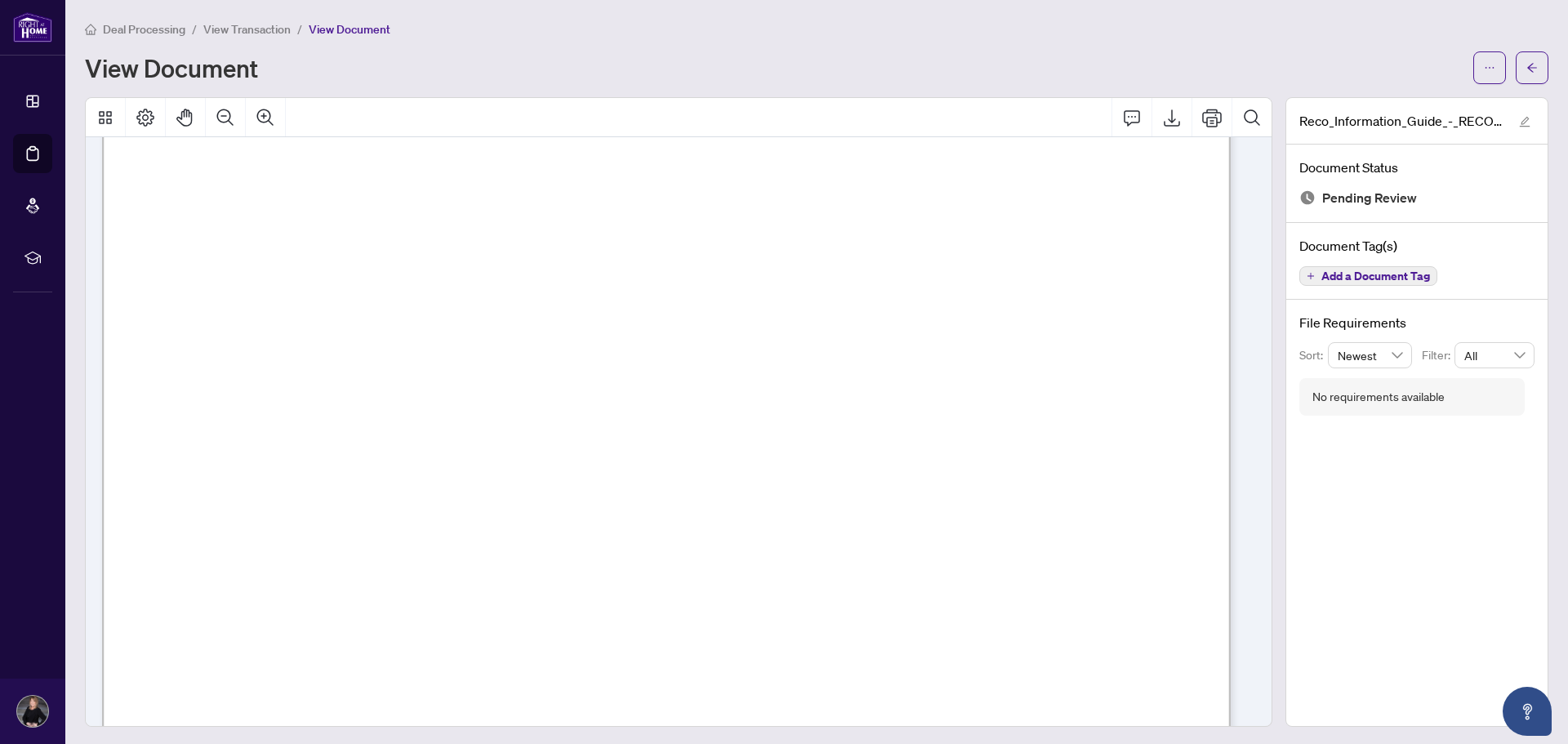
drag, startPoint x: 359, startPoint y: 435, endPoint x: 371, endPoint y: 425, distance: 15.6
drag, startPoint x: 960, startPoint y: 460, endPoint x: 861, endPoint y: 461, distance: 99.0
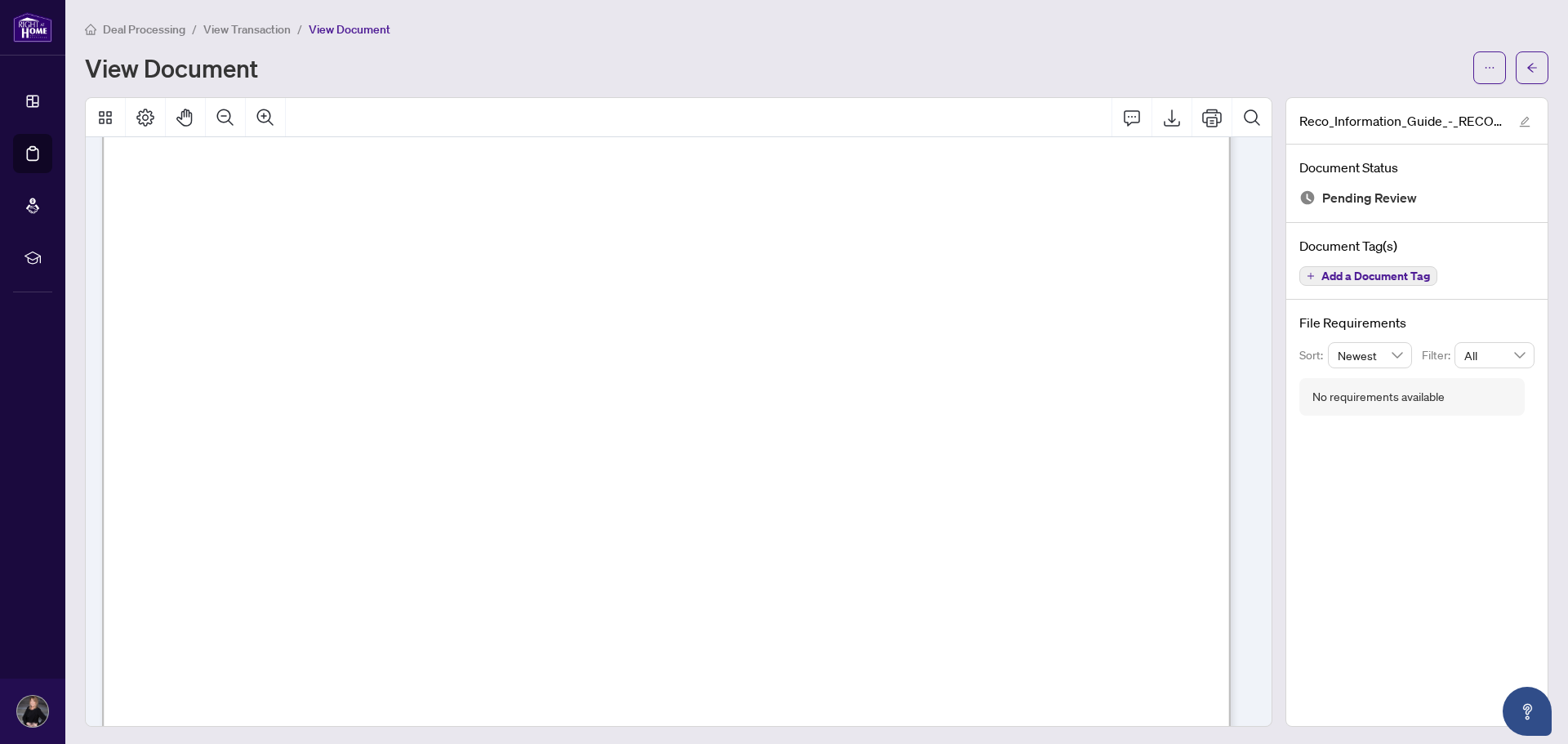
drag, startPoint x: 698, startPoint y: 462, endPoint x: 895, endPoint y: 463, distance: 197.0
click at [789, 463] on span "[PERSON_NAME]" at bounding box center [757, 462] width 122 height 18
drag, startPoint x: 971, startPoint y: 461, endPoint x: 646, endPoint y: 469, distance: 325.1
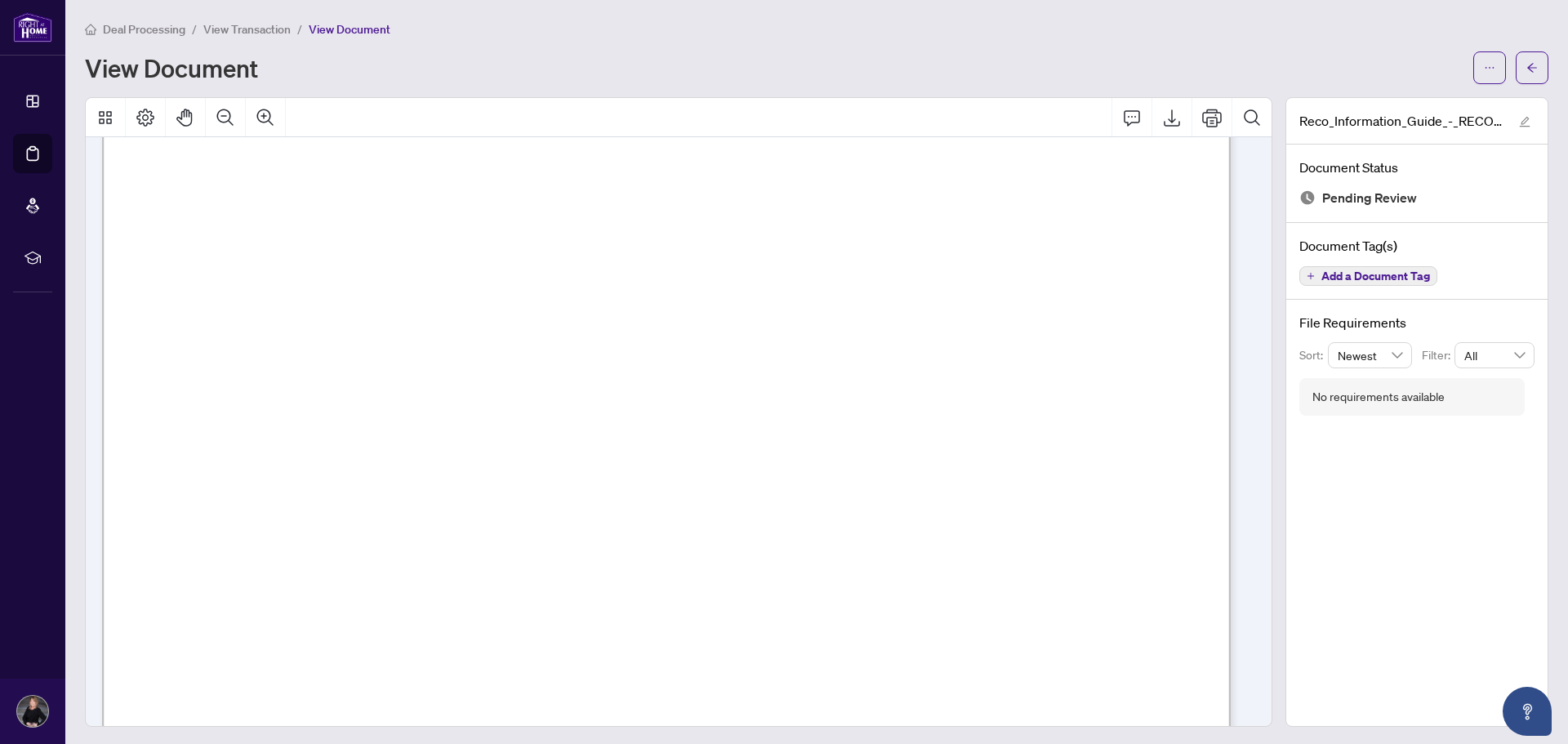
click at [954, 461] on span "[PERSON_NAME]" at bounding box center [940, 461] width 143 height 19
drag, startPoint x: 954, startPoint y: 461, endPoint x: 663, endPoint y: 459, distance: 291.0
click at [1395, 279] on span "Add a Document Tag" at bounding box center [1376, 275] width 108 height 11
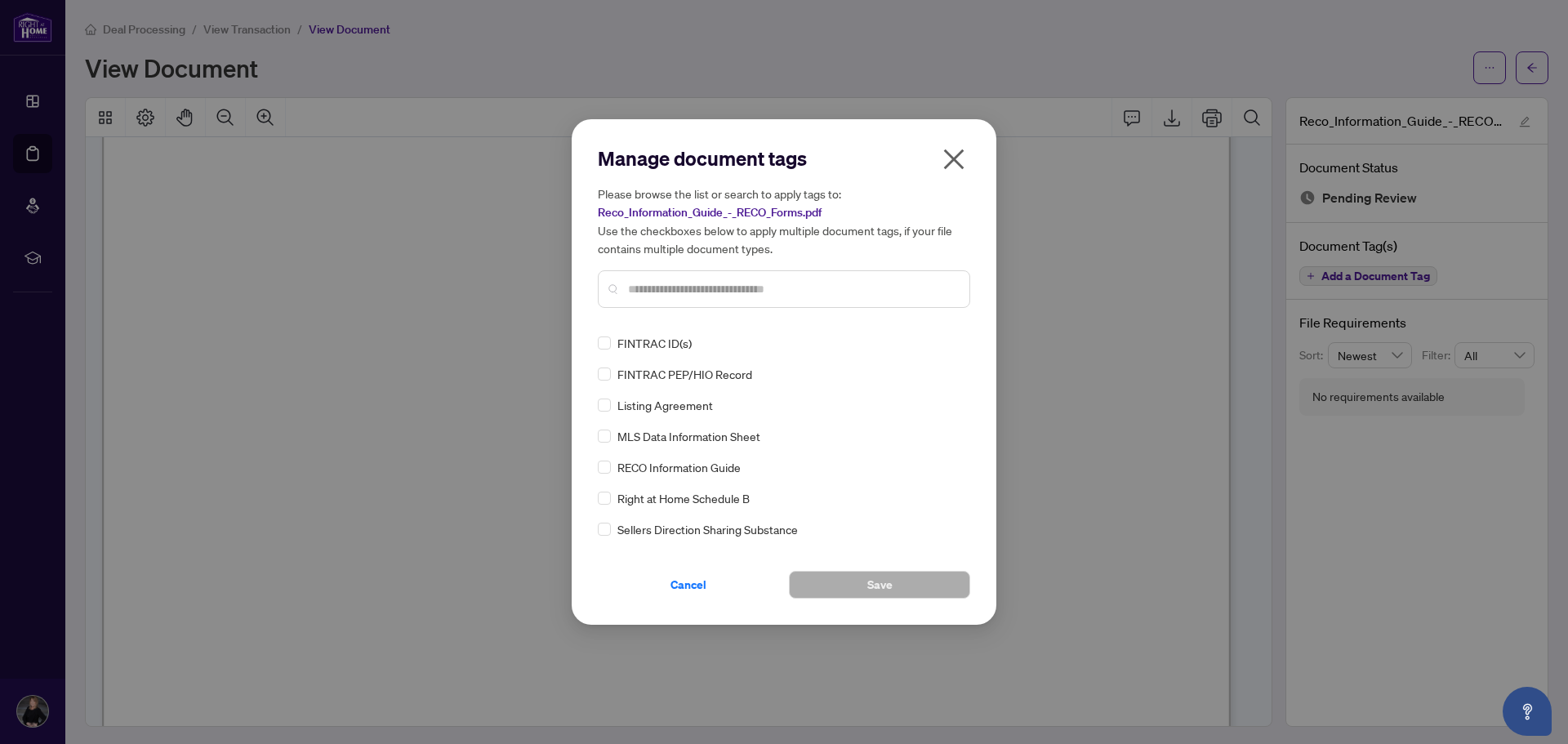
click at [707, 290] on input "text" at bounding box center [791, 289] width 328 height 18
type input "****"
click at [898, 584] on button "Save" at bounding box center [879, 585] width 181 height 28
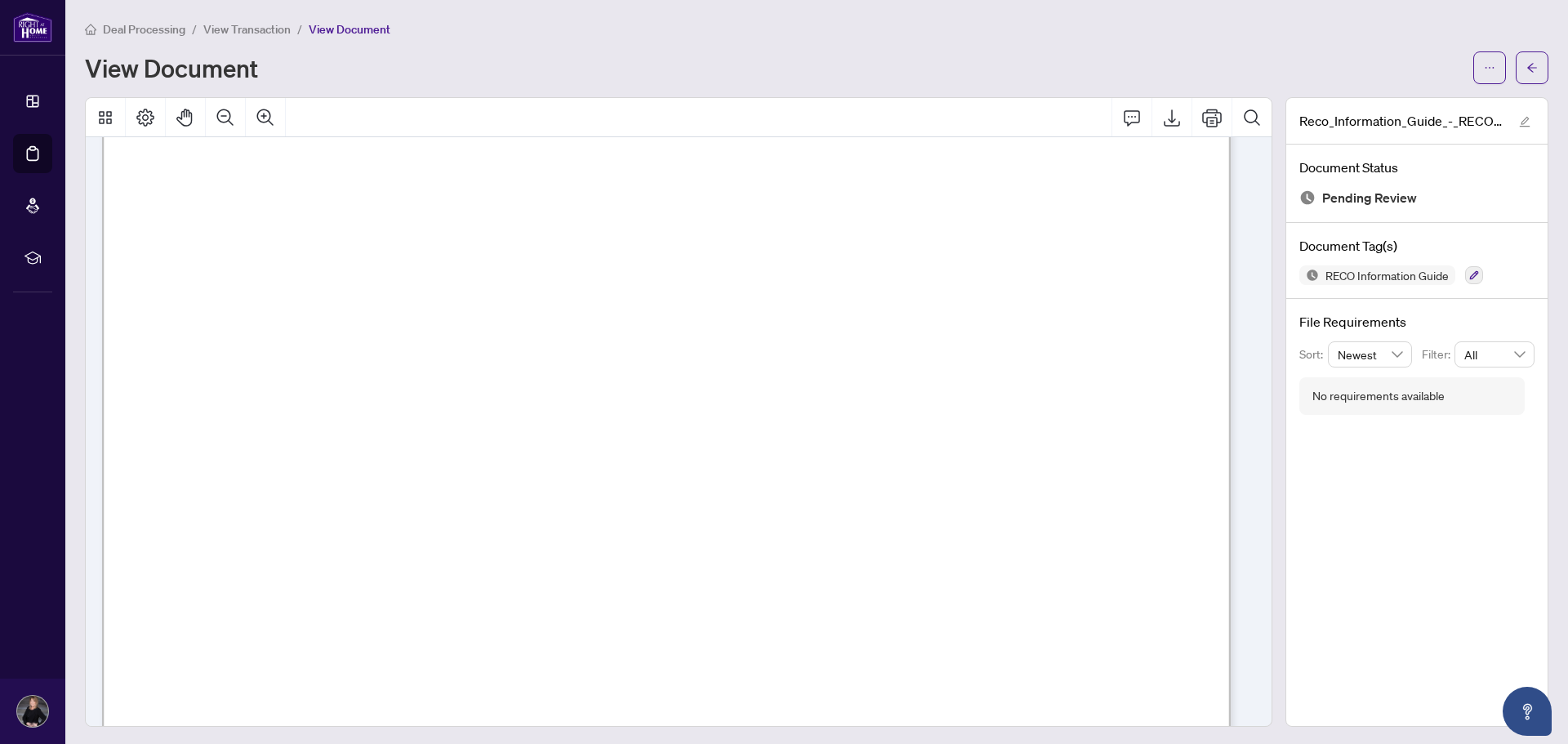
drag, startPoint x: 879, startPoint y: 437, endPoint x: 736, endPoint y: 429, distance: 143.2
click at [933, 452] on span "[PERSON_NAME]" at bounding box center [839, 438] width 189 height 35
drag, startPoint x: 930, startPoint y: 435, endPoint x: 693, endPoint y: 424, distance: 237.3
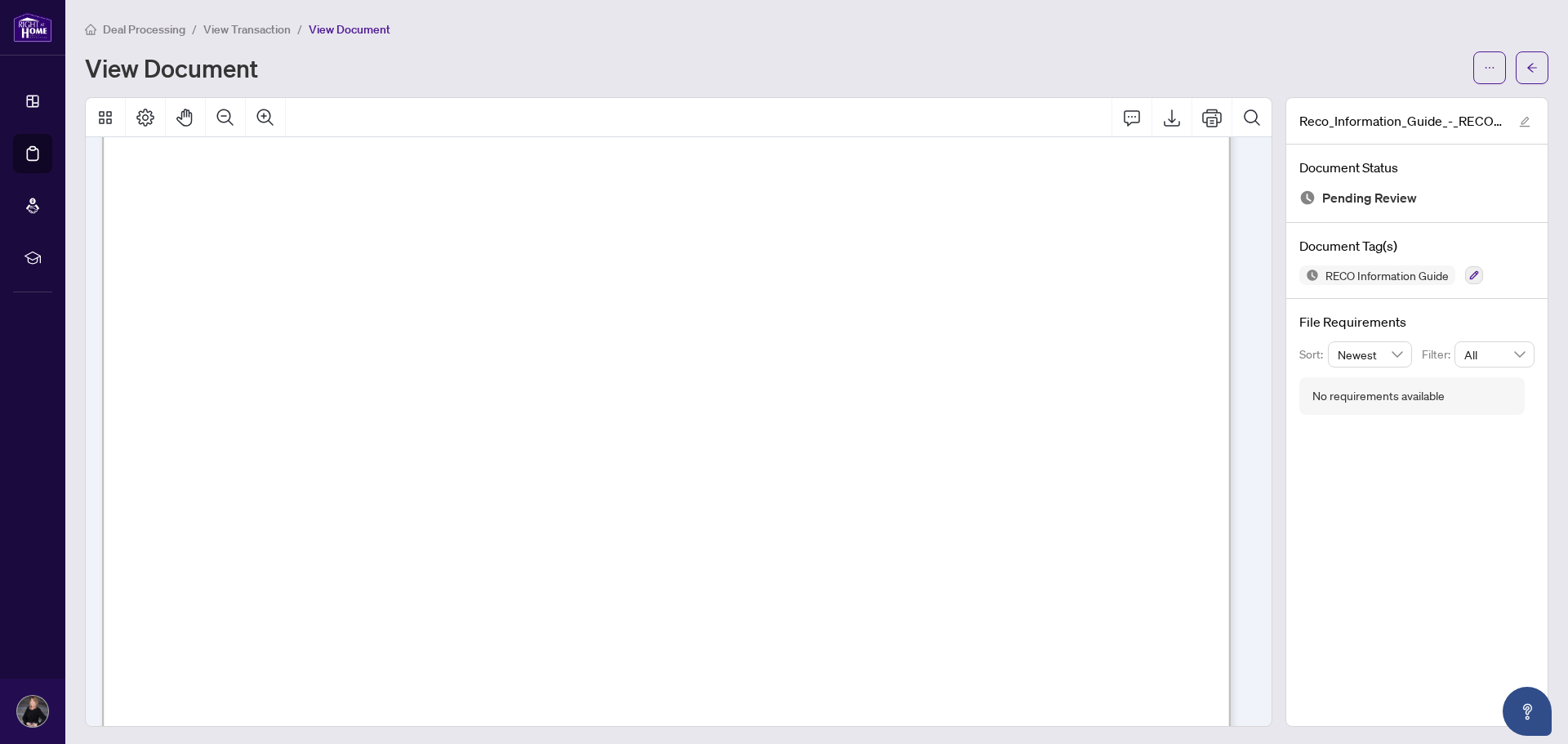
drag, startPoint x: 949, startPoint y: 437, endPoint x: 787, endPoint y: 432, distance: 162.1
click at [787, 432] on span "[PERSON_NAME]" at bounding box center [839, 438] width 189 height 35
click at [933, 427] on span "[PERSON_NAME]" at bounding box center [839, 438] width 189 height 35
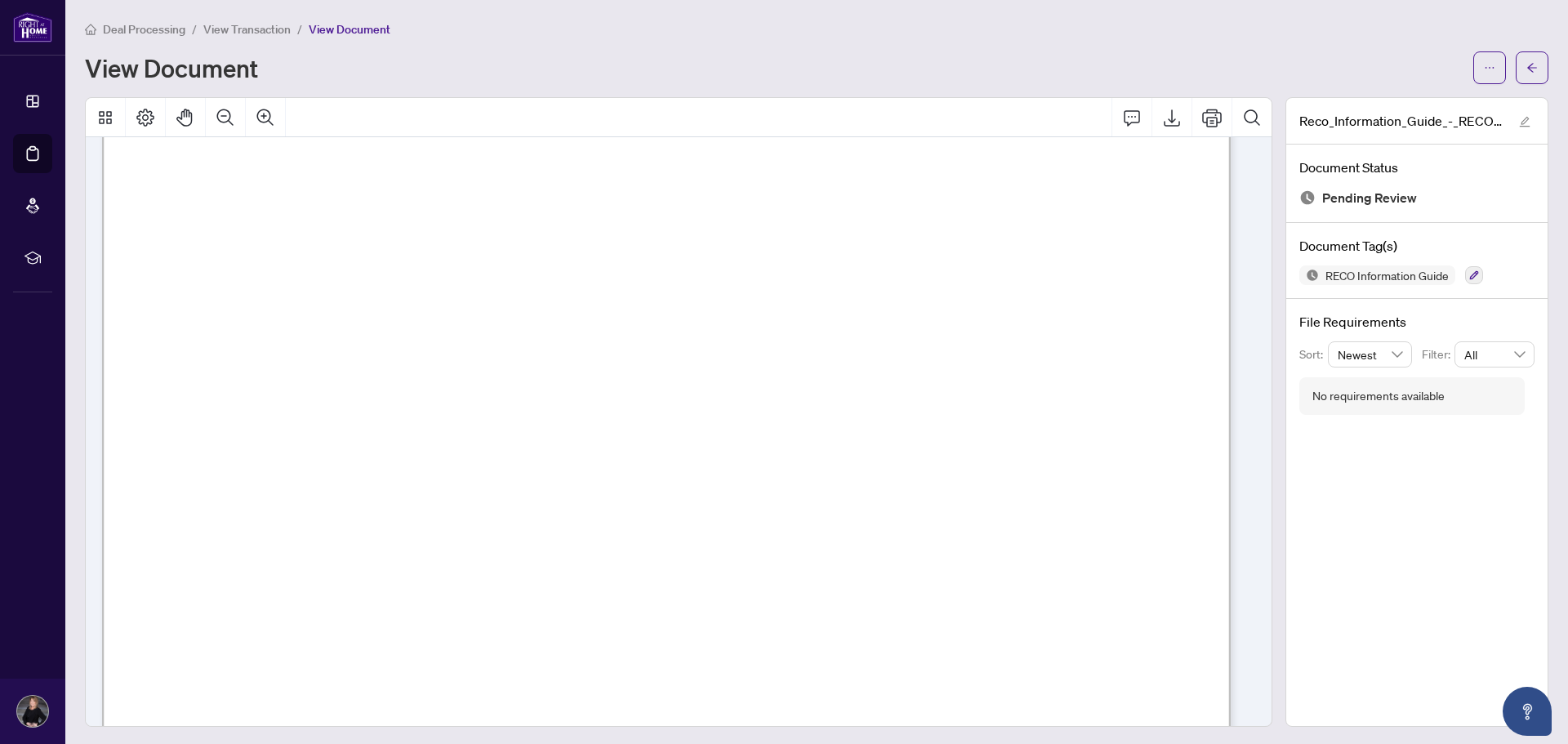
drag, startPoint x: 912, startPoint y: 435, endPoint x: 748, endPoint y: 443, distance: 164.2
click at [748, 443] on span "[PERSON_NAME]" at bounding box center [839, 438] width 189 height 35
click at [756, 435] on span "[PERSON_NAME]" at bounding box center [839, 438] width 189 height 35
drag, startPoint x: 1002, startPoint y: 455, endPoint x: 672, endPoint y: 441, distance: 330.3
click at [295, 443] on span "[DATE]" at bounding box center [266, 452] width 58 height 18
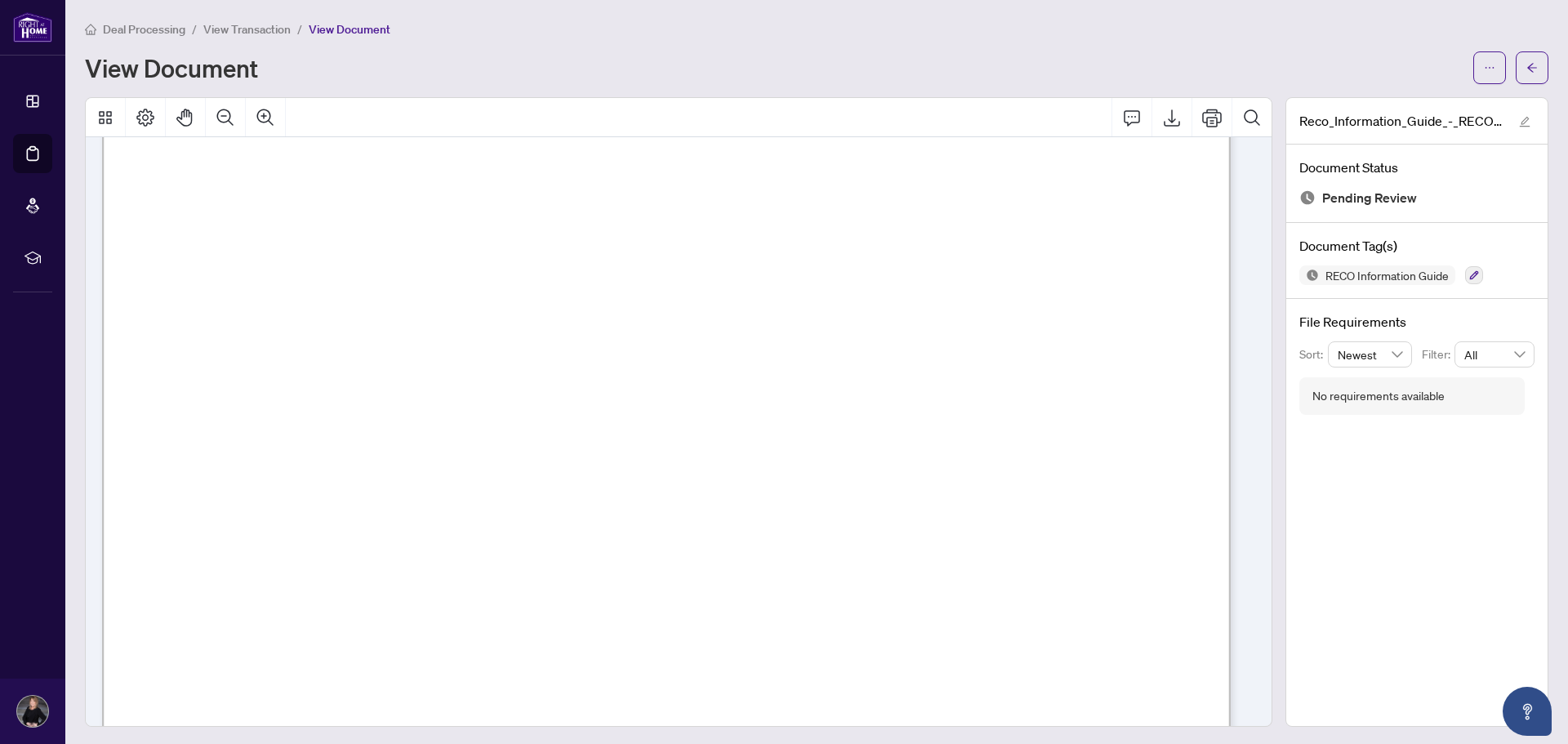
click at [865, 428] on span "[PERSON_NAME]" at bounding box center [839, 438] width 189 height 35
drag, startPoint x: 862, startPoint y: 435, endPoint x: 721, endPoint y: 442, distance: 141.2
click at [789, 438] on span "[PERSON_NAME]" at bounding box center [839, 438] width 189 height 35
click at [933, 423] on span "[PERSON_NAME]" at bounding box center [839, 438] width 189 height 35
drag, startPoint x: 924, startPoint y: 424, endPoint x: 773, endPoint y: 430, distance: 151.1
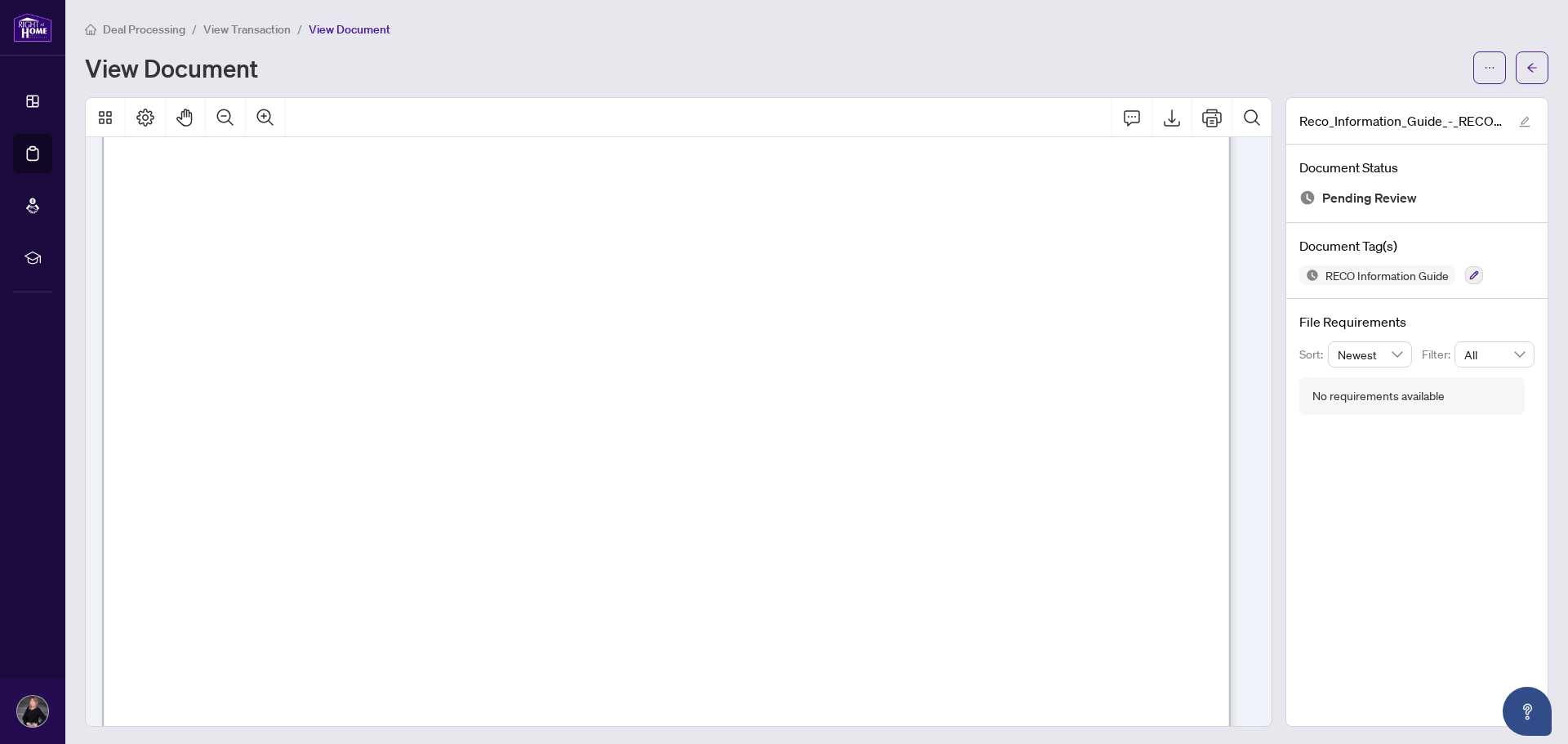
click at [773, 430] on span "[PERSON_NAME]" at bounding box center [839, 438] width 189 height 35
drag, startPoint x: 742, startPoint y: 433, endPoint x: 826, endPoint y: 428, distance: 84.1
click at [933, 435] on span "[PERSON_NAME]" at bounding box center [839, 438] width 189 height 35
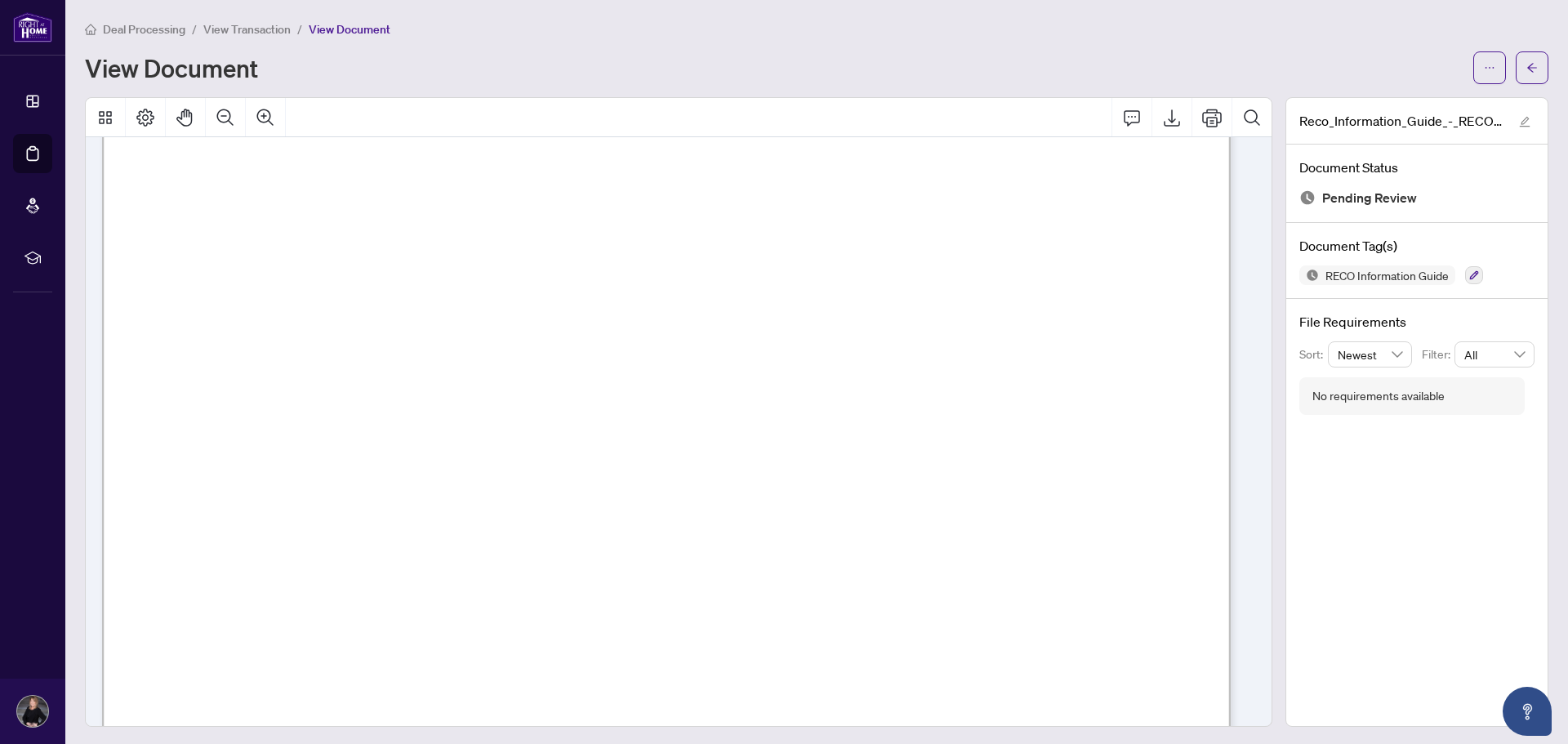
drag, startPoint x: 965, startPoint y: 446, endPoint x: 961, endPoint y: 461, distance: 15.5
drag, startPoint x: 961, startPoint y: 461, endPoint x: 764, endPoint y: 455, distance: 197.1
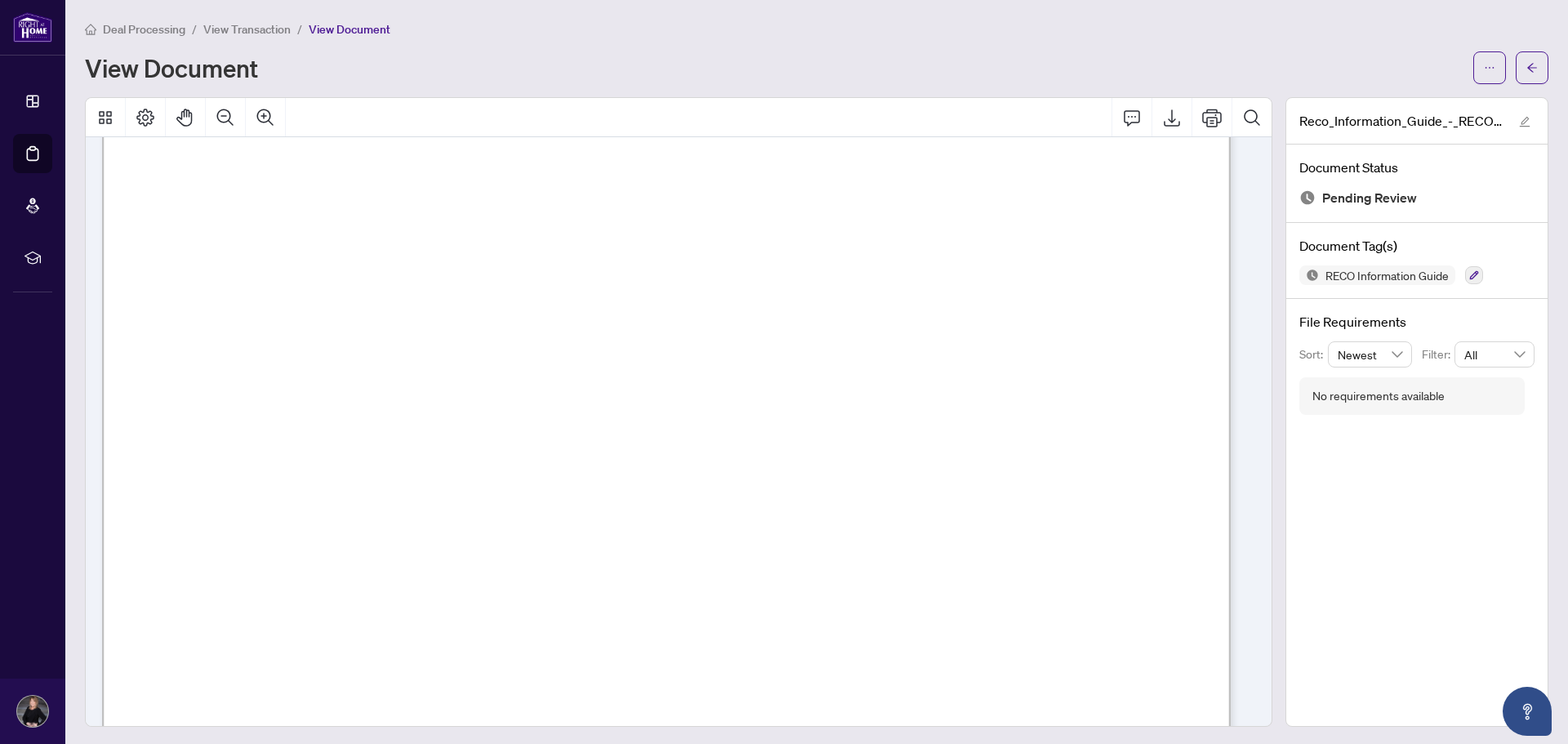
click at [906, 269] on span "[PERSON_NAME]" at bounding box center [839, 275] width 189 height 35
drag, startPoint x: 917, startPoint y: 284, endPoint x: 751, endPoint y: 314, distance: 168.7
drag, startPoint x: 913, startPoint y: 272, endPoint x: 713, endPoint y: 253, distance: 200.9
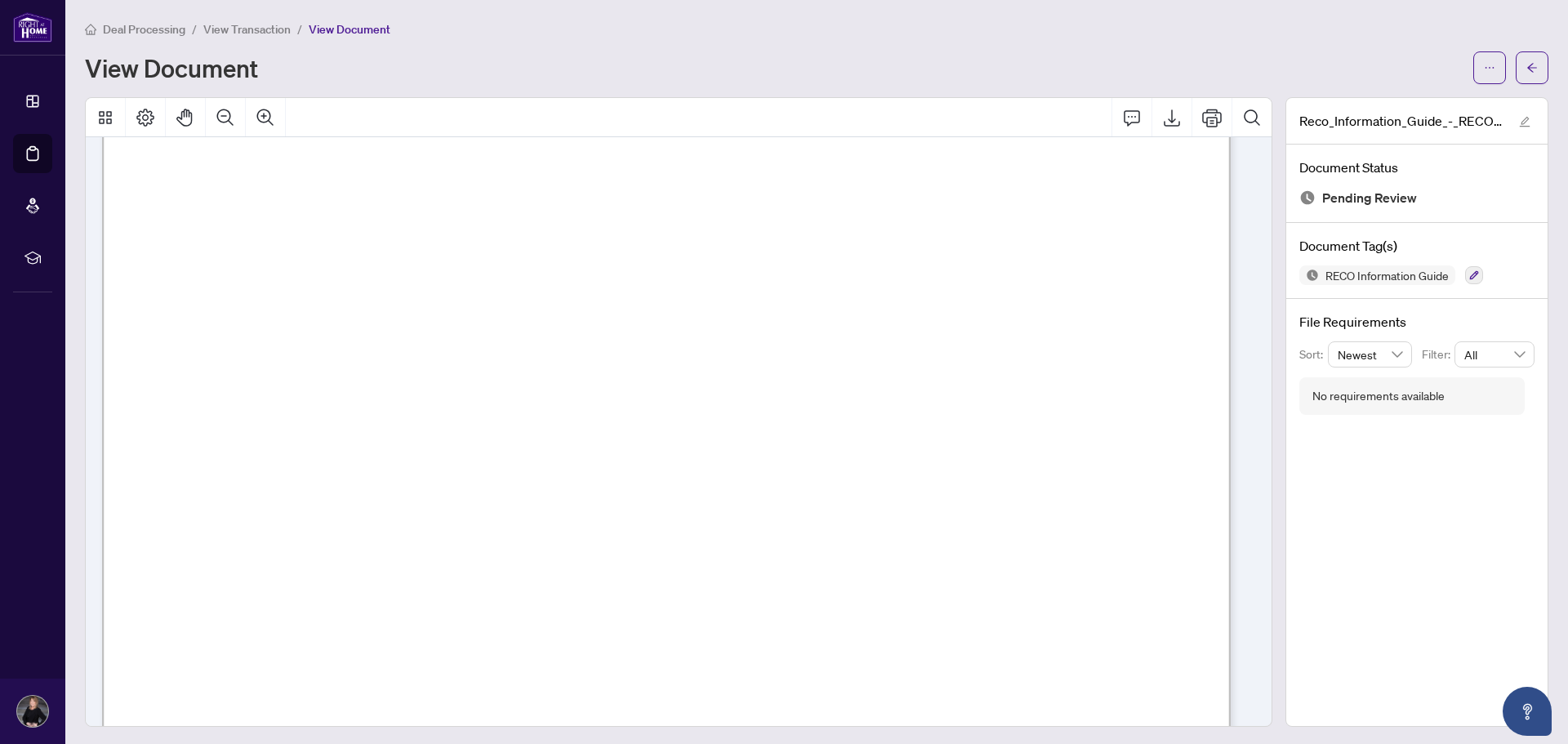
click at [1043, 364] on span "to me and explained" at bounding box center [990, 357] width 147 height 21
click at [1231, 43] on div "Deal Processing / View Transaction / View Document View Document" at bounding box center [817, 52] width 1464 height 65
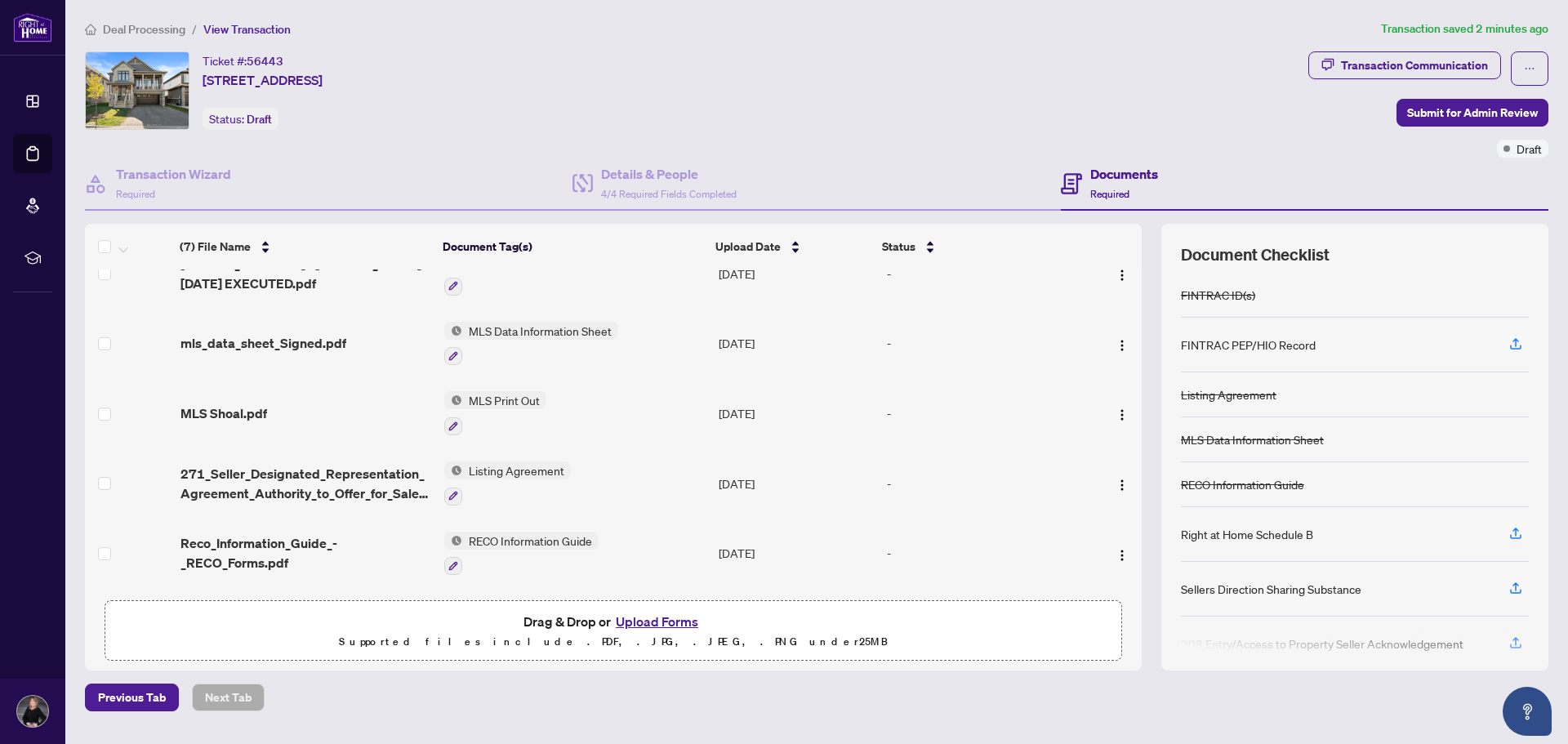
scroll to position [167, 0]
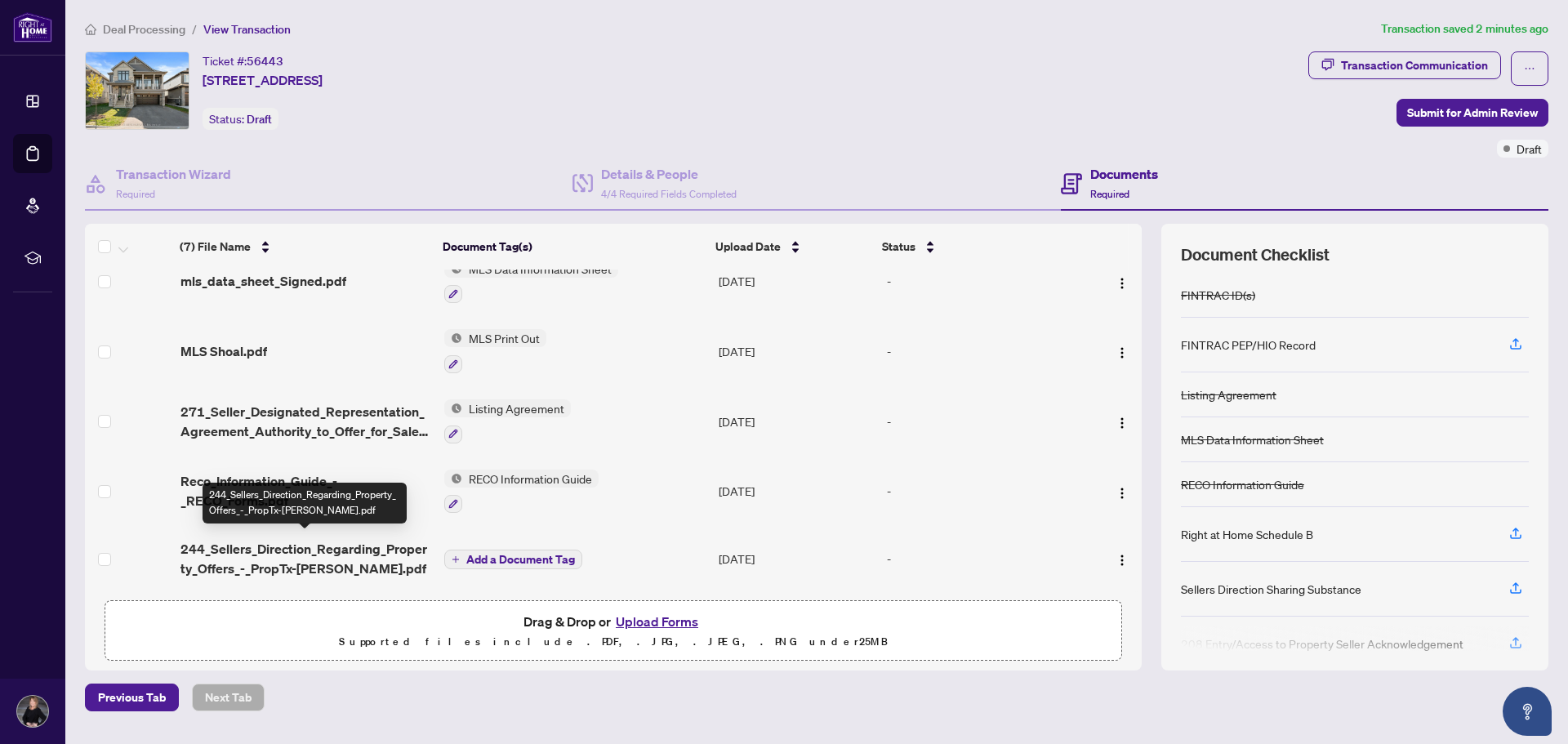
click at [305, 567] on span "244_Sellers_Direction_Regarding_Property_Offers_-_PropTx-[PERSON_NAME].pdf" at bounding box center [305, 558] width 251 height 39
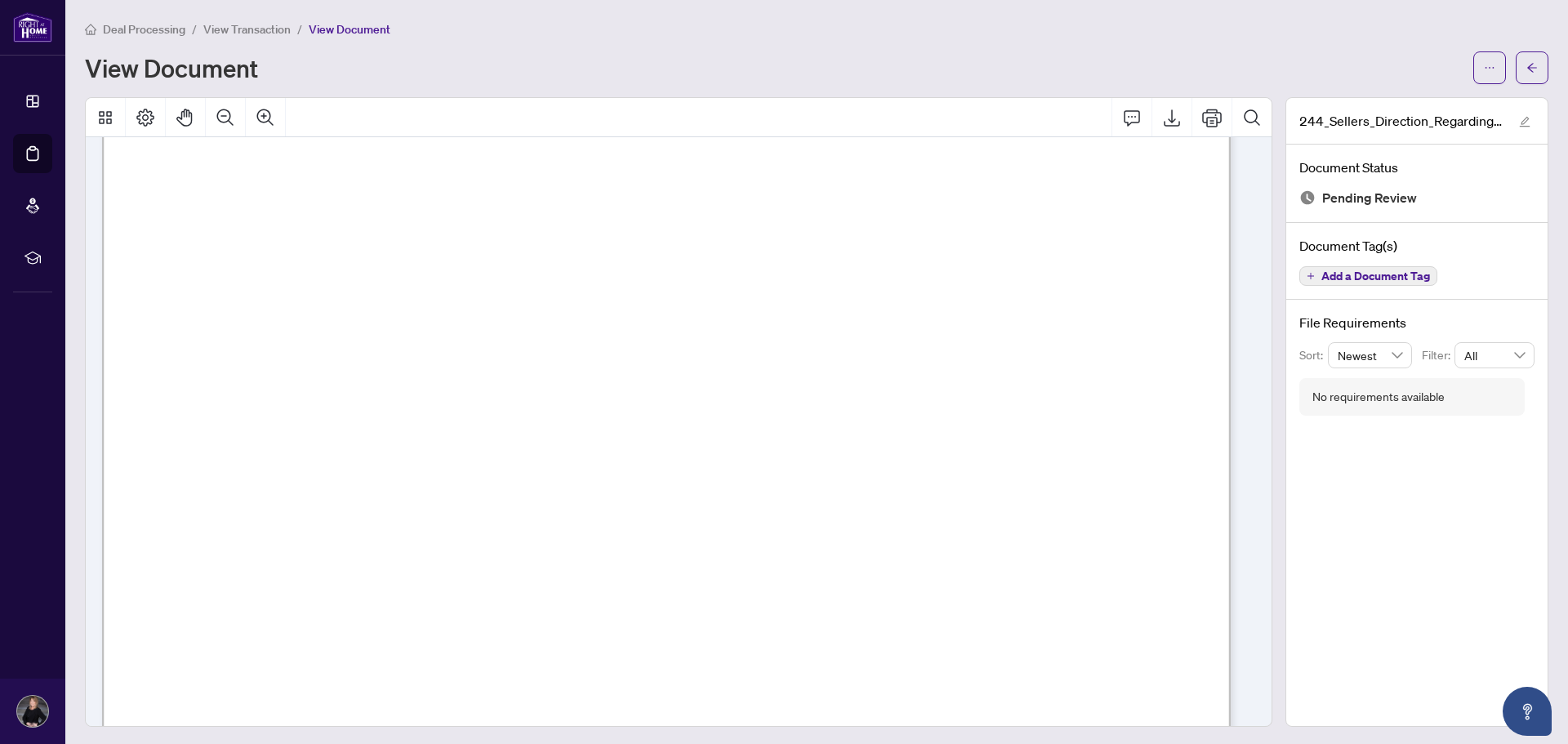
scroll to position [163, 0]
click at [1336, 274] on span "Add a Document Tag" at bounding box center [1376, 275] width 108 height 11
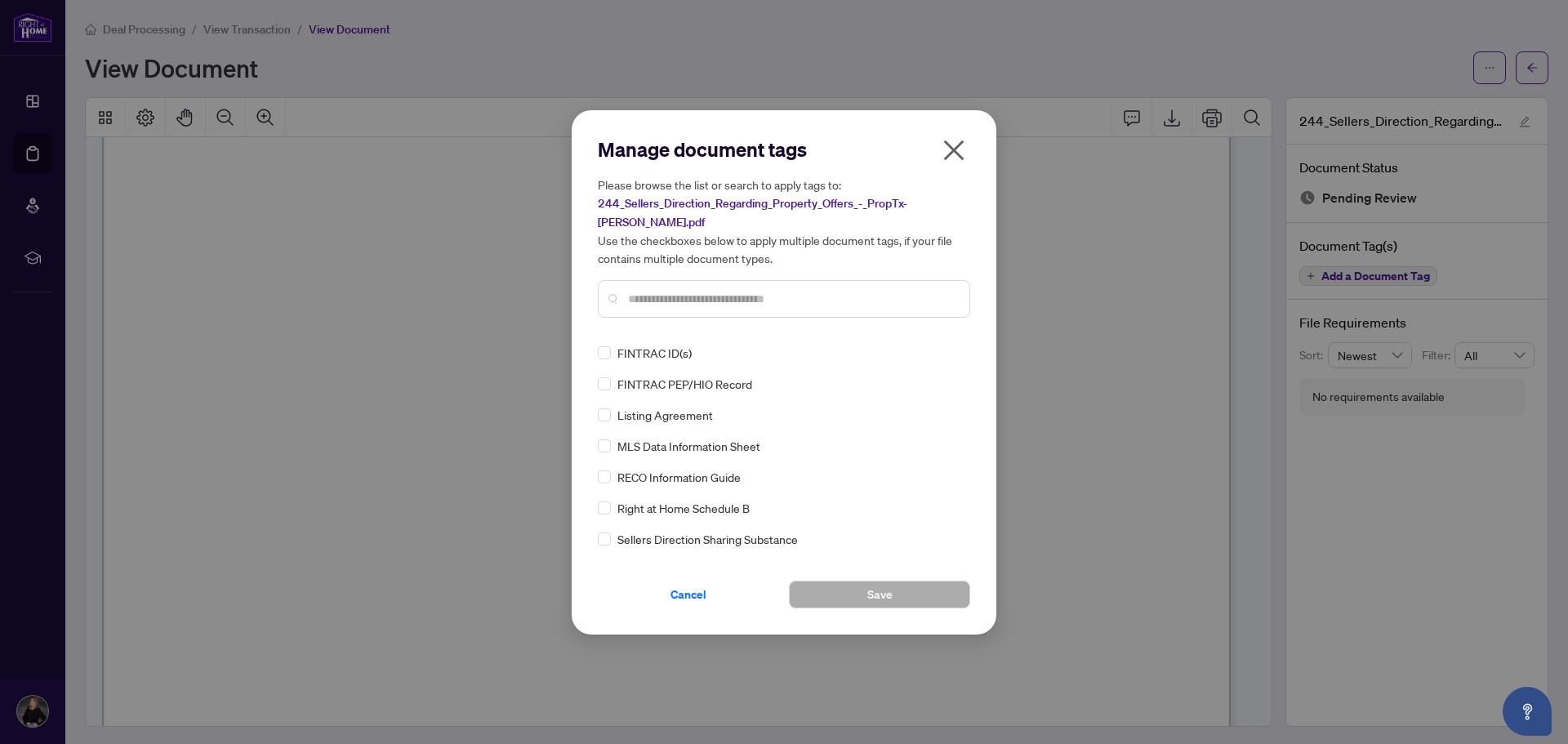
click at [649, 280] on div at bounding box center [784, 298] width 373 height 38
click at [648, 290] on input "text" at bounding box center [791, 299] width 328 height 18
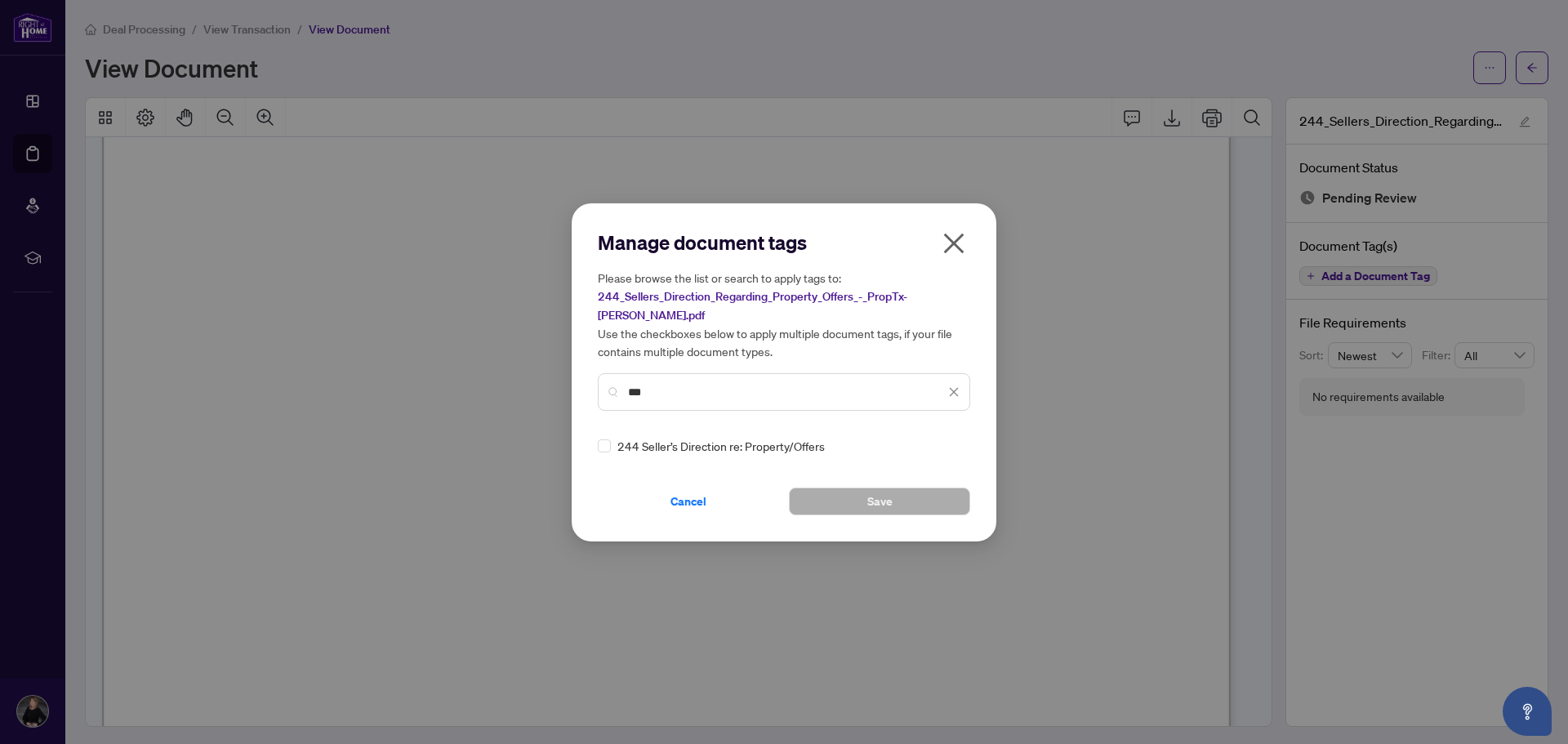
type input "***"
click at [612, 440] on div "244 Seller’s Direction re: Property/Offers" at bounding box center [779, 446] width 363 height 18
click at [904, 490] on button "Save" at bounding box center [879, 502] width 181 height 28
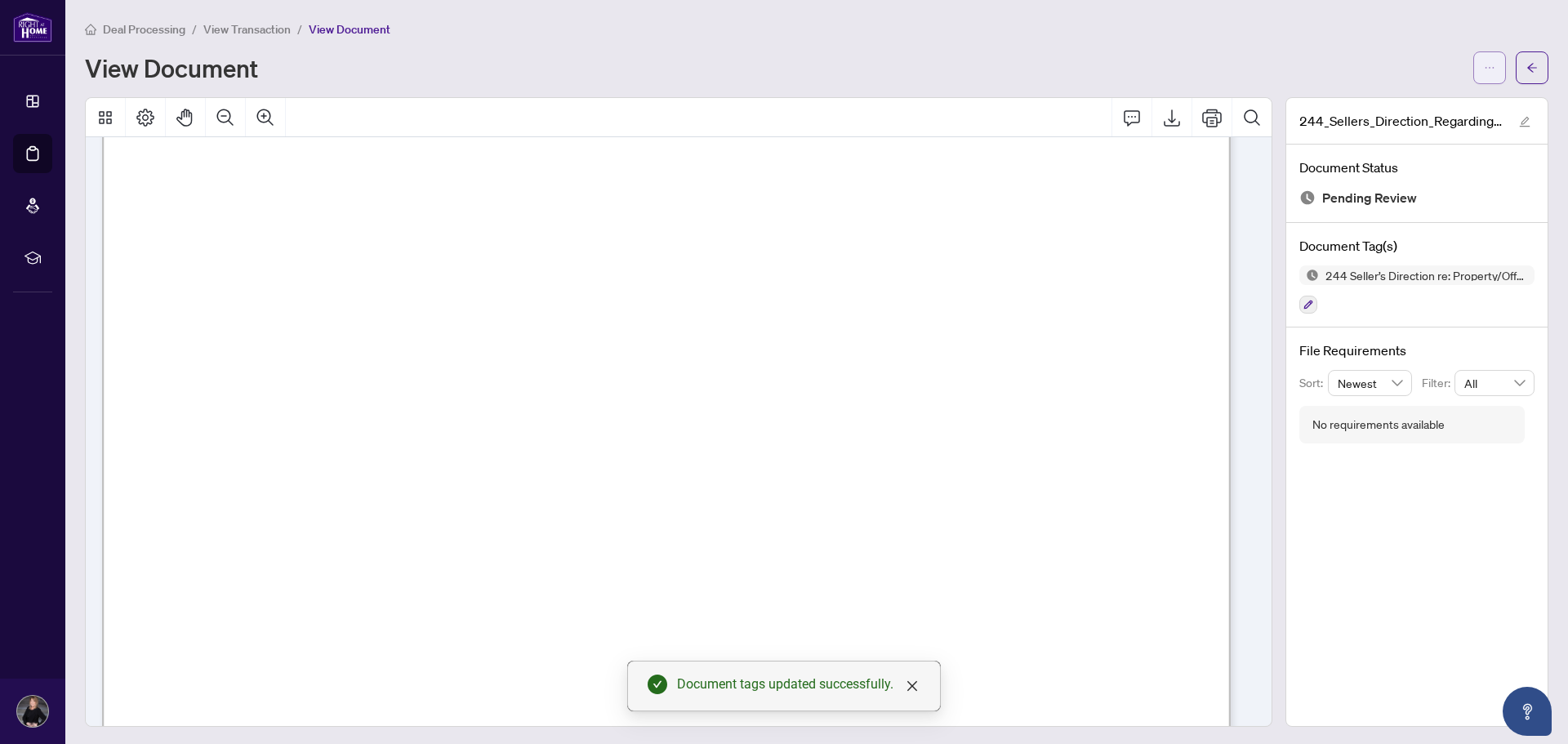
click at [1474, 63] on button "button" at bounding box center [1489, 67] width 32 height 32
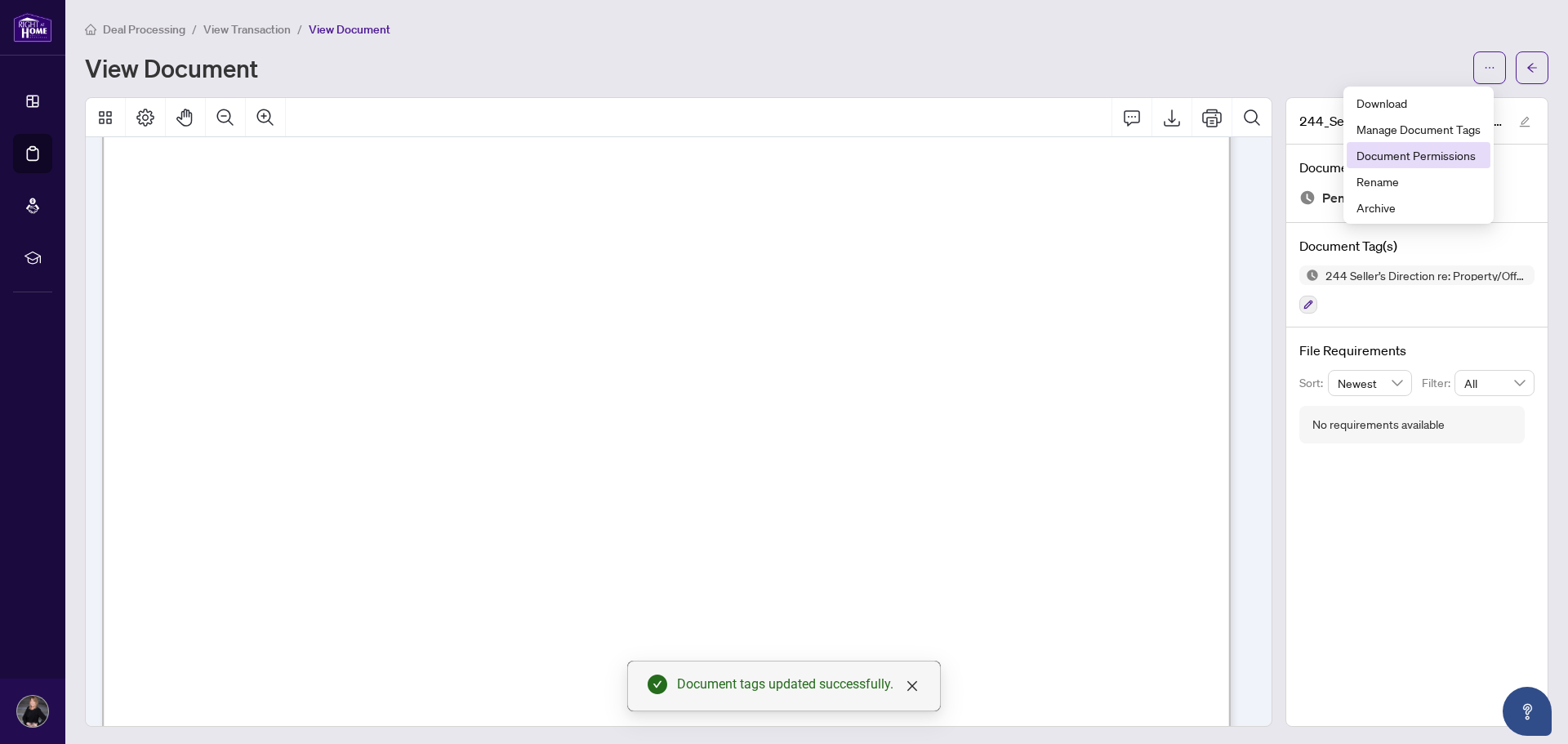
click at [1400, 159] on span "Document Permissions" at bounding box center [1418, 155] width 124 height 18
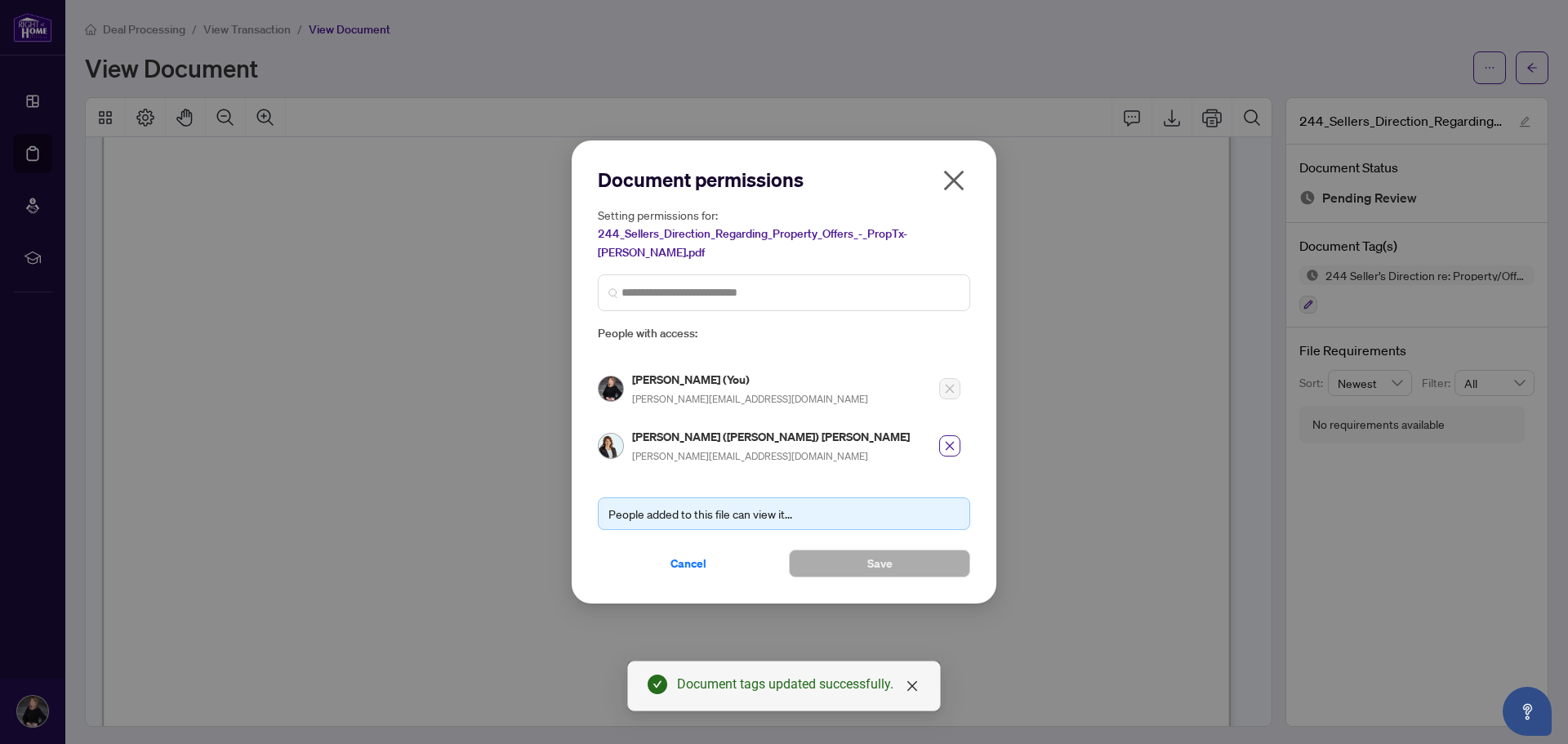
click at [965, 180] on icon "close" at bounding box center [954, 180] width 26 height 26
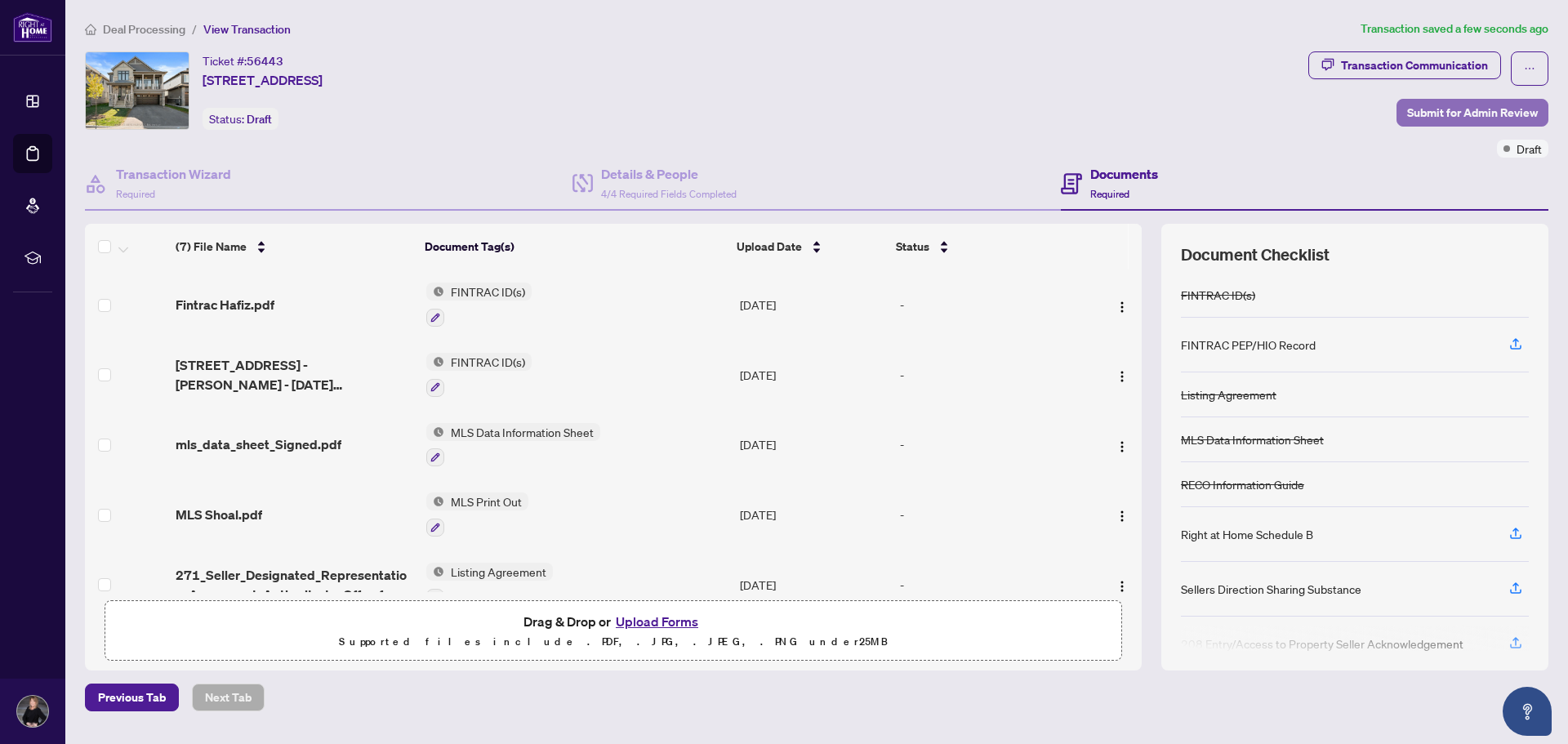
click at [1498, 109] on span "Submit for Admin Review" at bounding box center [1472, 113] width 130 height 26
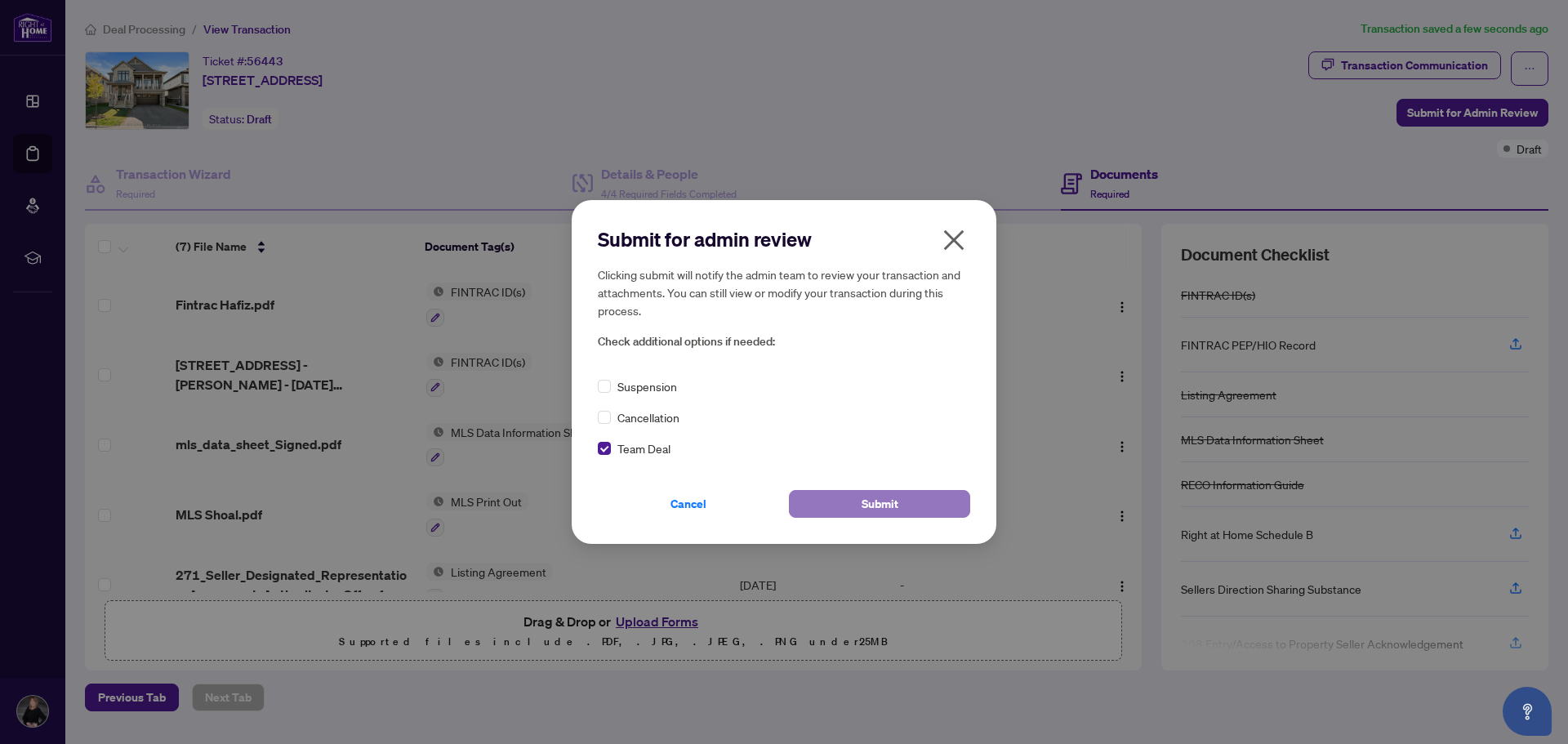
click at [868, 502] on span "Submit" at bounding box center [880, 504] width 37 height 26
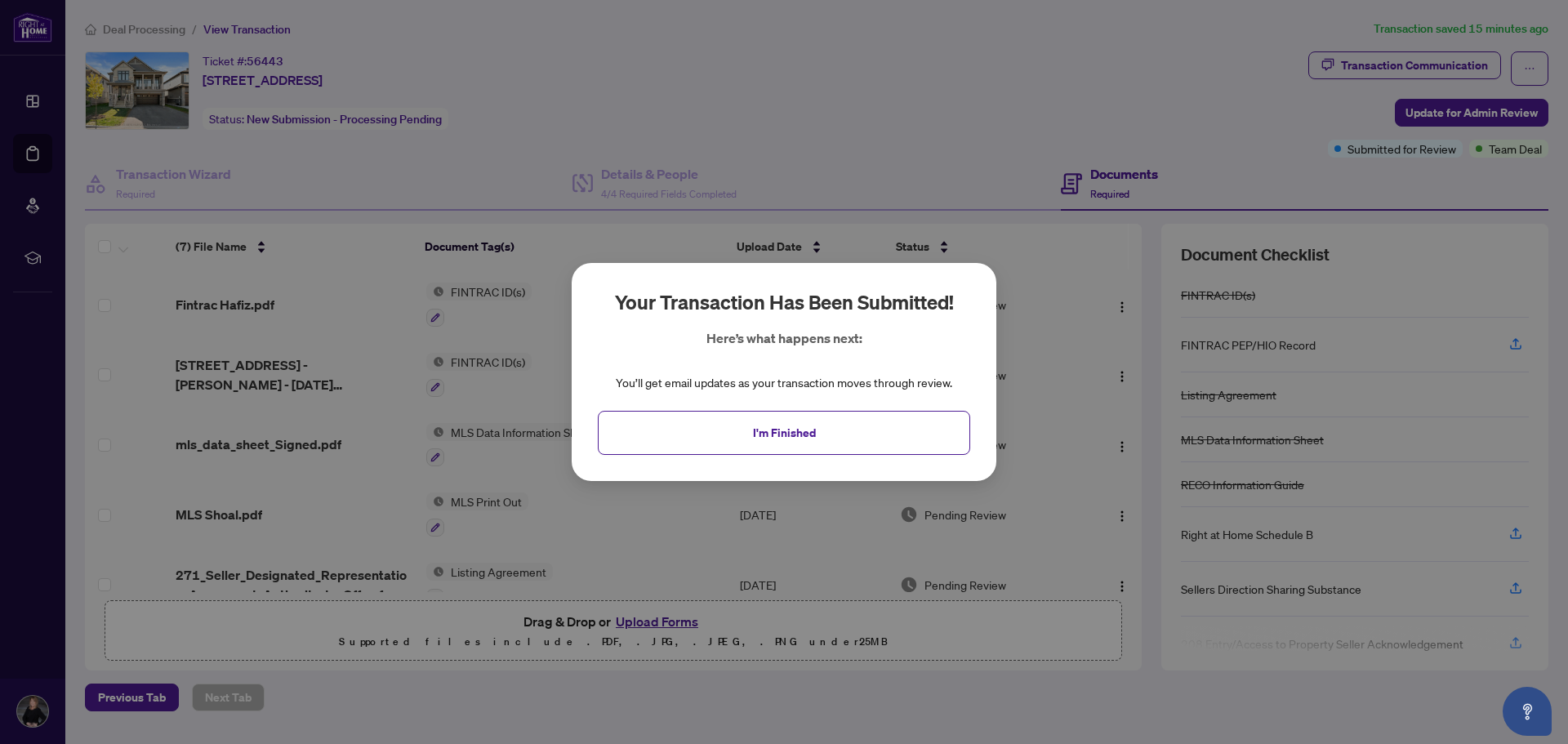
click at [809, 428] on span "I'm Finished" at bounding box center [784, 433] width 63 height 26
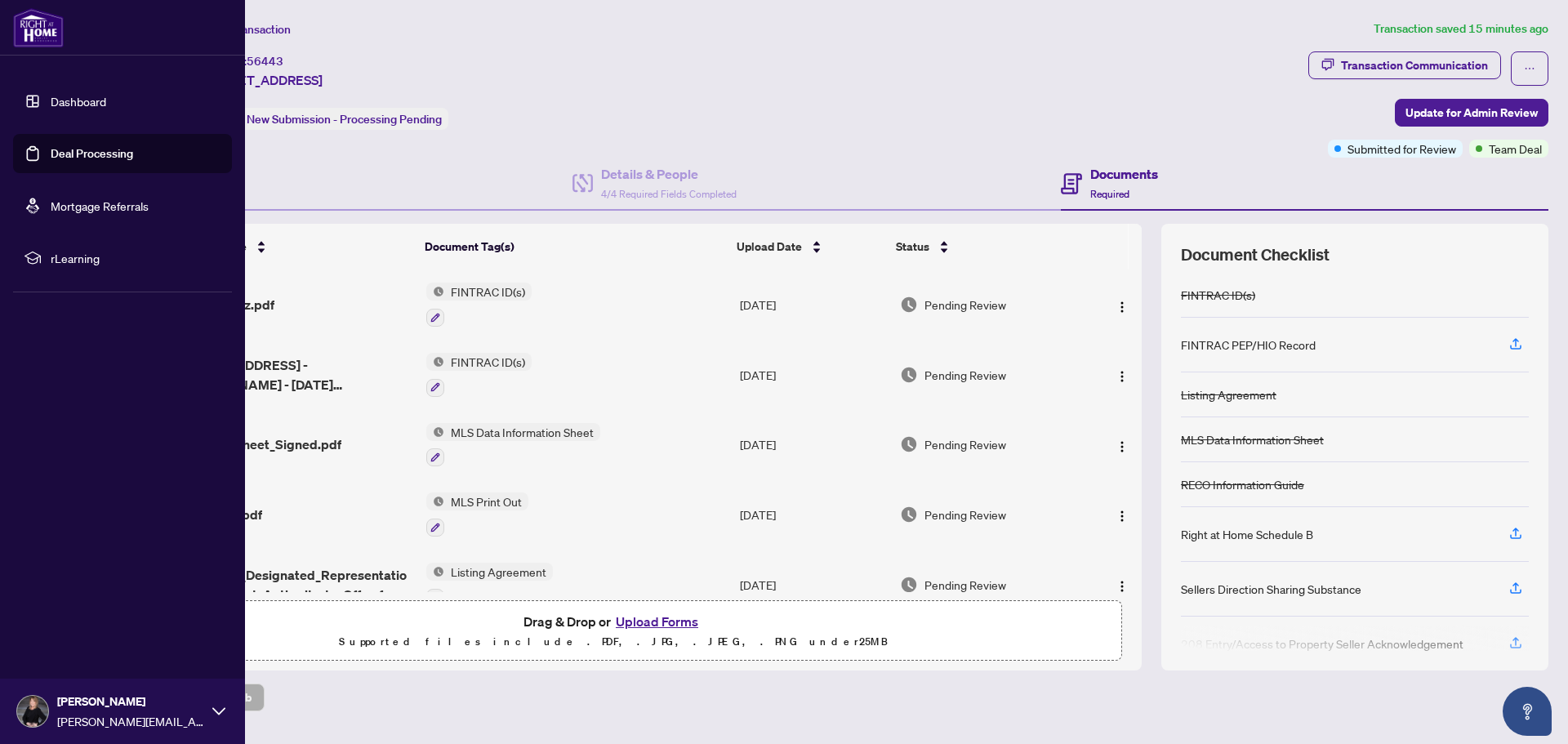
drag, startPoint x: 39, startPoint y: 697, endPoint x: 55, endPoint y: 679, distance: 24.1
click at [38, 696] on img at bounding box center [32, 711] width 31 height 31
click at [85, 613] on button "Logout" at bounding box center [122, 615] width 219 height 28
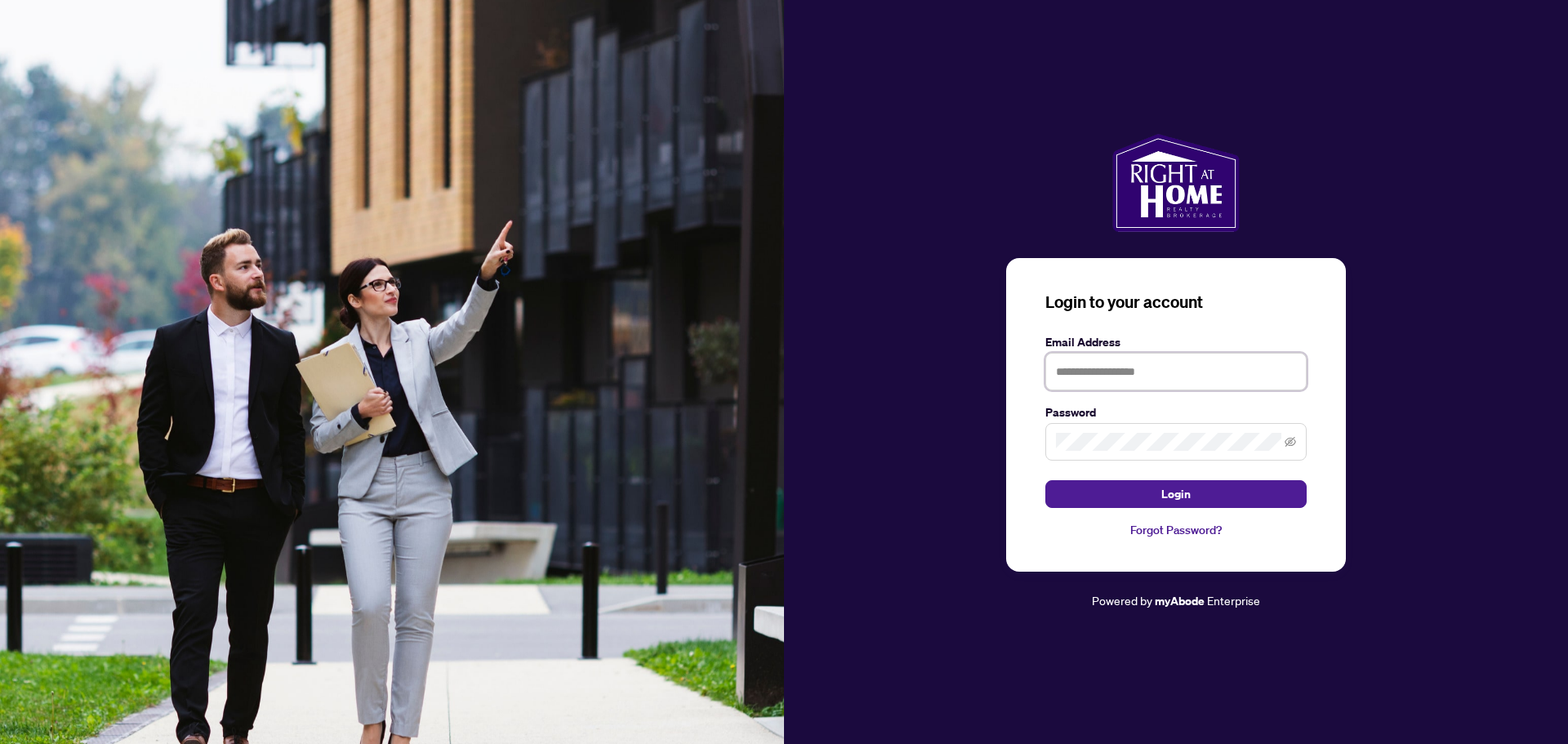
type input "**********"
drag, startPoint x: 1184, startPoint y: 485, endPoint x: 912, endPoint y: 433, distance: 276.9
click at [1184, 485] on span "Login" at bounding box center [1176, 494] width 30 height 26
